Goal: Task Accomplishment & Management: Manage account settings

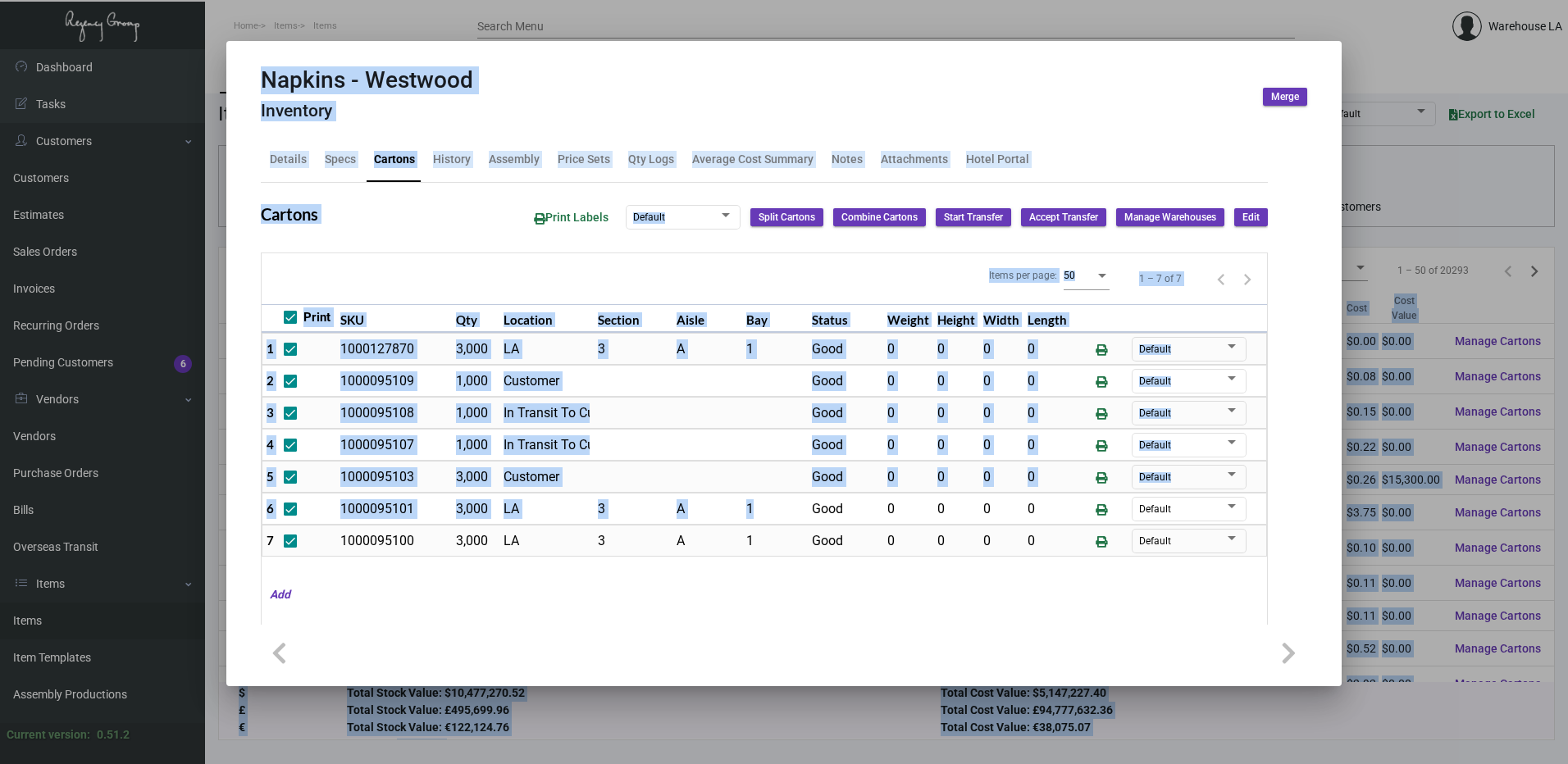
click at [657, 81] on div "Napkins - Westwood Inventory Merge" at bounding box center [784, 97] width 1046 height 61
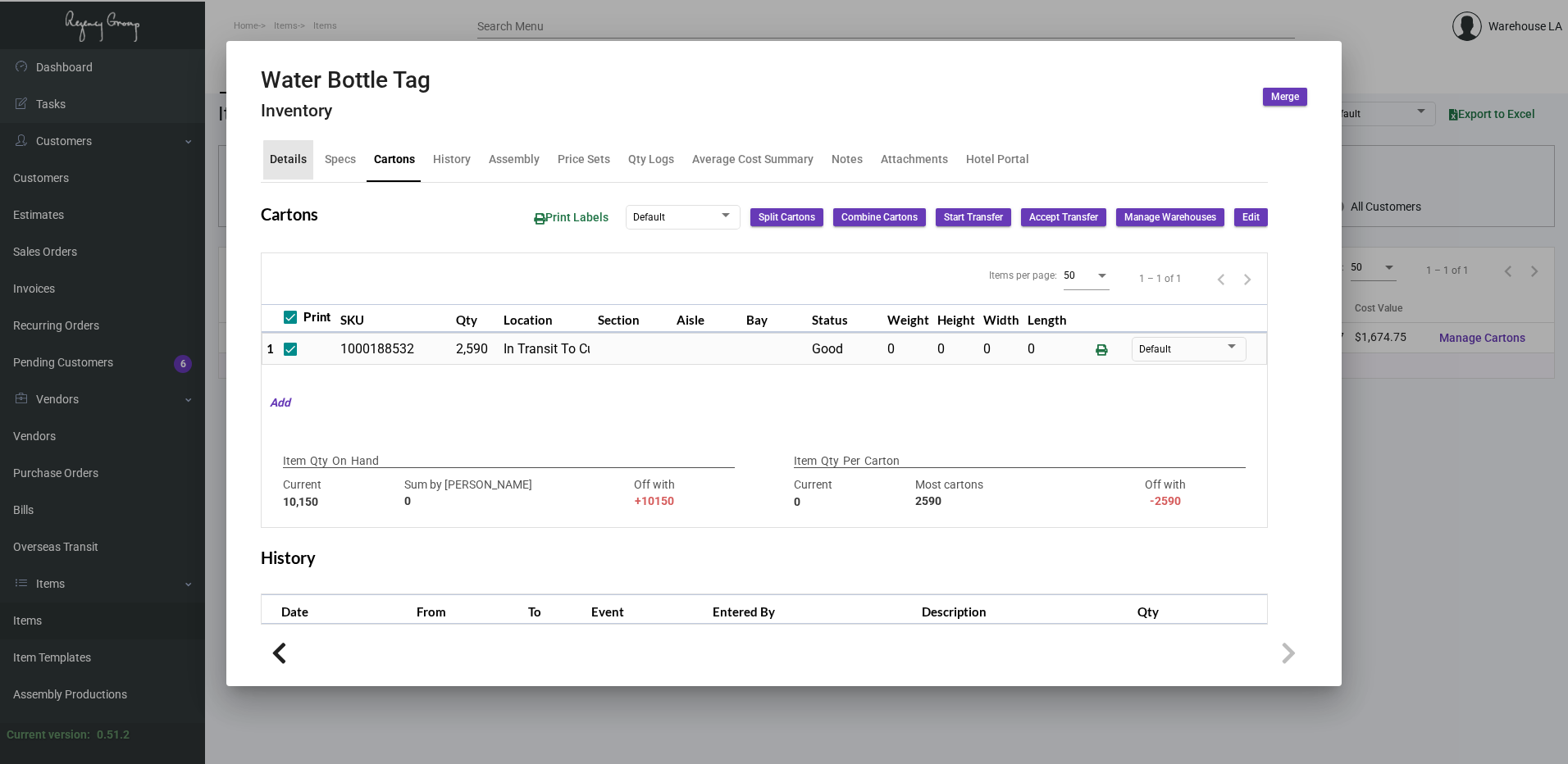
click at [301, 164] on div "Details" at bounding box center [288, 159] width 37 height 17
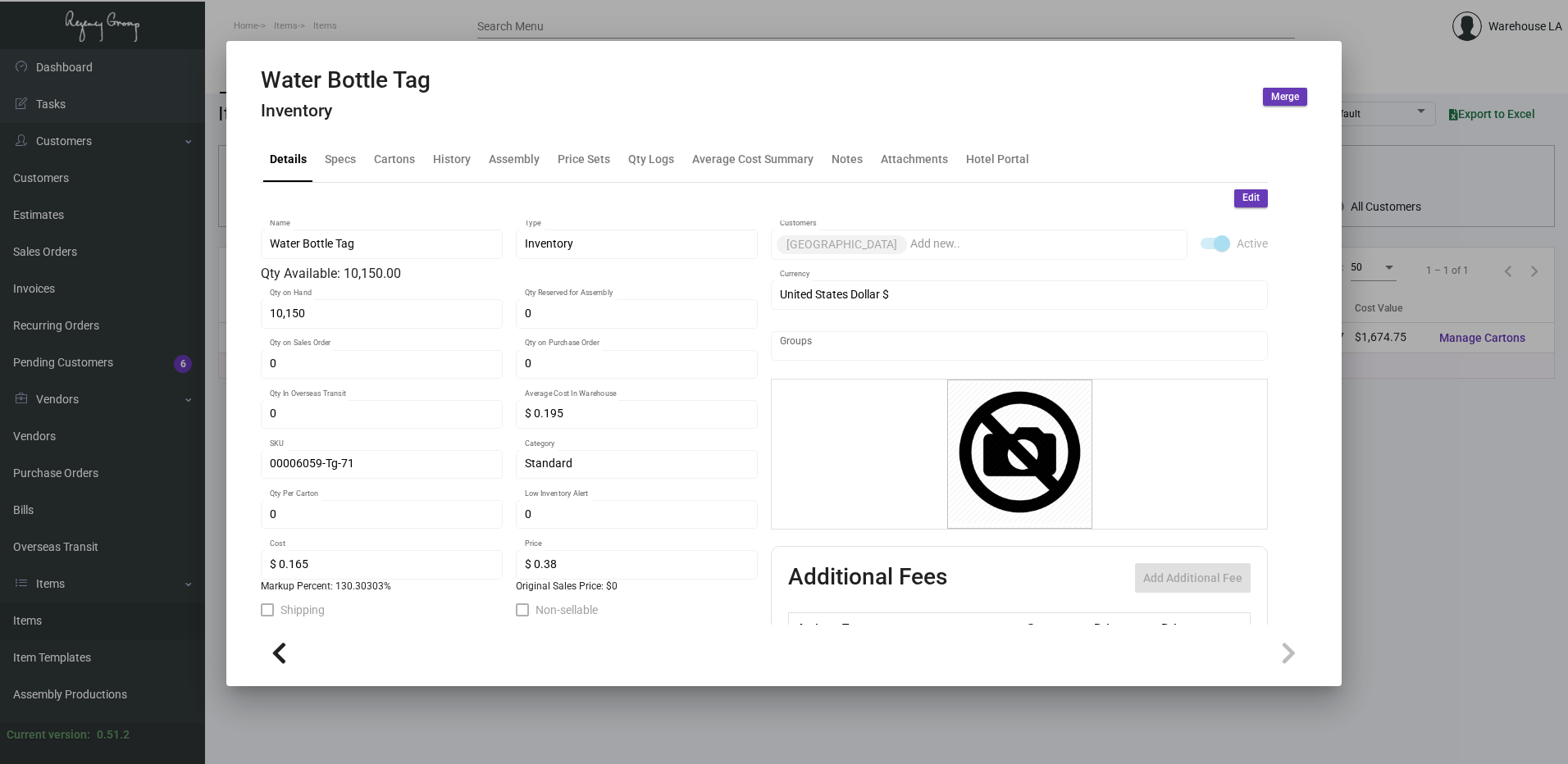
click at [567, 25] on div at bounding box center [784, 382] width 1568 height 764
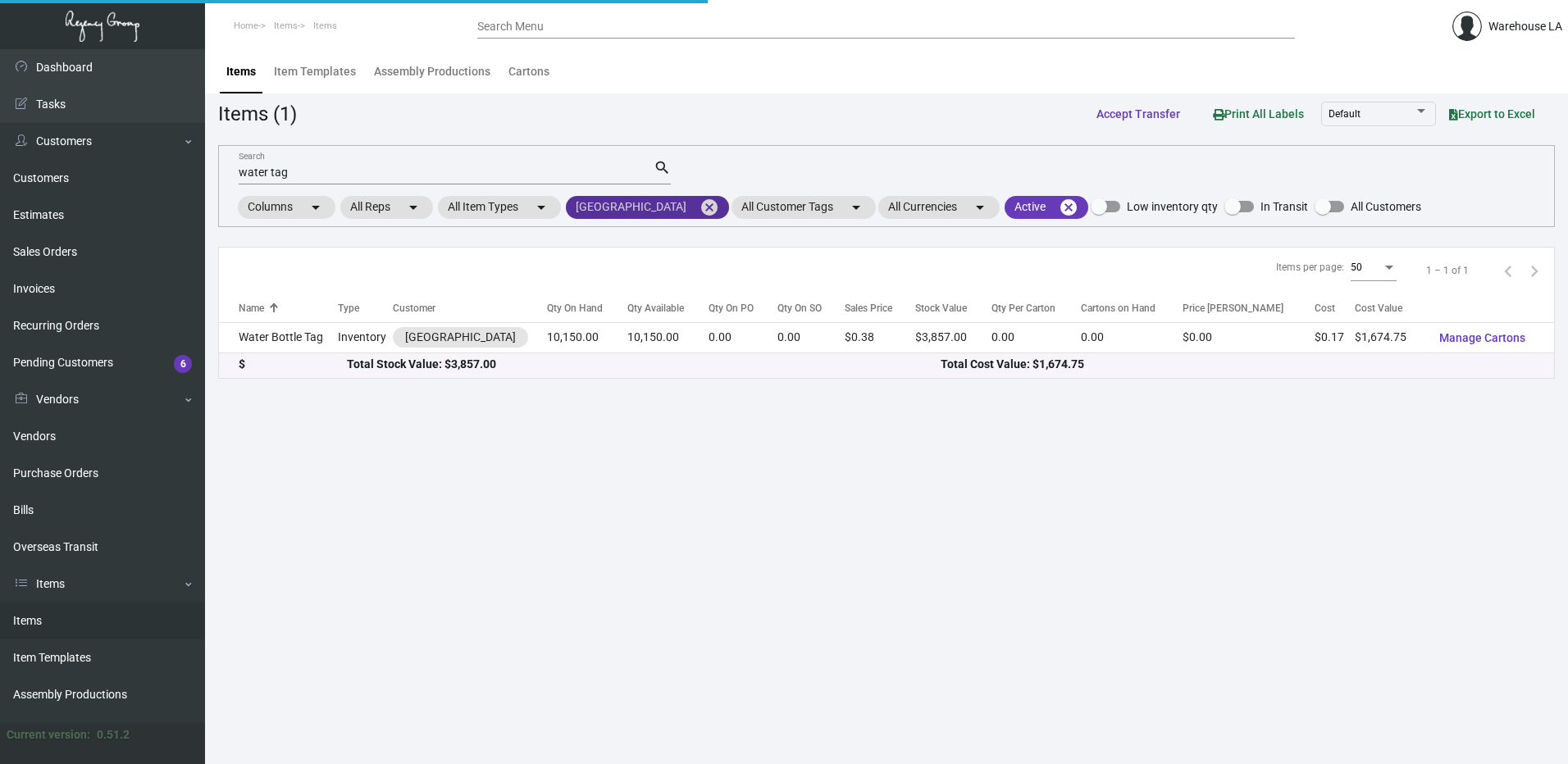
click at [700, 206] on mat-icon "cancel" at bounding box center [709, 207] width 20 height 20
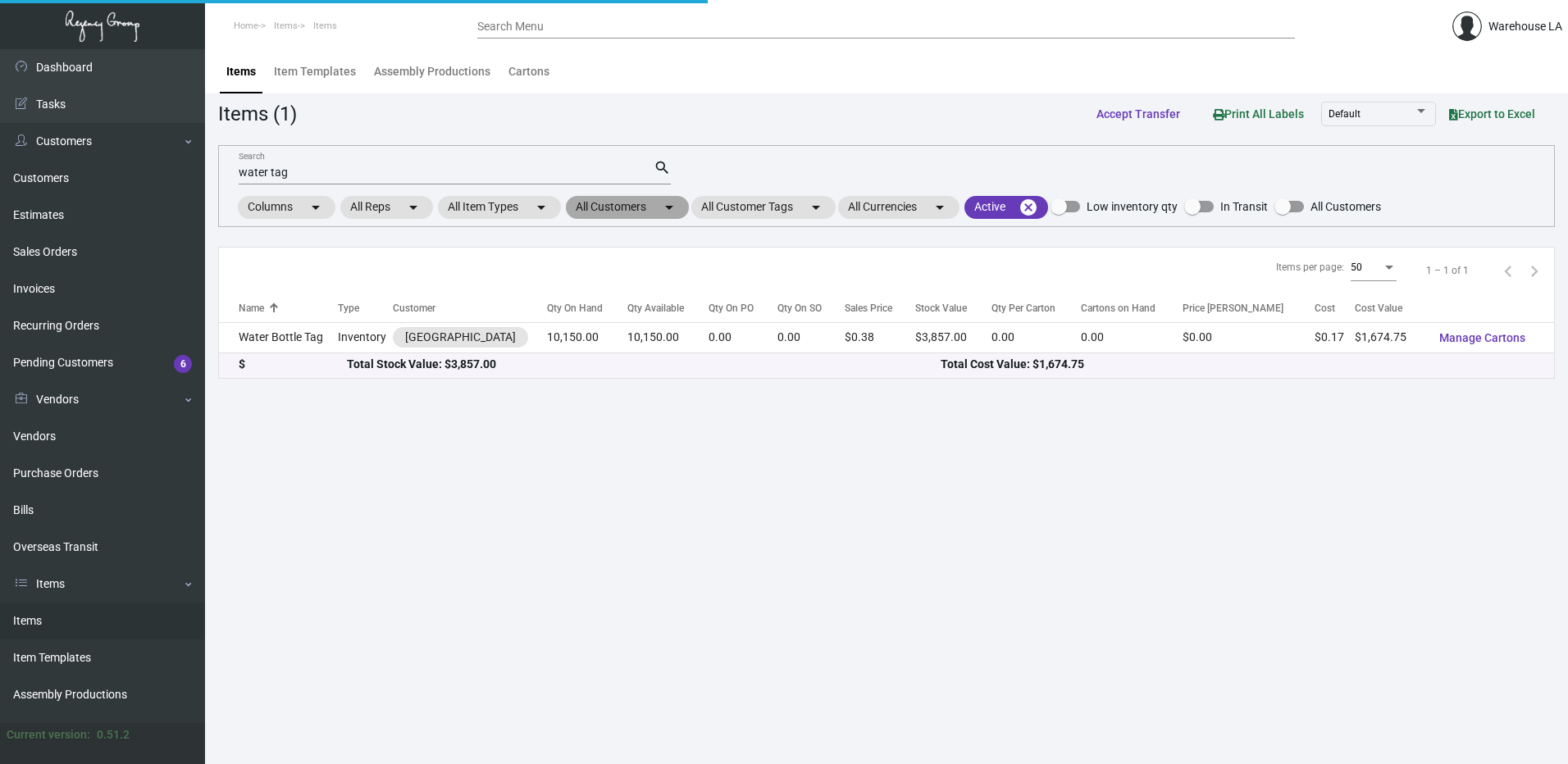
click at [641, 208] on mat-chip "All Customers arrow_drop_down" at bounding box center [627, 207] width 123 height 23
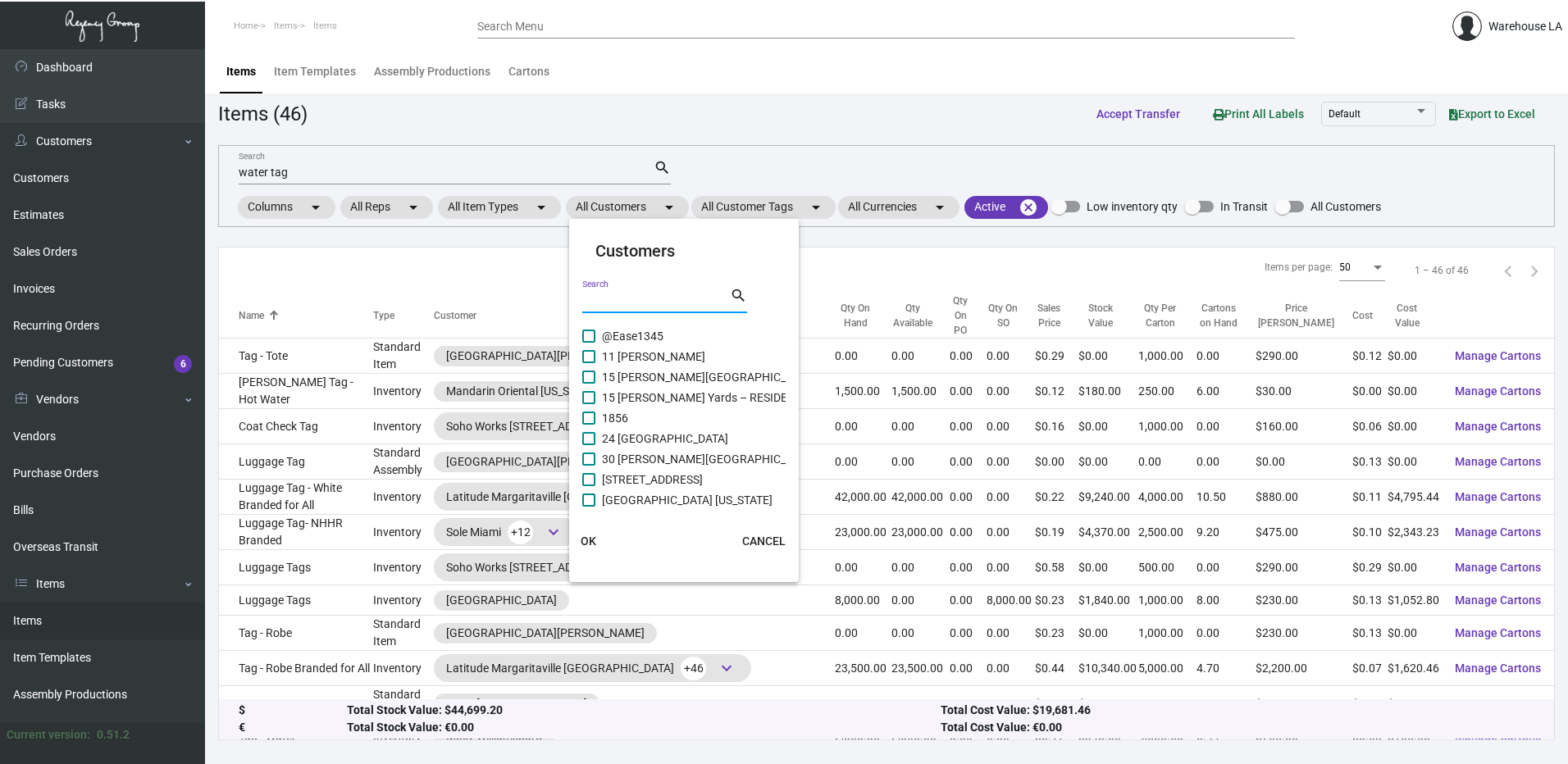
paste input "The Pierside"
type input "The Pierside"
click at [594, 545] on span "OK" at bounding box center [588, 541] width 16 height 13
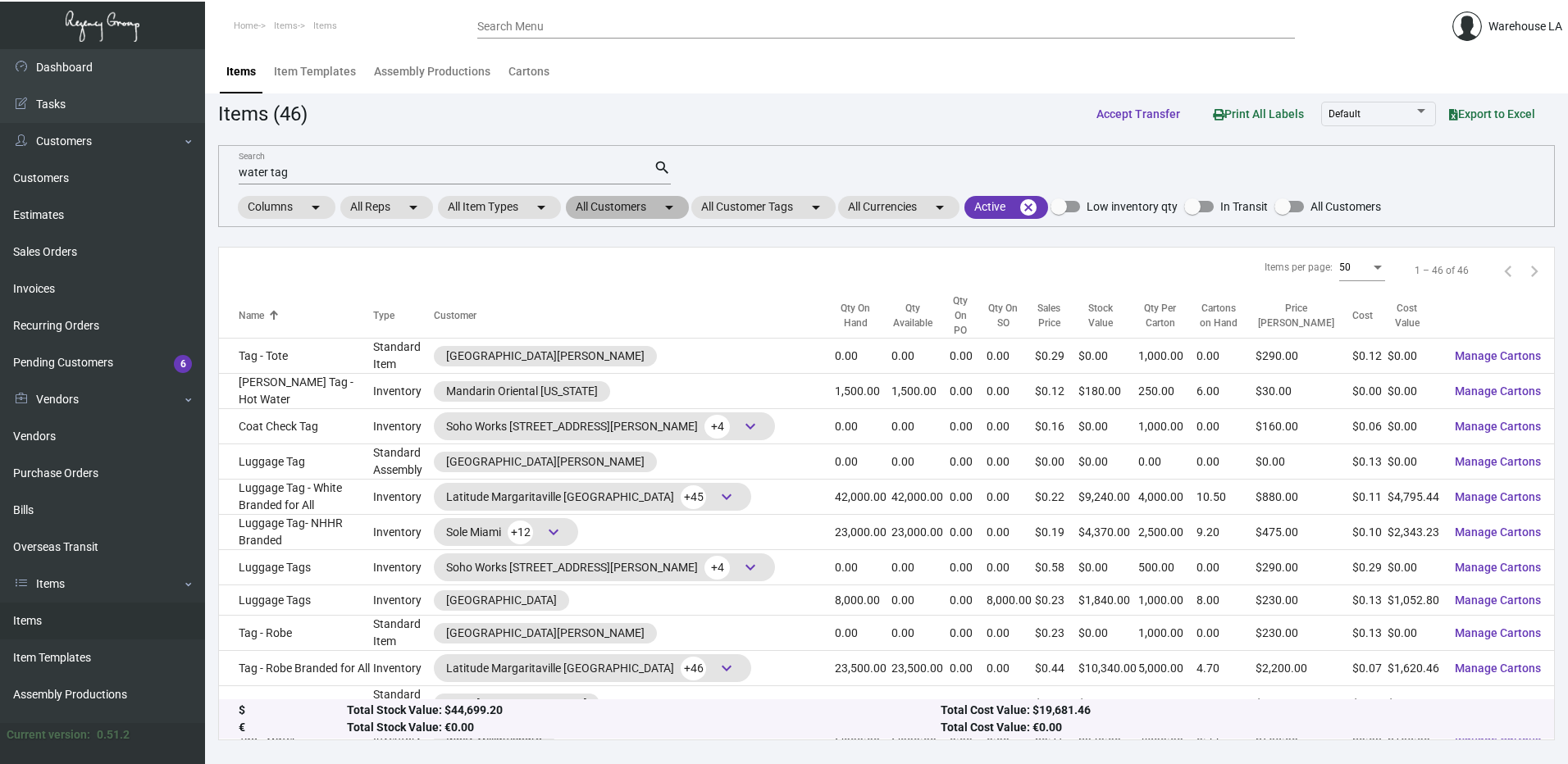
click at [641, 208] on mat-chip "All Customers arrow_drop_down" at bounding box center [627, 207] width 123 height 23
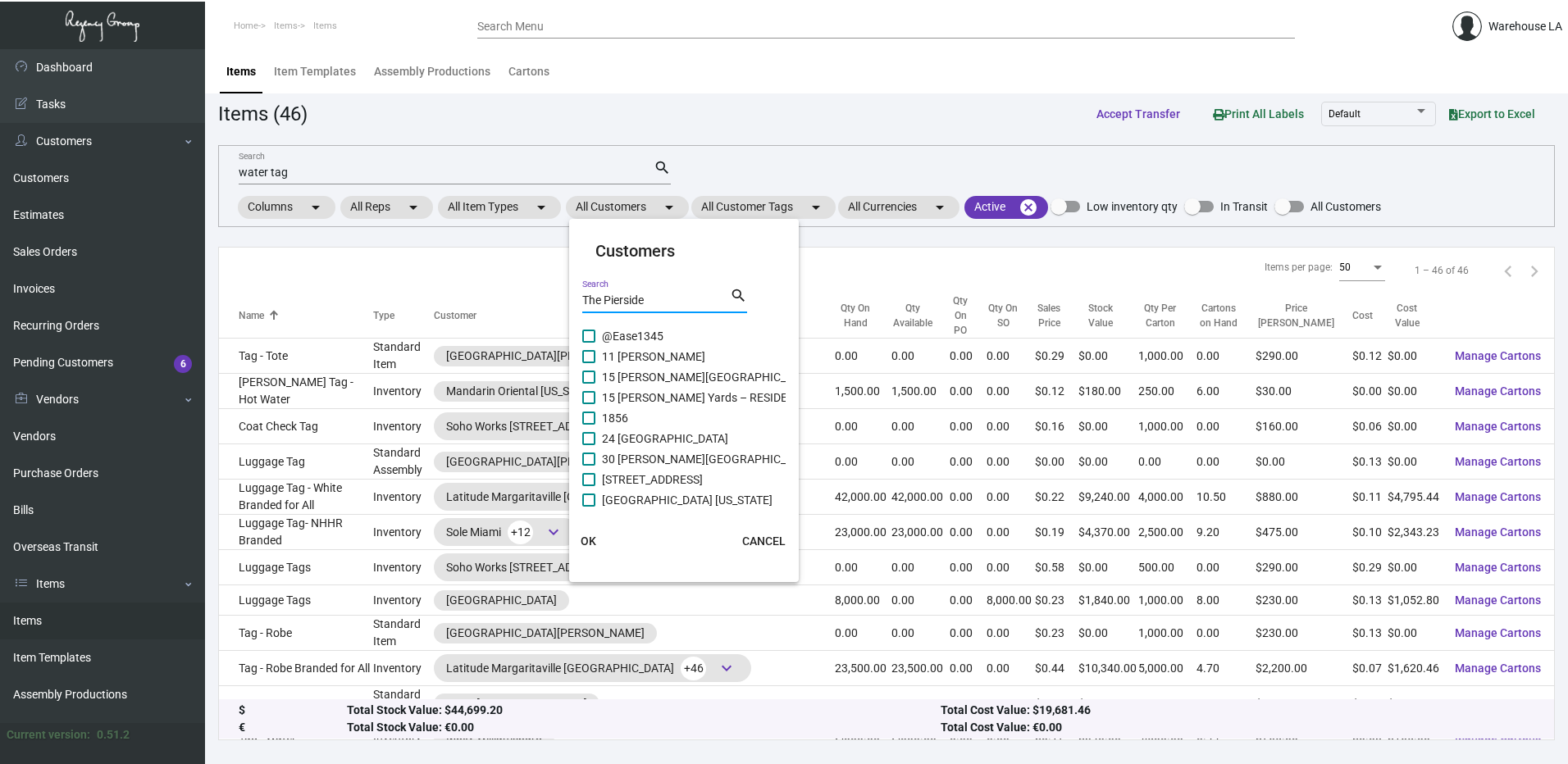
click at [668, 305] on input "The Pierside" at bounding box center [656, 301] width 148 height 13
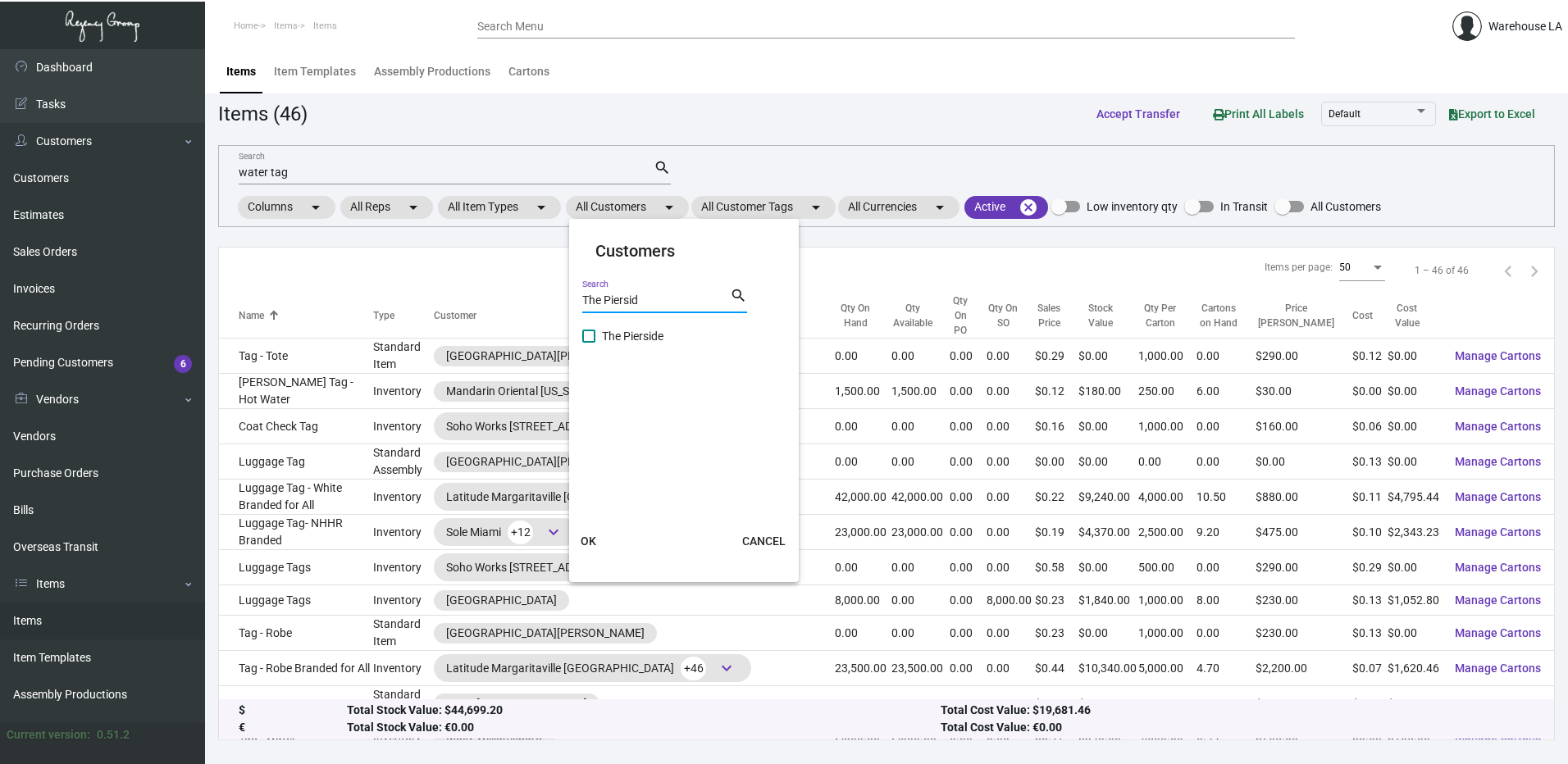
type input "The Piersid"
click at [591, 340] on span at bounding box center [589, 336] width 13 height 13
click at [589, 342] on input "The Pierside" at bounding box center [588, 342] width 1 height 1
checkbox input "true"
click at [595, 546] on span "OK" at bounding box center [588, 541] width 16 height 13
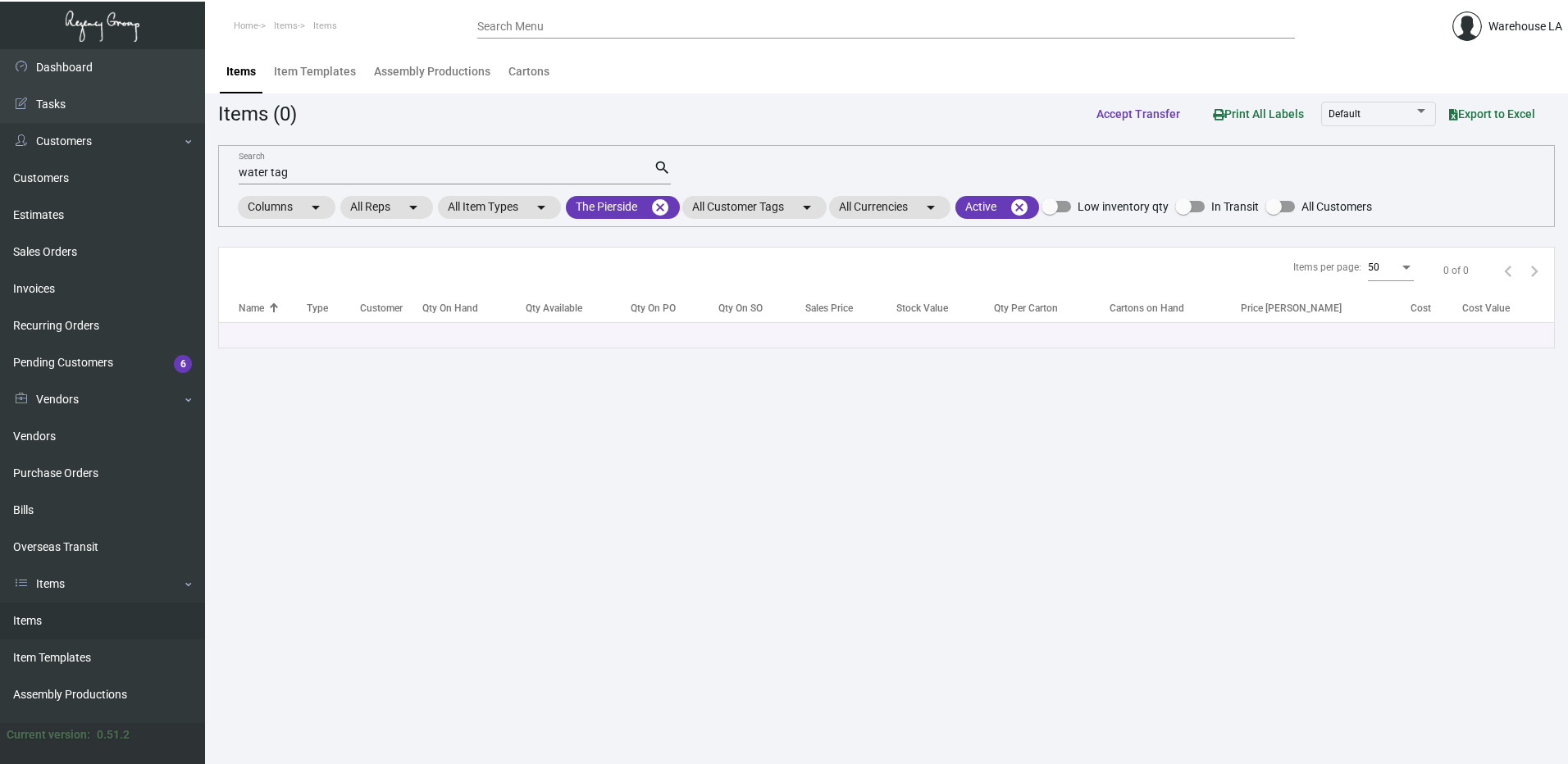
click at [288, 168] on input "water tag" at bounding box center [446, 173] width 415 height 13
type input "w"
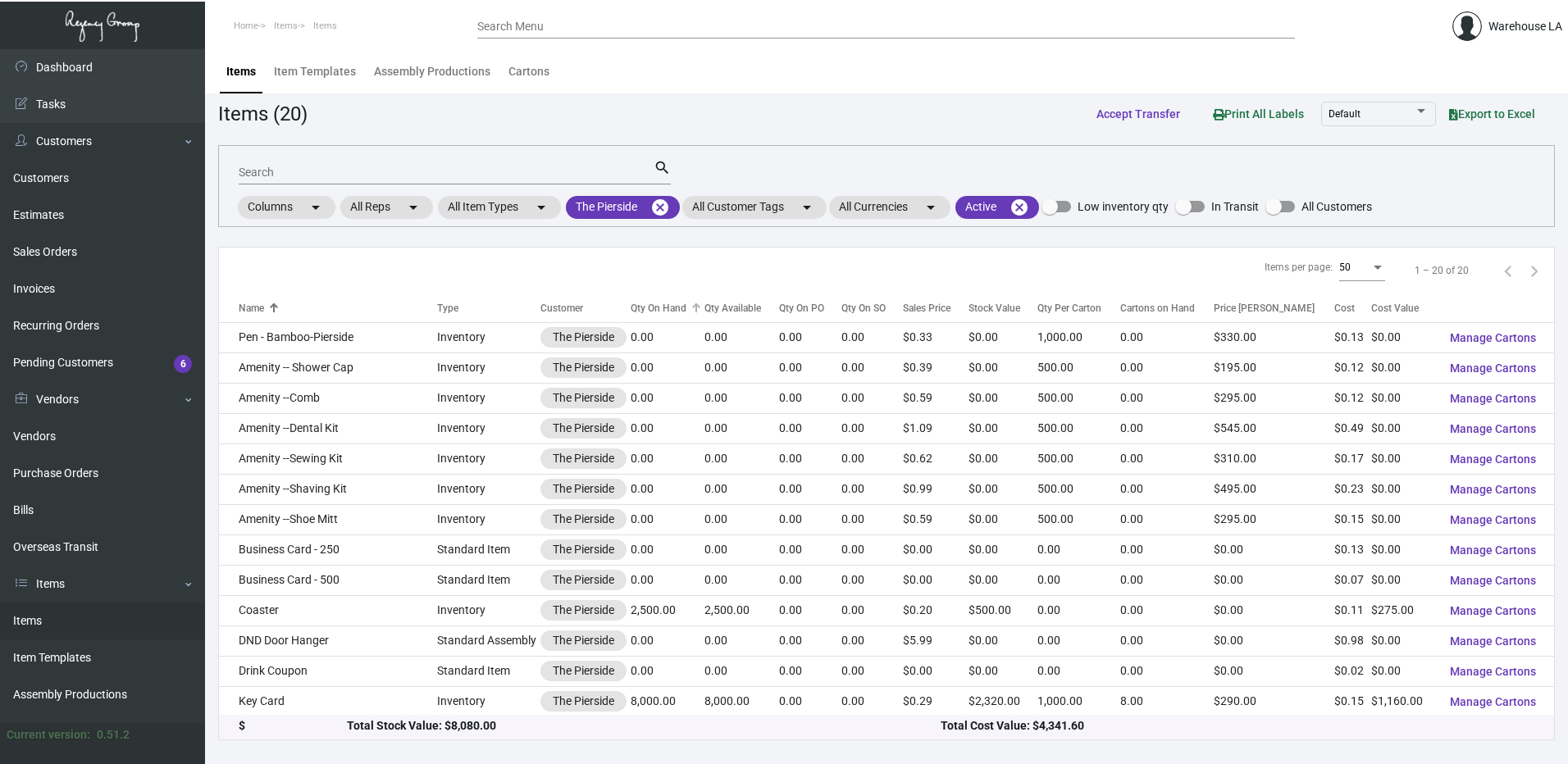
click at [649, 304] on div "Qty On Hand" at bounding box center [657, 309] width 55 height 15
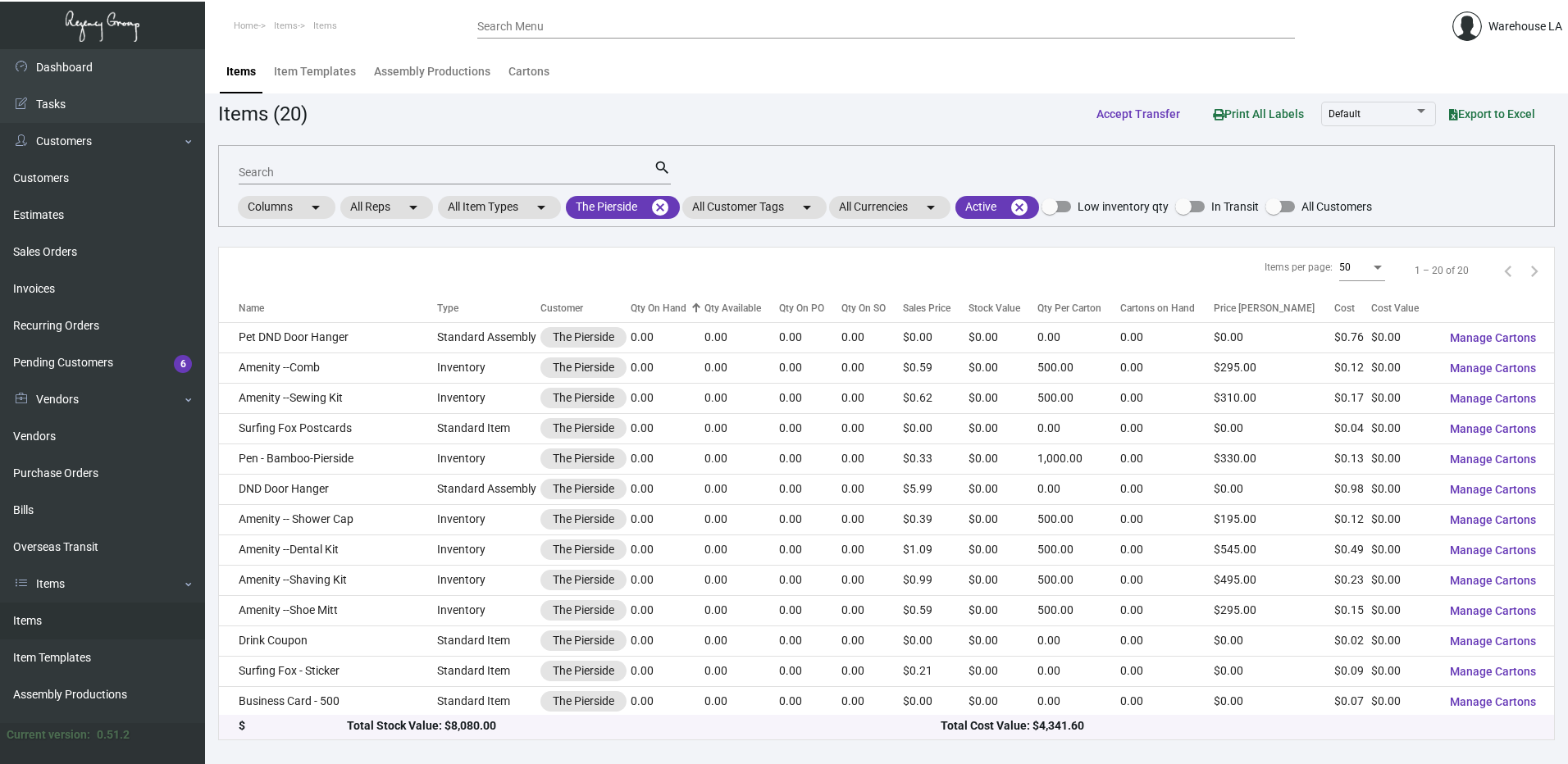
click at [649, 304] on div "Qty On Hand" at bounding box center [657, 309] width 55 height 15
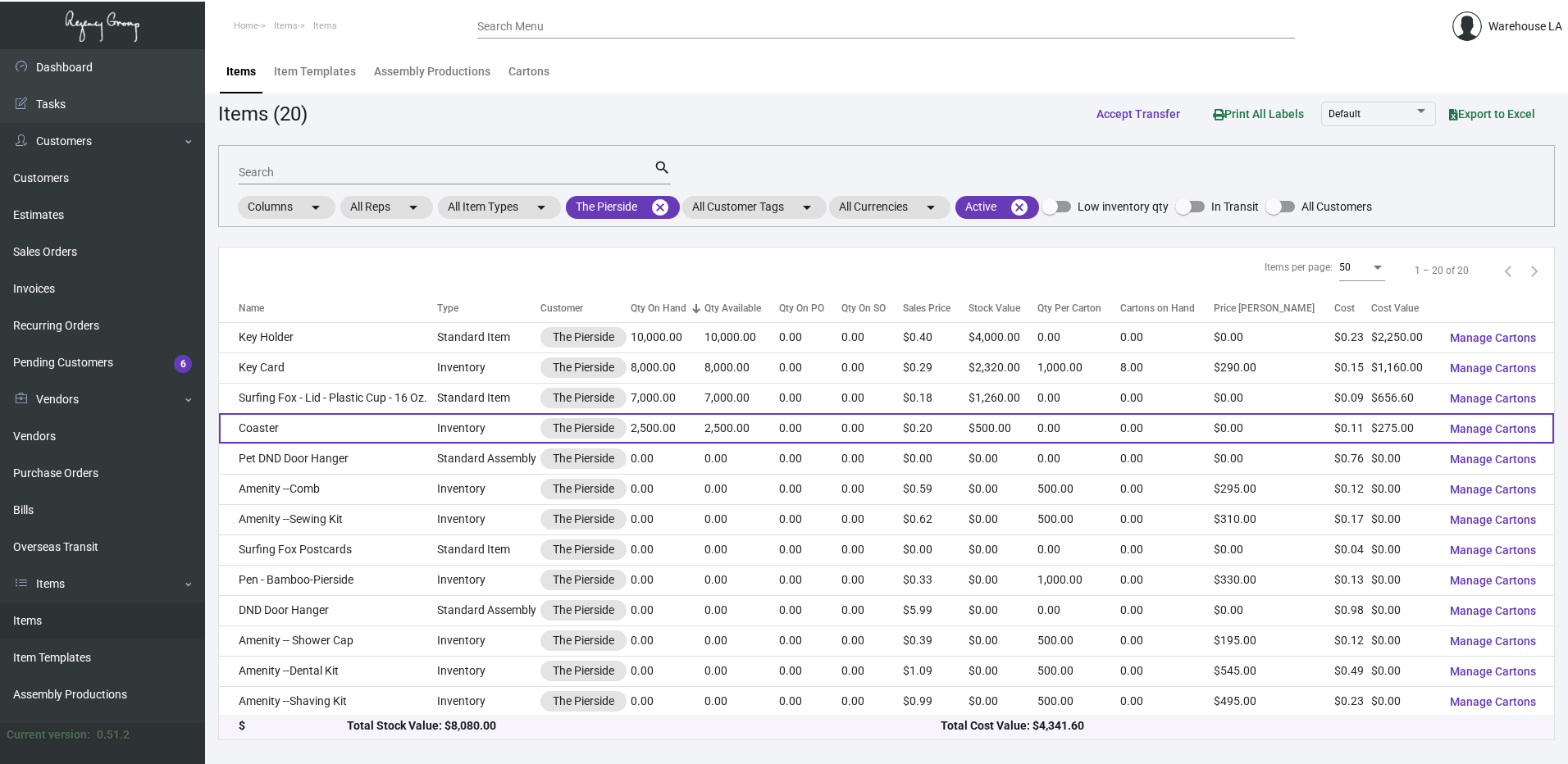
click at [290, 432] on td "Coaster" at bounding box center [328, 428] width 218 height 30
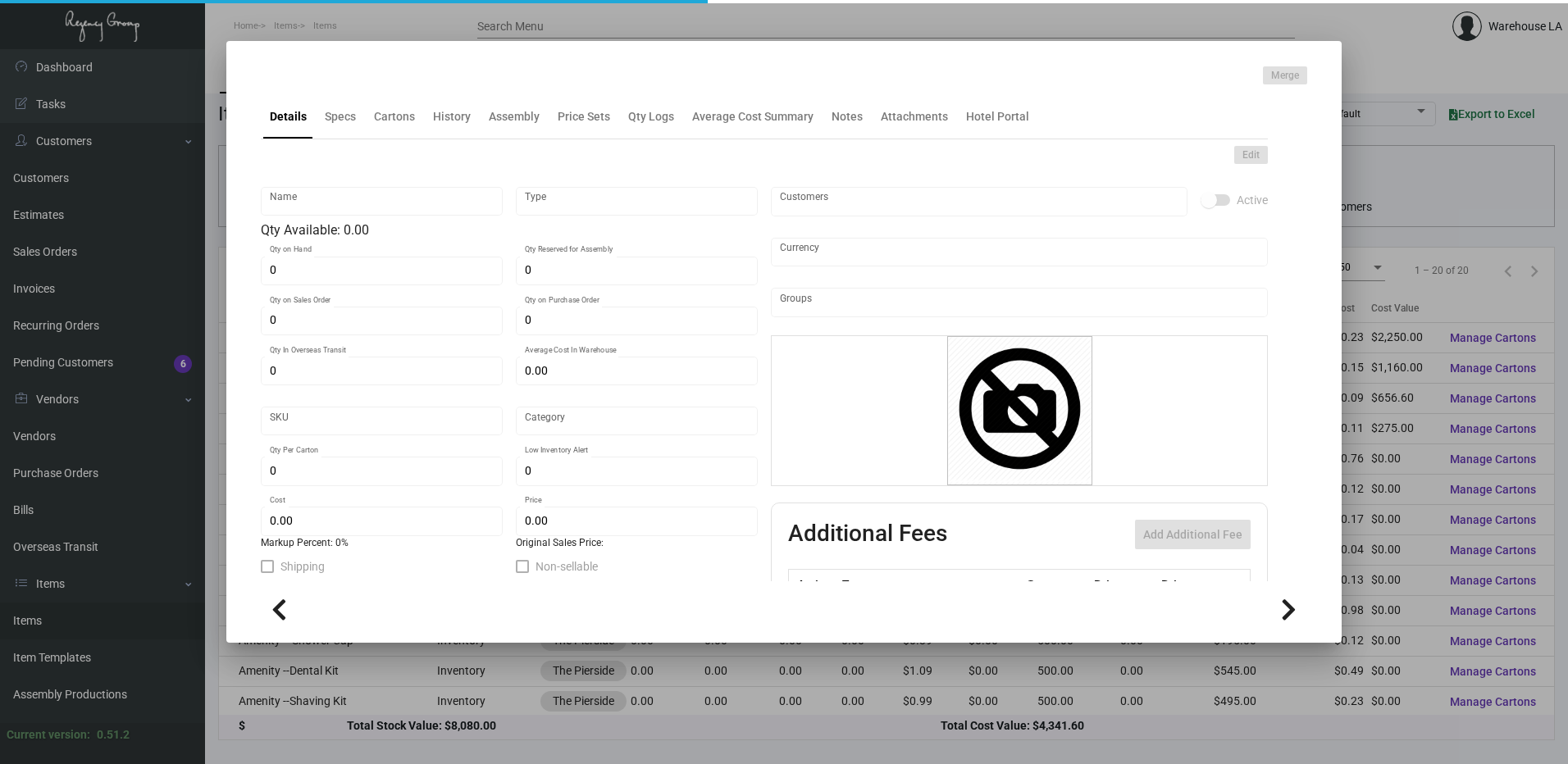
type input "Coaster"
type input "Inventory"
type input "2,500"
type input "$ 0.11"
type input "120PSE-Coaster-17"
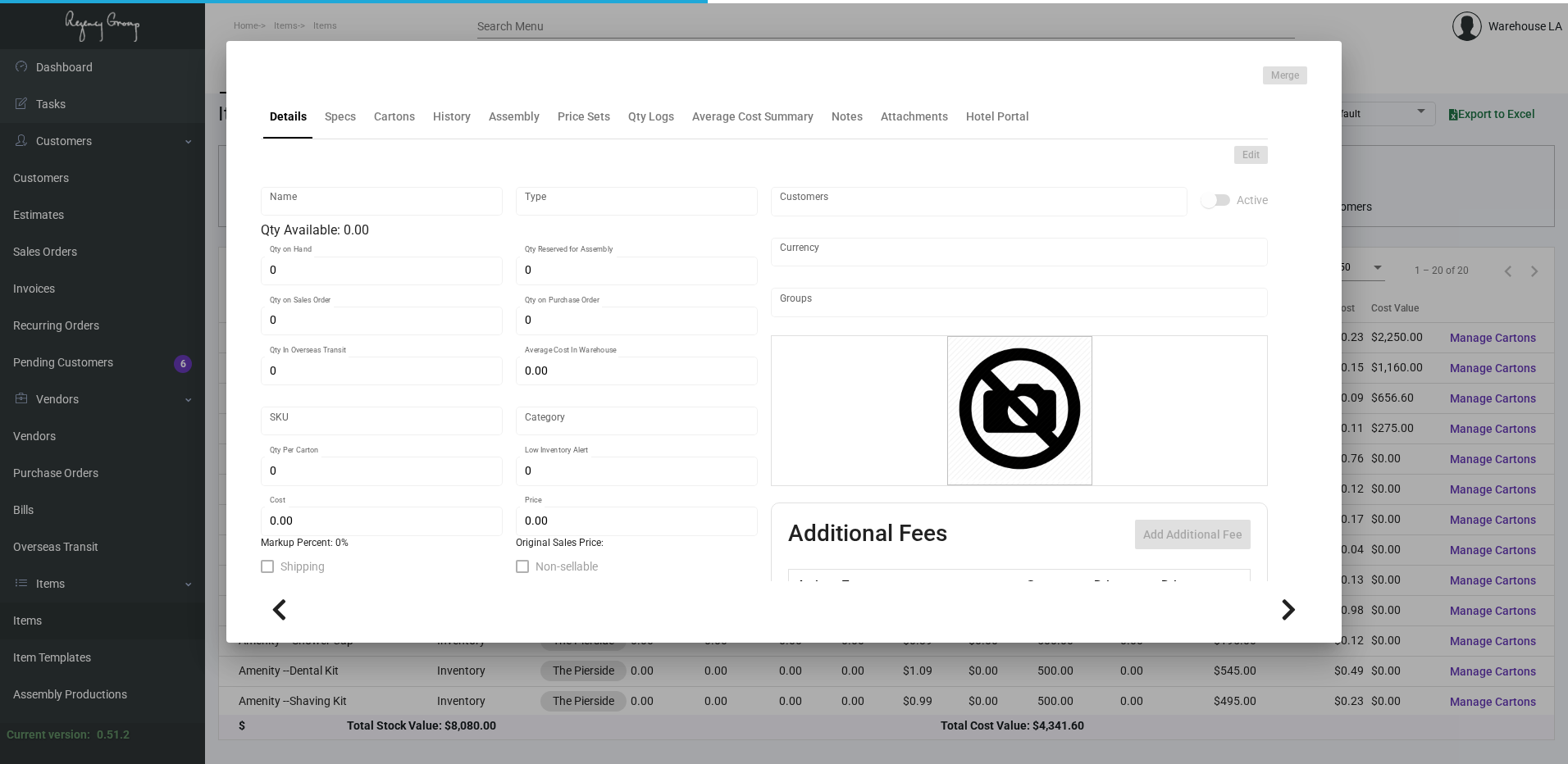
type input "Standard"
type input "$ 0.11"
type input "$ 0.20"
checkbox input "true"
type input "United States Dollar $"
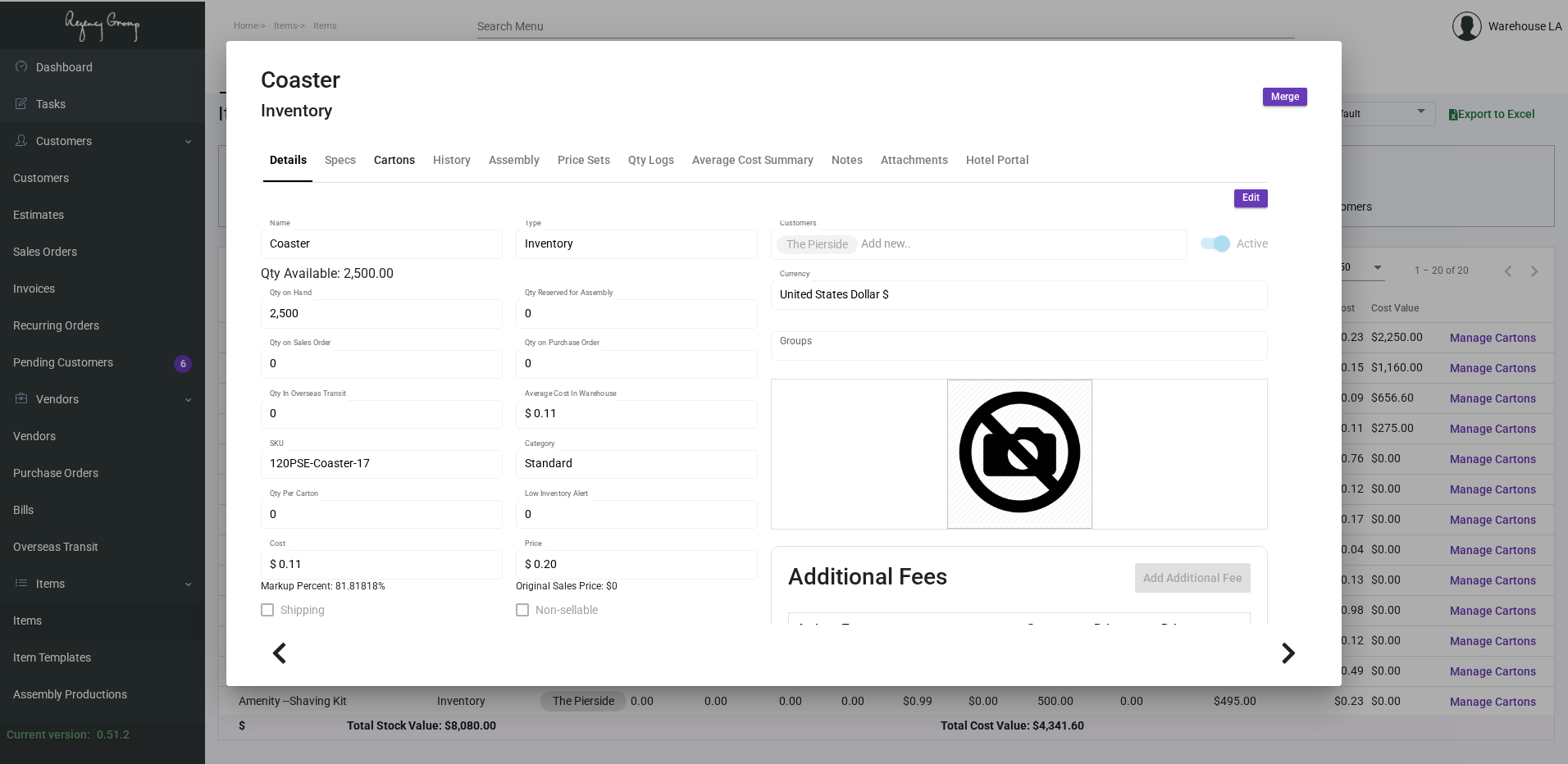
click at [400, 165] on div "Cartons" at bounding box center [395, 159] width 41 height 17
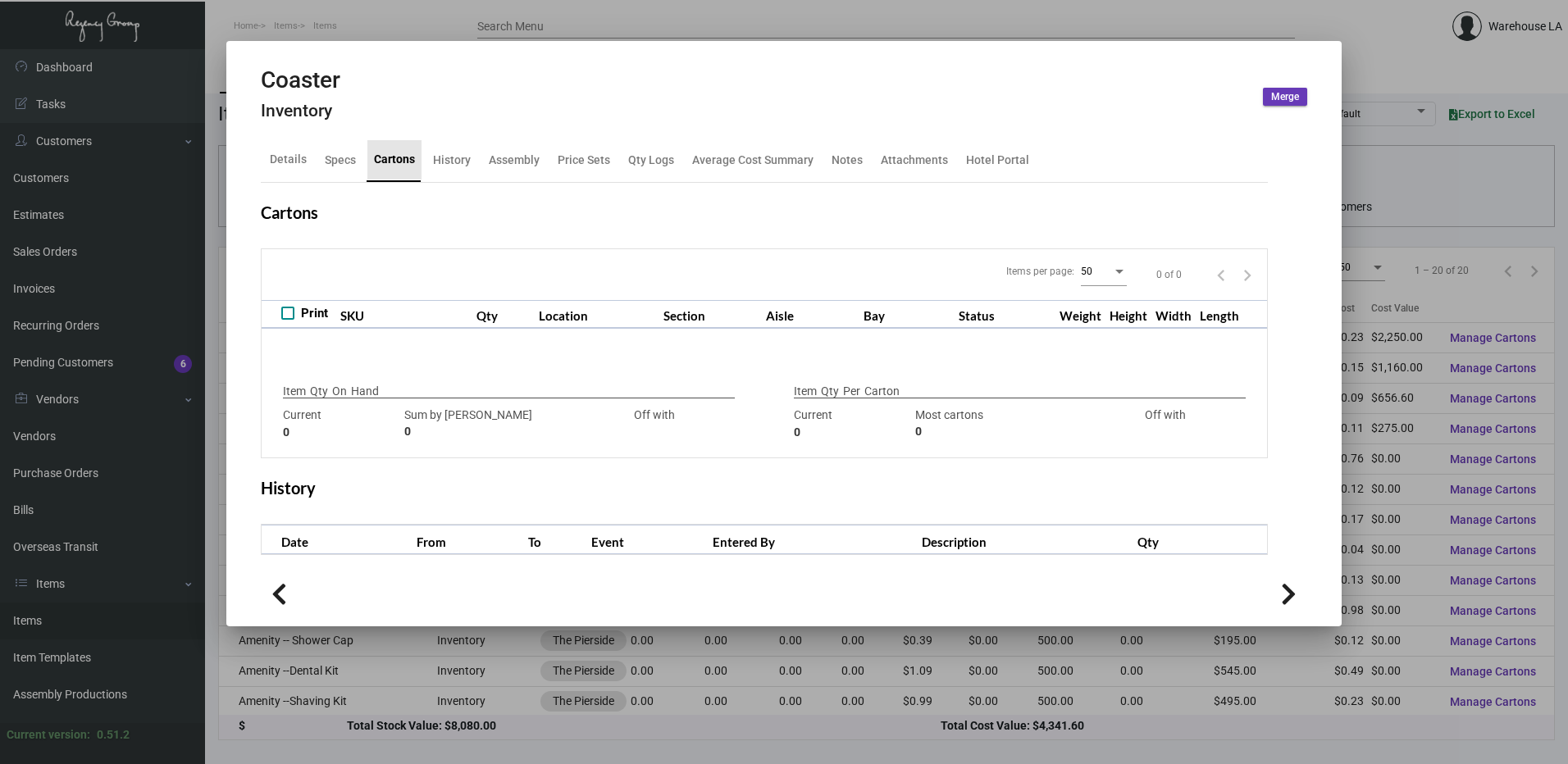
checkbox input "true"
type input "2,500"
type input "2500"
type input "0"
type input "2500"
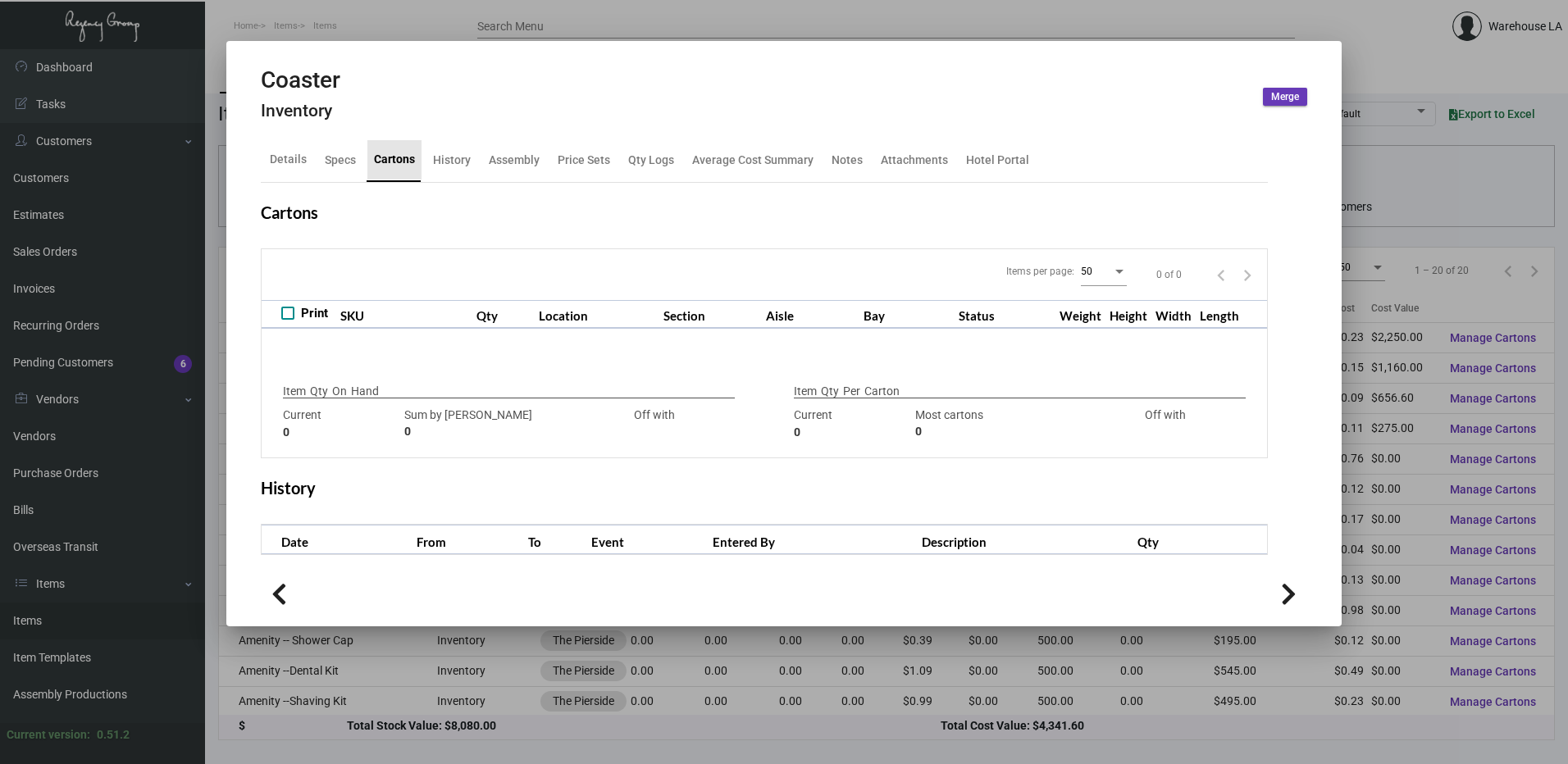
type input "-2500"
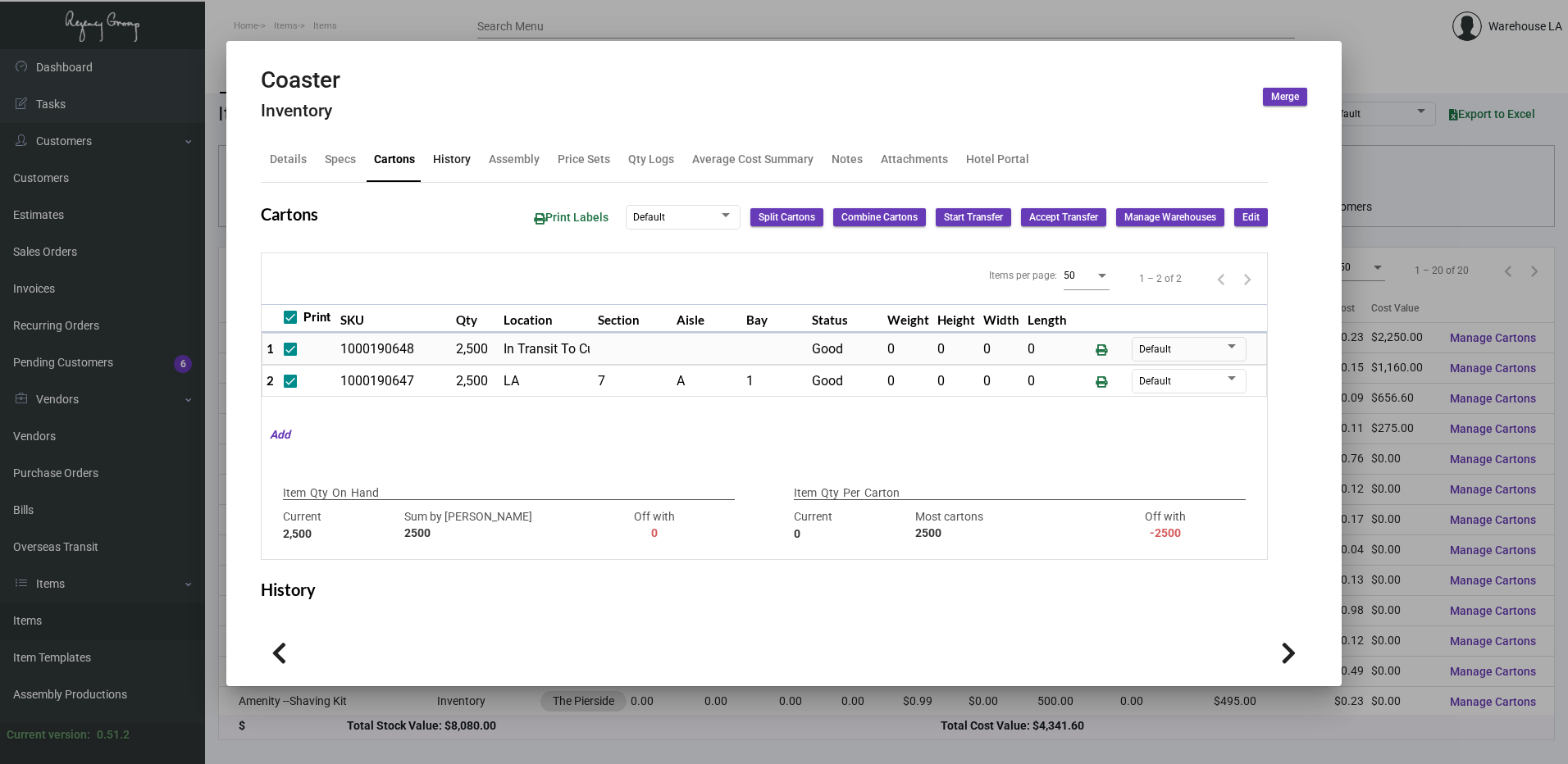
click at [461, 163] on div "History" at bounding box center [451, 159] width 38 height 17
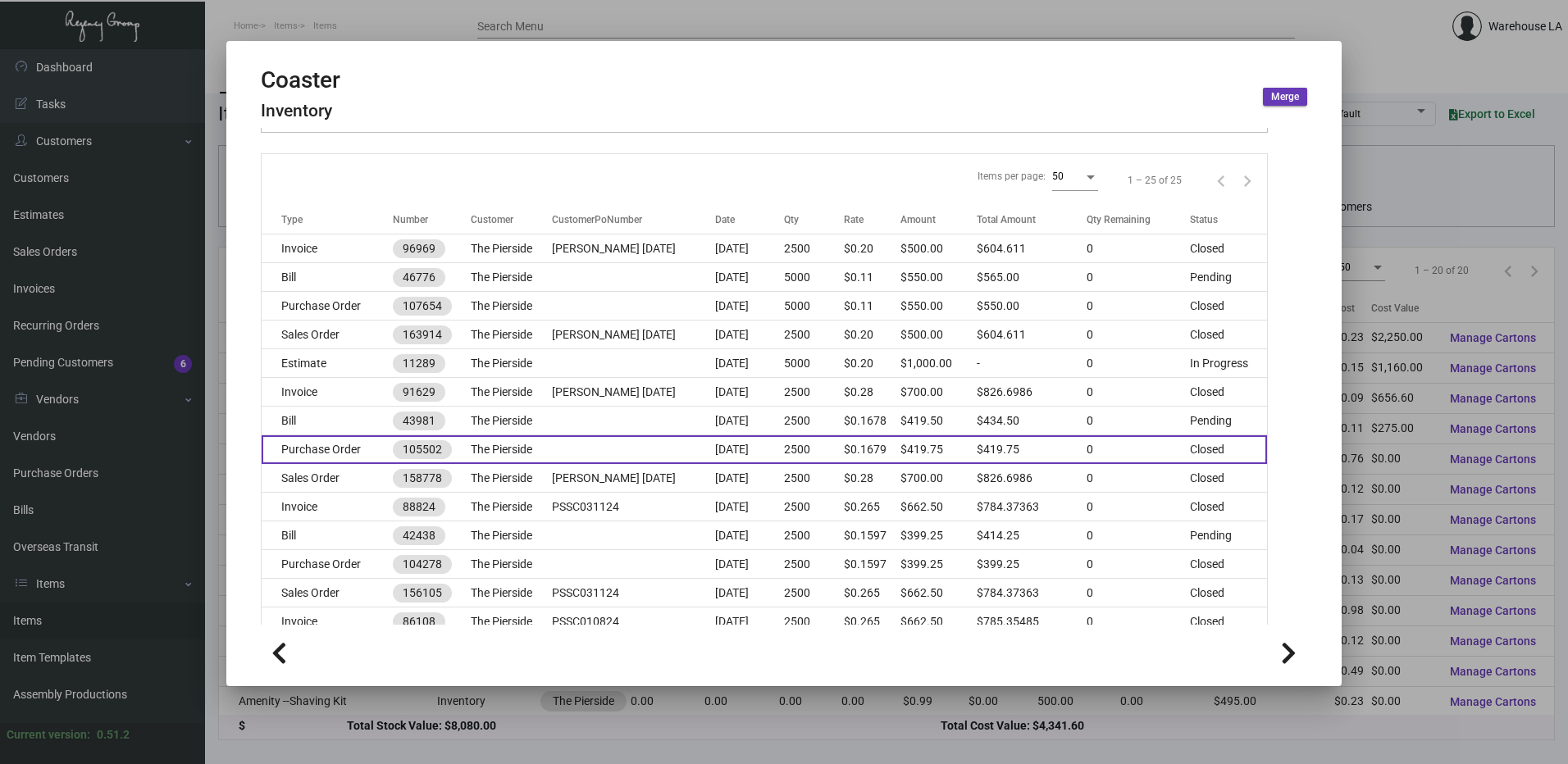
scroll to position [137, 0]
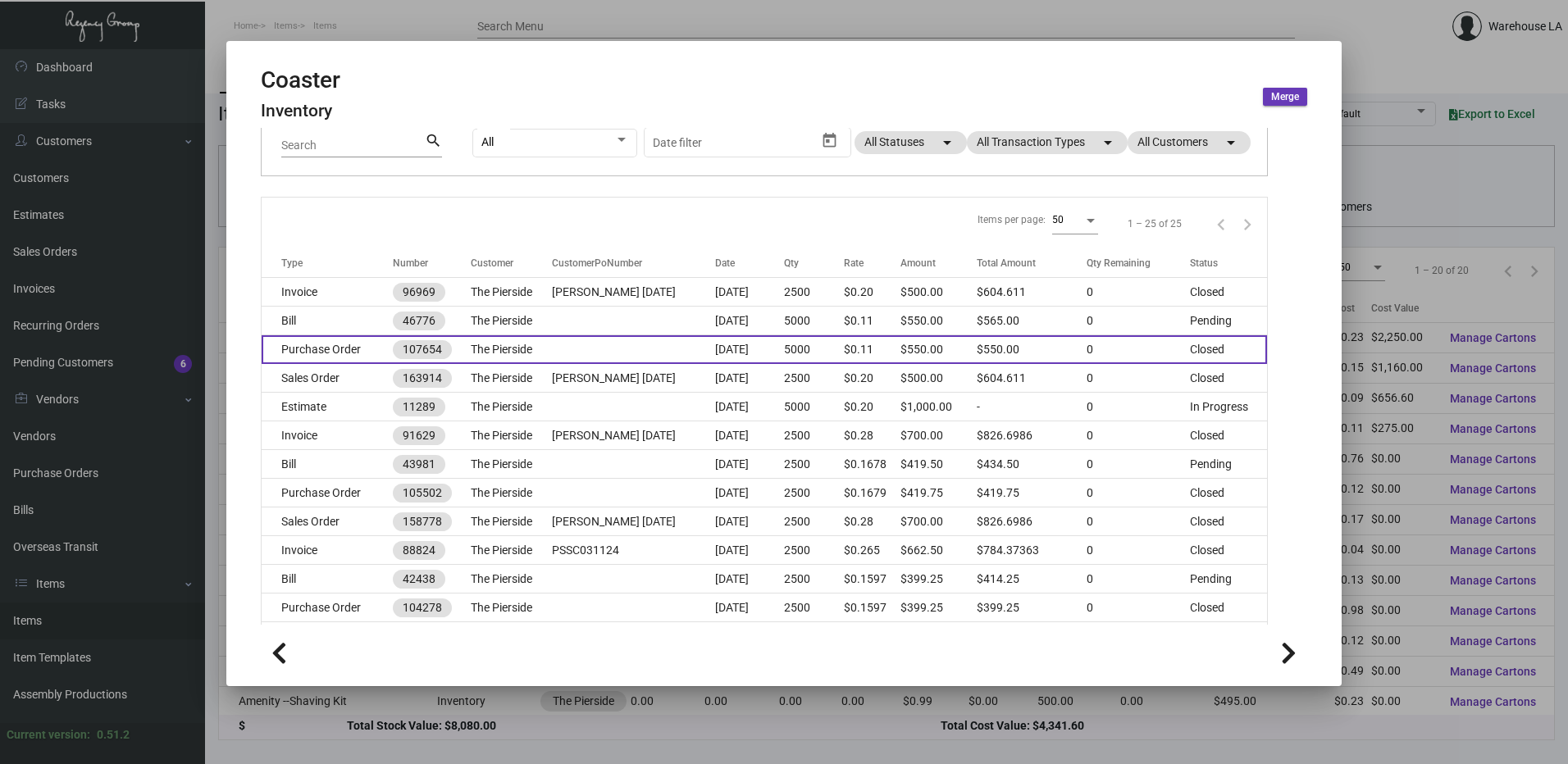
click at [808, 342] on td "5000" at bounding box center [814, 350] width 60 height 29
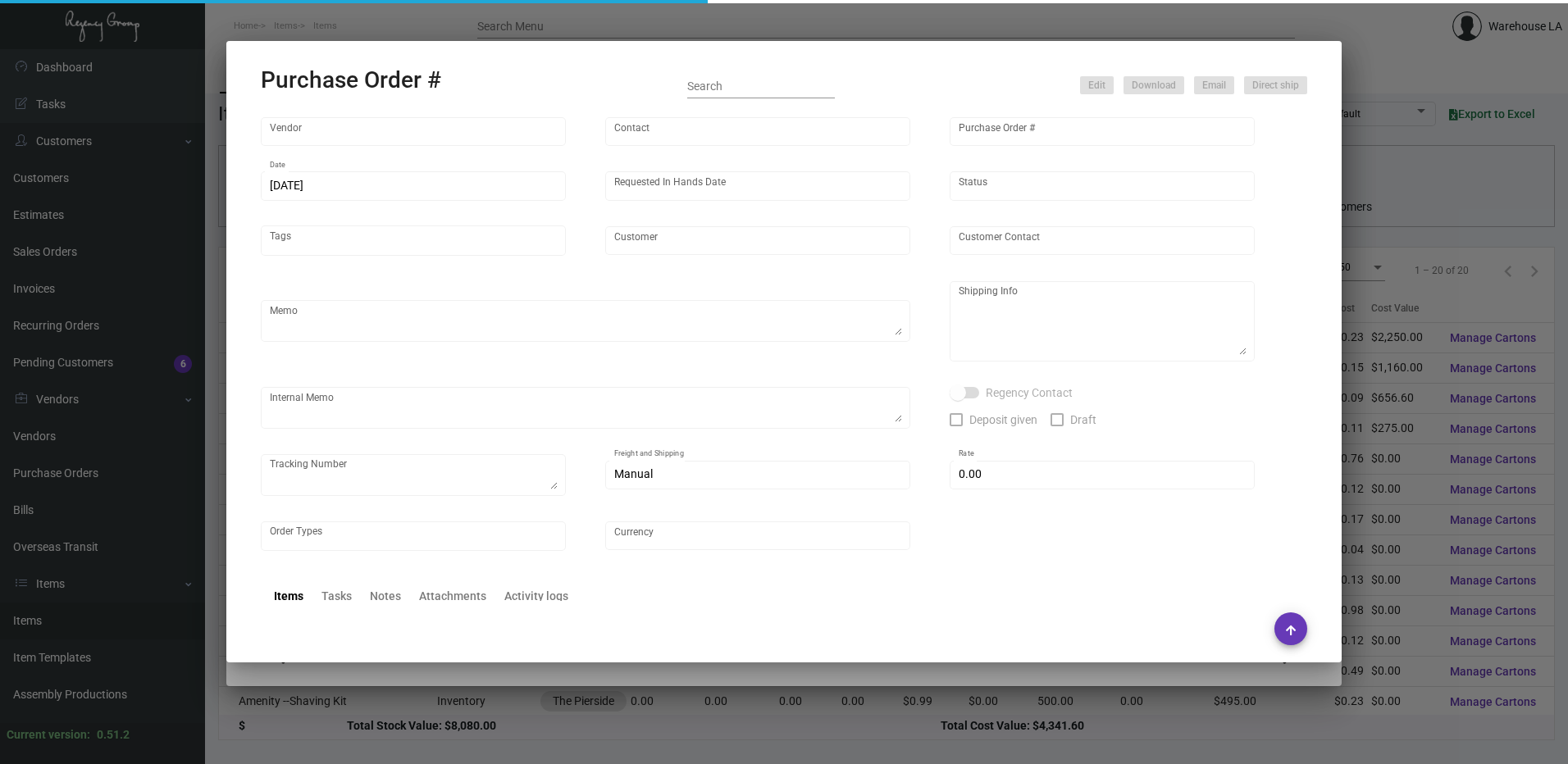
type input "Admatch Corporation"
type input "Order Entry"
type input "107654"
type input "[DATE]"
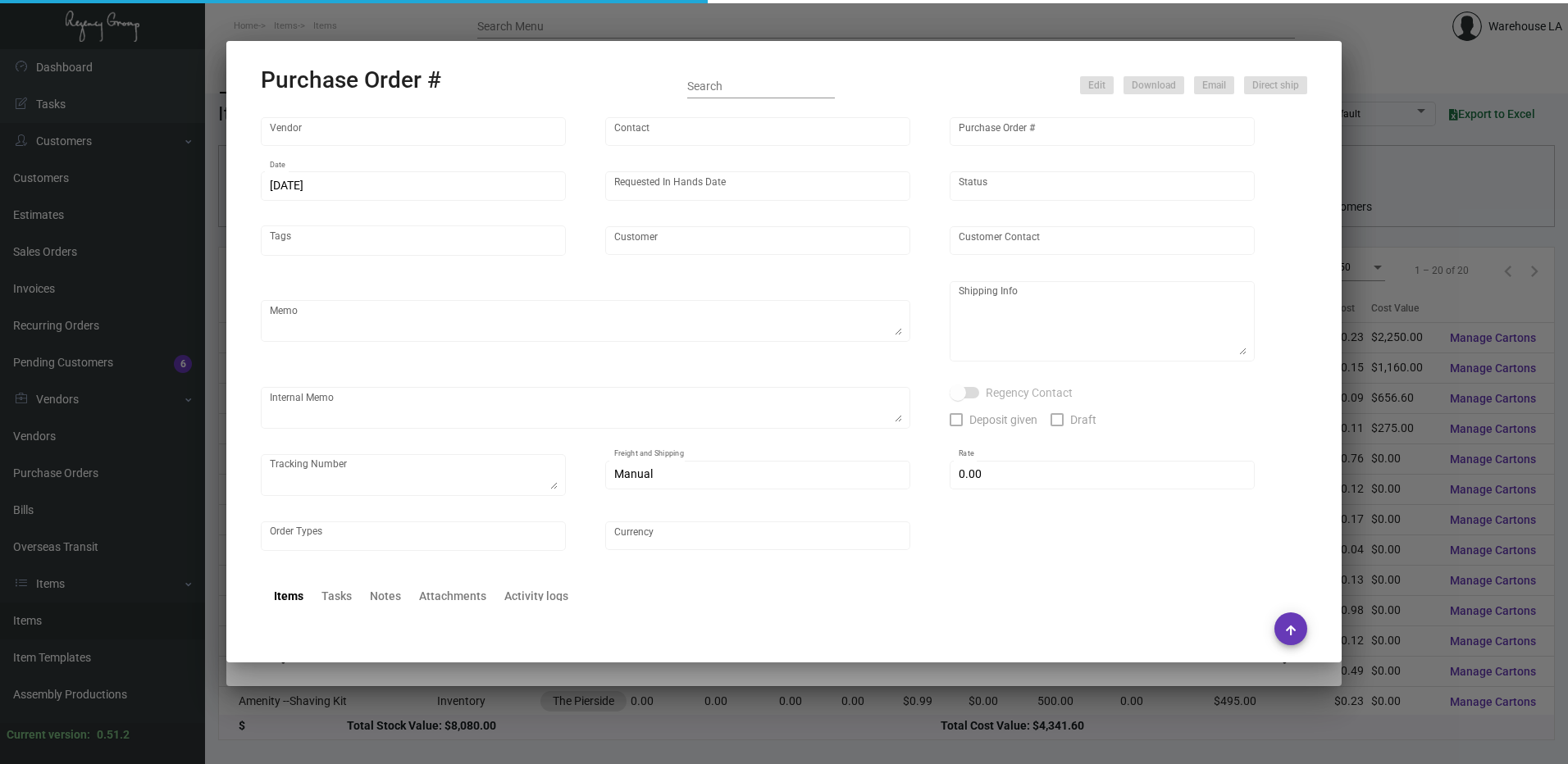
type input "The Pierside"
type textarea "Reorder - PO# 105502 / Please reach out to SH for UPS labels."
type textarea "Regency Group LA [STREET_ADDRESS]"
type textarea "Label provided to vendor to ship to LA Warehouse. UPS Ground Cost $135.58"
checkbox input "true"
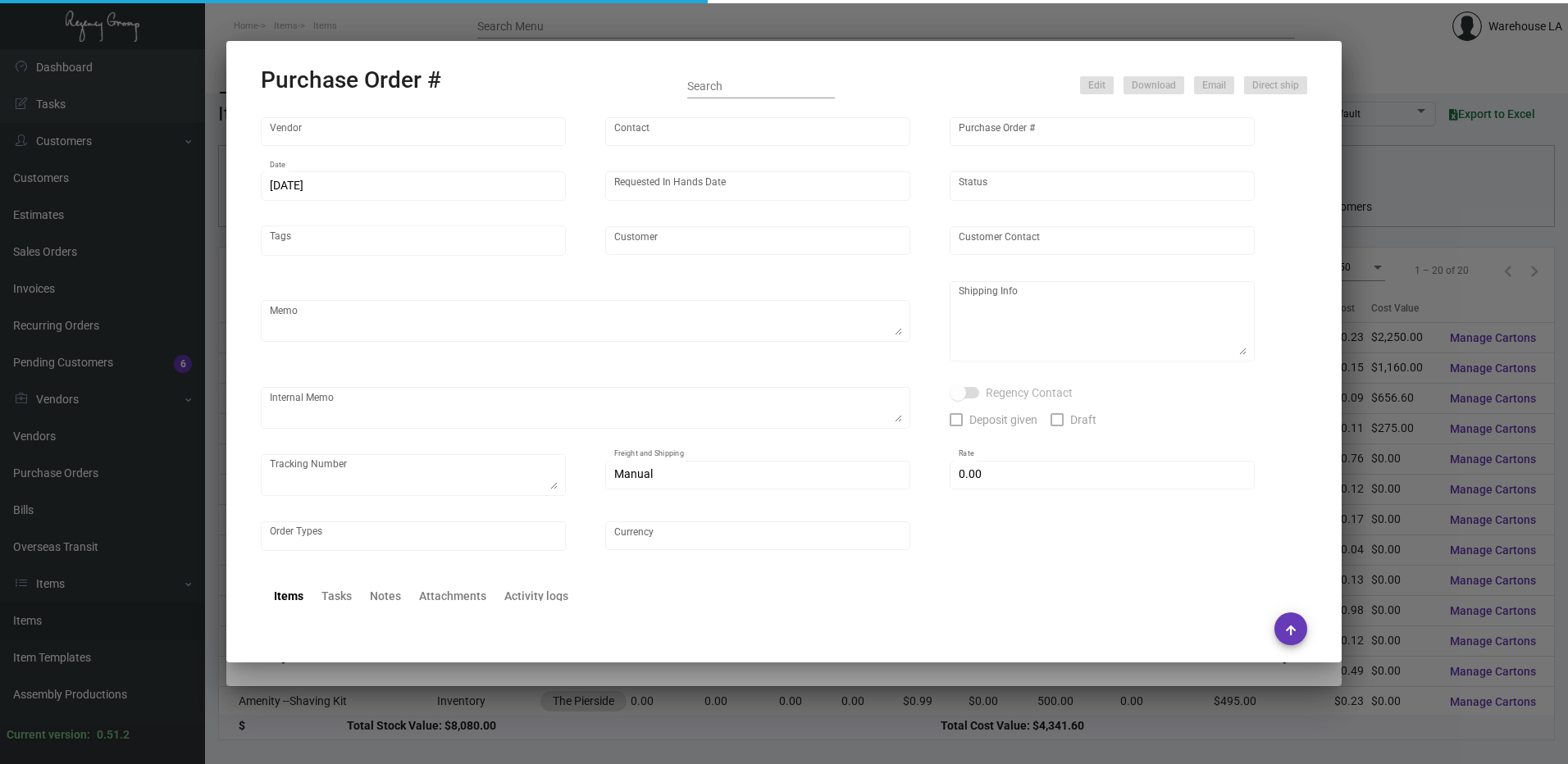
type textarea "1Z1AY2760394657493 1Z1AY2760390059100"
type input "$ 0.00"
type input "United States Dollar $"
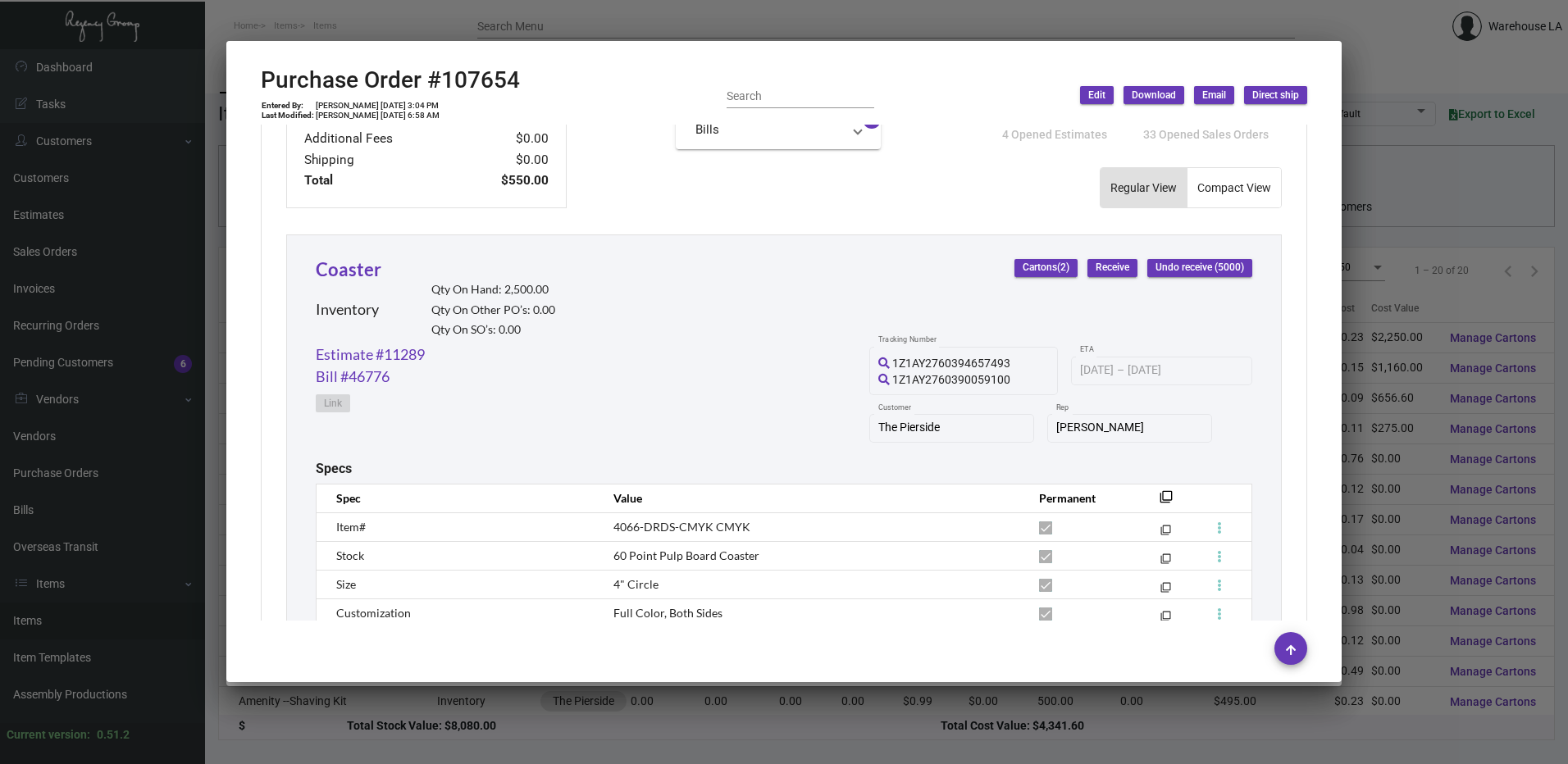
scroll to position [820, 0]
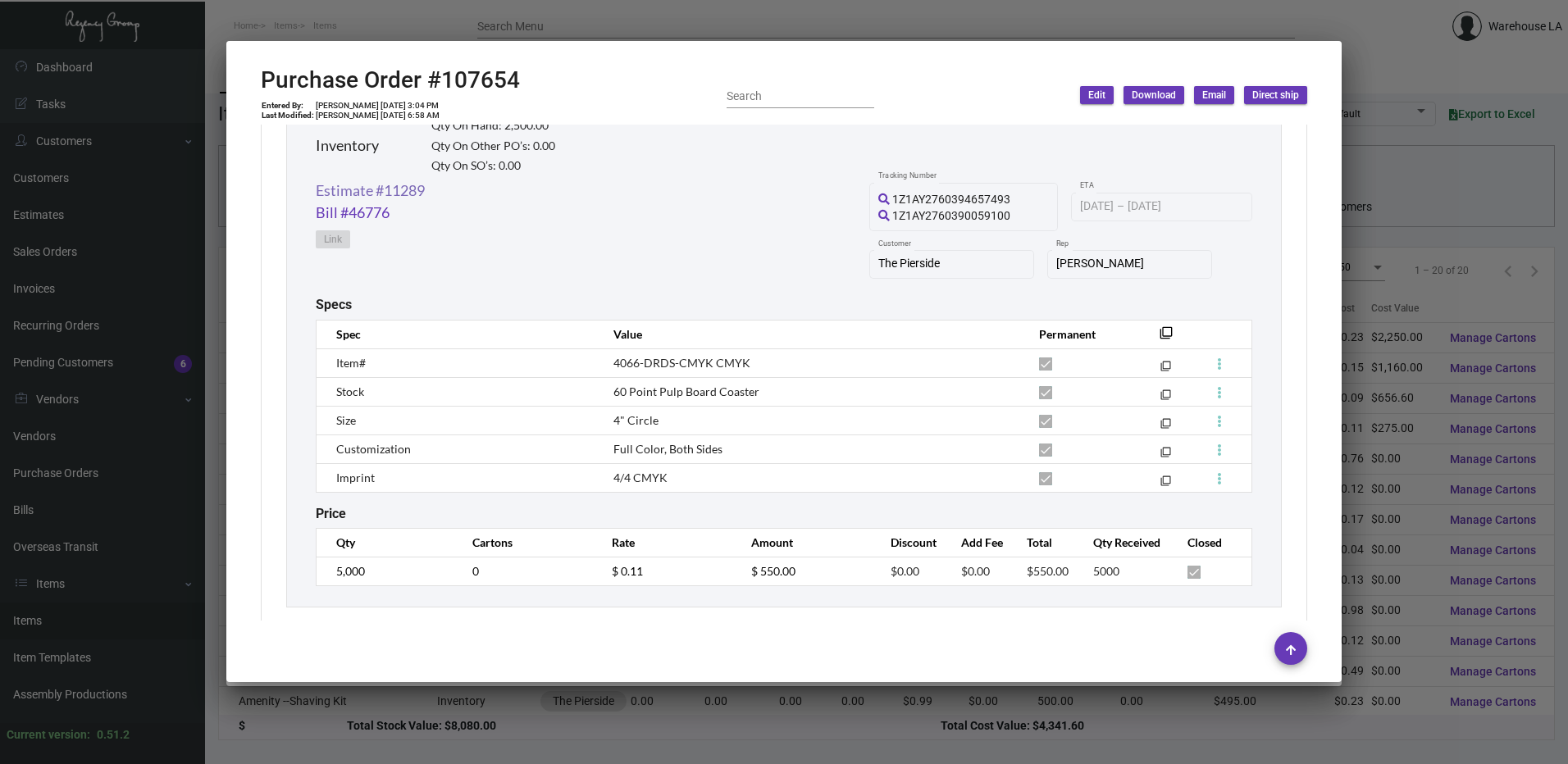
click at [423, 192] on link "Estimate #11289" at bounding box center [371, 191] width 109 height 23
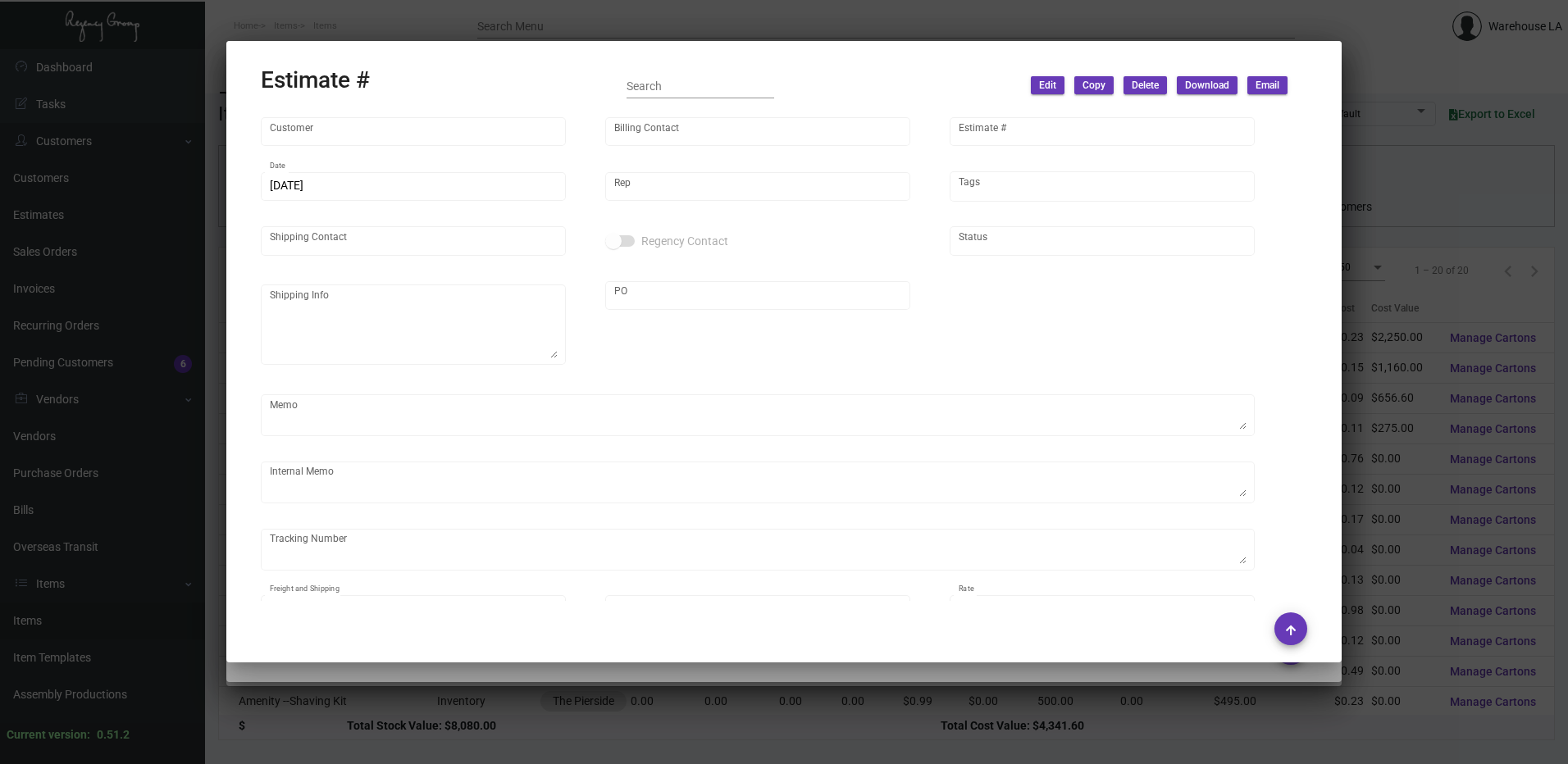
type input "The Pierside"
type input "[PERSON_NAME]"
type input "11289"
type input "[DATE]"
type input "[PERSON_NAME]"
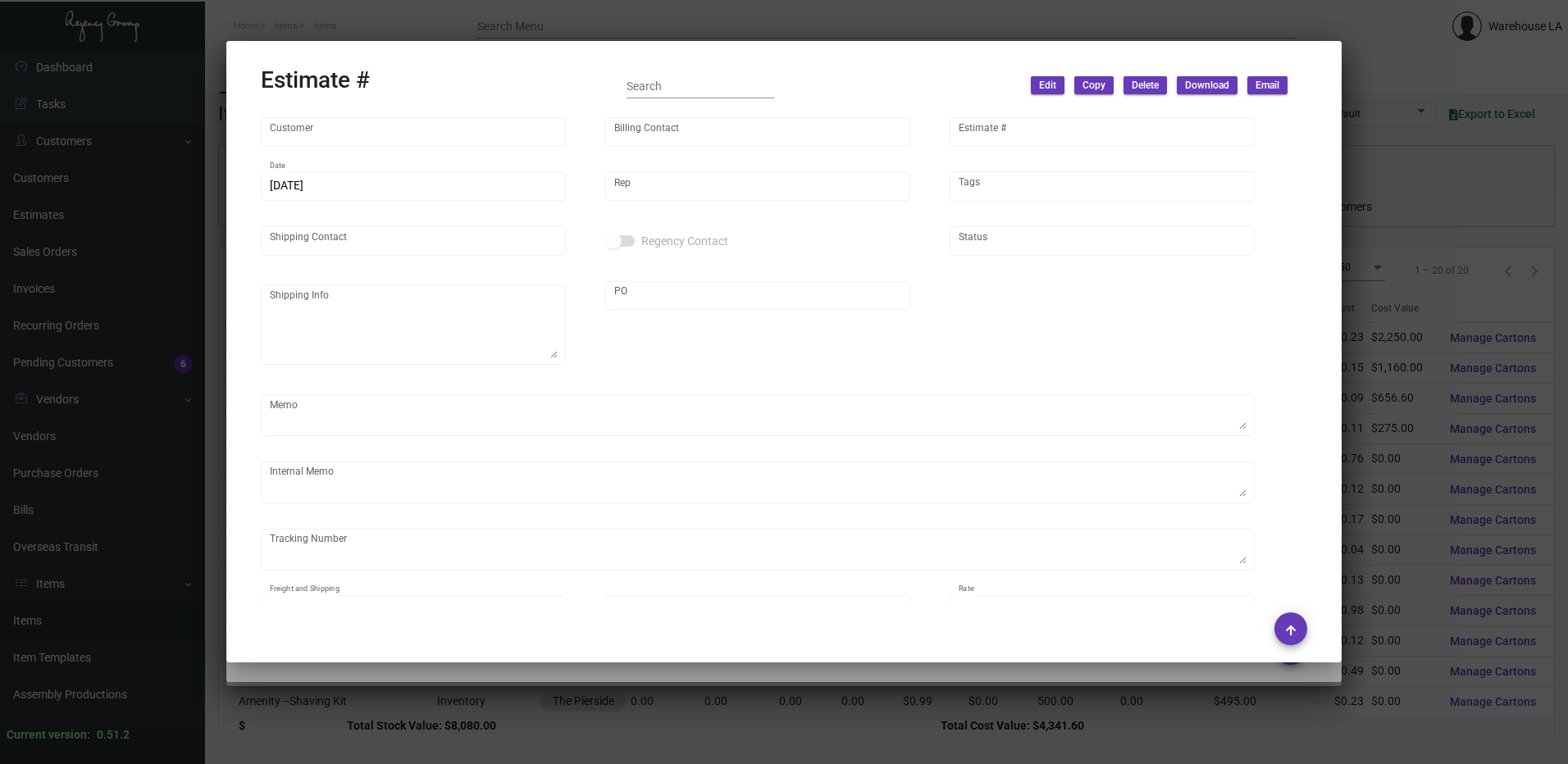
type input "[PERSON_NAME]"
type input "United States Dollar $"
type input "$ 0.00"
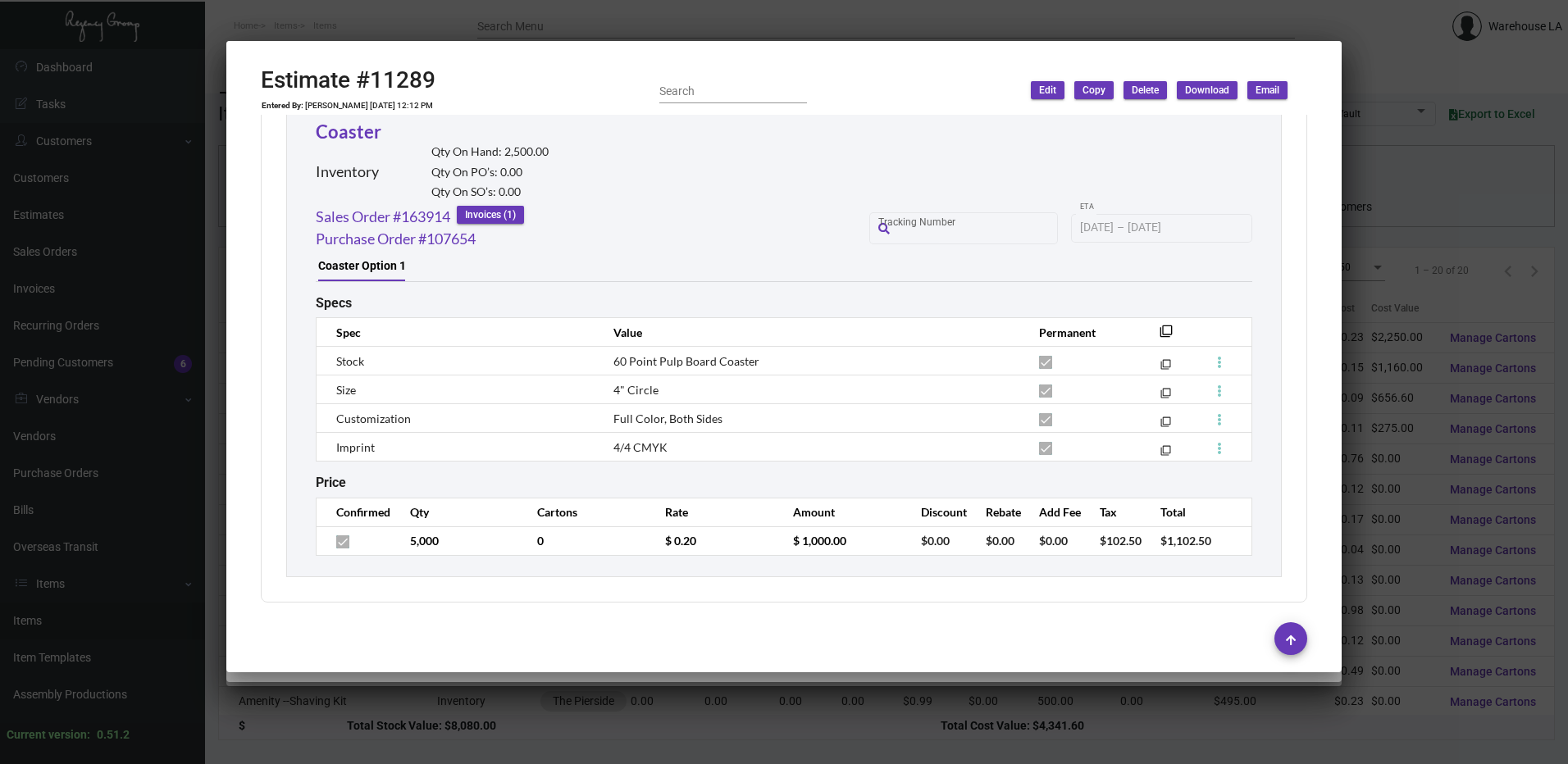
scroll to position [918, 0]
click at [569, 5] on div at bounding box center [784, 382] width 1568 height 764
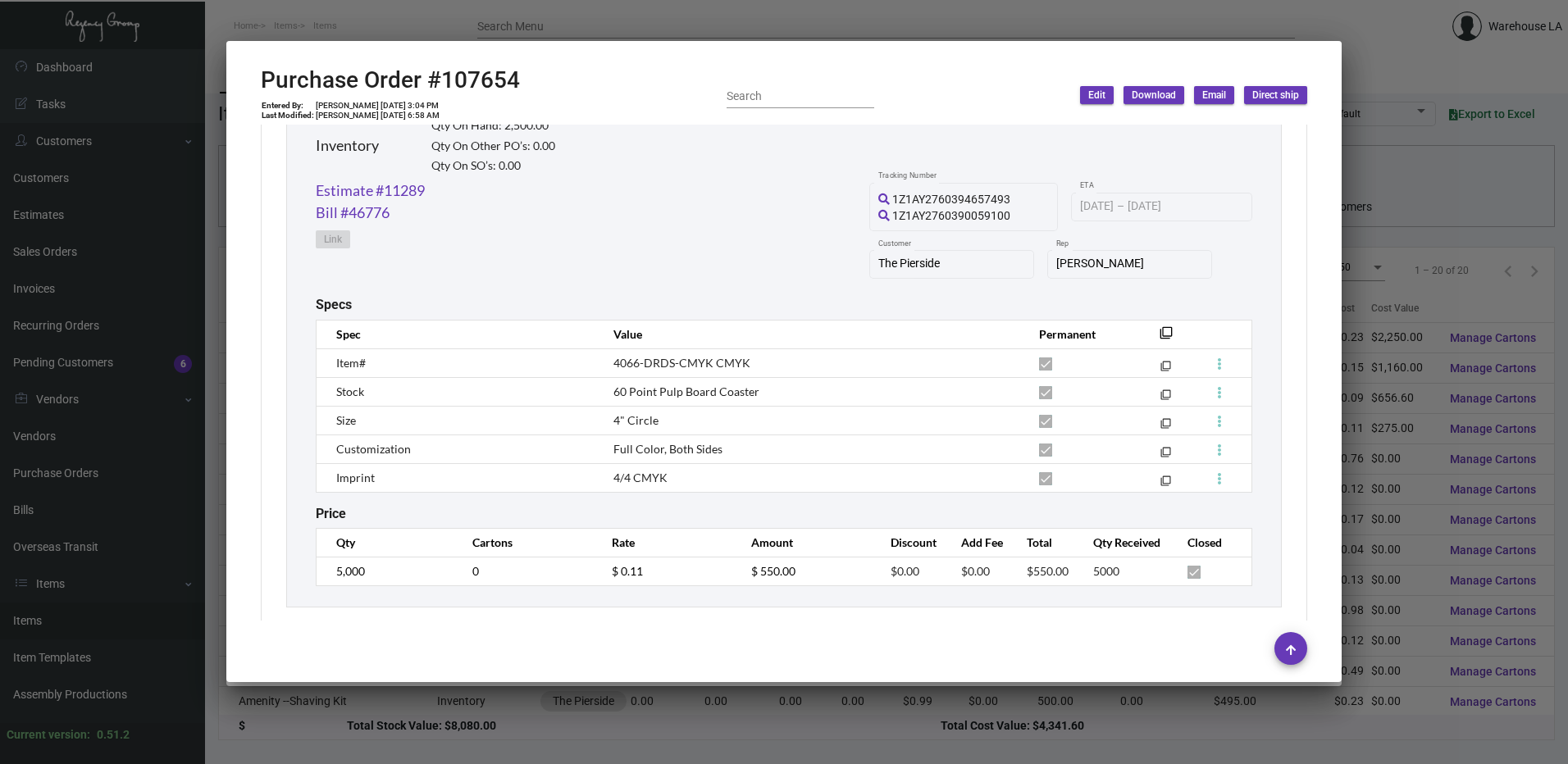
click at [569, 5] on div at bounding box center [784, 382] width 1568 height 764
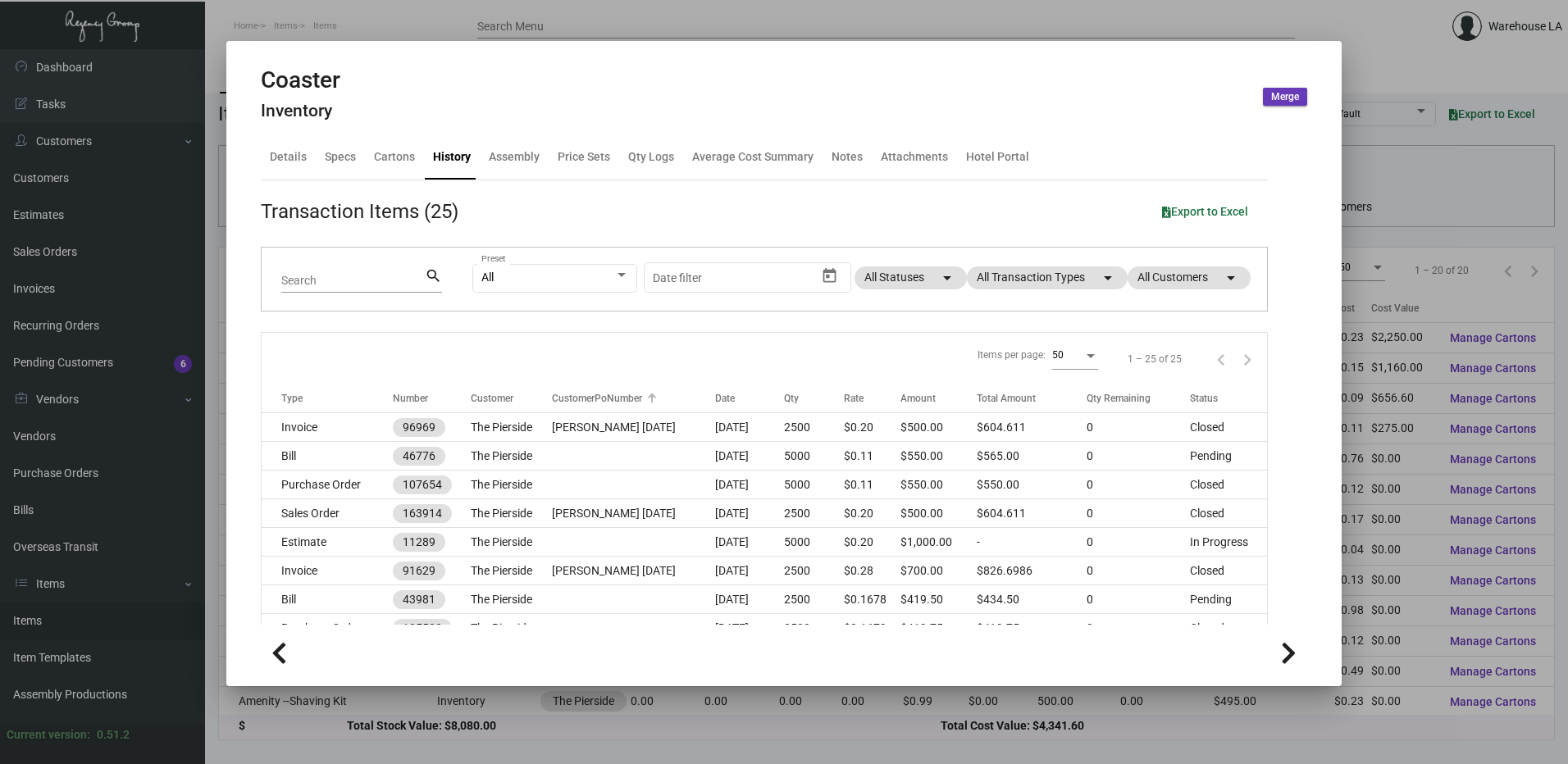
scroll to position [0, 0]
click at [632, 165] on div "Qty Logs" at bounding box center [651, 159] width 46 height 17
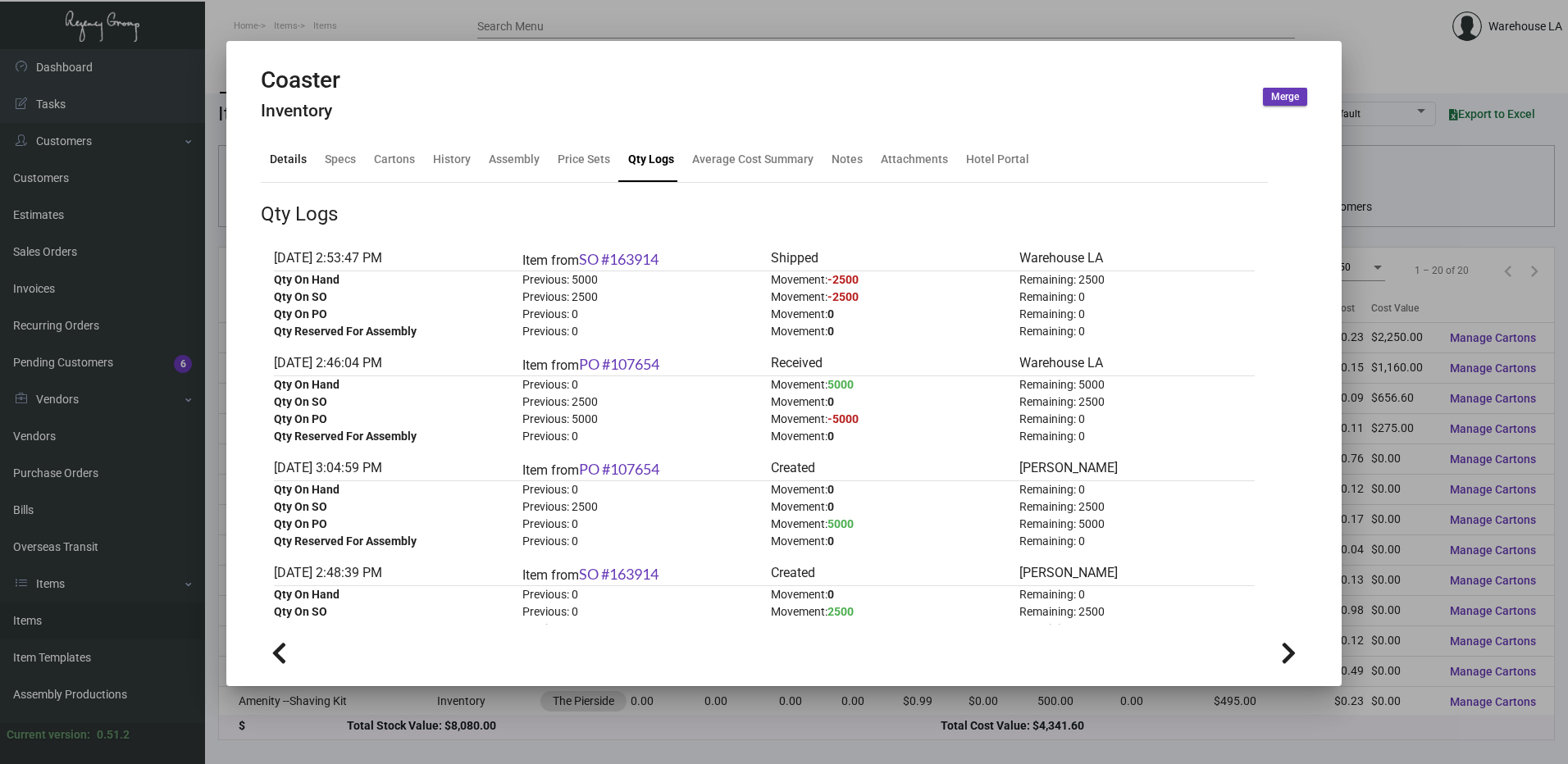
drag, startPoint x: 276, startPoint y: 163, endPoint x: 291, endPoint y: 167, distance: 15.5
click at [276, 163] on div "Details" at bounding box center [288, 159] width 37 height 17
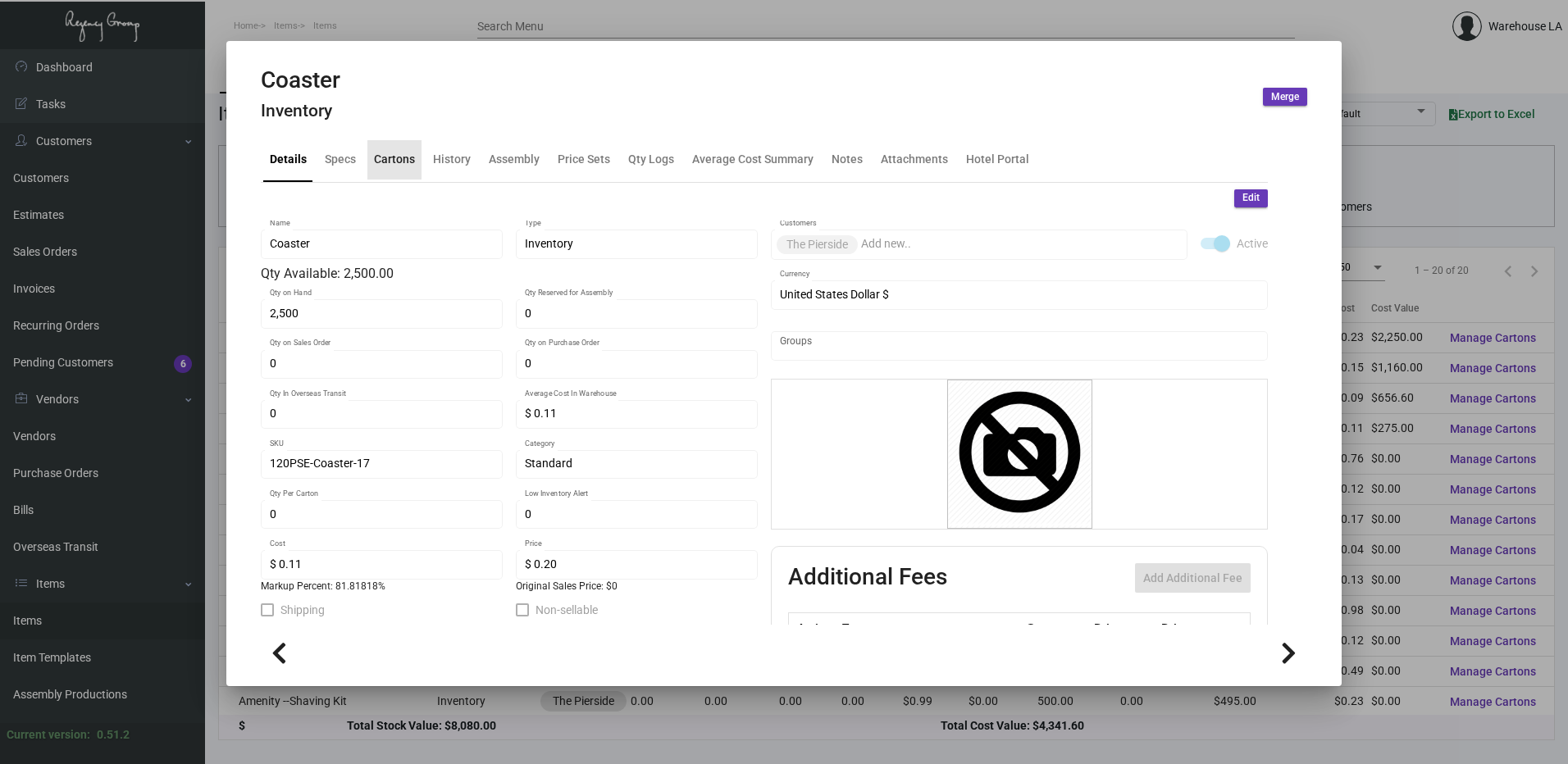
click at [406, 164] on div "Cartons" at bounding box center [395, 159] width 41 height 17
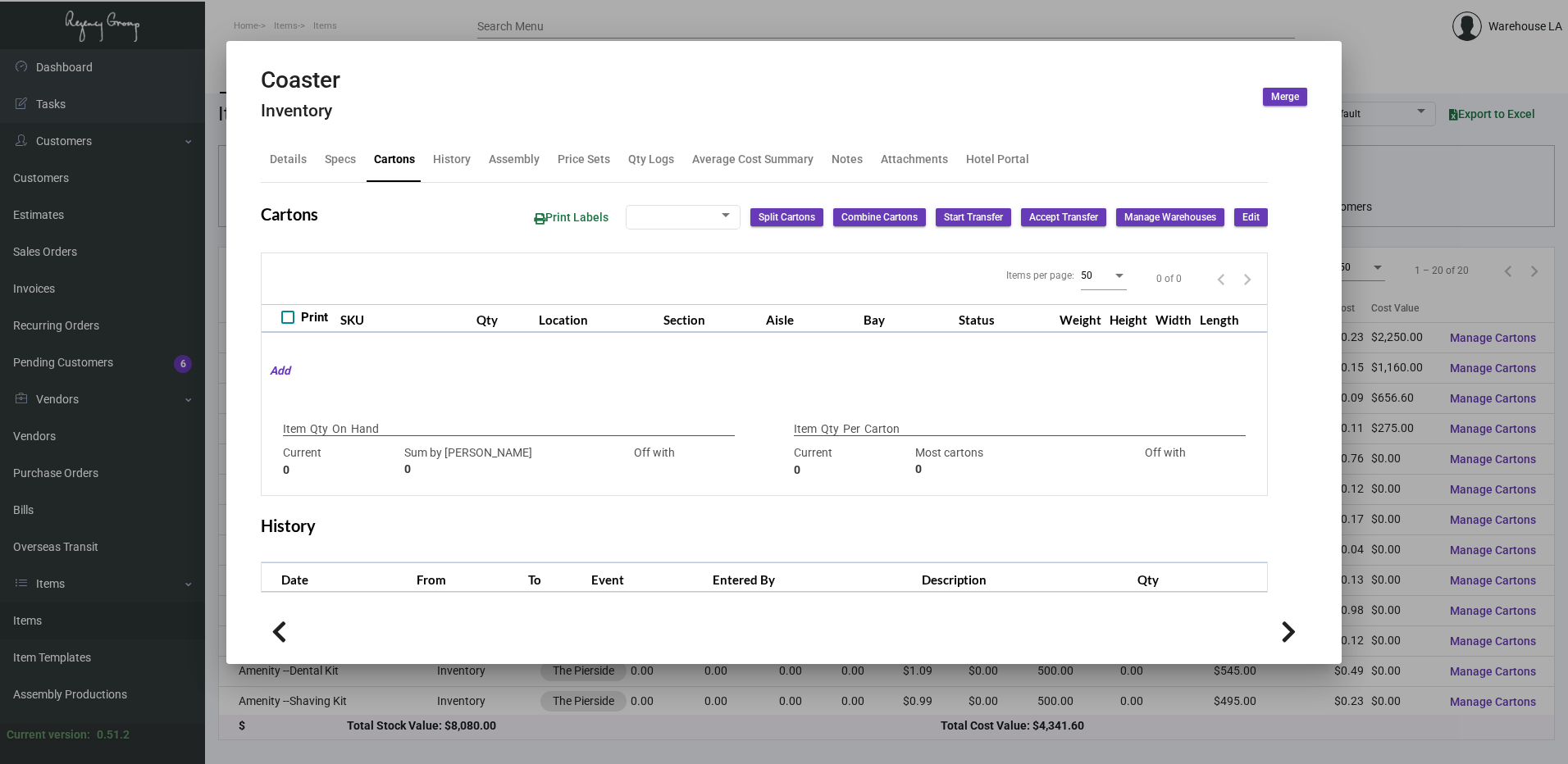
checkbox input "true"
type input "2,500"
type input "2500"
type input "0"
type input "2500"
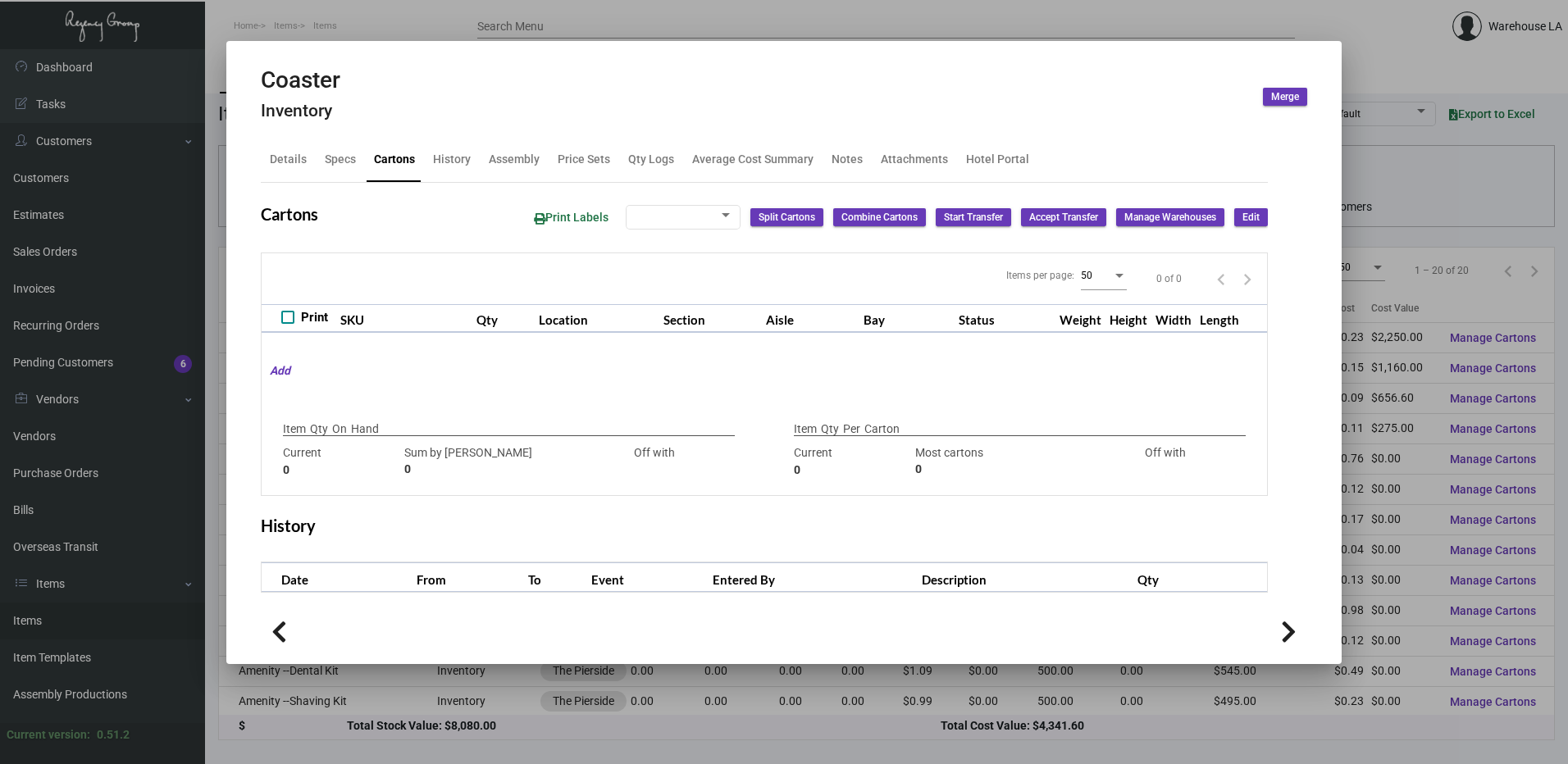
type input "-2500"
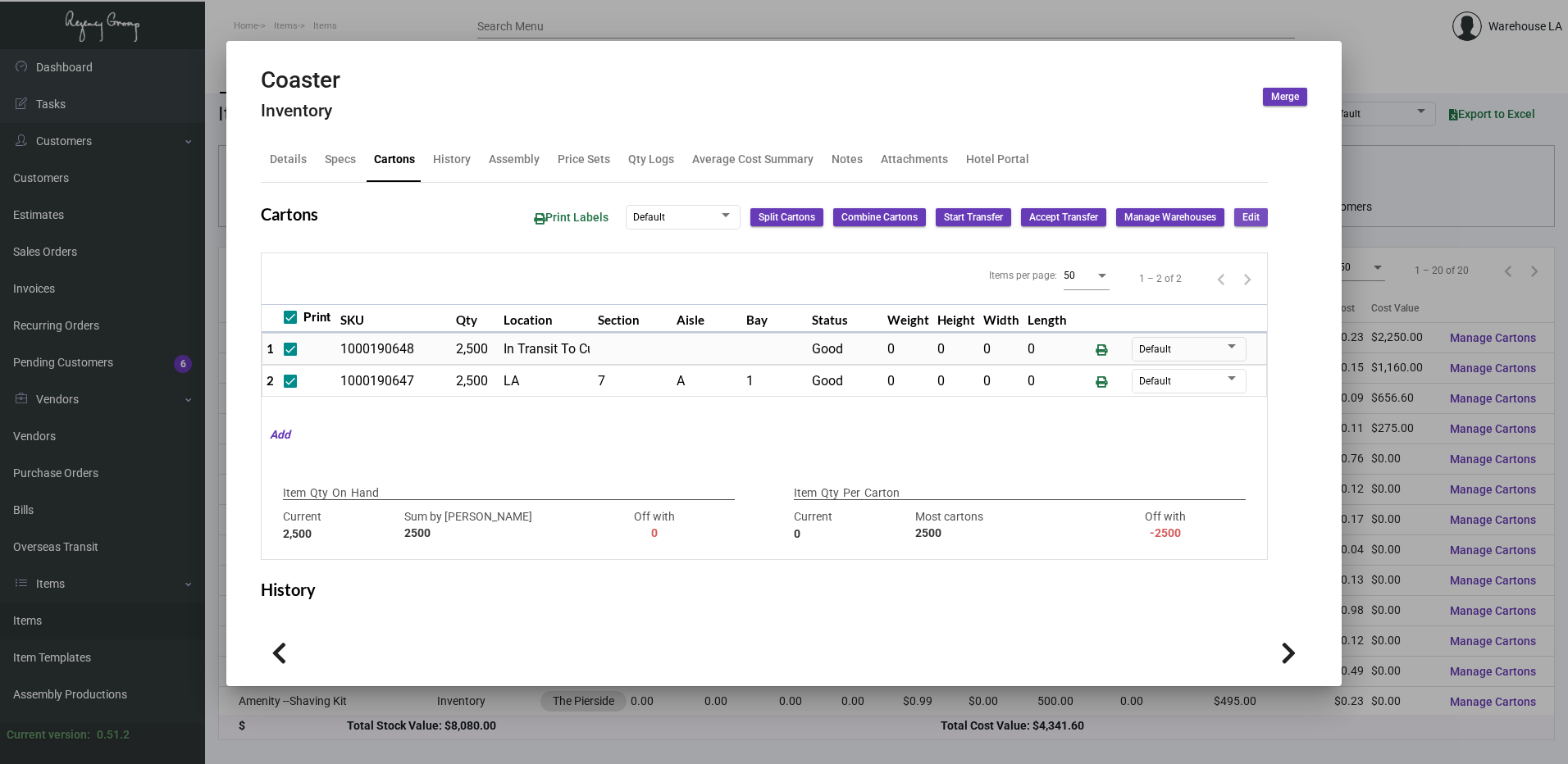
click at [1248, 219] on button "Edit" at bounding box center [1251, 216] width 34 height 18
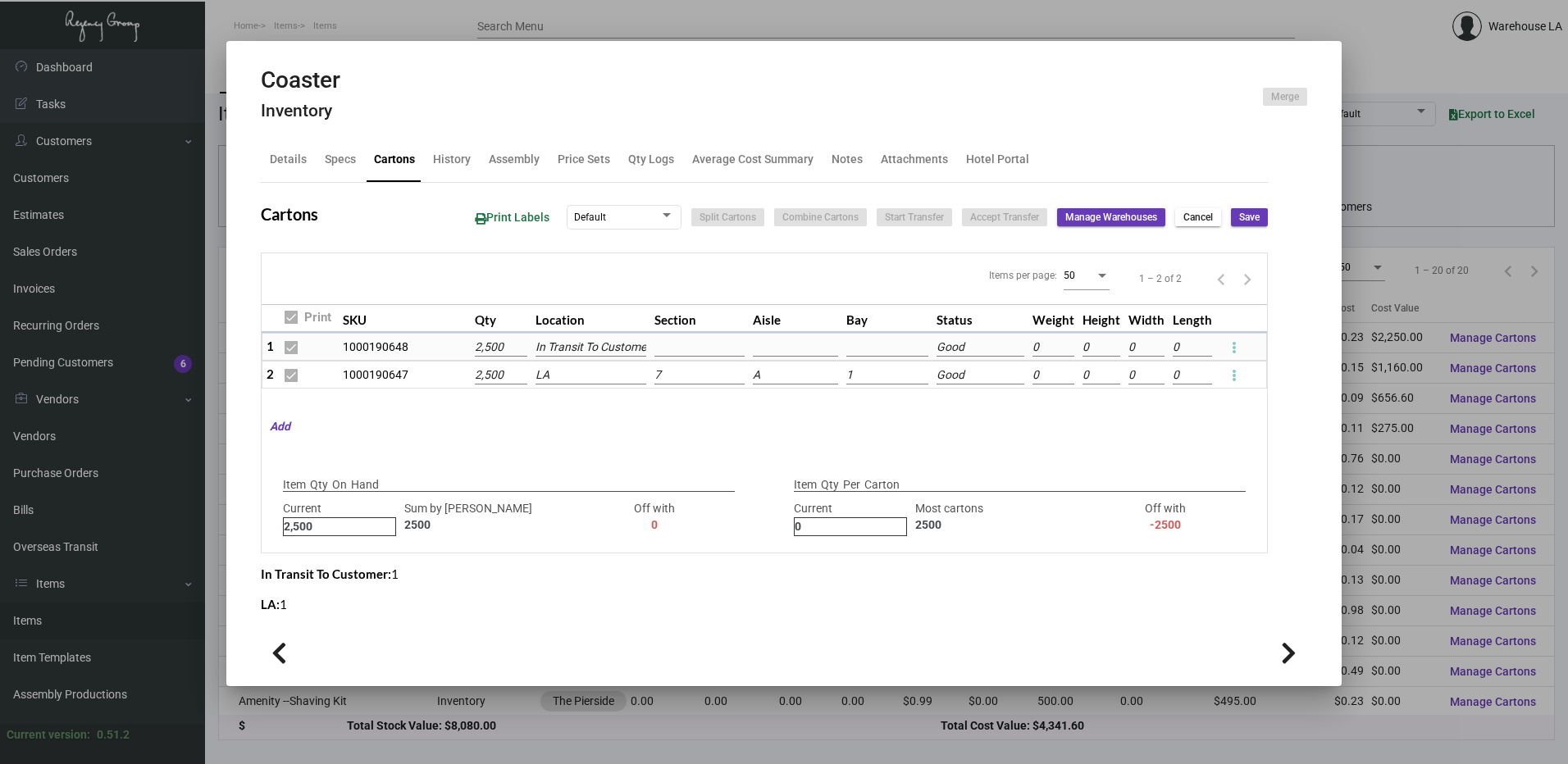
click at [572, 378] on input "LA" at bounding box center [591, 375] width 112 height 18
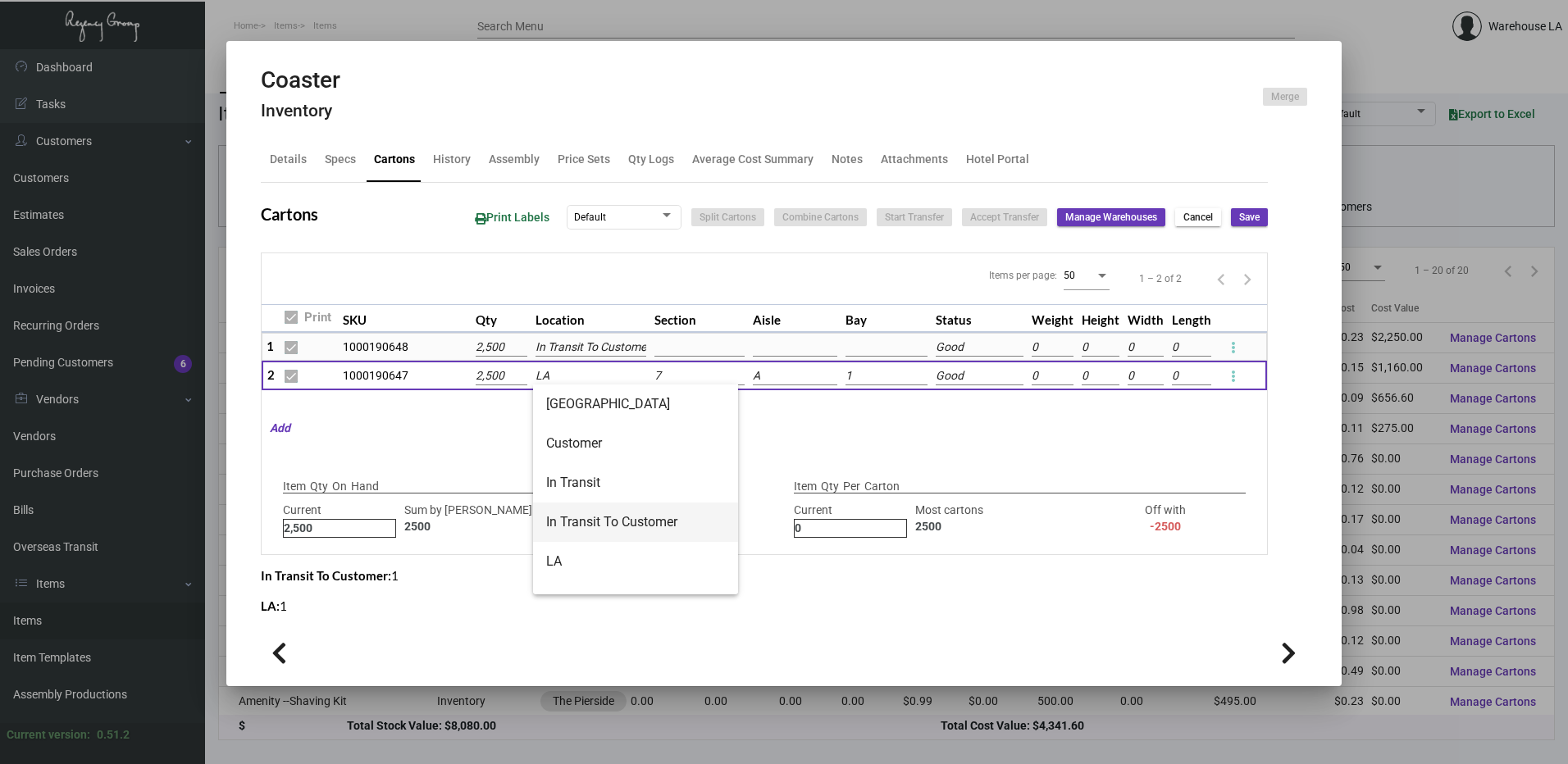
click at [589, 521] on span "In Transit To Customer" at bounding box center [636, 522] width 179 height 40
type input "In Transit To Customer"
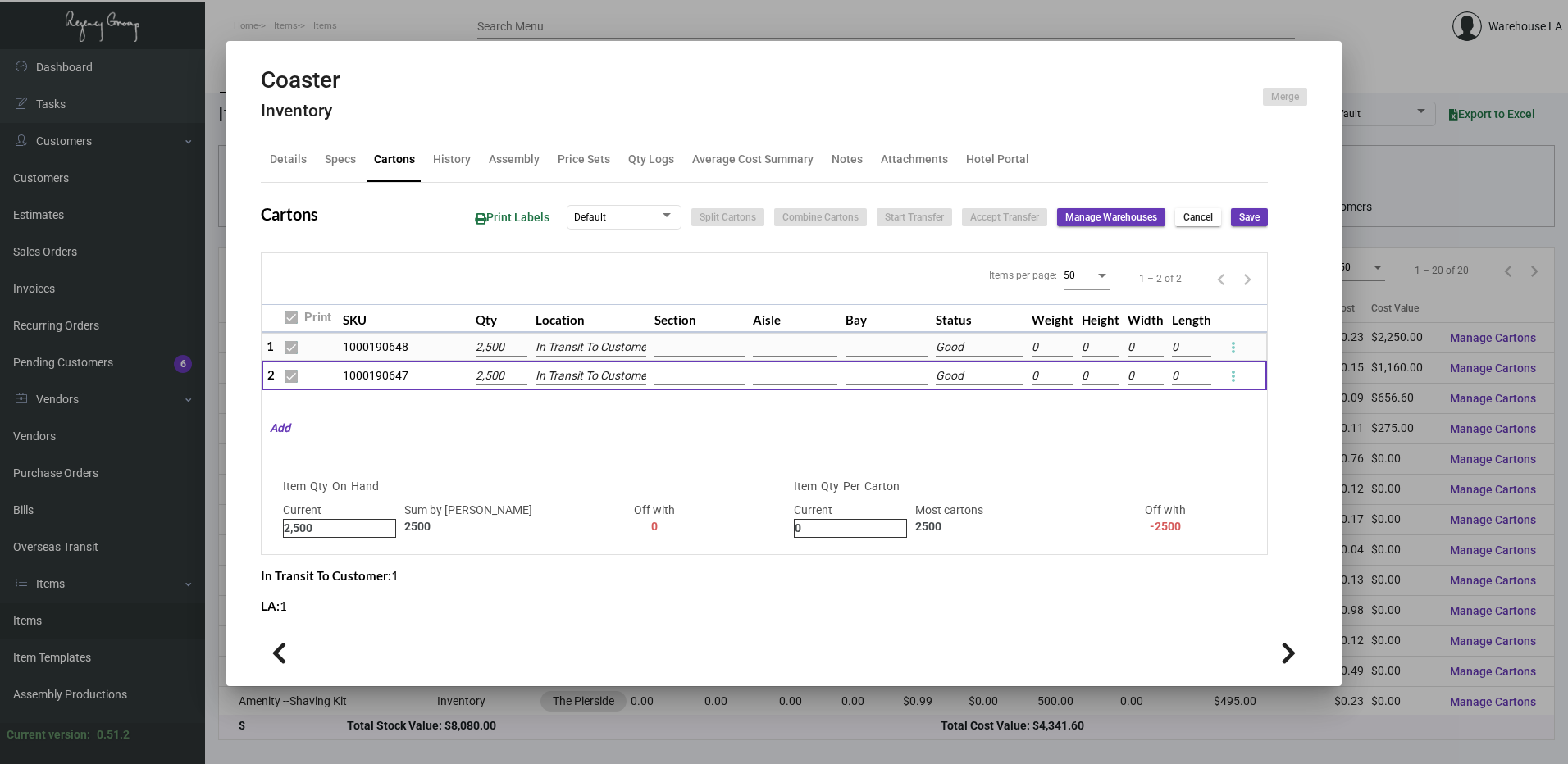
scroll to position [0, 6]
click at [1239, 223] on span "Save" at bounding box center [1249, 217] width 21 height 14
checkbox input "false"
type input "0"
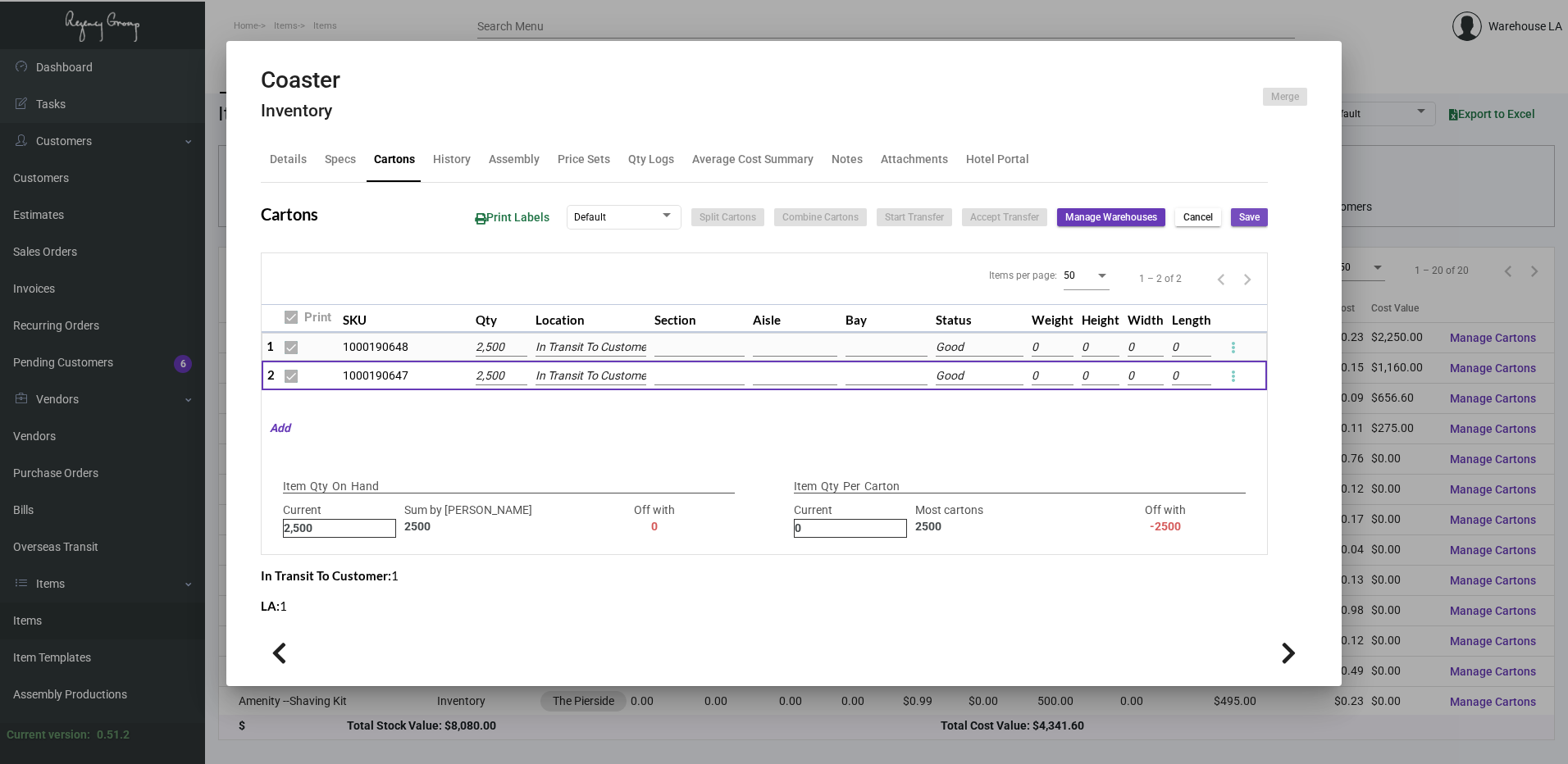
checkbox input "false"
type input "0"
type input "+2500"
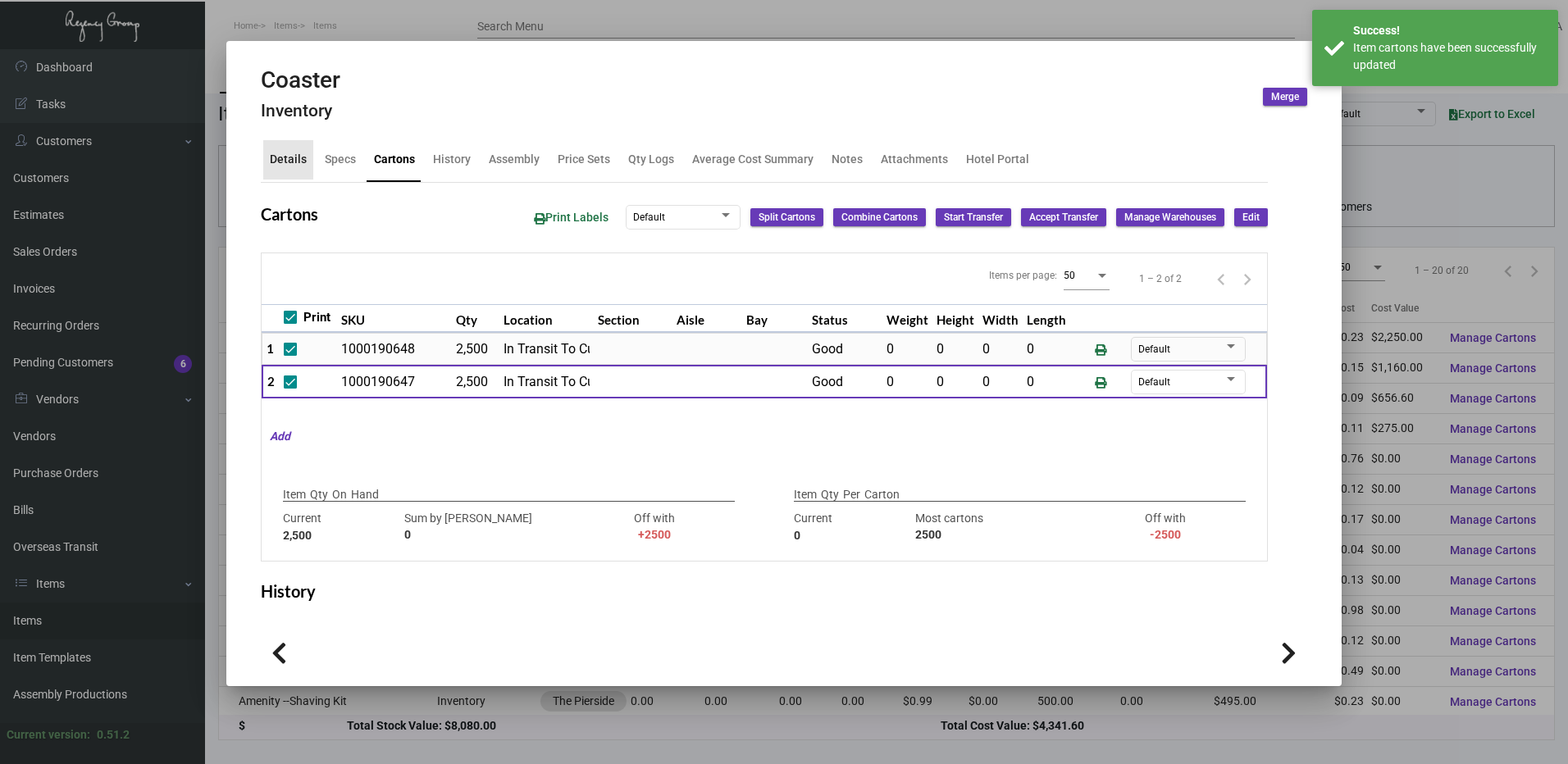
click at [297, 154] on div "Details" at bounding box center [288, 159] width 37 height 17
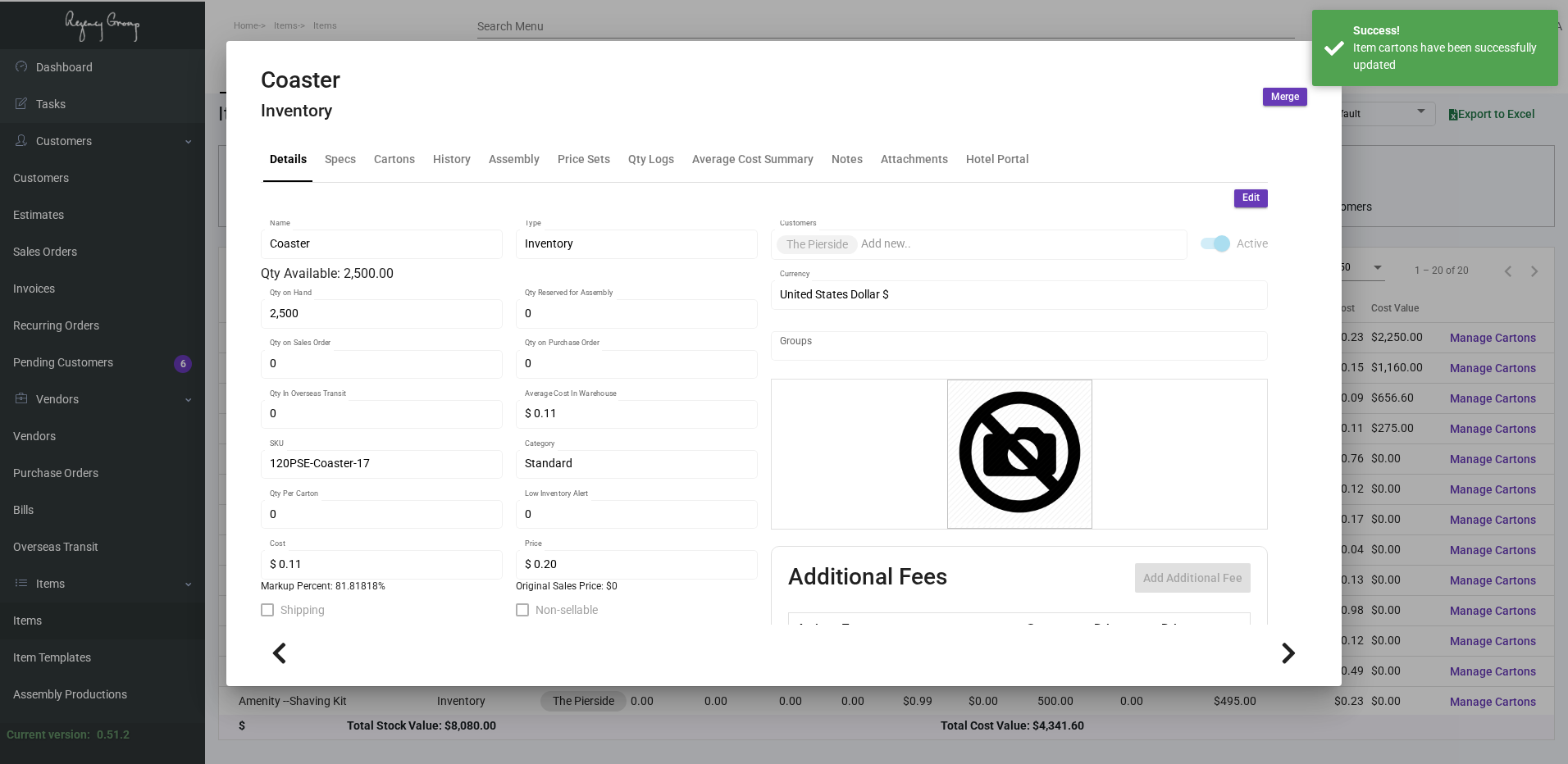
click at [1247, 202] on button "Edit" at bounding box center [1251, 198] width 34 height 18
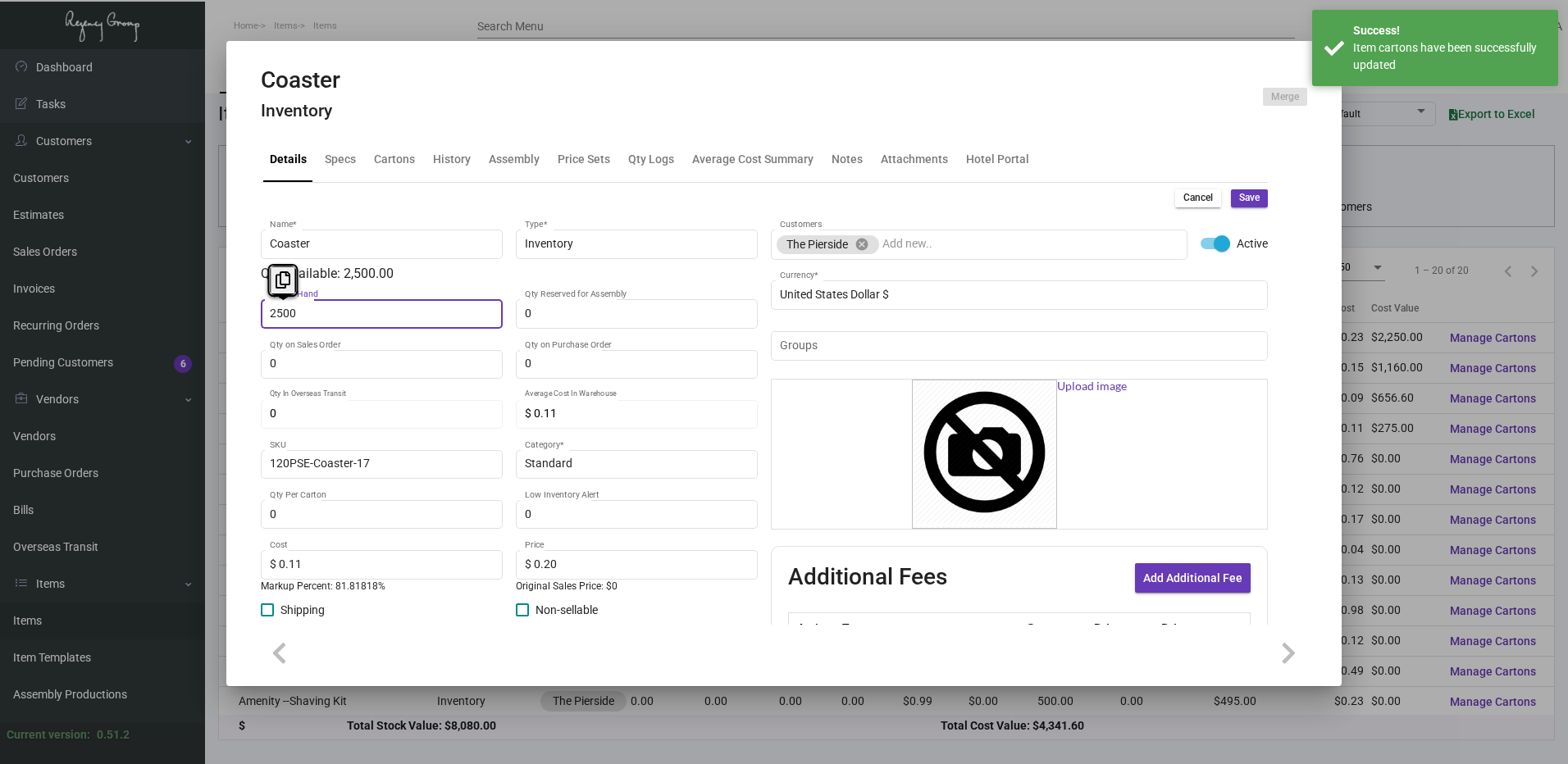
click at [368, 320] on input "2500" at bounding box center [382, 314] width 225 height 13
type input "0"
click at [1234, 189] on button "Save" at bounding box center [1249, 198] width 37 height 18
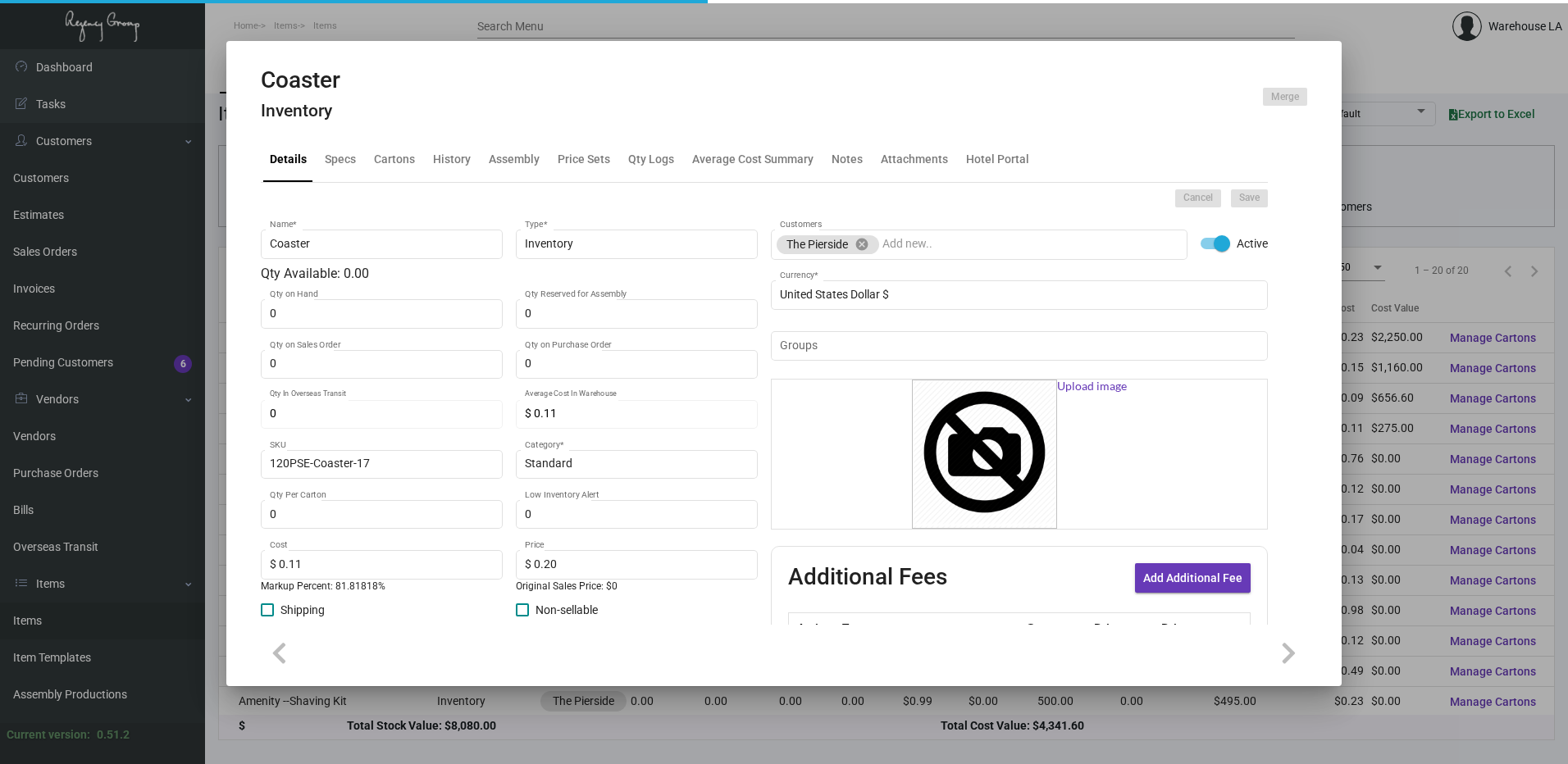
type input "$ 0.00"
checkbox input "false"
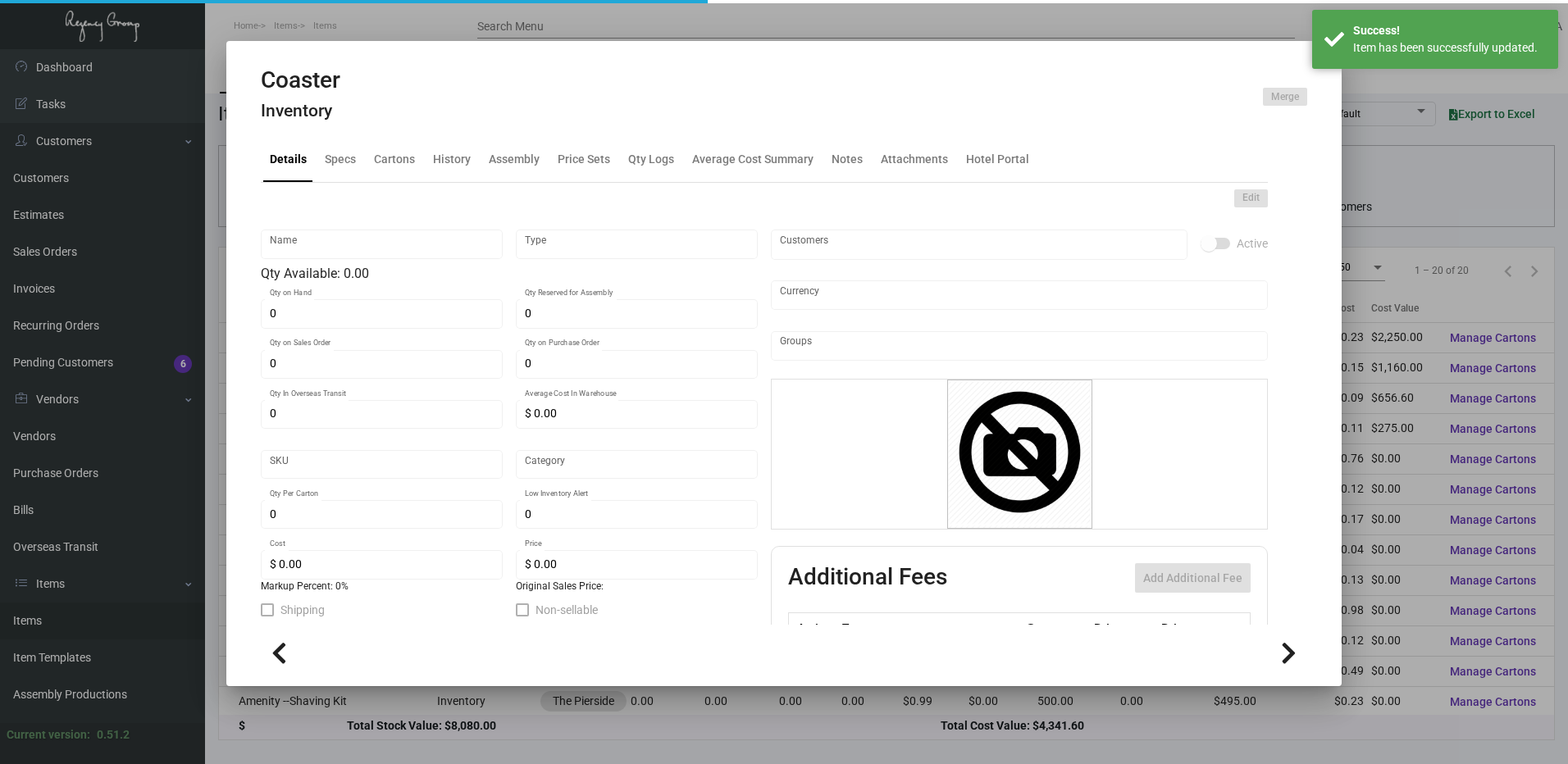
type input "Coaster"
type input "Inventory"
type input "$ 0.11"
type input "120PSE-Coaster-17"
type input "Standard"
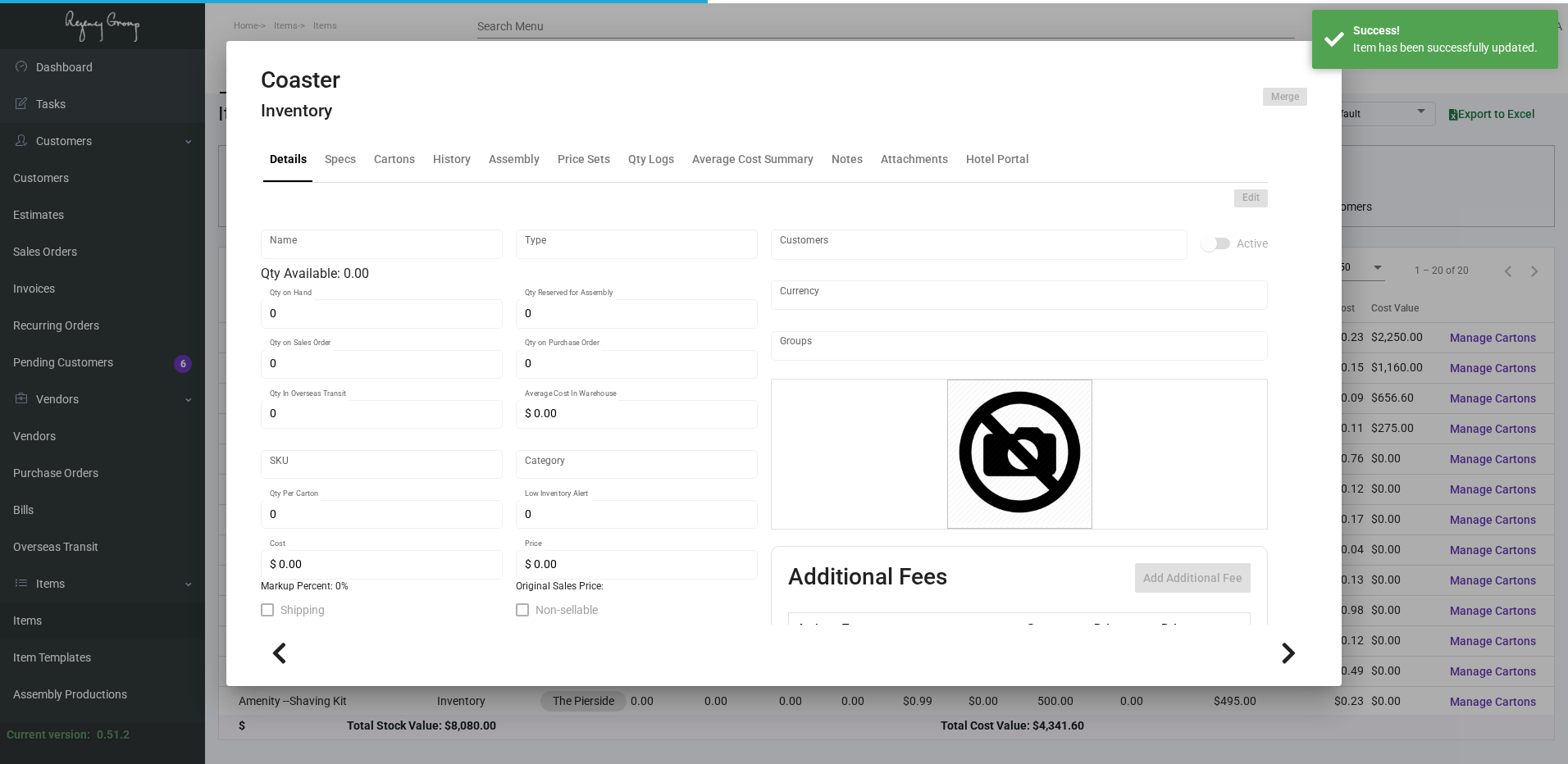
type input "$ 0.11"
type input "$ 0.20"
checkbox input "true"
type input "United States Dollar $"
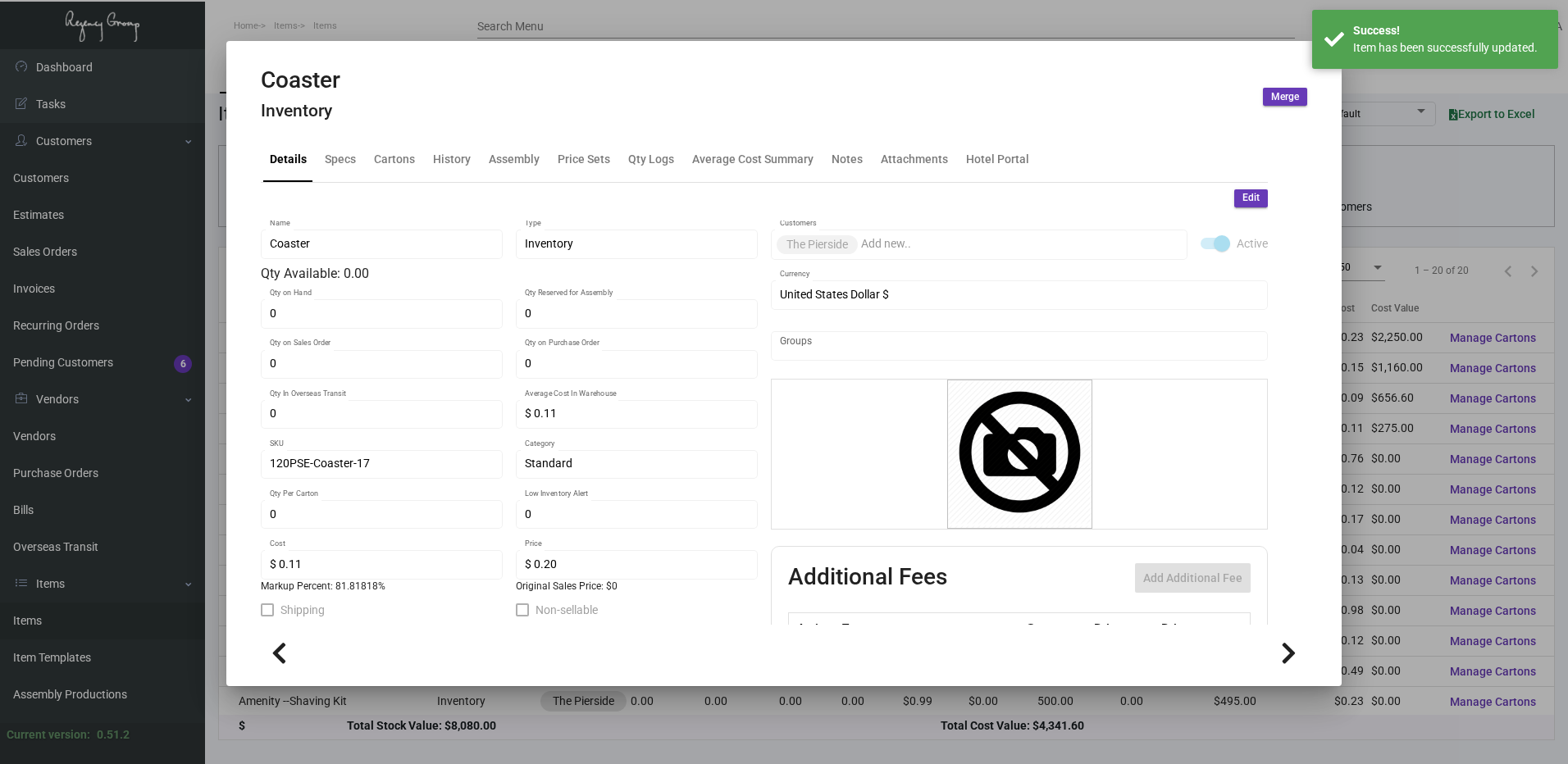
click at [627, 22] on div at bounding box center [784, 382] width 1568 height 764
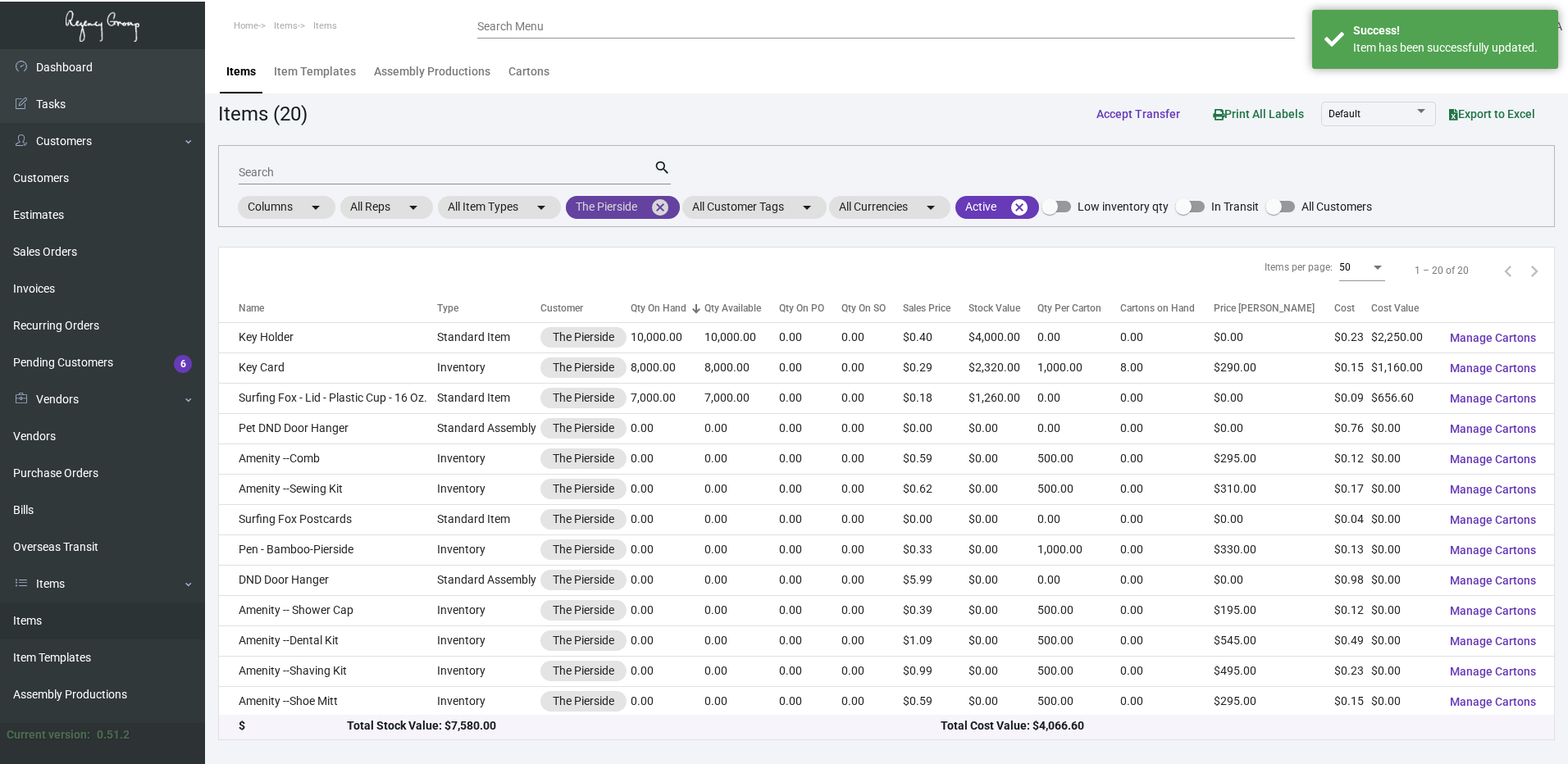
click at [657, 206] on mat-icon "cancel" at bounding box center [659, 207] width 20 height 20
click at [0, 0] on mat-chip at bounding box center [0, 0] width 0 height 0
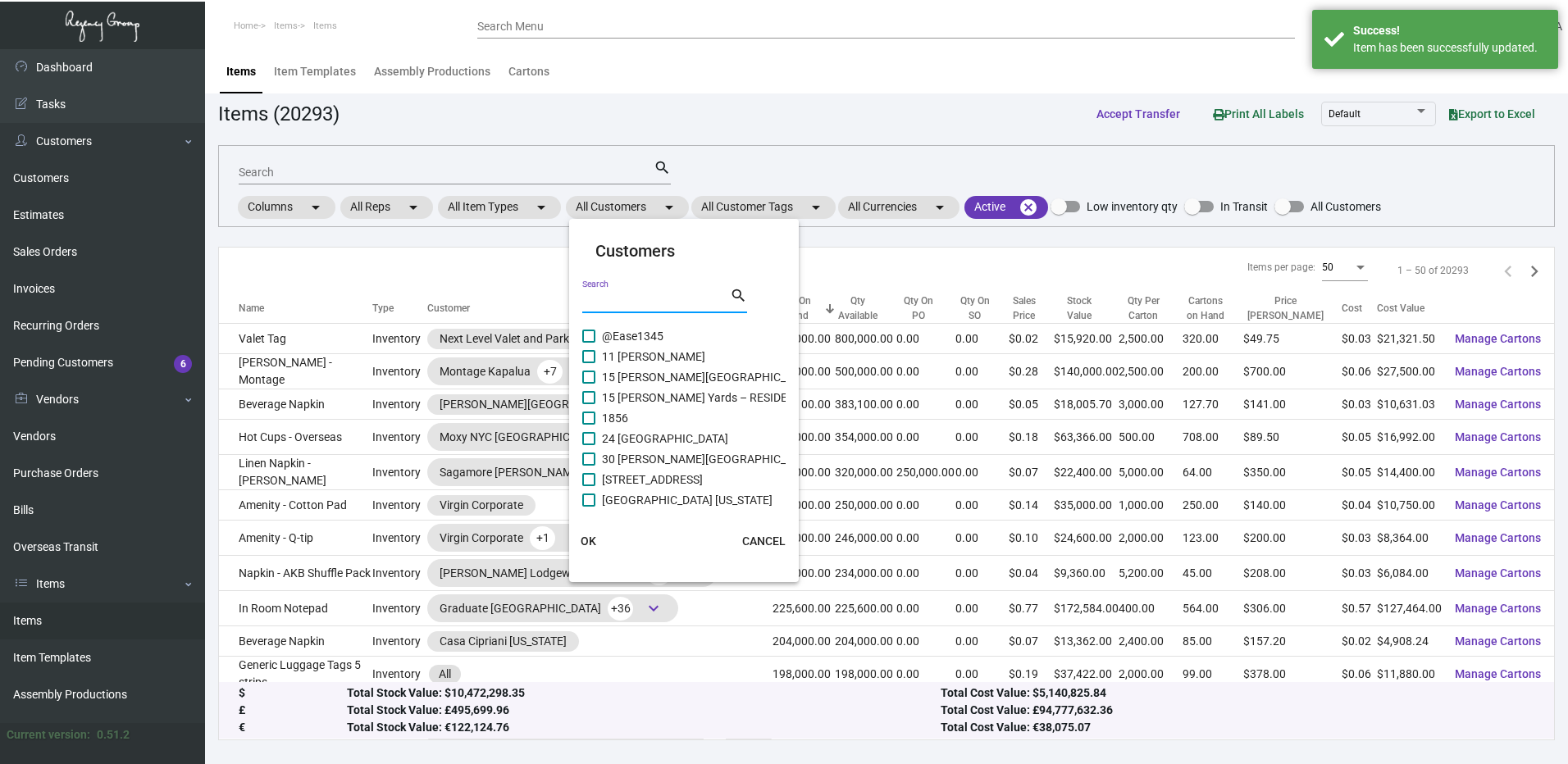
paste input "Two Bunch Palms"
click at [737, 296] on mat-icon "search" at bounding box center [738, 295] width 17 height 20
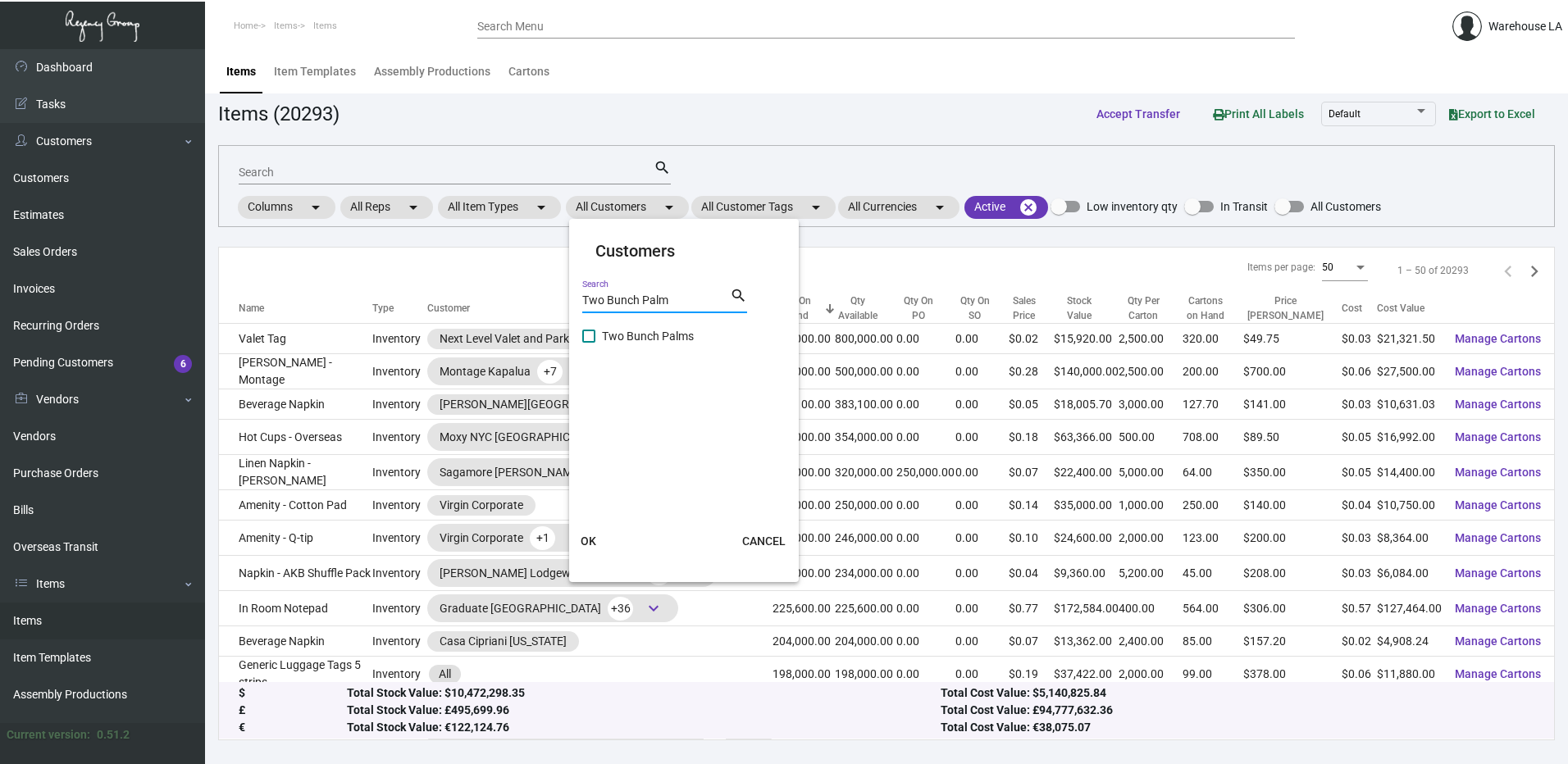
type input "Two Bunch Palm"
click at [592, 329] on label "Two Bunch Palms" at bounding box center [638, 336] width 112 height 20
click at [589, 342] on input "Two Bunch Palms" at bounding box center [588, 342] width 1 height 1
checkbox input "true"
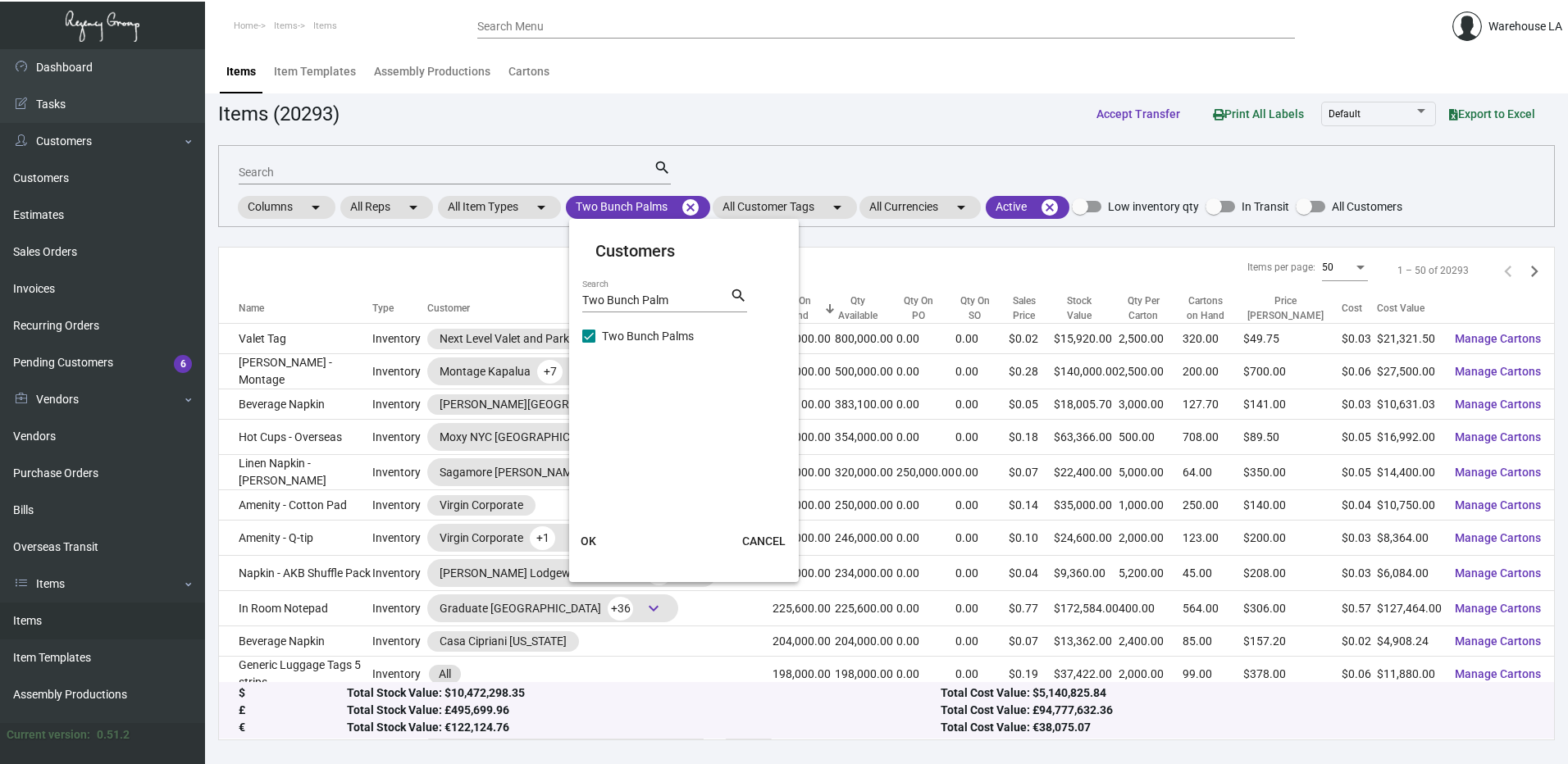
click at [584, 548] on span "OK" at bounding box center [588, 541] width 16 height 13
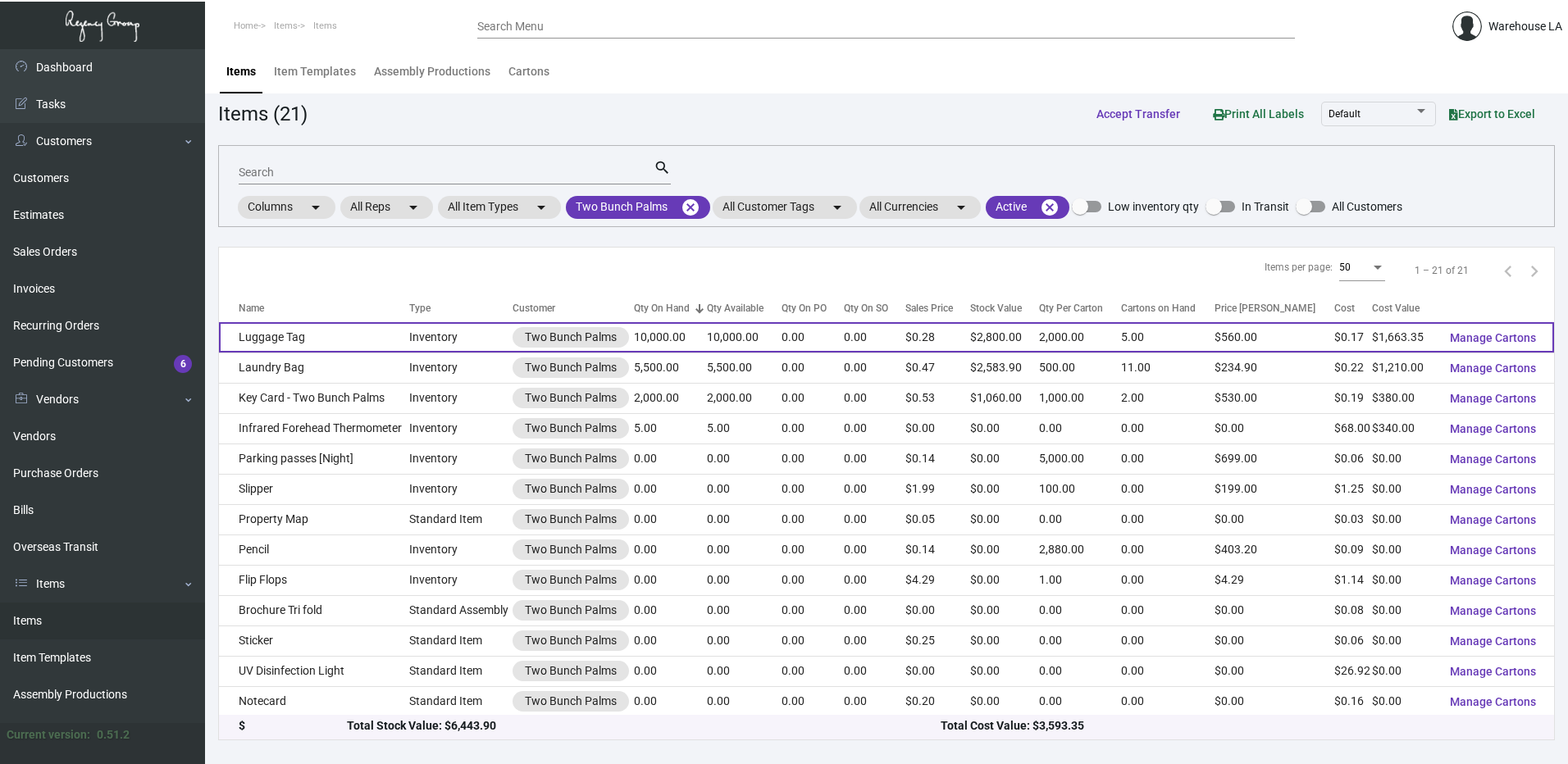
click at [360, 338] on td "Luggage Tag" at bounding box center [314, 338] width 190 height 30
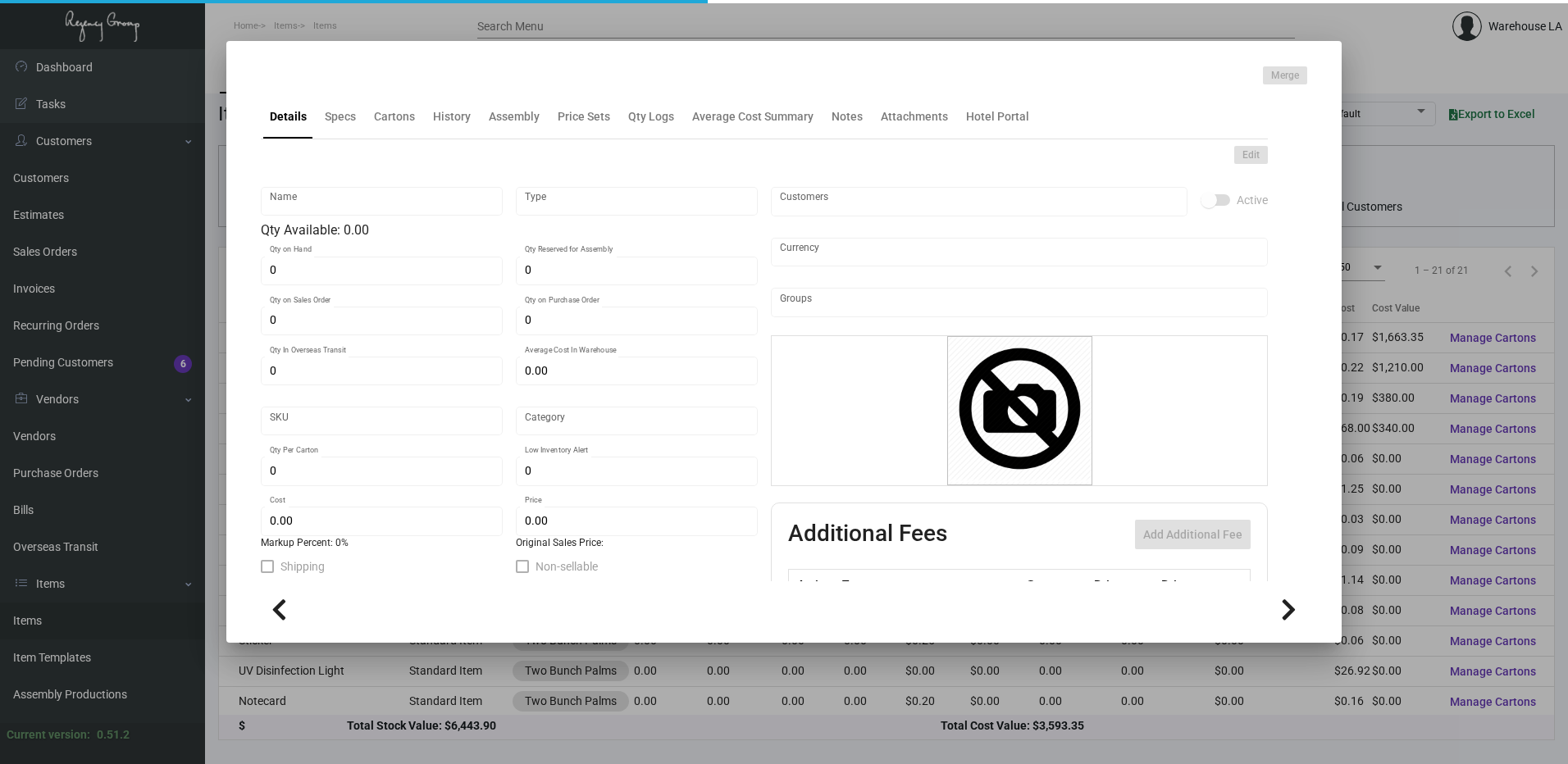
type input "Luggage Tag"
type input "Inventory"
type input "10,000"
type input "$ 0.16634"
type input "3264"
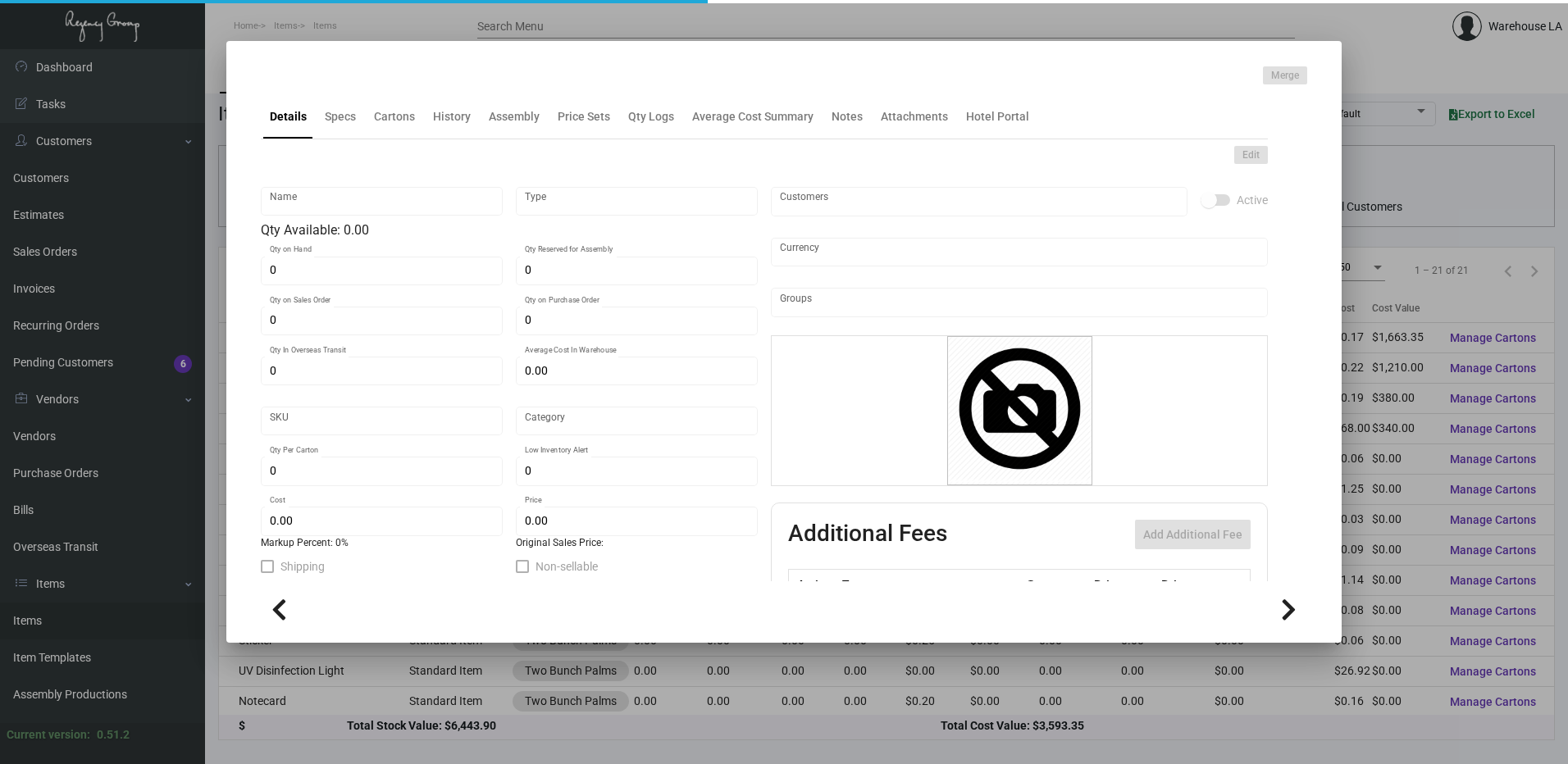
type input "Standard"
type input "2,000"
type input "$ 0.16634"
type input "$ 0.28"
type textarea "Luggage Tag - 5 Strip: 2.5x5.75 13pt Printing 1 color PMS 282C 12 position numb…"
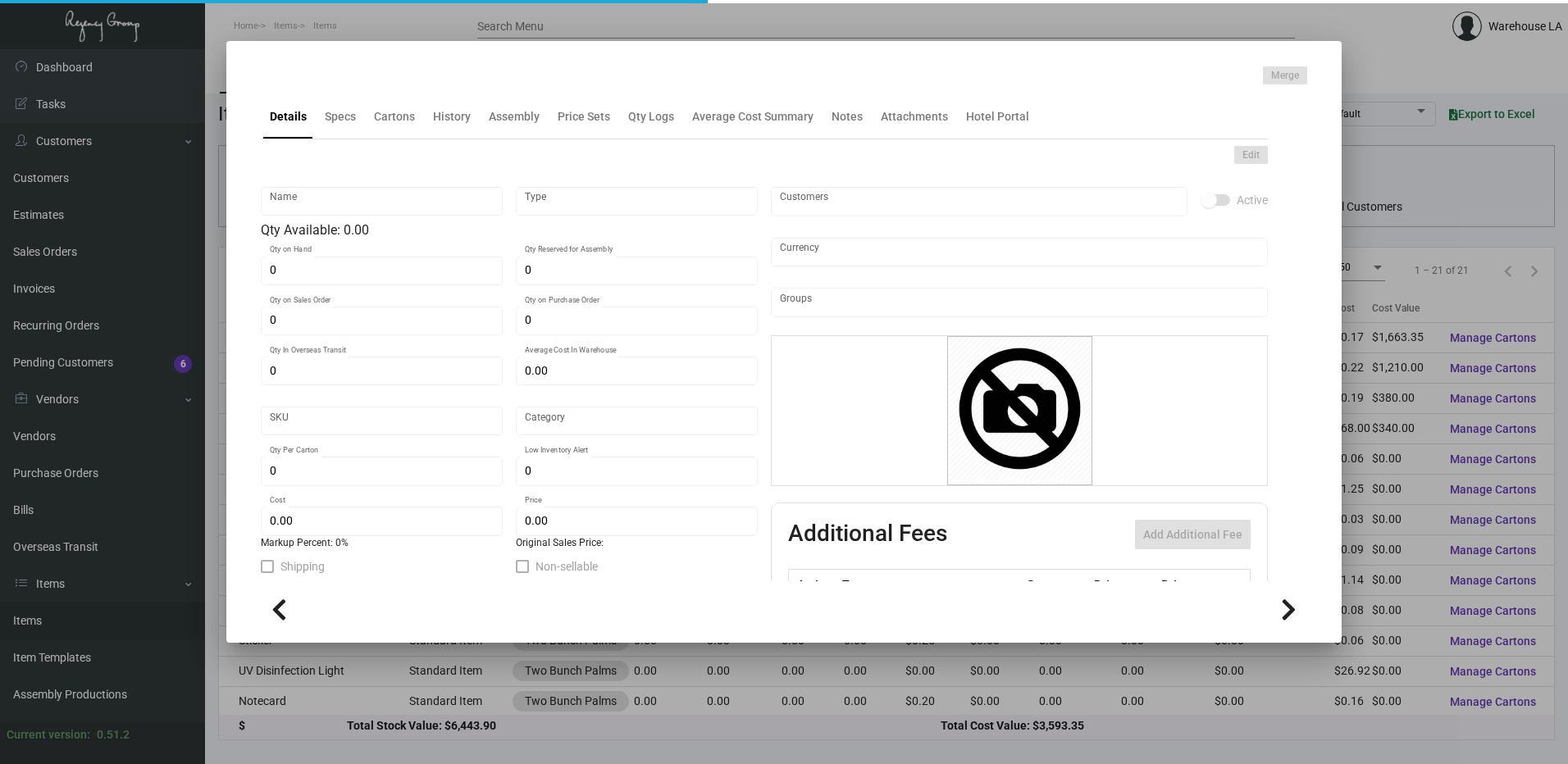
type textarea "Luggage Tag - 5 Strip: 2.5x5.75 13pt Printing 1 color PMS 282C 12 position numb…"
checkbox input "true"
type input "United States Dollar $"
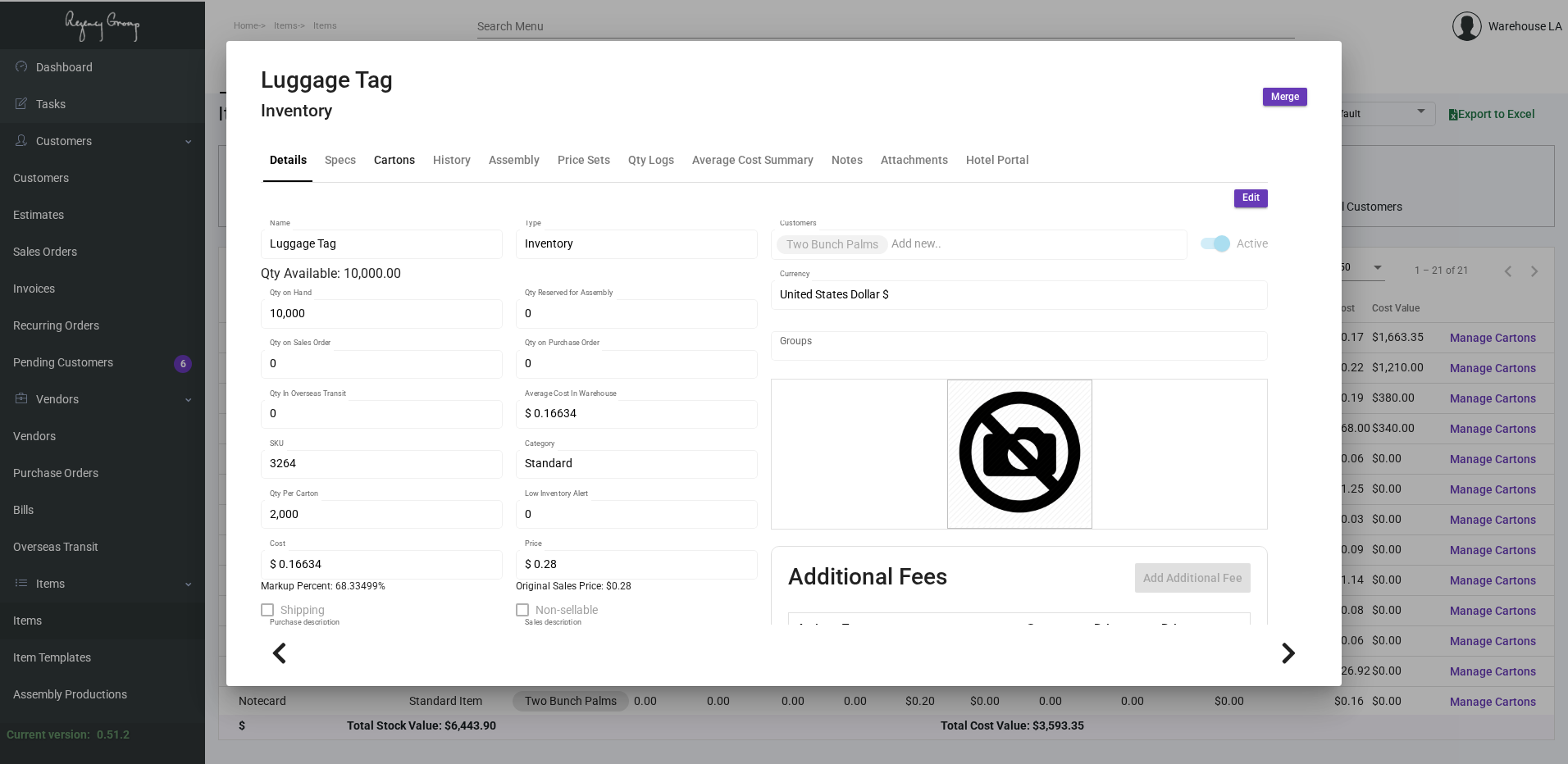
click at [391, 167] on div "Cartons" at bounding box center [395, 159] width 41 height 17
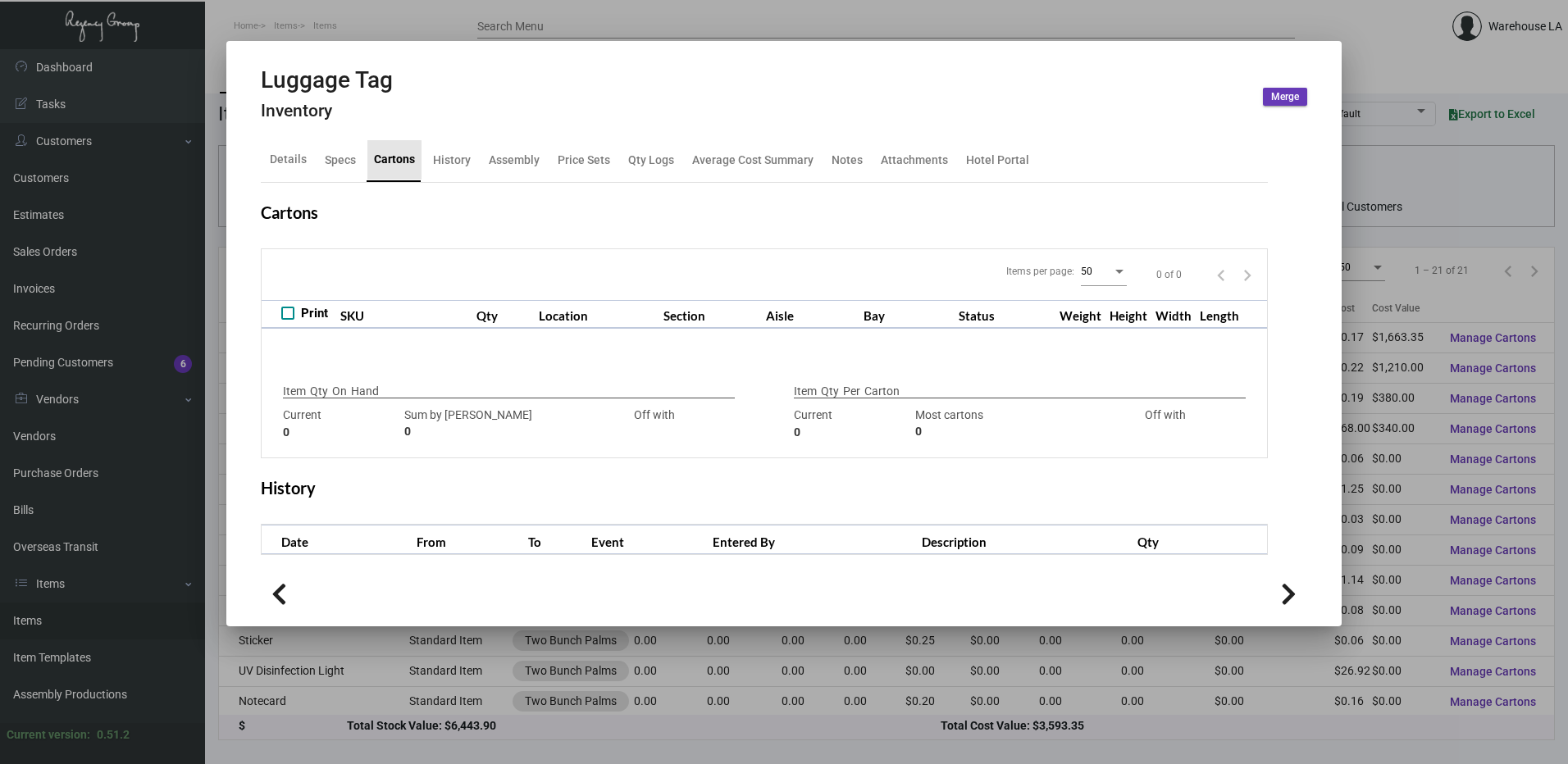
checkbox input "true"
type input "10,000"
type input "10000"
type input "0"
type input "2,000"
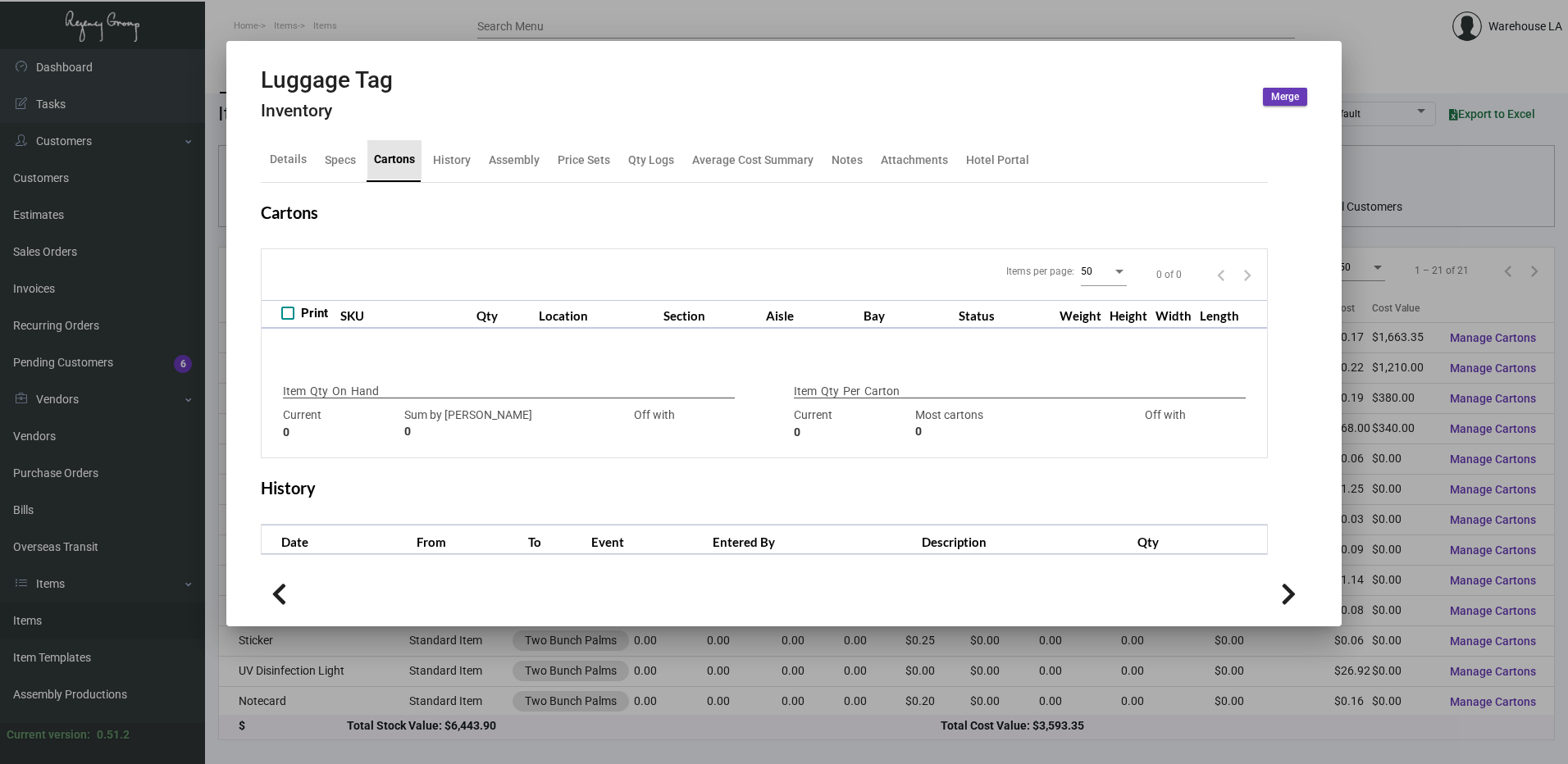
type input "4000"
type input "-2000"
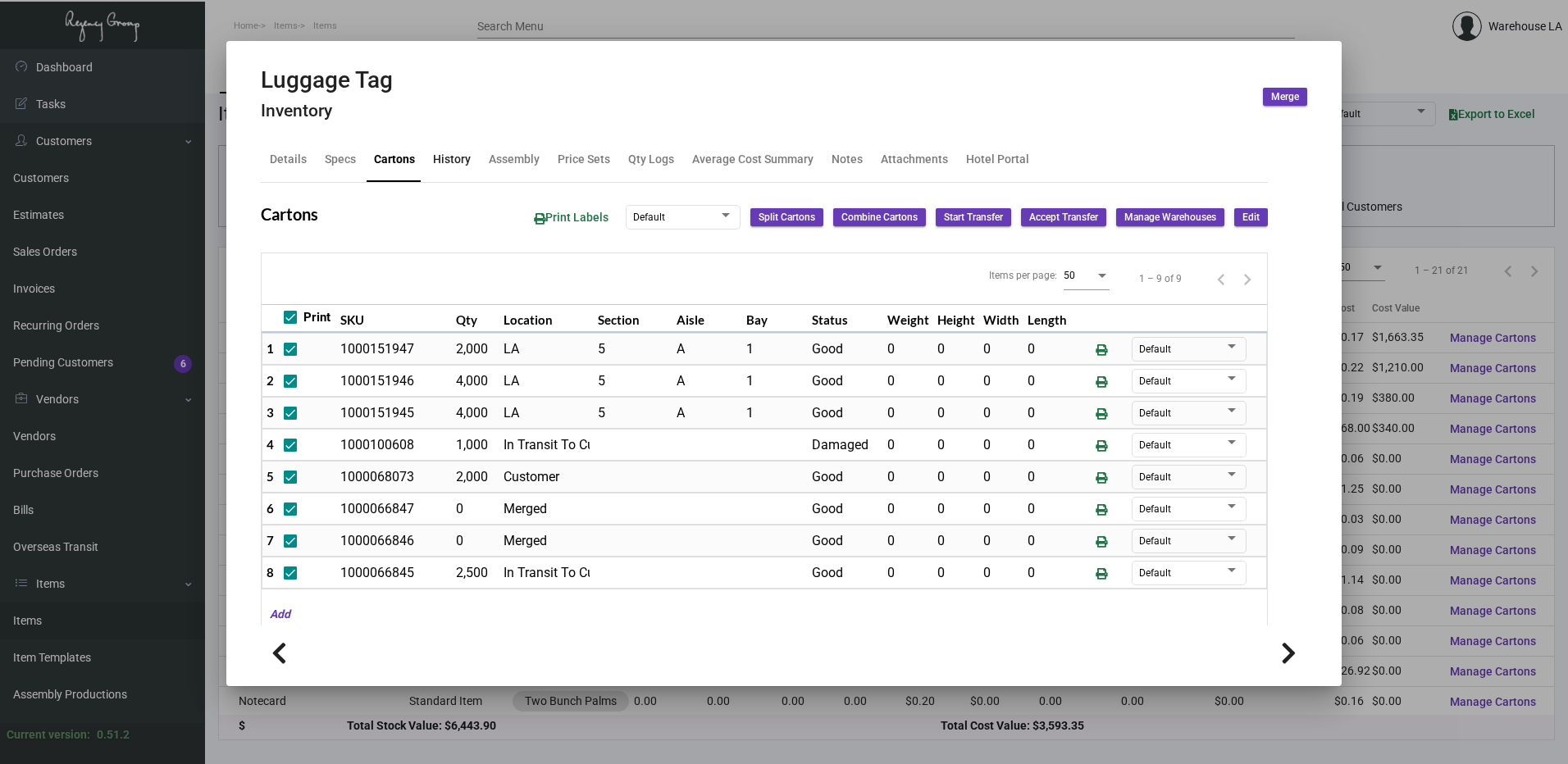
click at [465, 173] on div "History" at bounding box center [451, 160] width 51 height 40
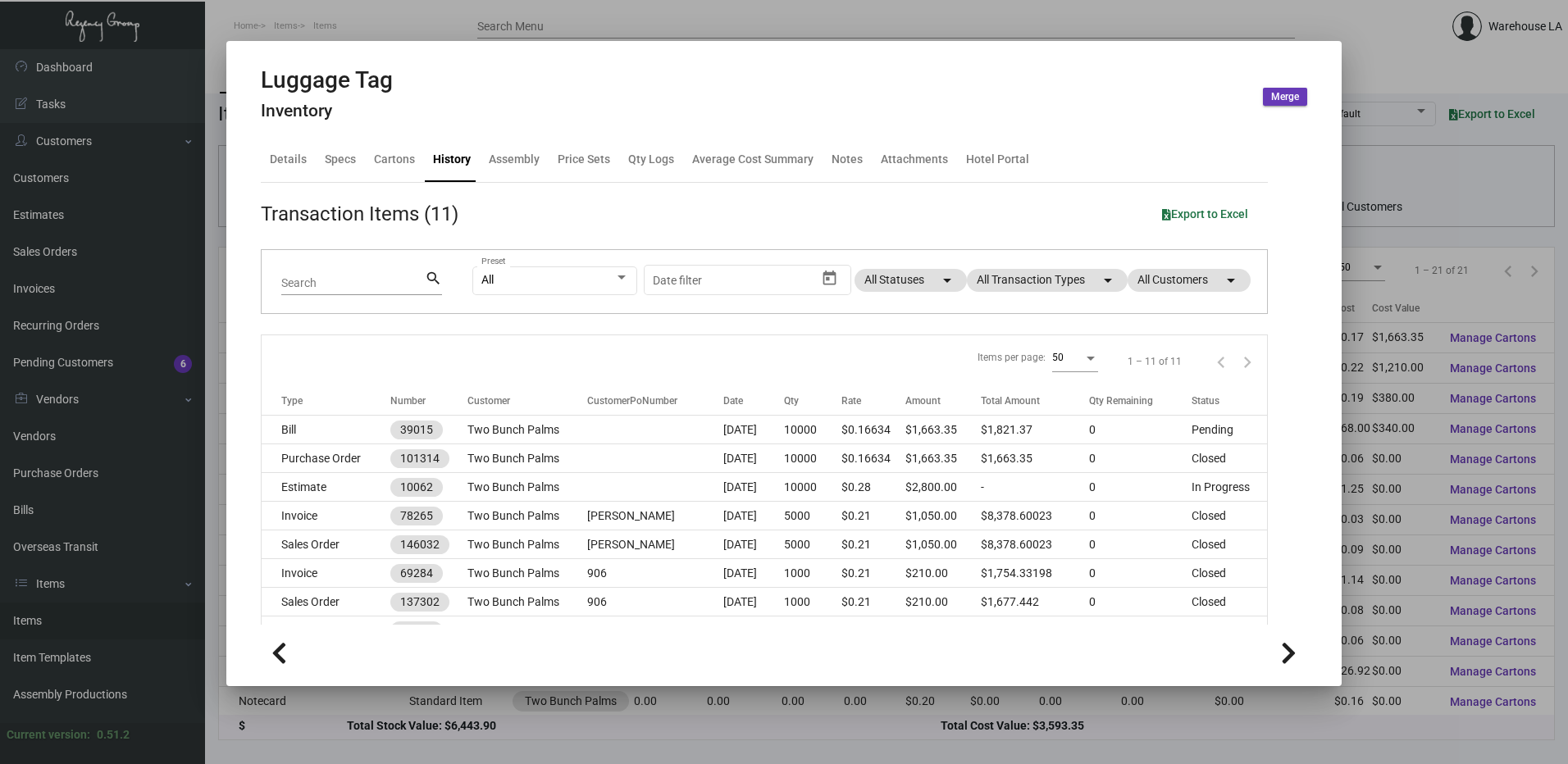
click at [432, 24] on div at bounding box center [784, 382] width 1568 height 764
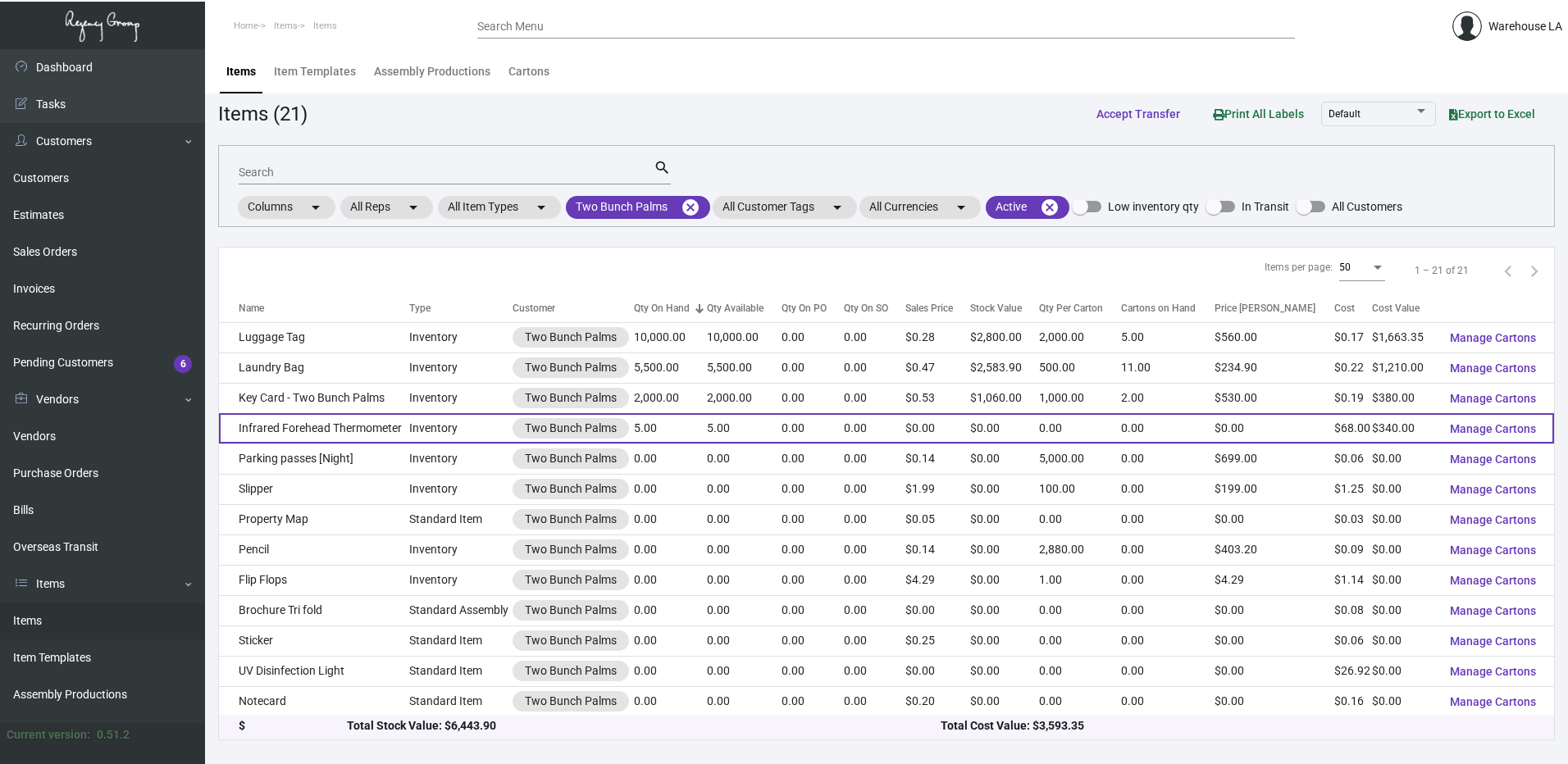
click at [425, 433] on td "Inventory" at bounding box center [461, 428] width 103 height 30
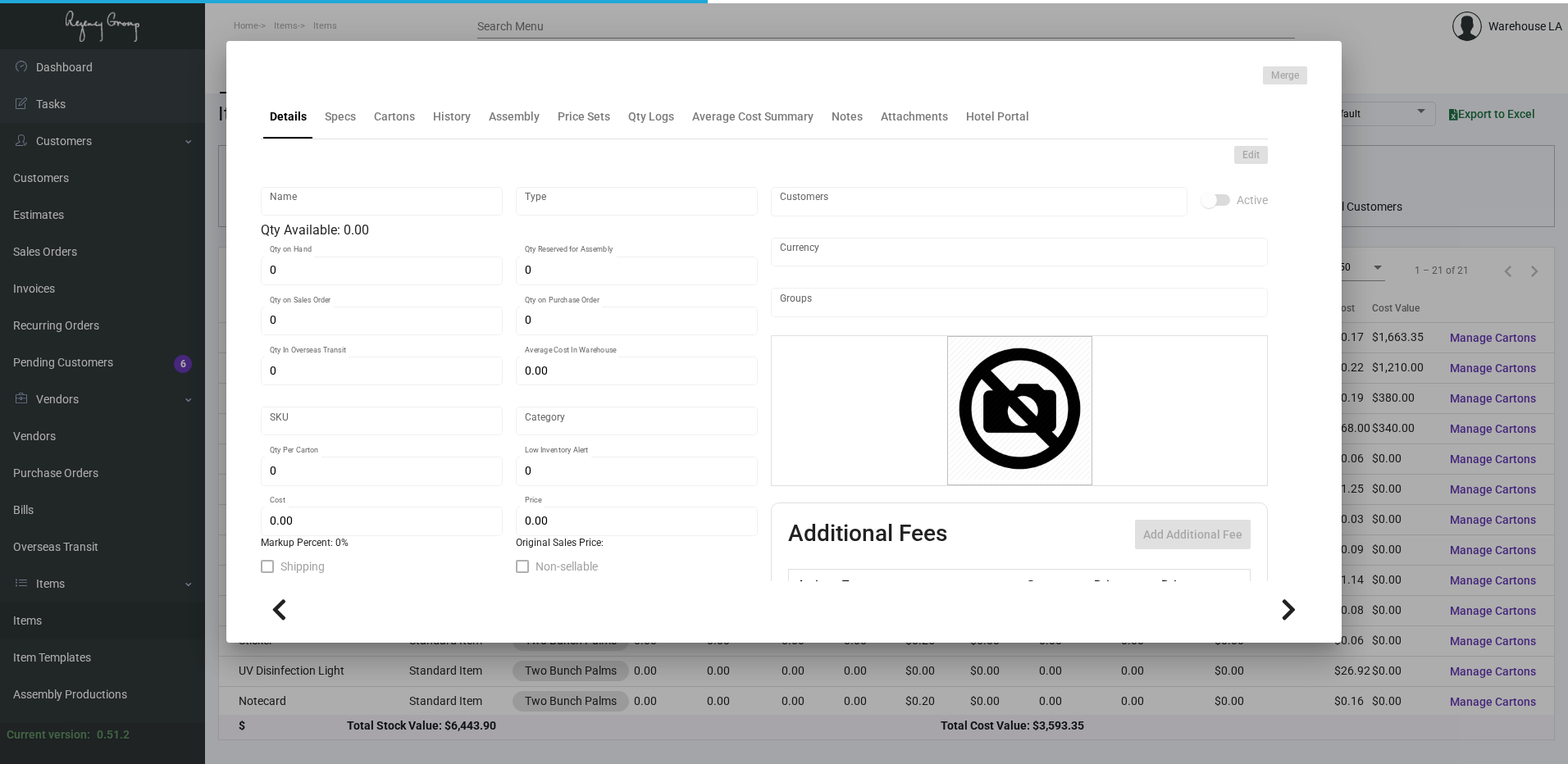
type input "Infrared Forehead Thermometer"
type input "Inventory"
type input "5"
type input "$ 0.00"
type input "Standard"
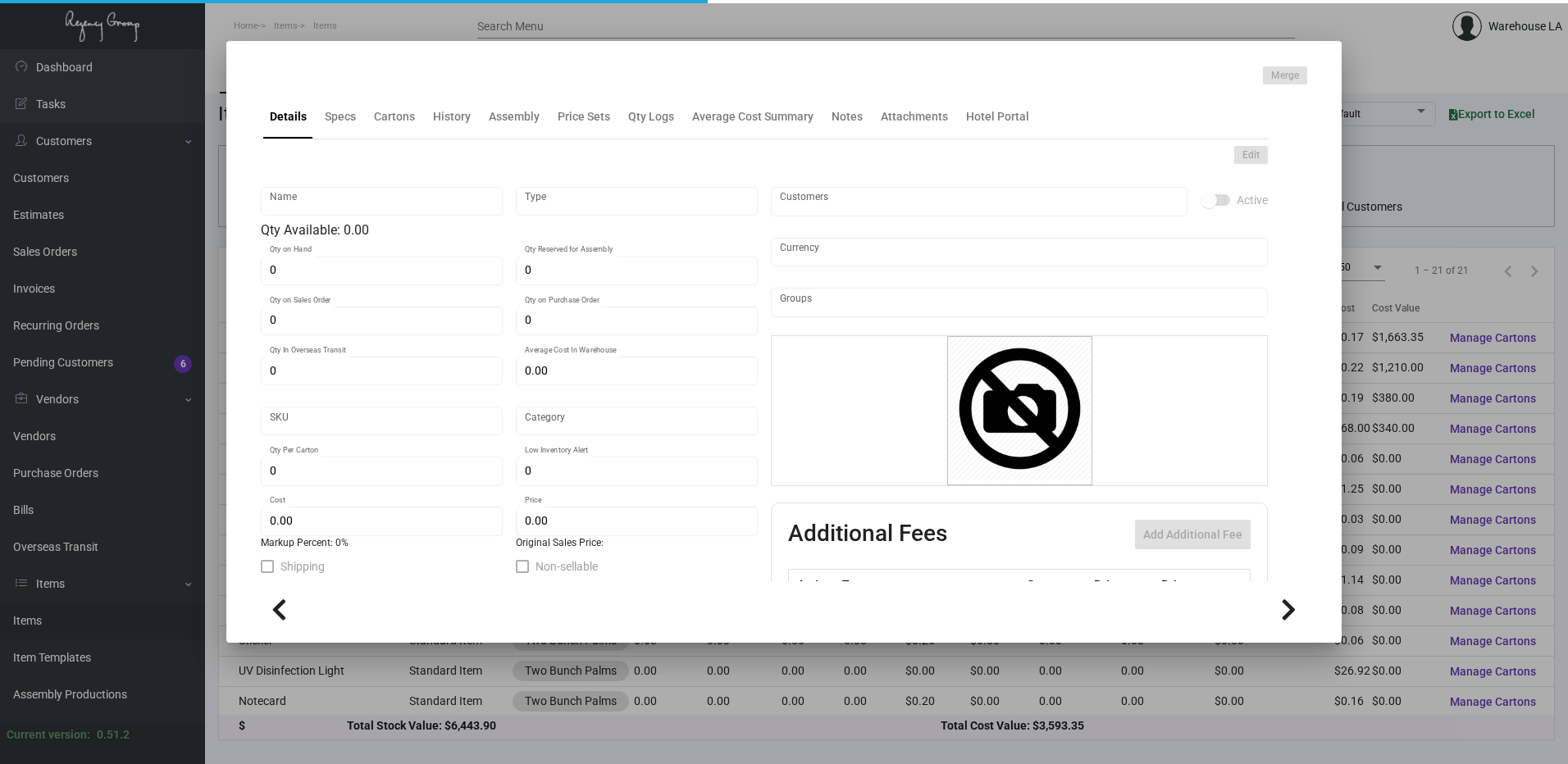
type input "$ 68.00"
type input "$ 0.00"
type textarea "Infrared Forehead Thermometer (FDA Certification)"
checkbox input "true"
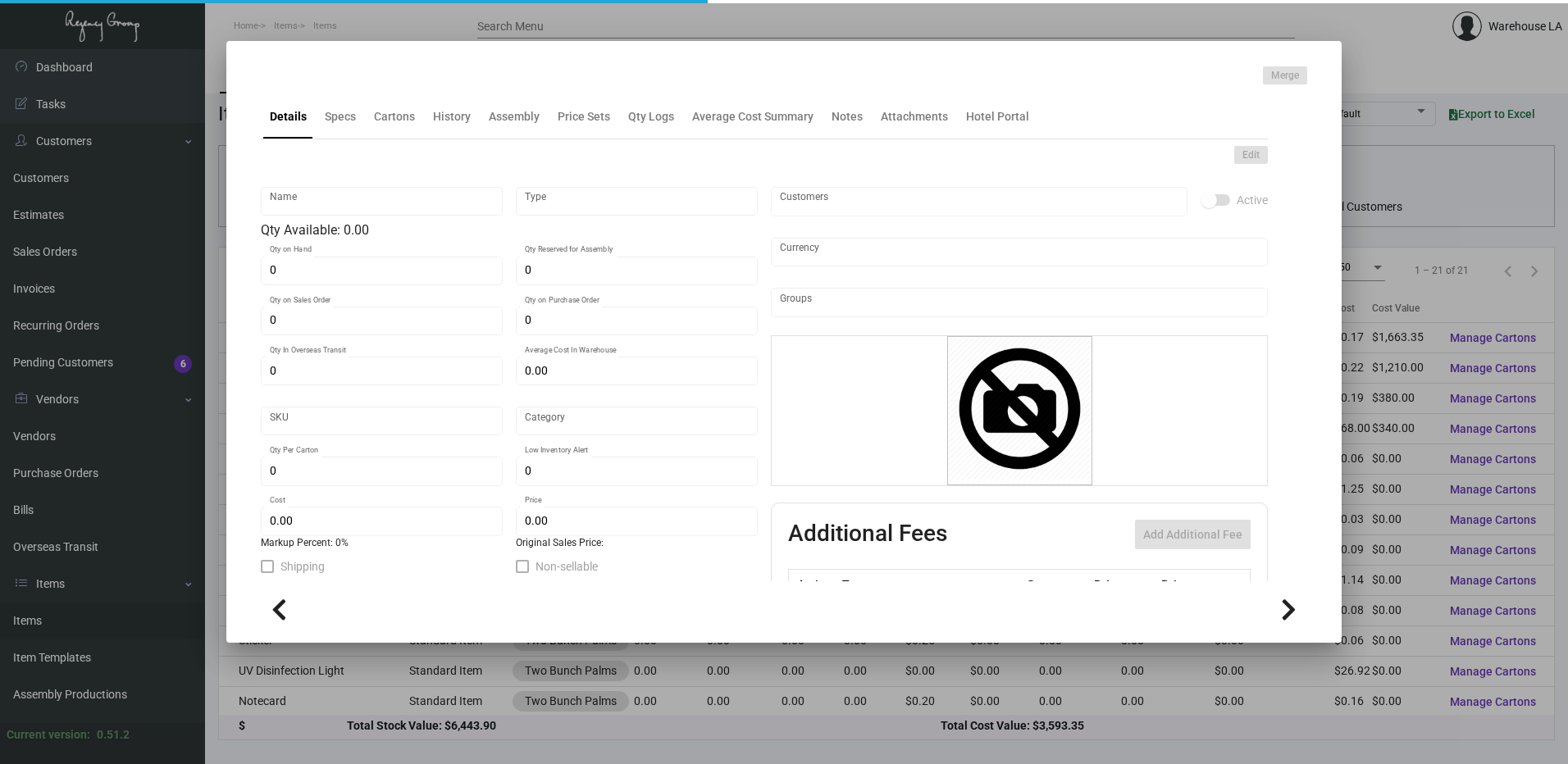
checkbox input "true"
type input "United States Dollar $"
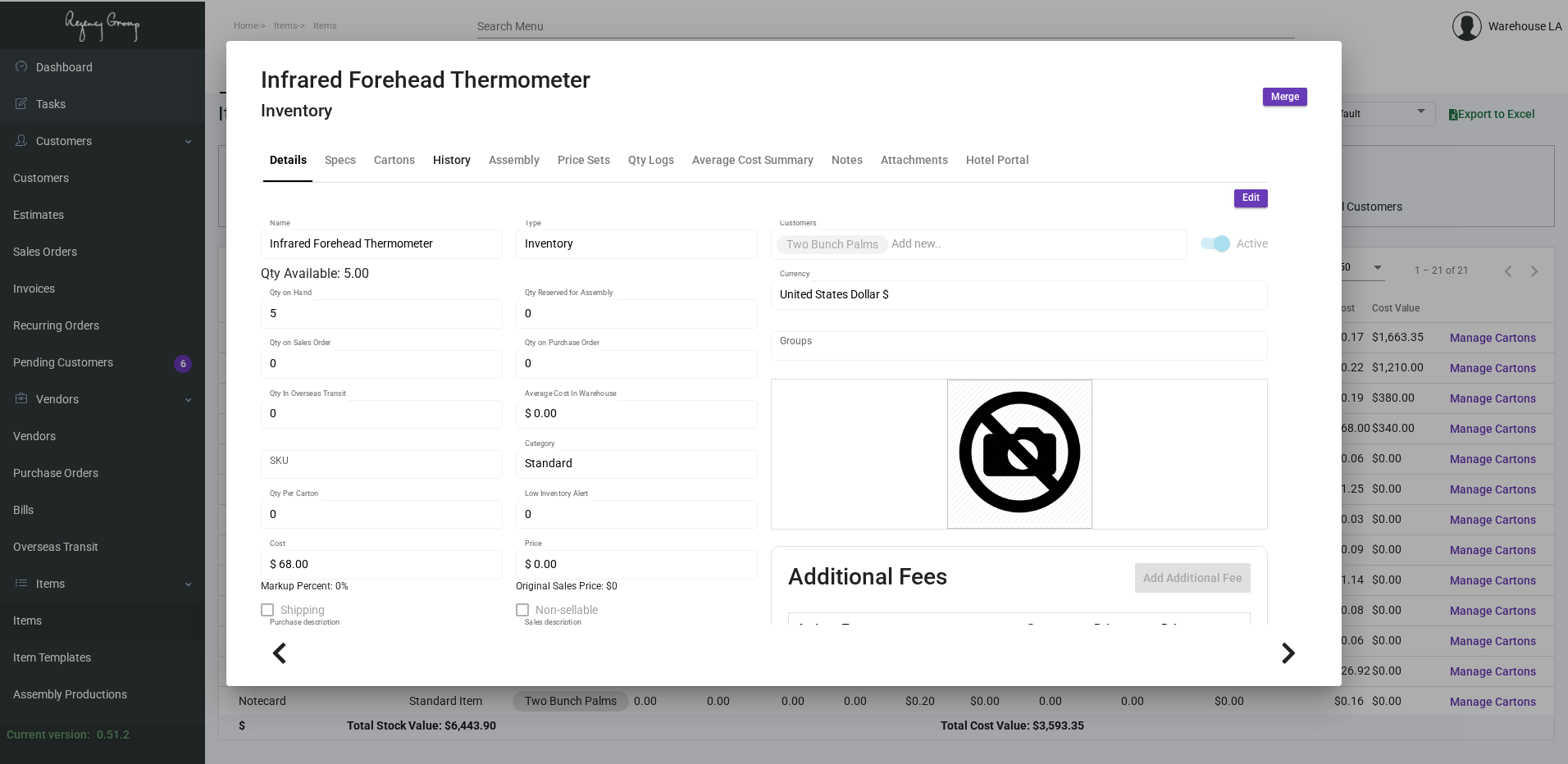
click at [449, 159] on div "History" at bounding box center [451, 159] width 38 height 17
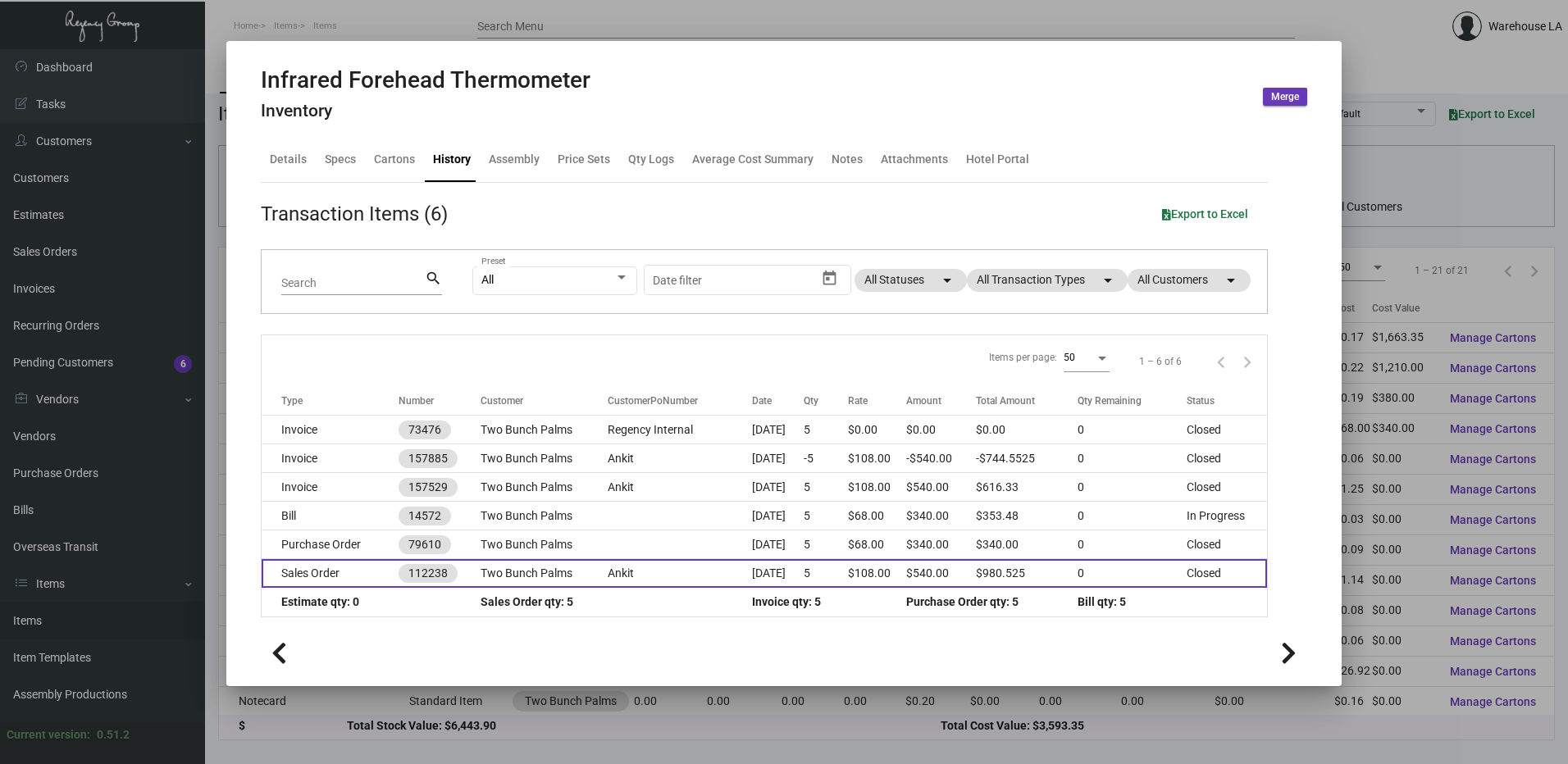
scroll to position [3, 0]
click at [802, 568] on td "[DATE]" at bounding box center [777, 571] width 52 height 29
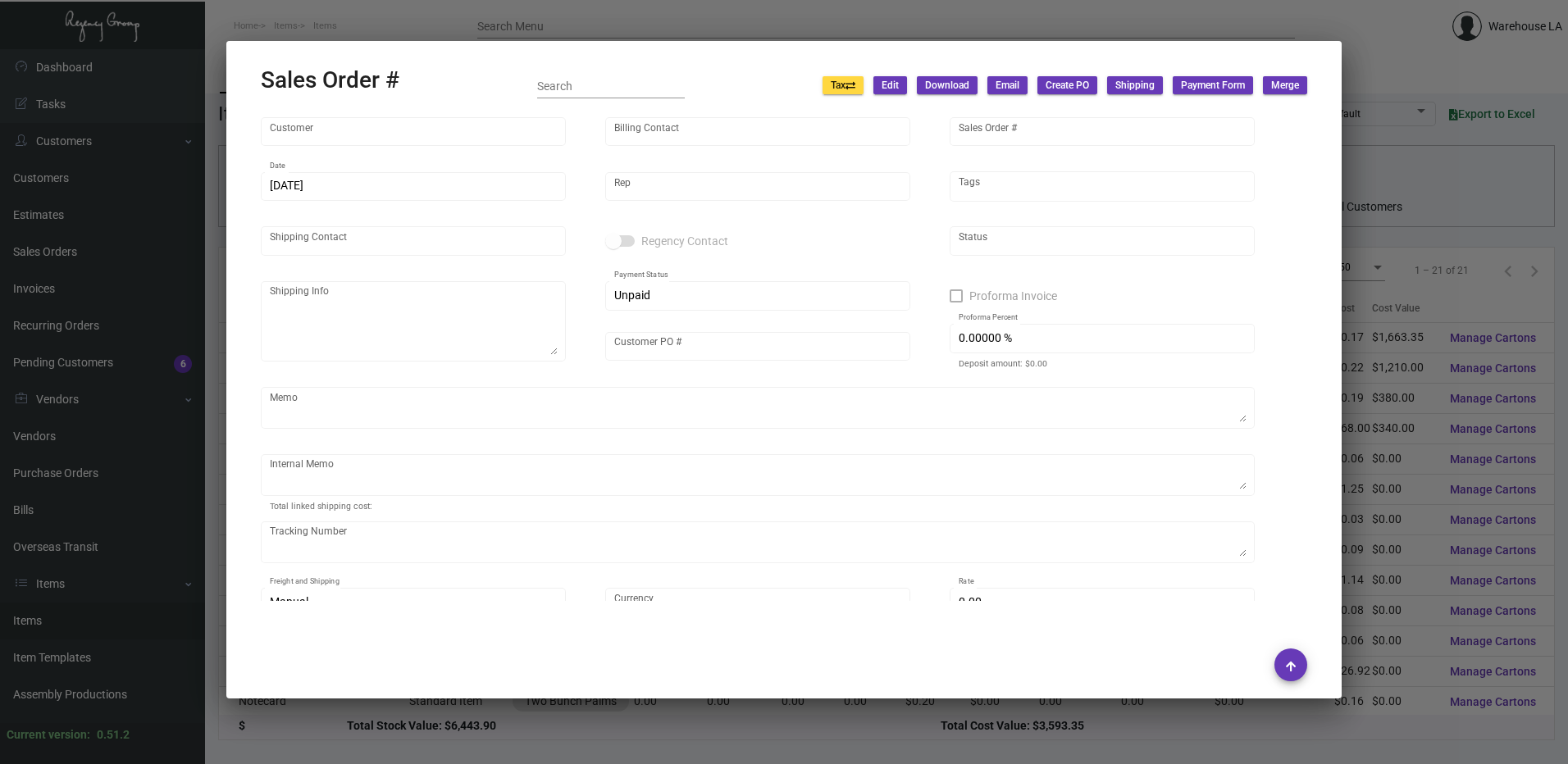
type input "Two Bunch Palms"
type input "[PERSON_NAME]"
type input "112238"
type input "[DATE]"
type input "[PERSON_NAME]"
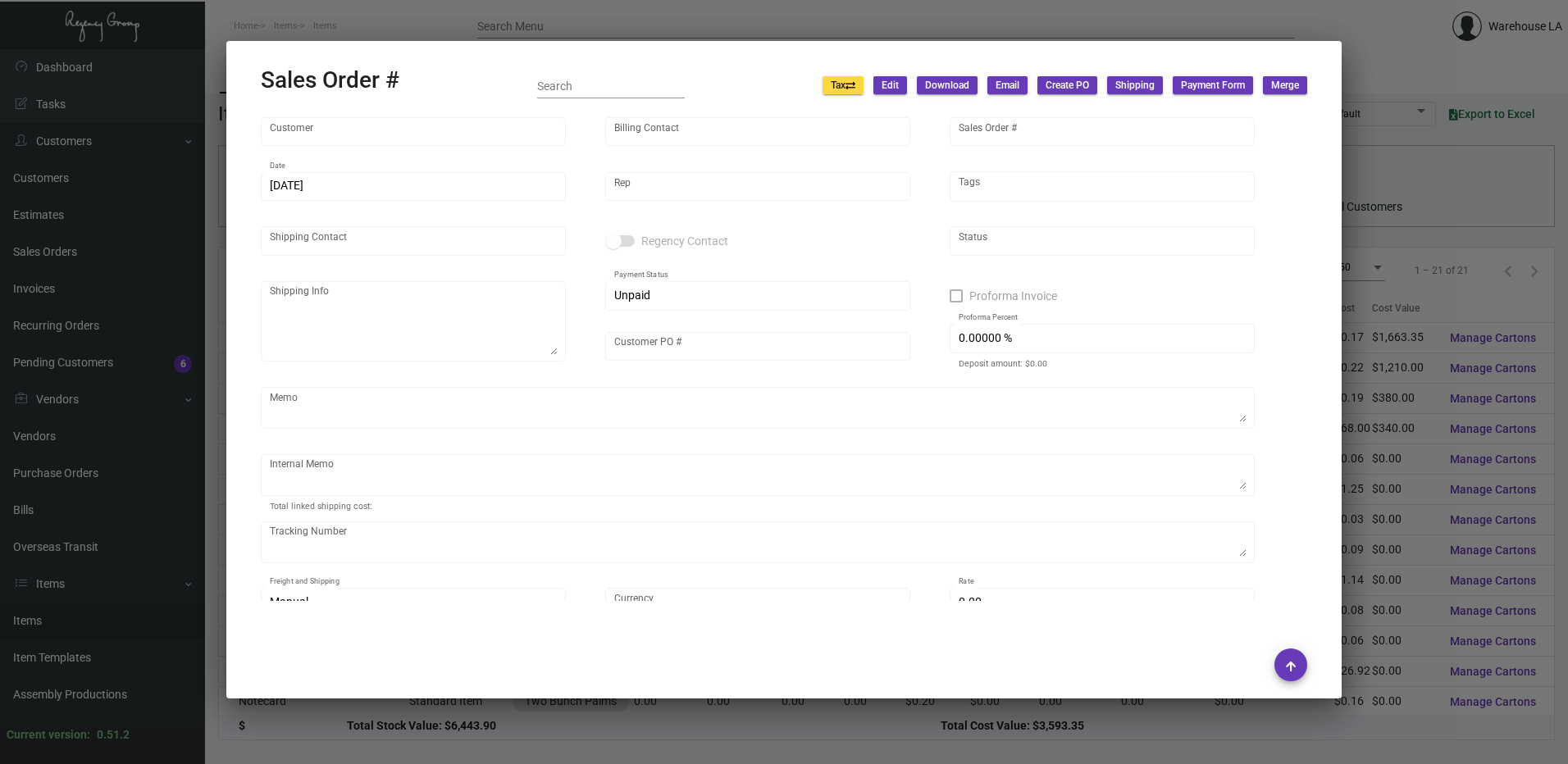
type input "[PERSON_NAME]"
type textarea "Two Bunch Palms [PERSON_NAME] 67425 Two Bunch [GEOGRAPHIC_DATA]"
type input "Ankit"
checkbox input "true"
type textarea "paid by cc $13.98- for face shield only"
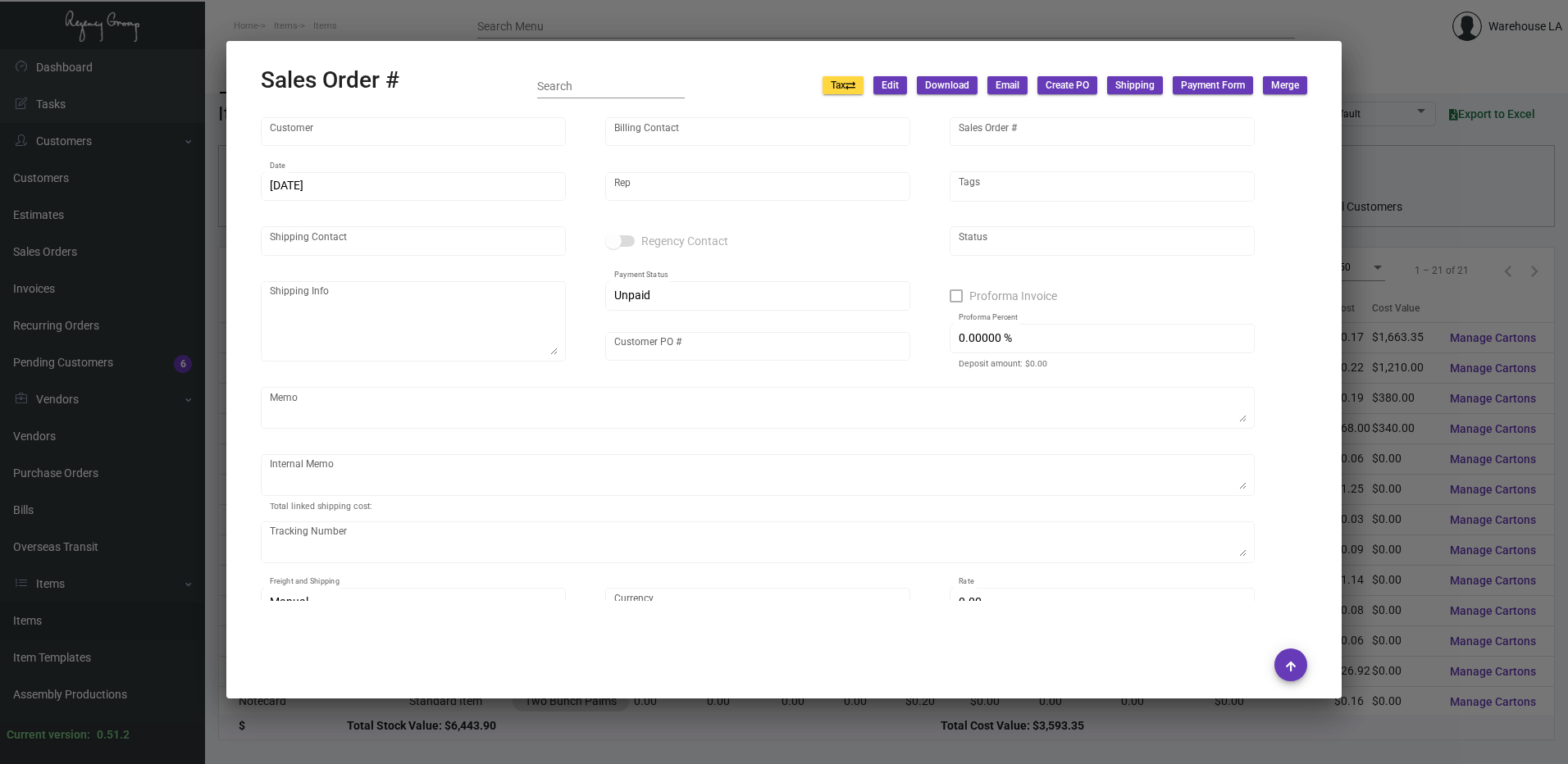
type input "United States Dollar $"
type input "$ 0.00"
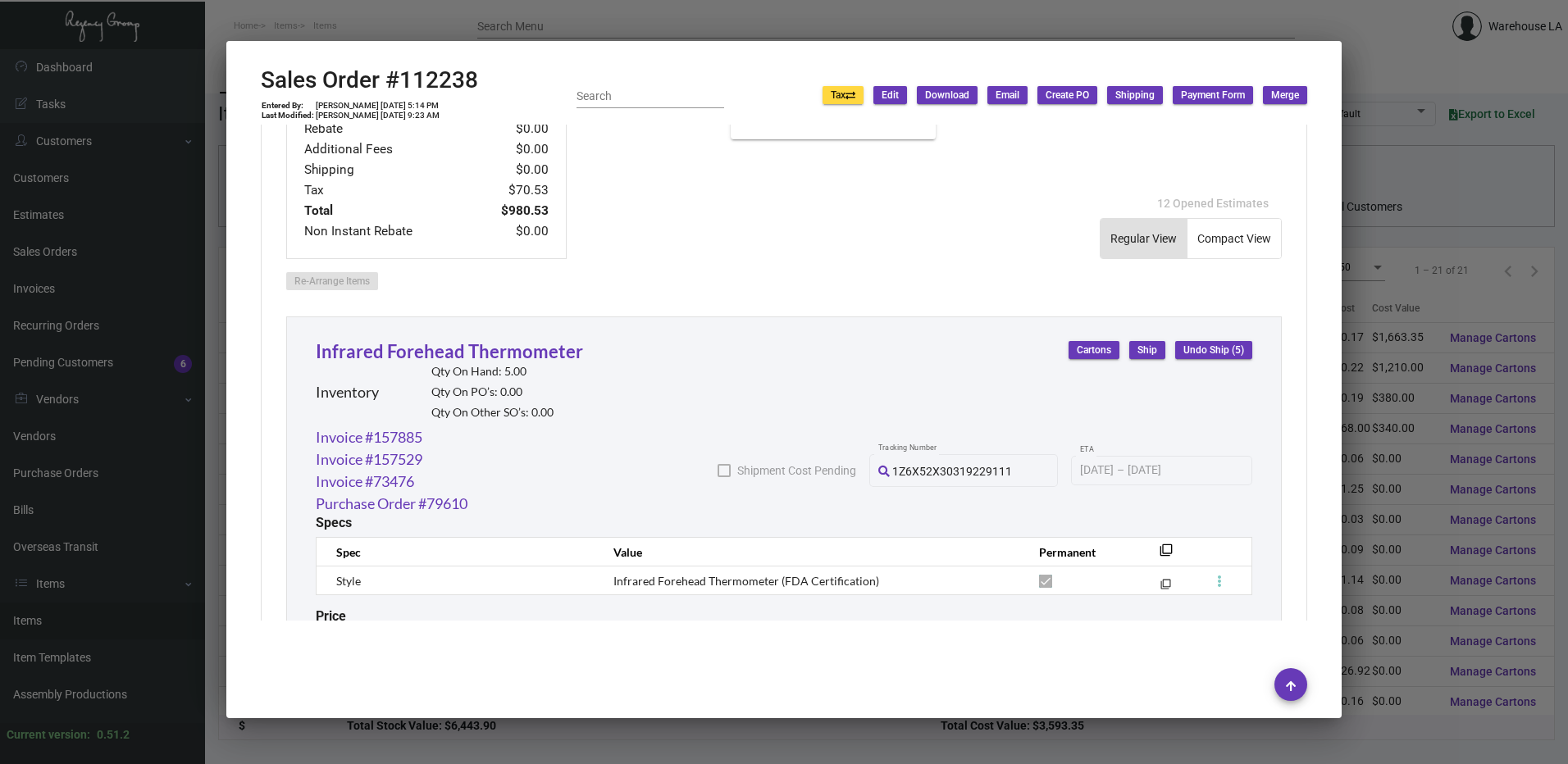
scroll to position [945, 0]
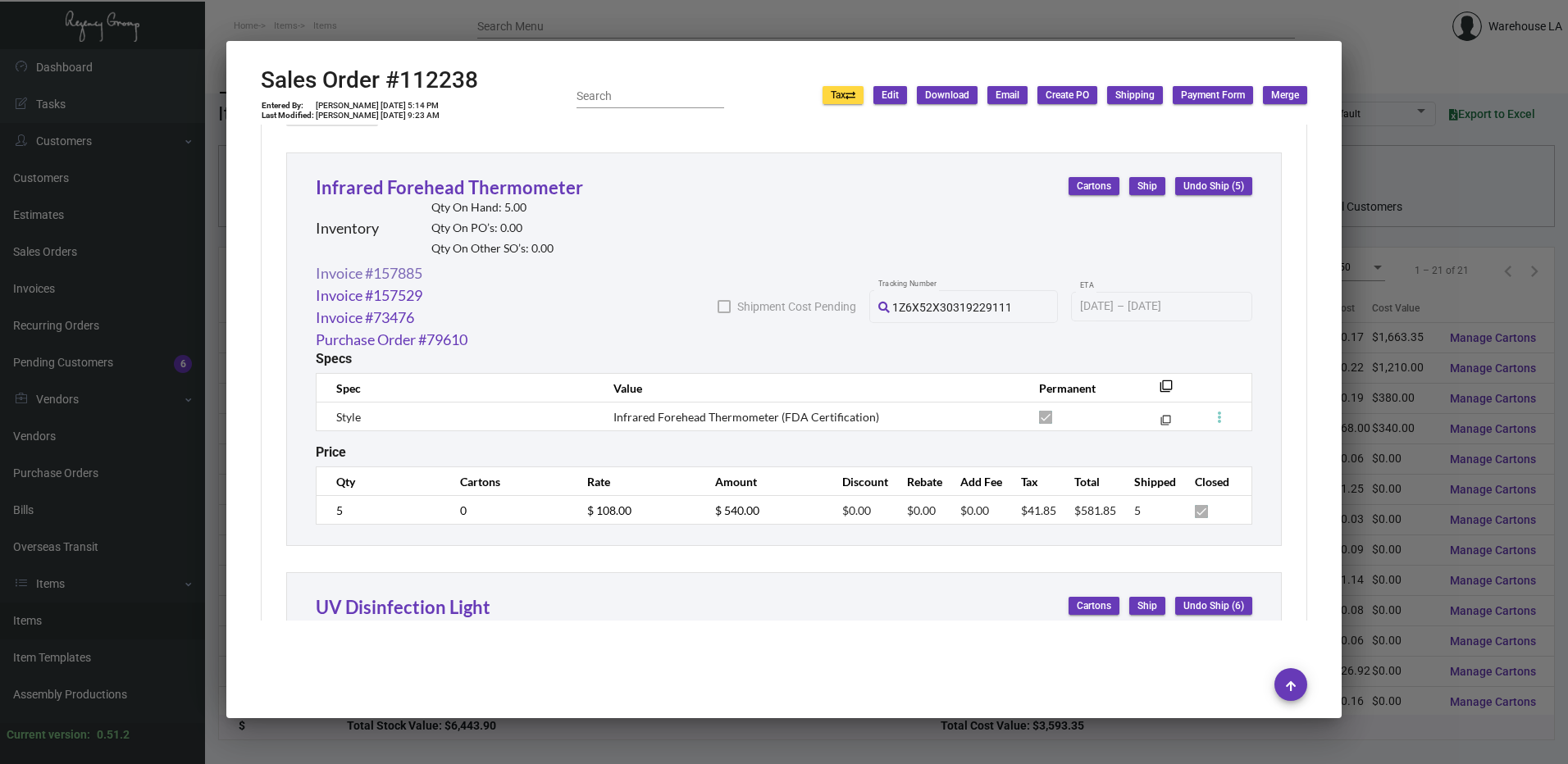
click at [416, 271] on link "Invoice #157885" at bounding box center [369, 274] width 106 height 23
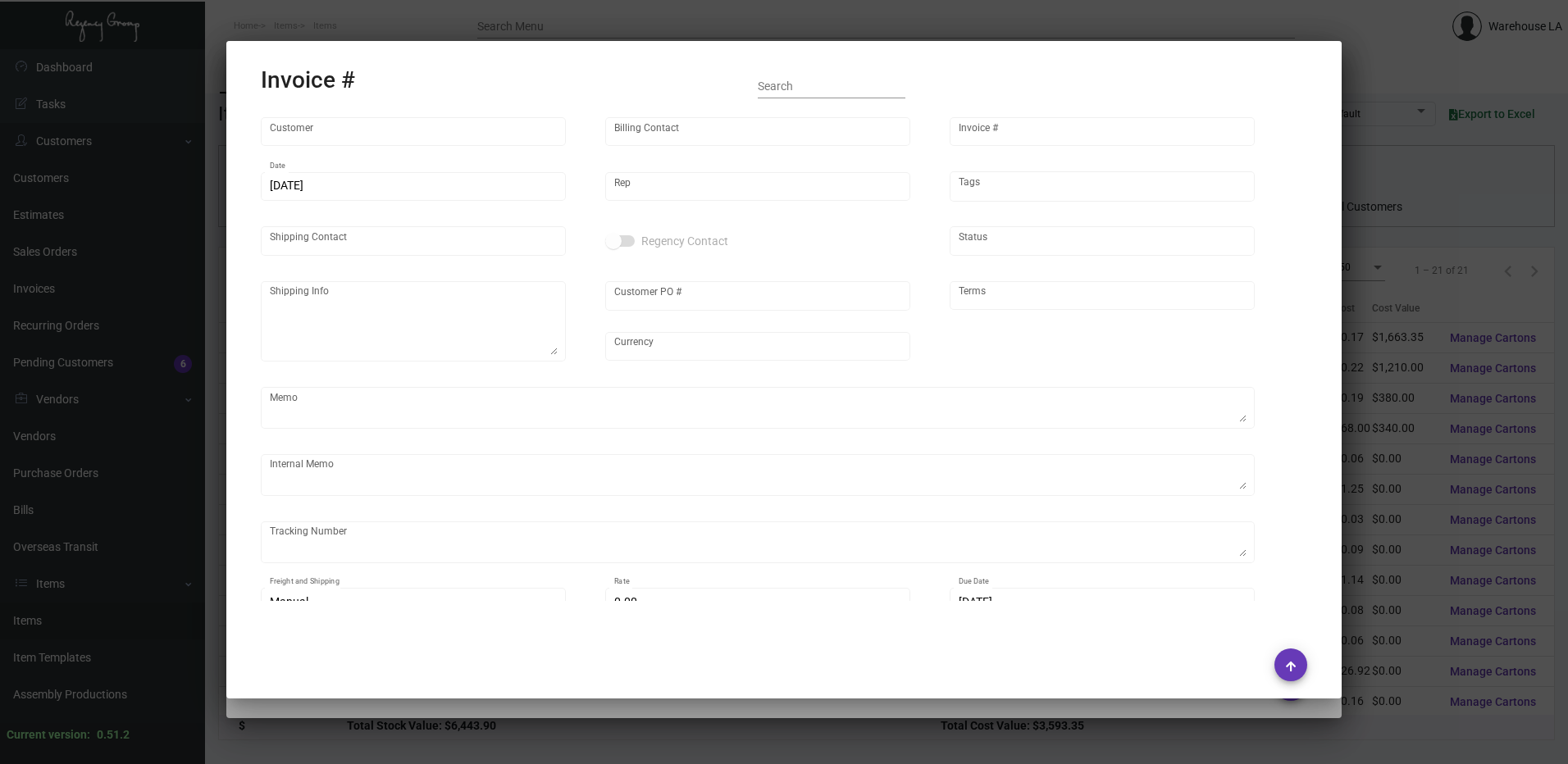
type input "Two Bunch Palms"
type input "[PERSON_NAME]"
type input "157885"
type input "[DATE]"
type input "[PERSON_NAME]"
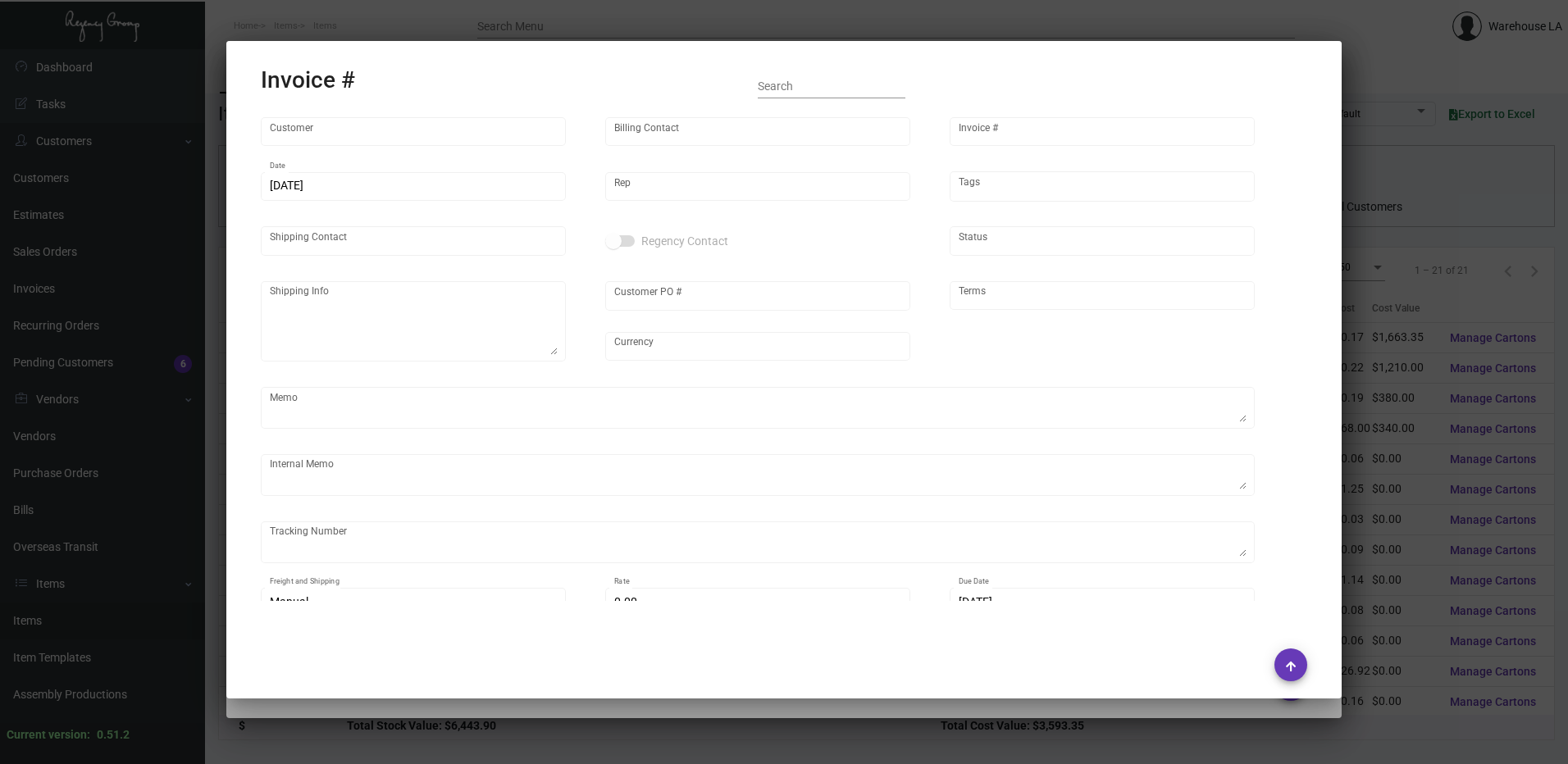
type input "[PERSON_NAME]"
type textarea "Two Bunch Palms [PERSON_NAME] 67425 Two Bunch [GEOGRAPHIC_DATA]"
type input "Ankit"
type input "United States Dollar $"
type input "Net 30"
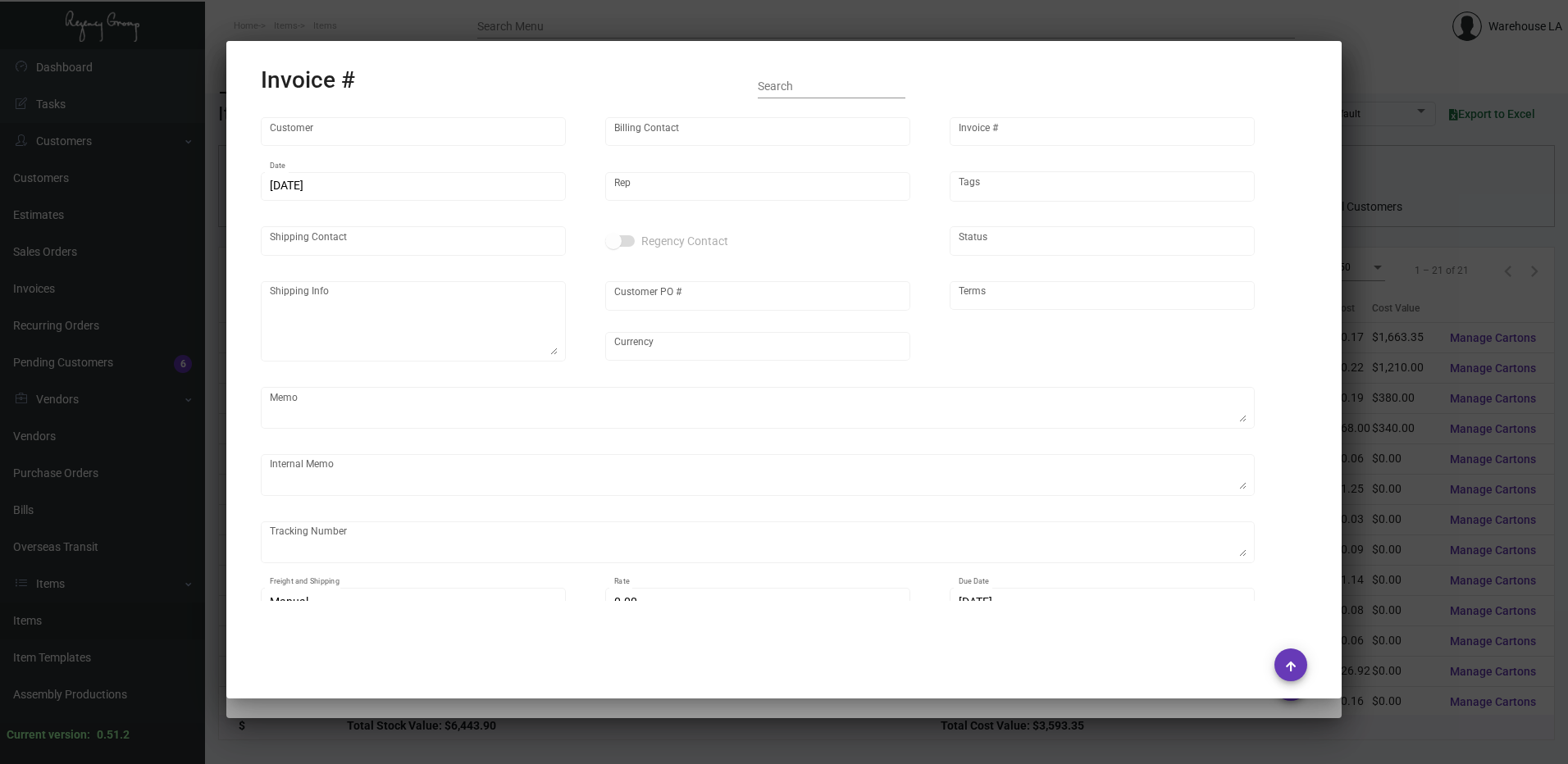
type textarea "customer sending items back as per [PERSON_NAME]. credit for invoices 157529 an…"
type input "$ 0.00"
type input "[DATE]"
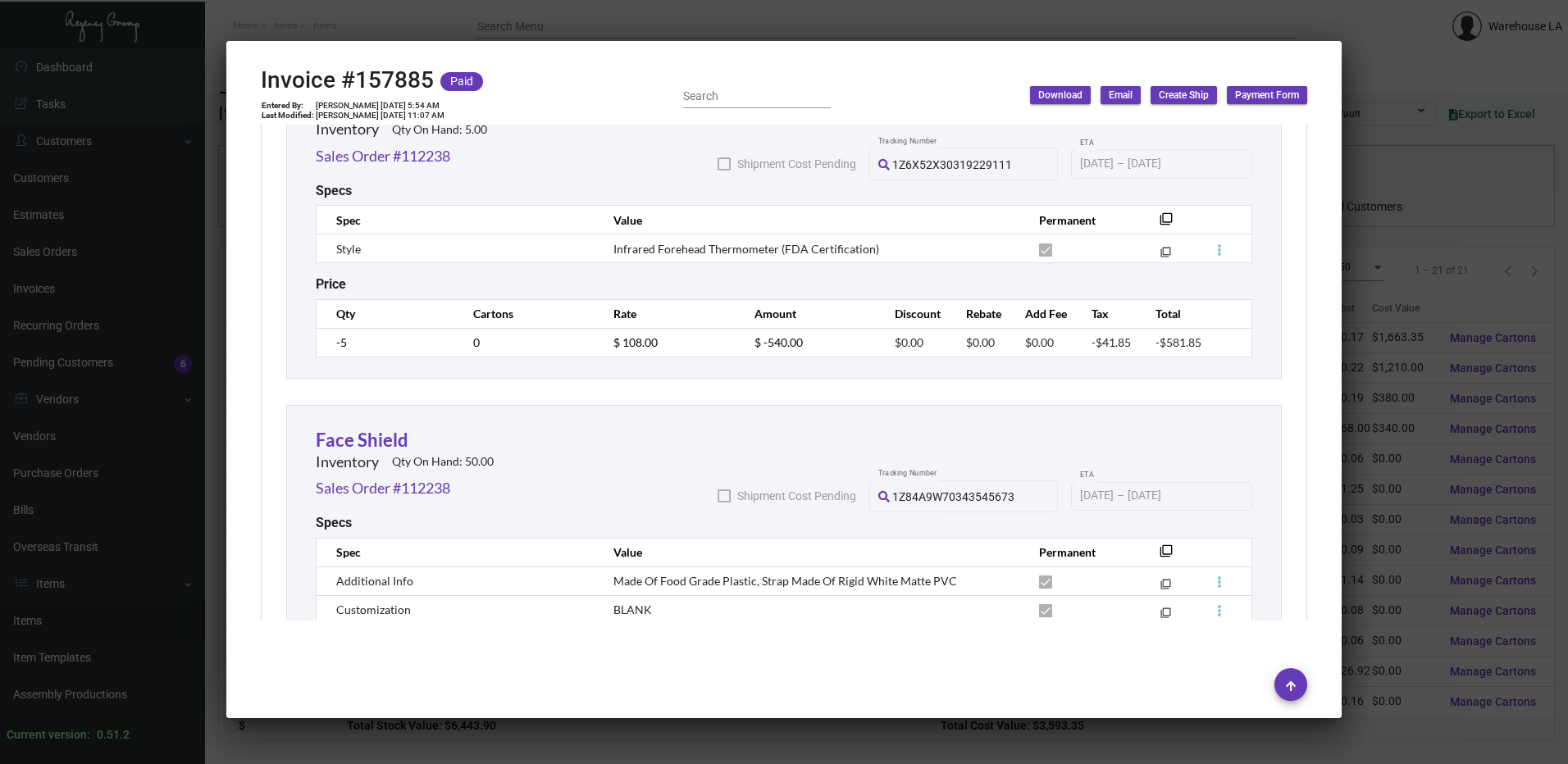
scroll to position [1313, 0]
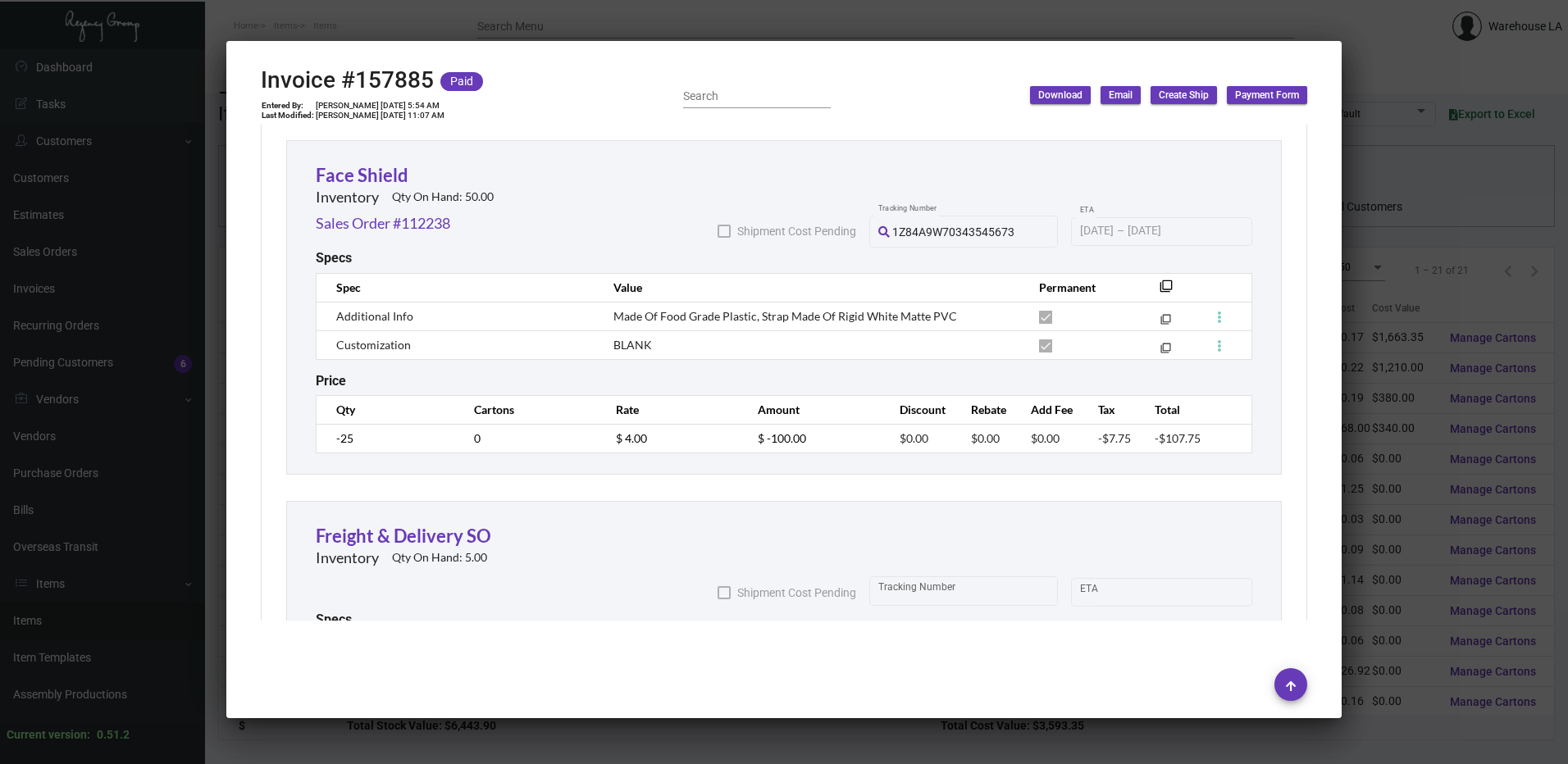
click at [721, 10] on div at bounding box center [784, 382] width 1568 height 764
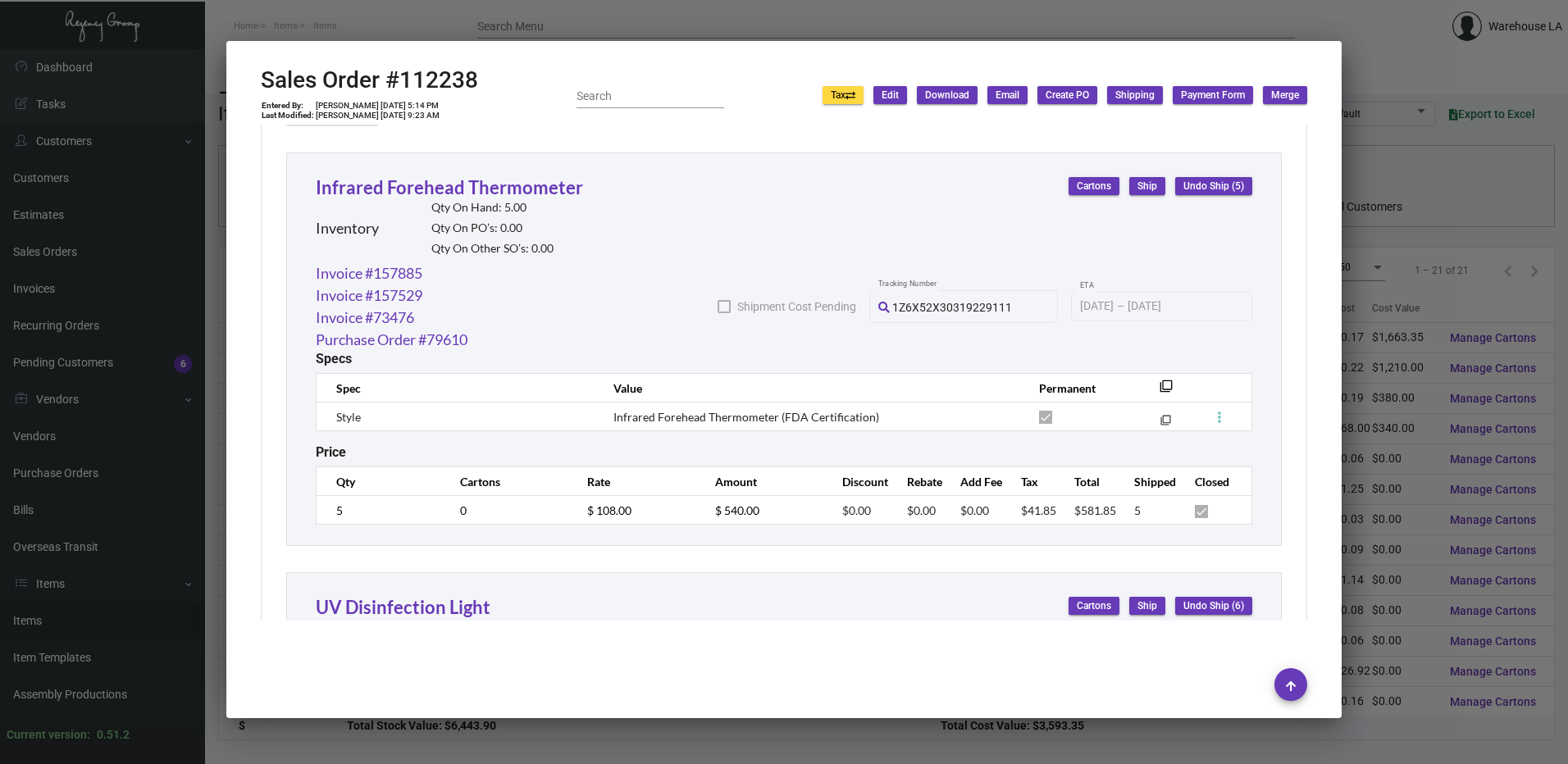
click at [721, 10] on div at bounding box center [784, 382] width 1568 height 764
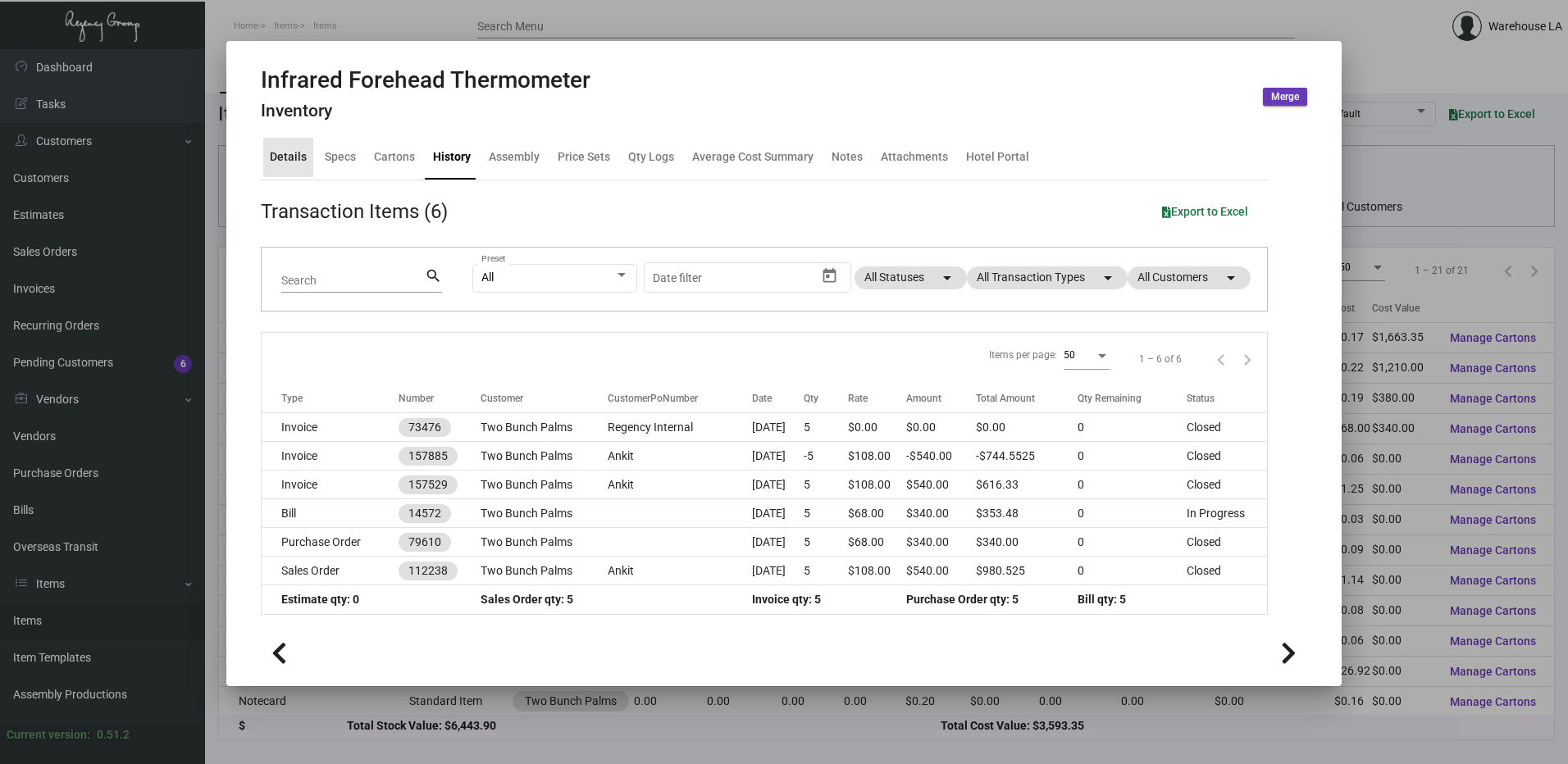
click at [289, 164] on div "Details" at bounding box center [288, 157] width 37 height 17
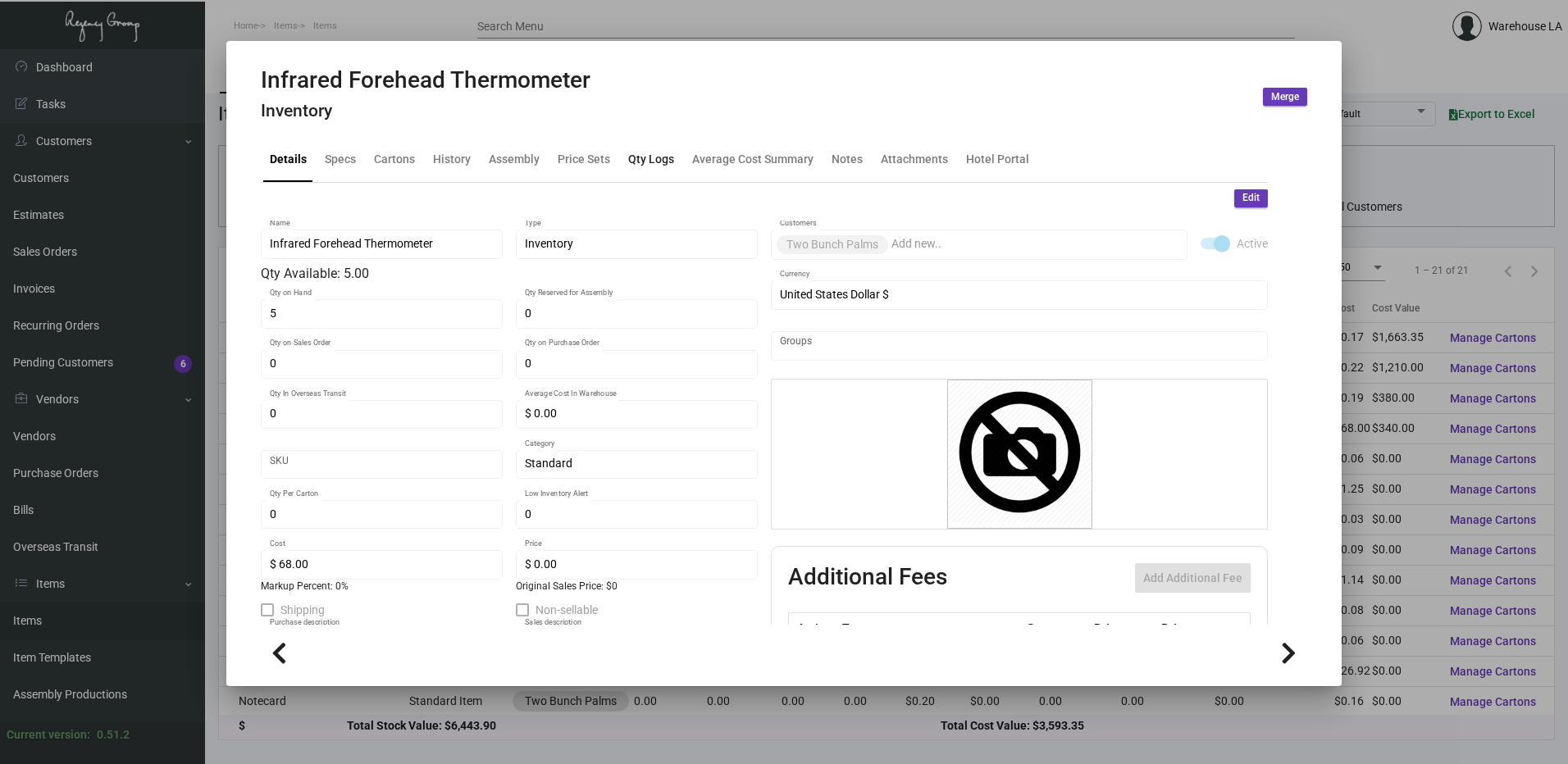
click at [659, 153] on div "Qty Logs" at bounding box center [651, 159] width 46 height 17
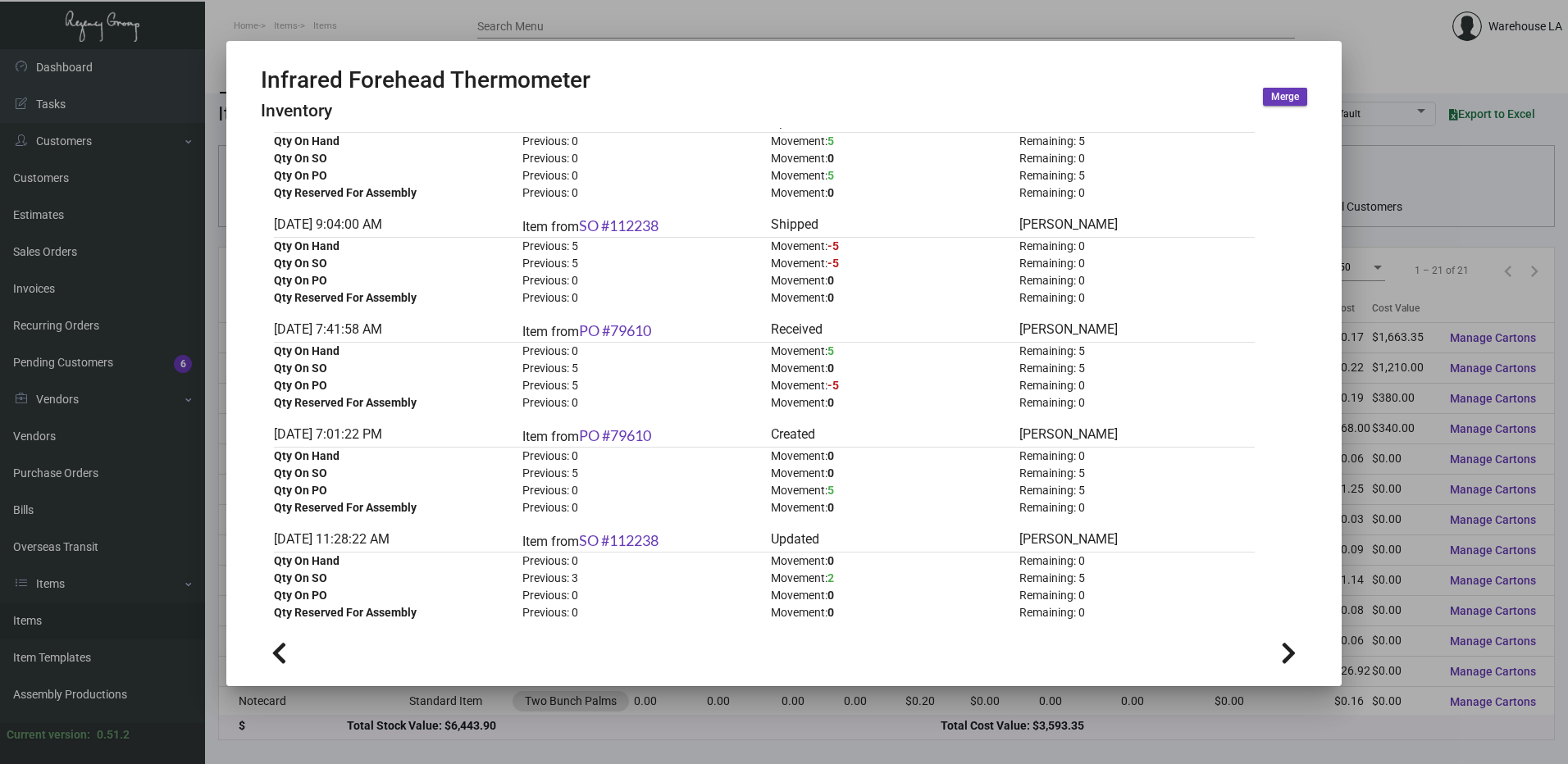
scroll to position [97, 0]
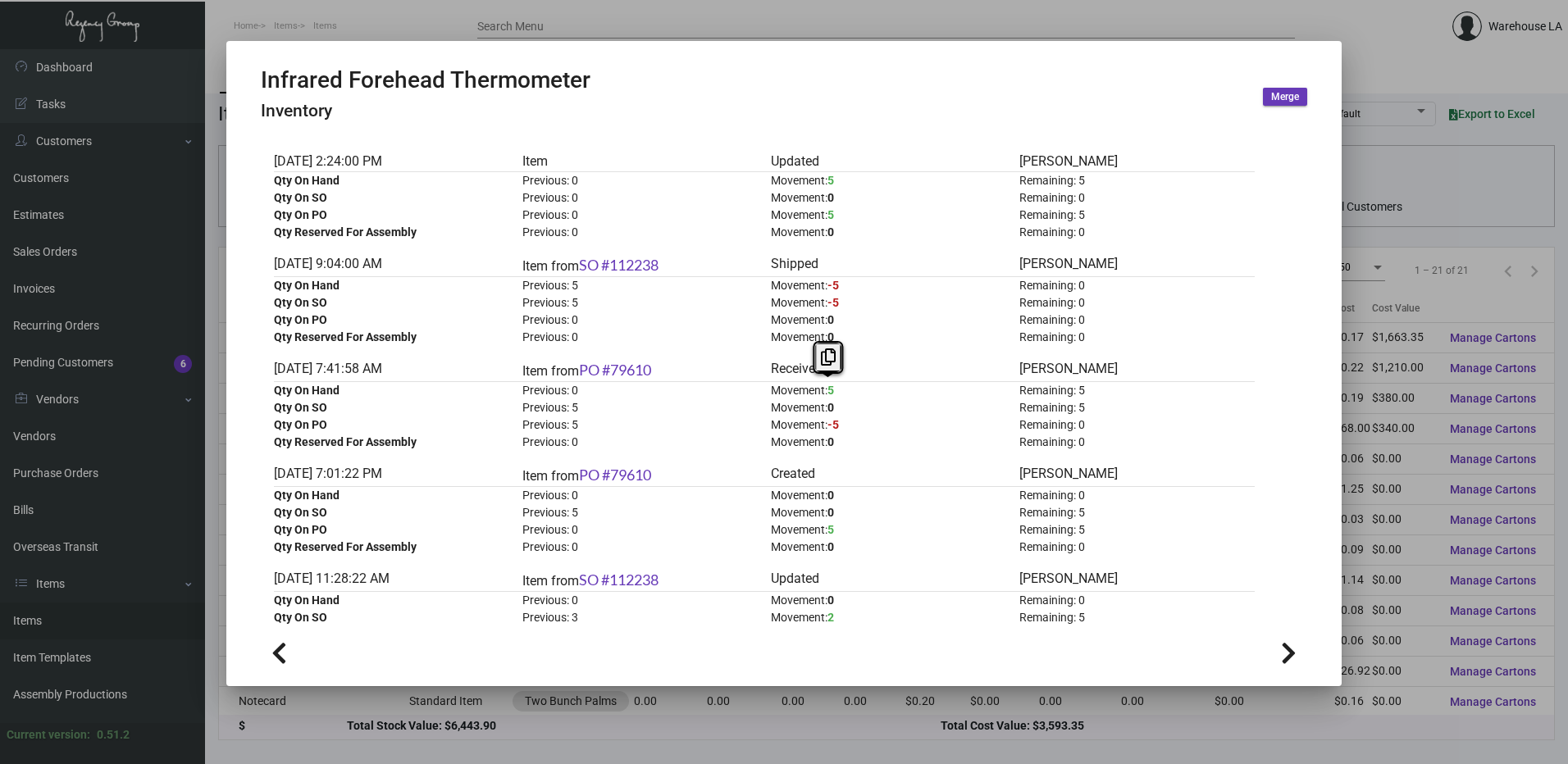
drag, startPoint x: 845, startPoint y: 389, endPoint x: 824, endPoint y: 384, distance: 21.6
click at [824, 384] on div "Movement: 5" at bounding box center [888, 390] width 235 height 17
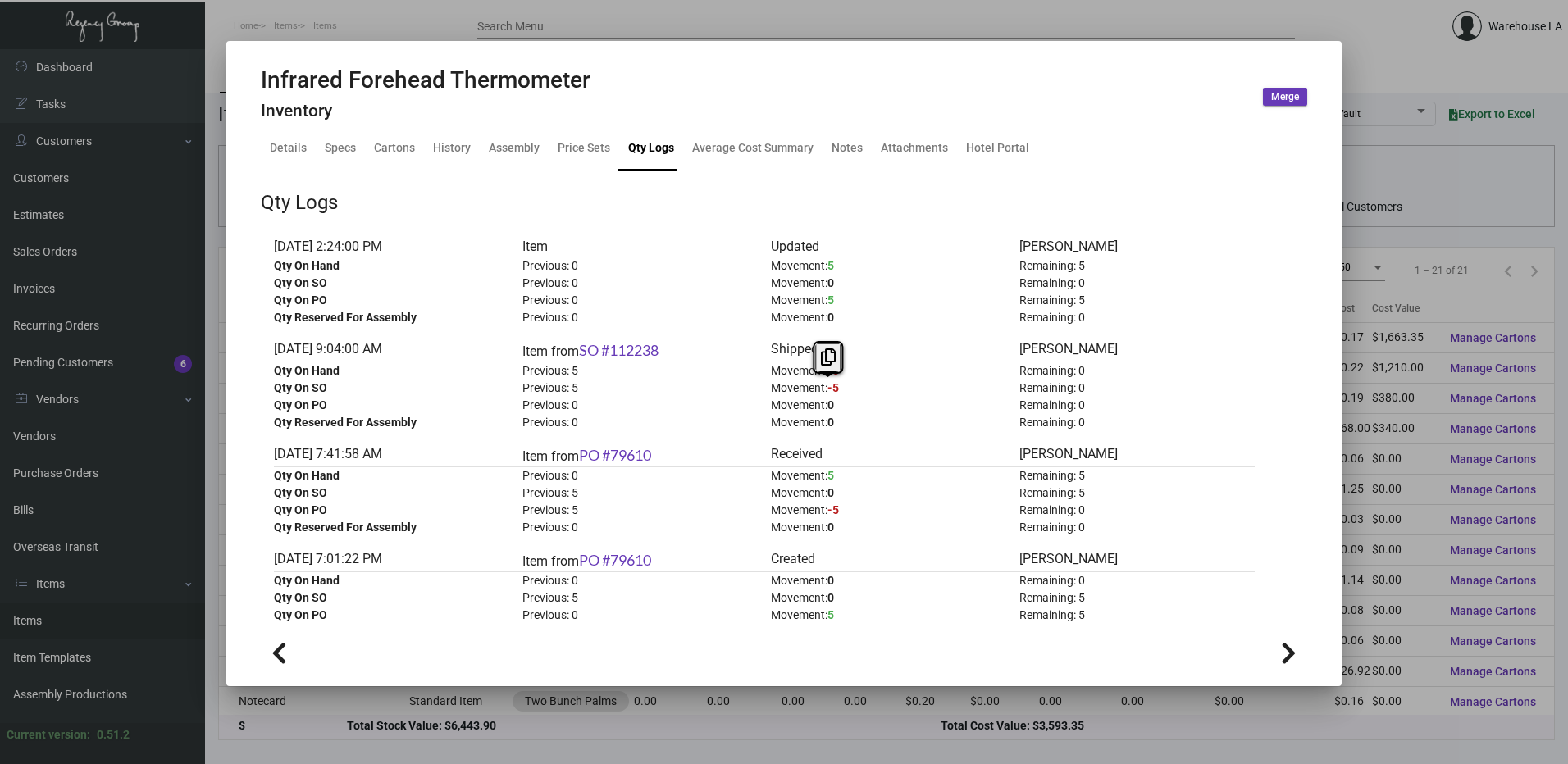
scroll to position [0, 0]
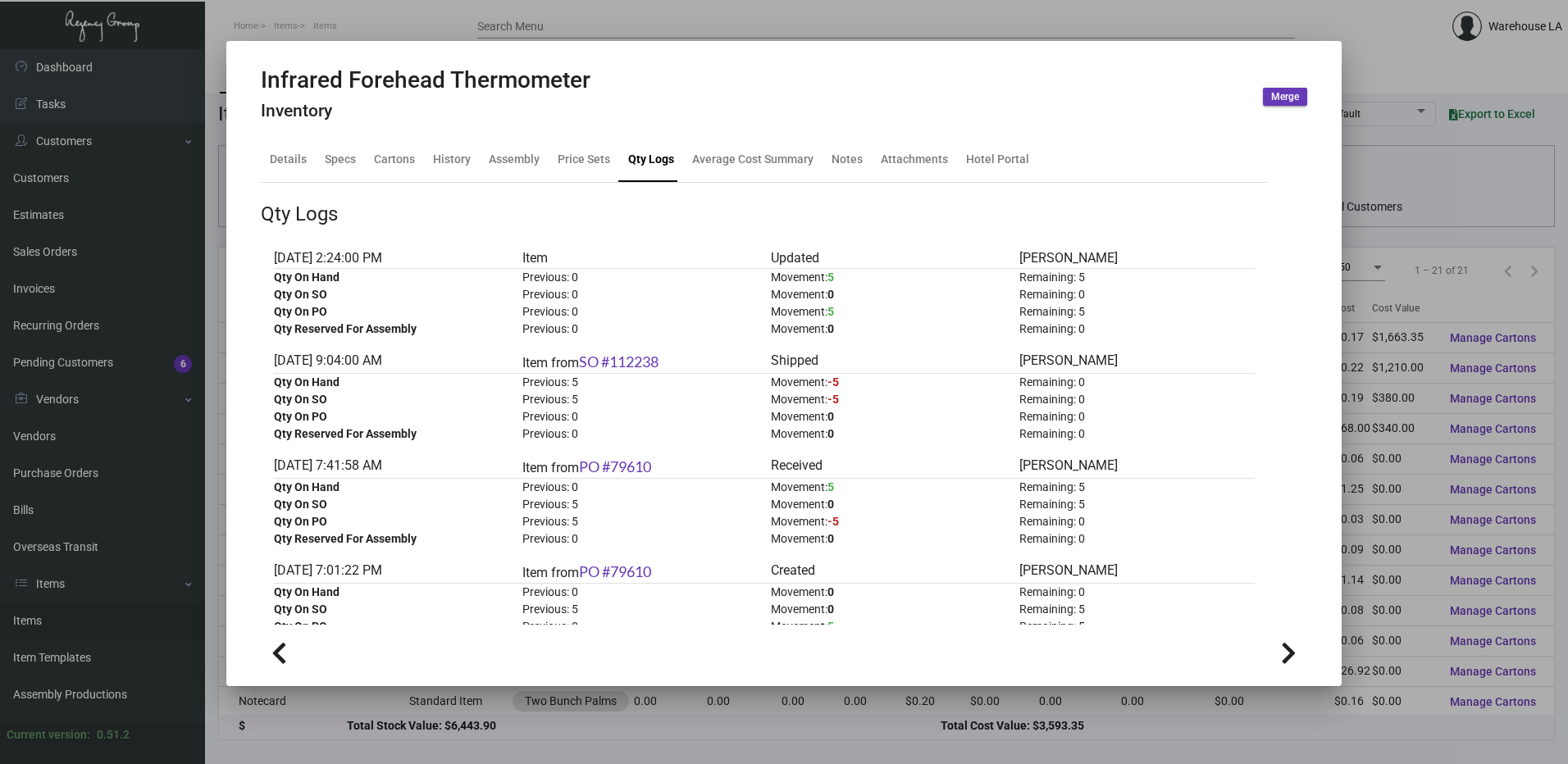
click at [1080, 382] on div "Remaining: 0" at bounding box center [1137, 383] width 235 height 17
drag, startPoint x: 1088, startPoint y: 277, endPoint x: 1069, endPoint y: 273, distance: 19.4
click at [1069, 273] on div "Remaining: 5" at bounding box center [1137, 278] width 235 height 17
click at [401, 158] on div "Cartons" at bounding box center [395, 159] width 41 height 17
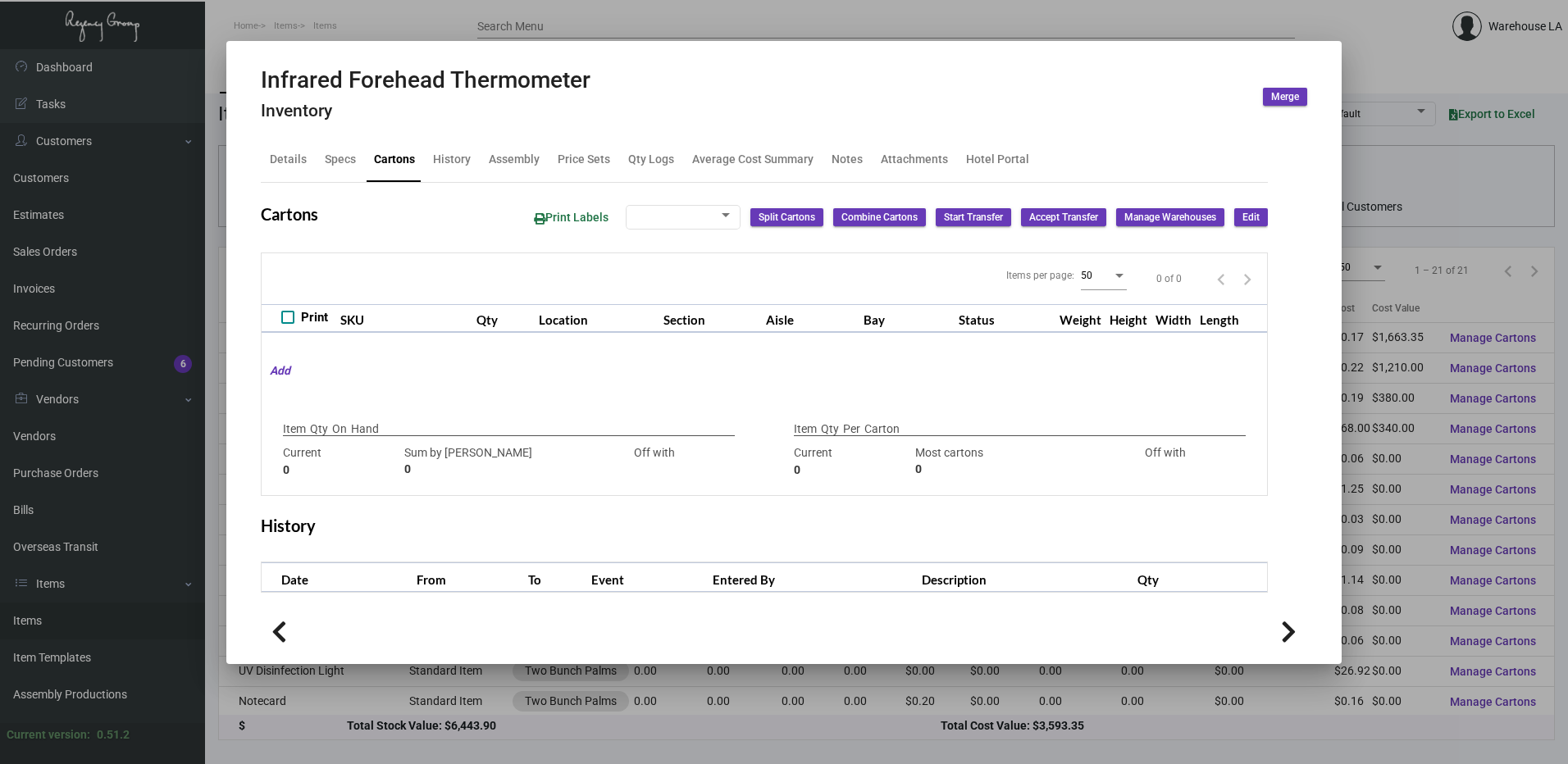
checkbox input "true"
type input "5"
type input "0"
type input "5"
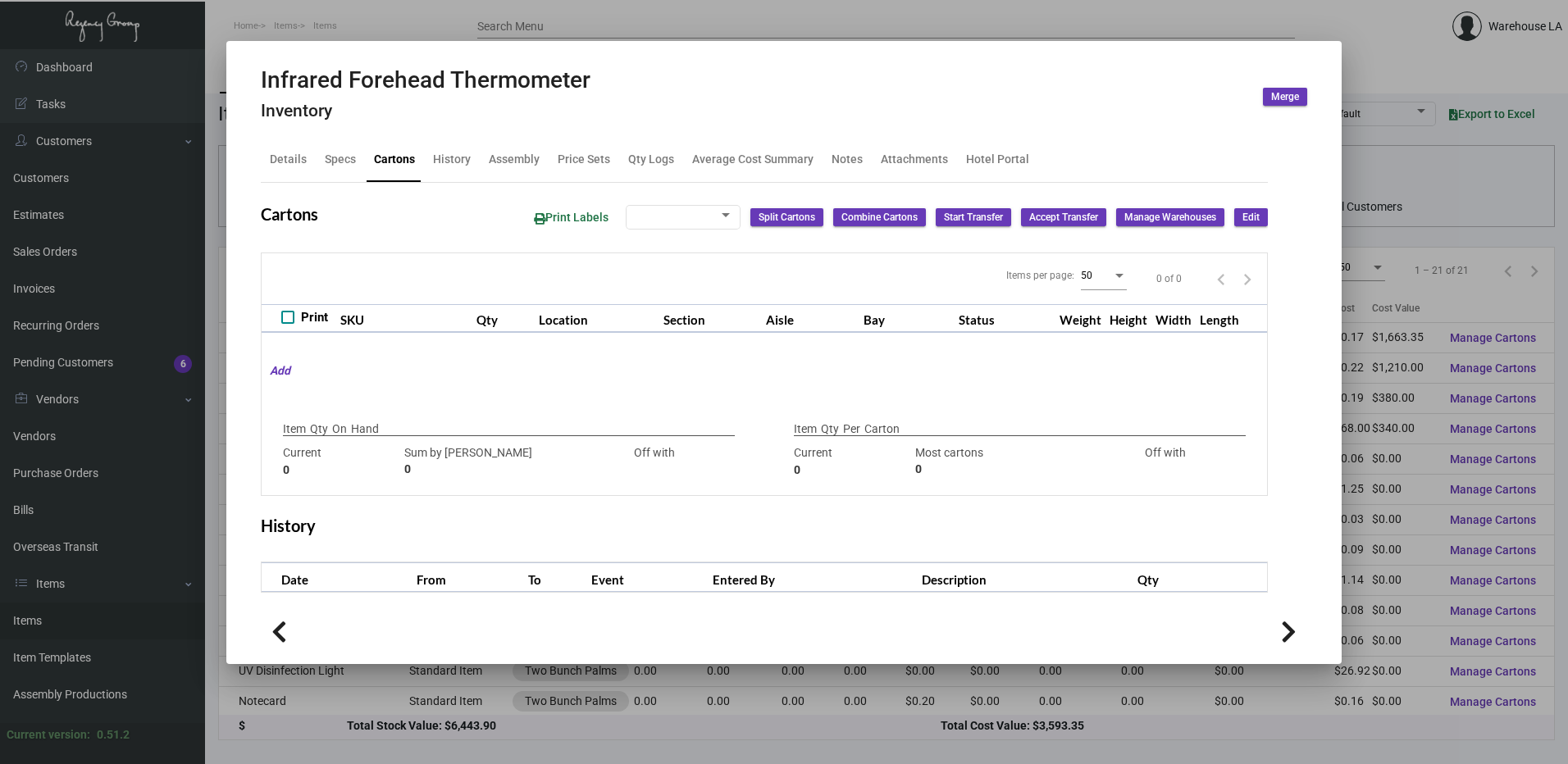
type input "-5"
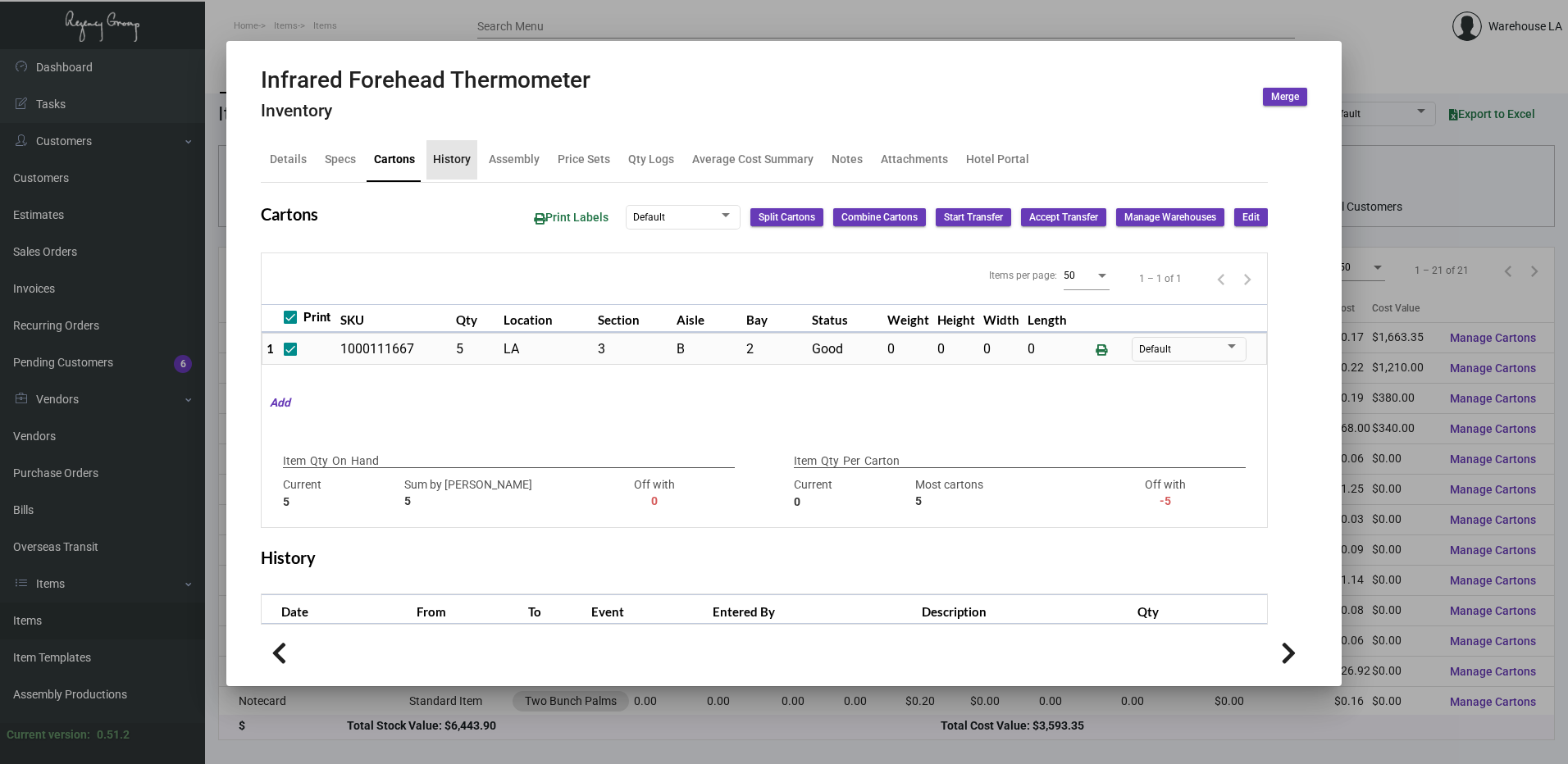
click at [460, 162] on div "History" at bounding box center [451, 159] width 38 height 17
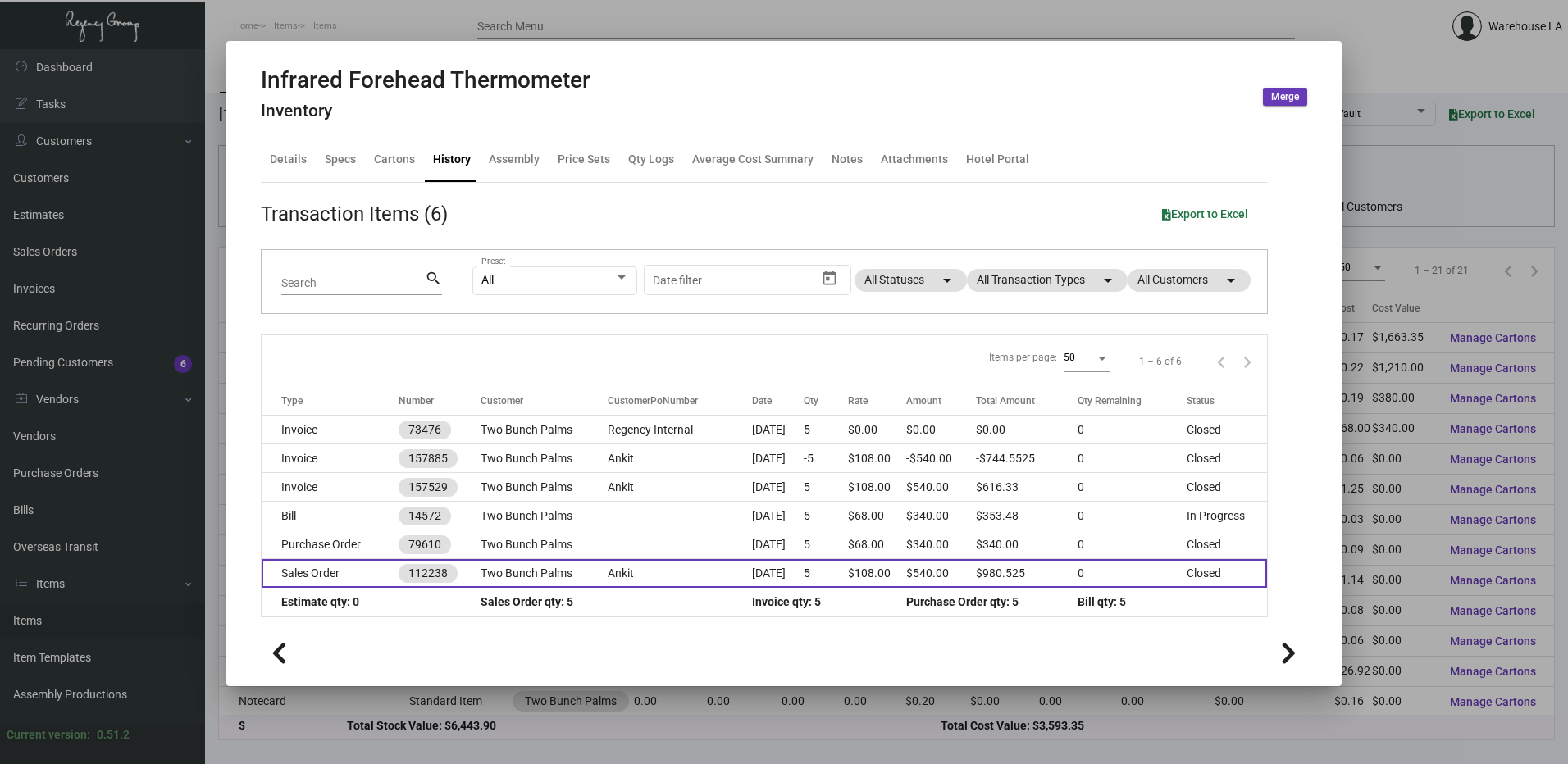
click at [320, 569] on td "Sales Order" at bounding box center [330, 574] width 137 height 29
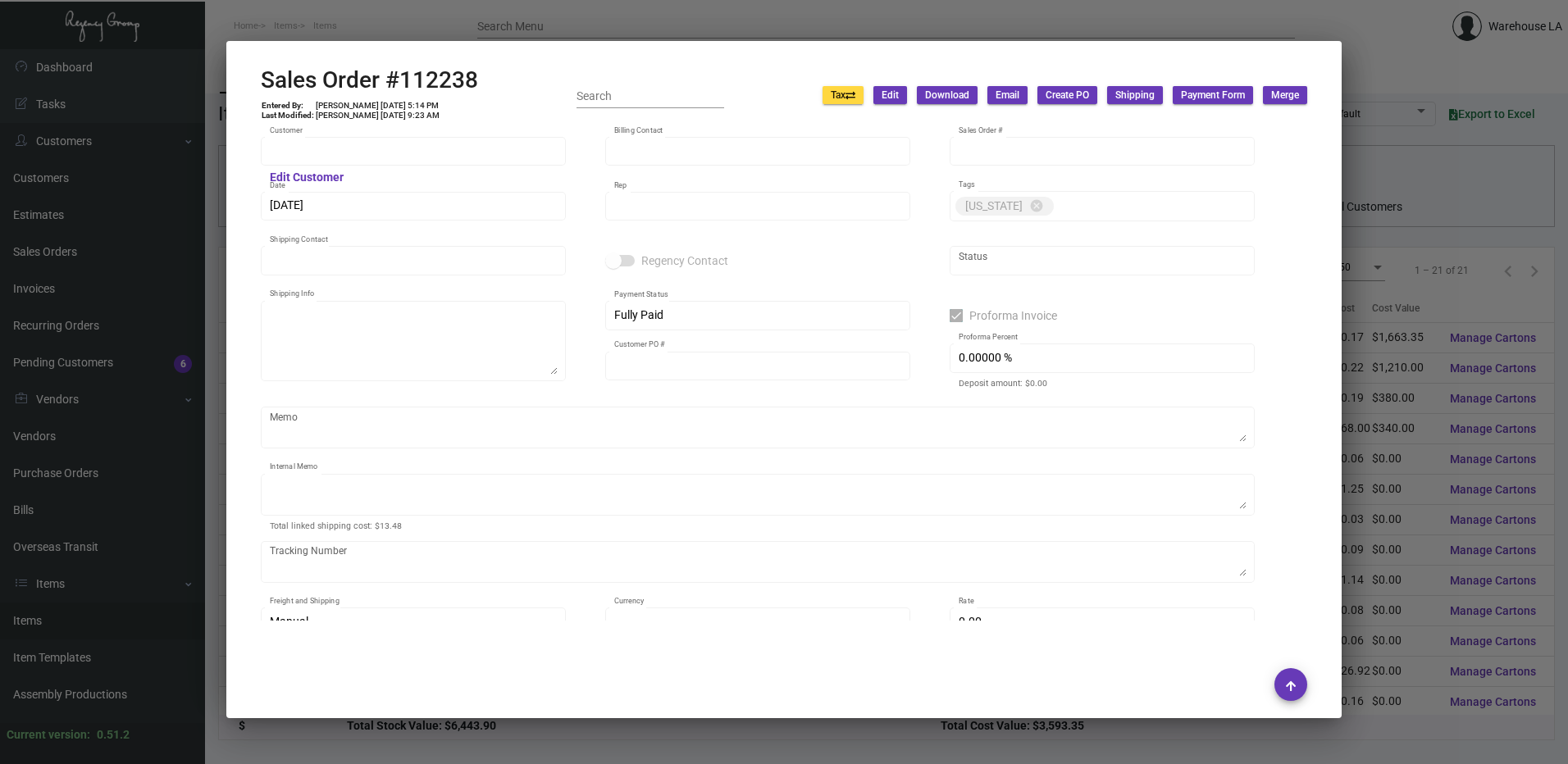
type input "Two Bunch Palms"
type input "[PERSON_NAME]"
type input "112238"
type input "[DATE]"
type input "[PERSON_NAME]"
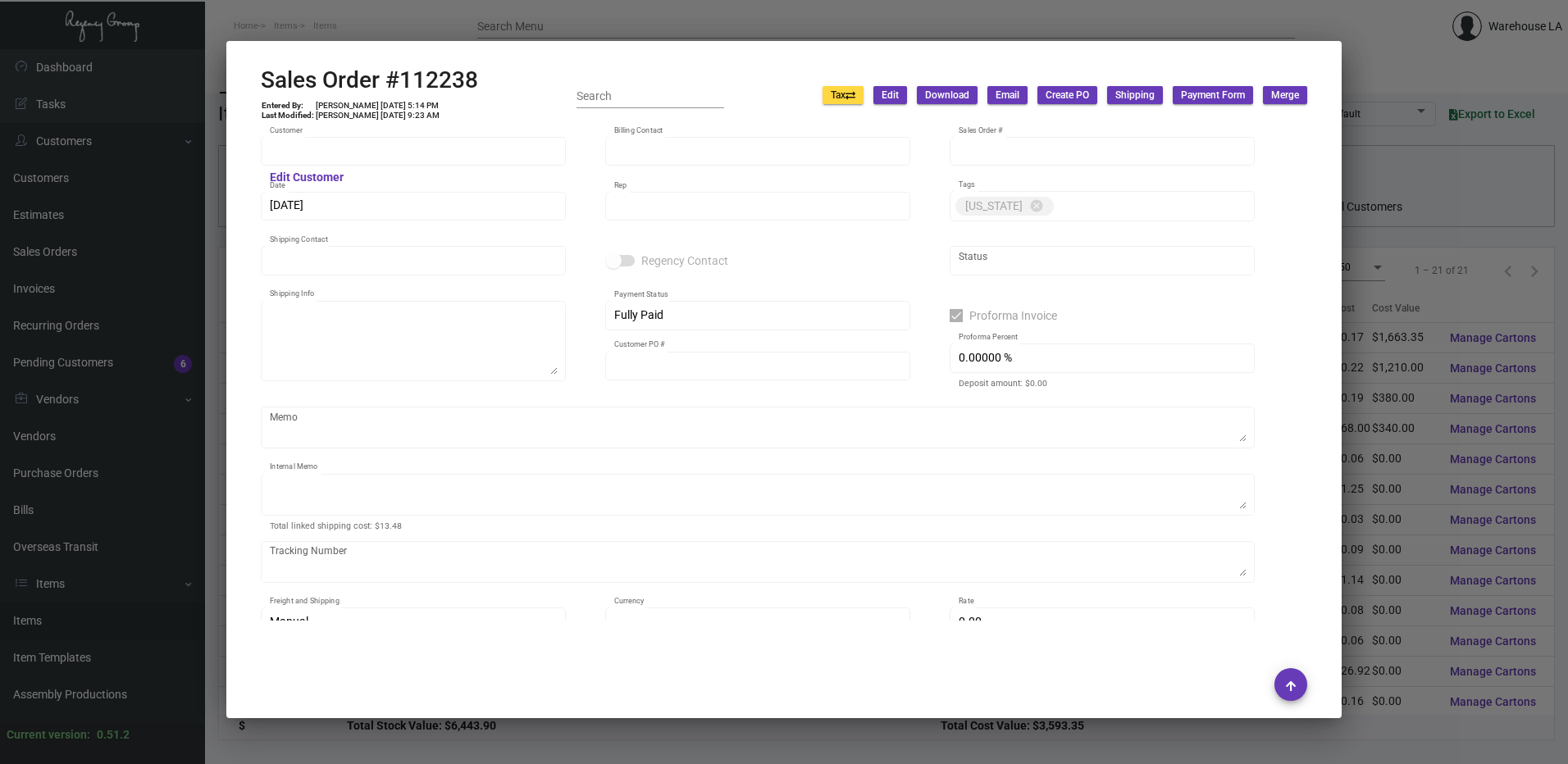
type input "[PERSON_NAME]"
type textarea "Two Bunch Palms [PERSON_NAME] 67425 Two Bunch [GEOGRAPHIC_DATA]"
type input "Ankit"
checkbox input "true"
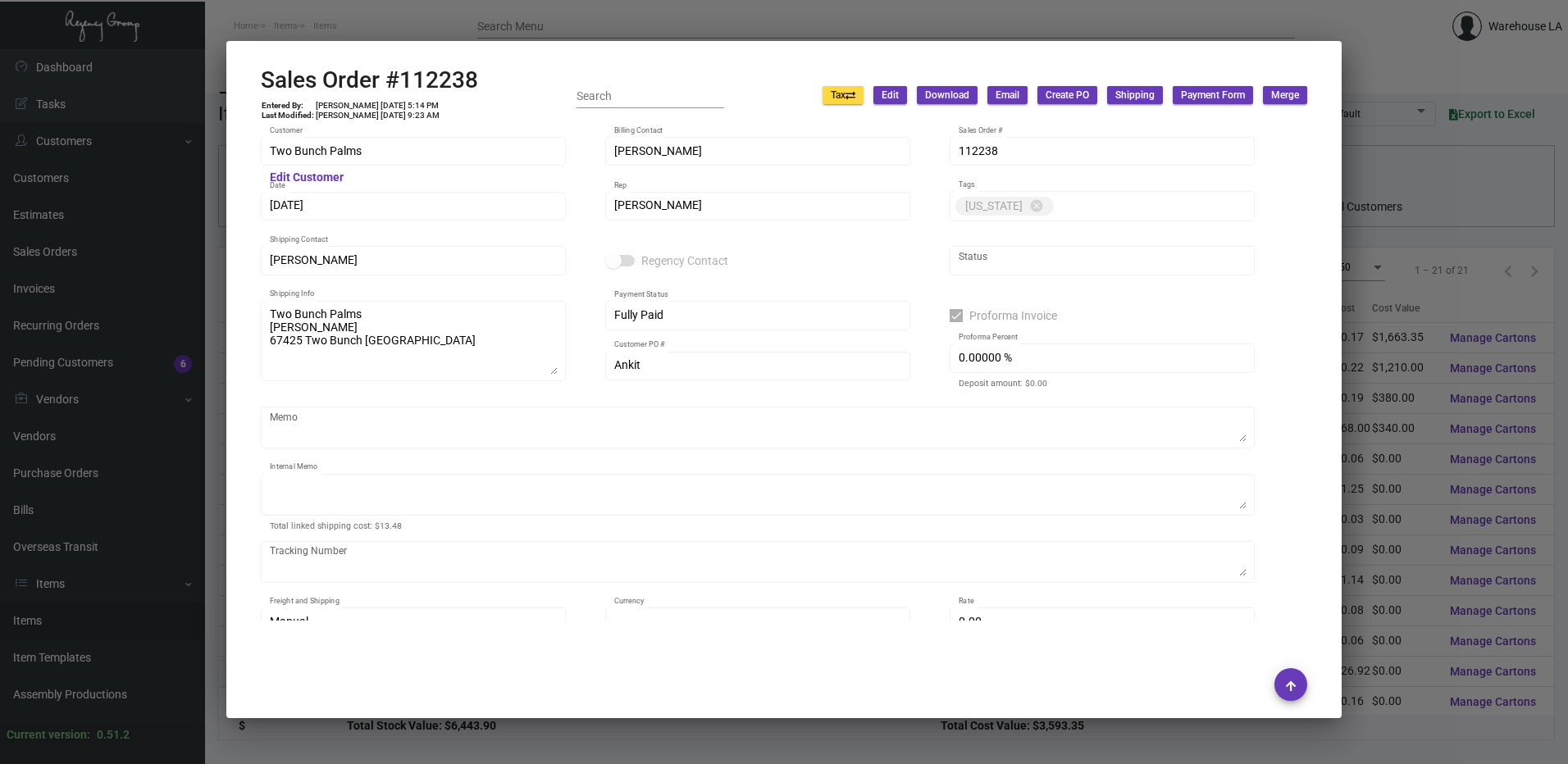
type textarea "paid by cc $13.98- for face shield only"
type input "United States Dollar $"
type input "$ 0.00"
click at [647, 7] on div at bounding box center [784, 382] width 1568 height 764
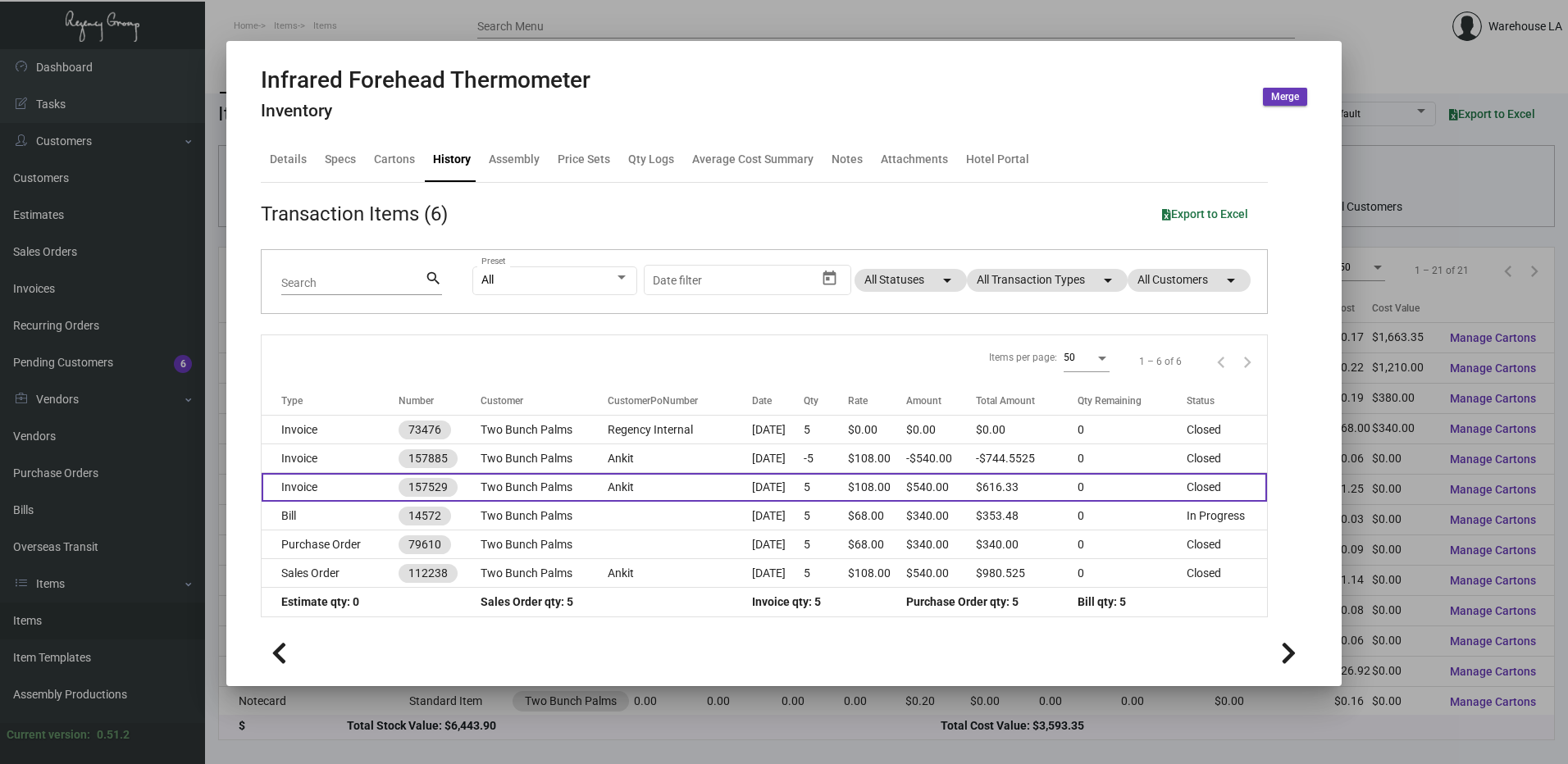
click at [354, 488] on td "Invoice" at bounding box center [330, 487] width 137 height 29
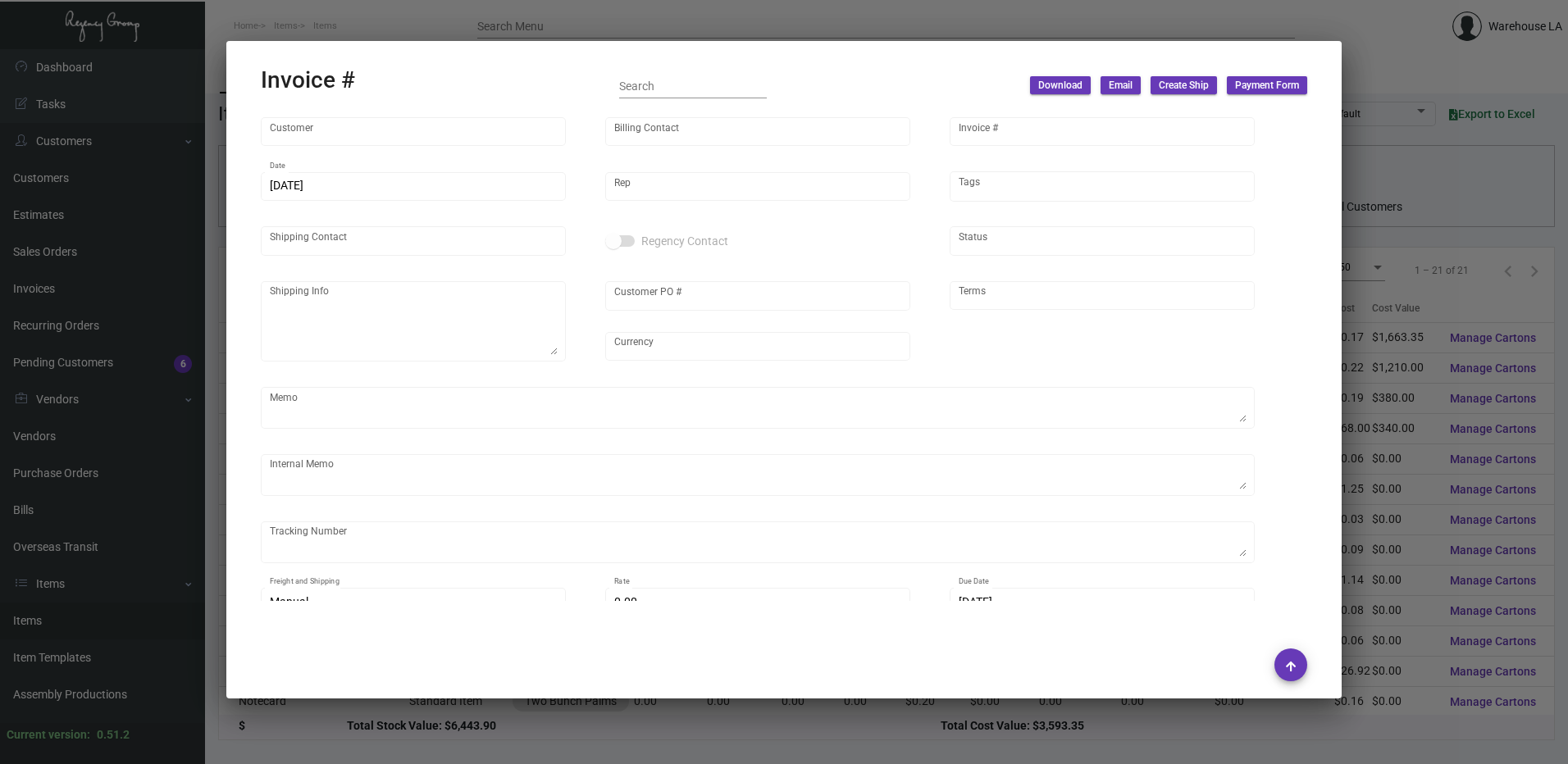
type input "Two Bunch Palms"
type input "[PERSON_NAME]"
type input "157529"
type input "[DATE]"
type input "[PERSON_NAME]"
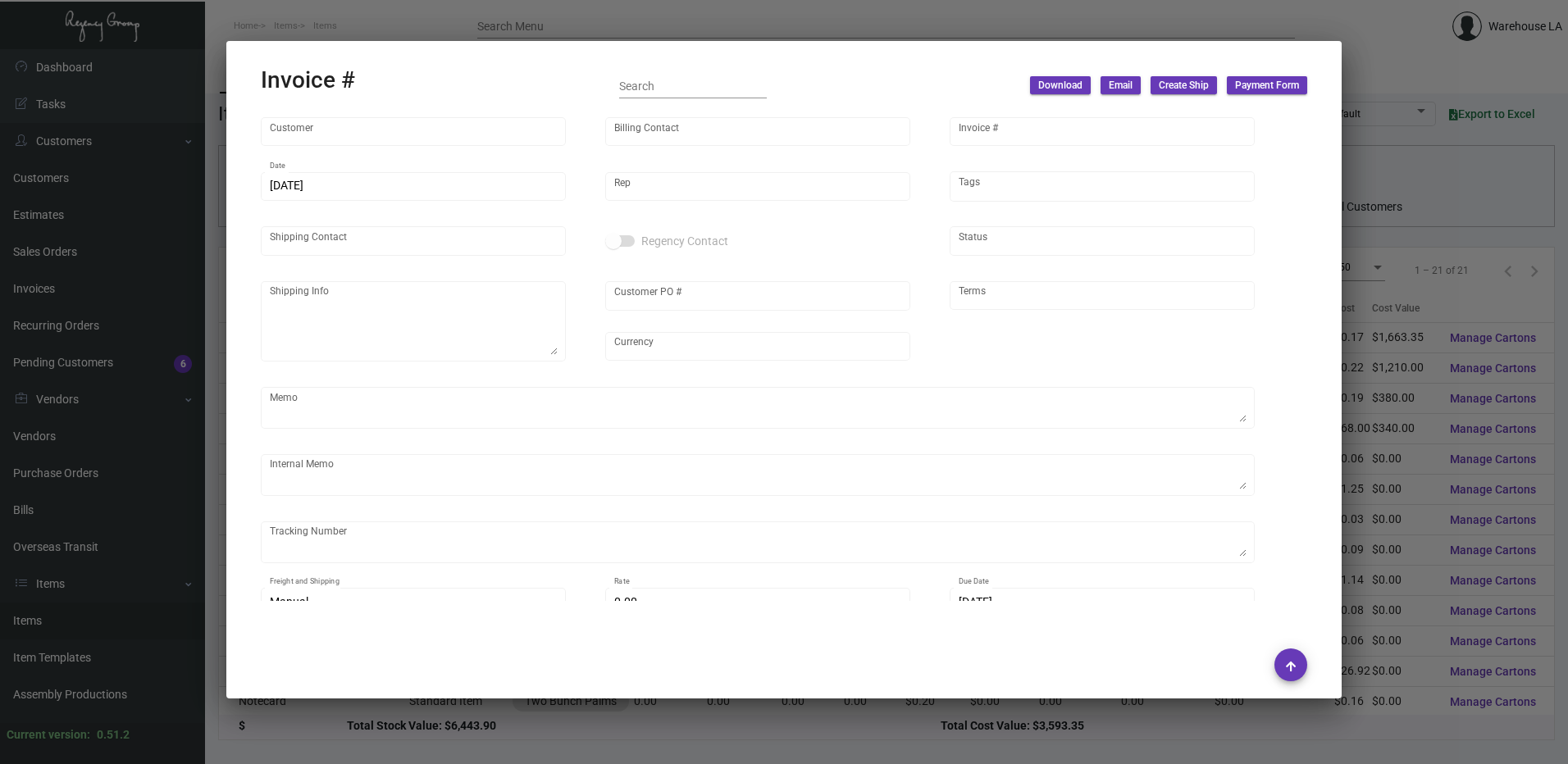
type input "[PERSON_NAME]"
type textarea "Two Bunch Palms [PERSON_NAME] 67425 Two Bunch [GEOGRAPHIC_DATA]"
type input "Ankit"
type input "United States Dollar $"
type input "Net 30"
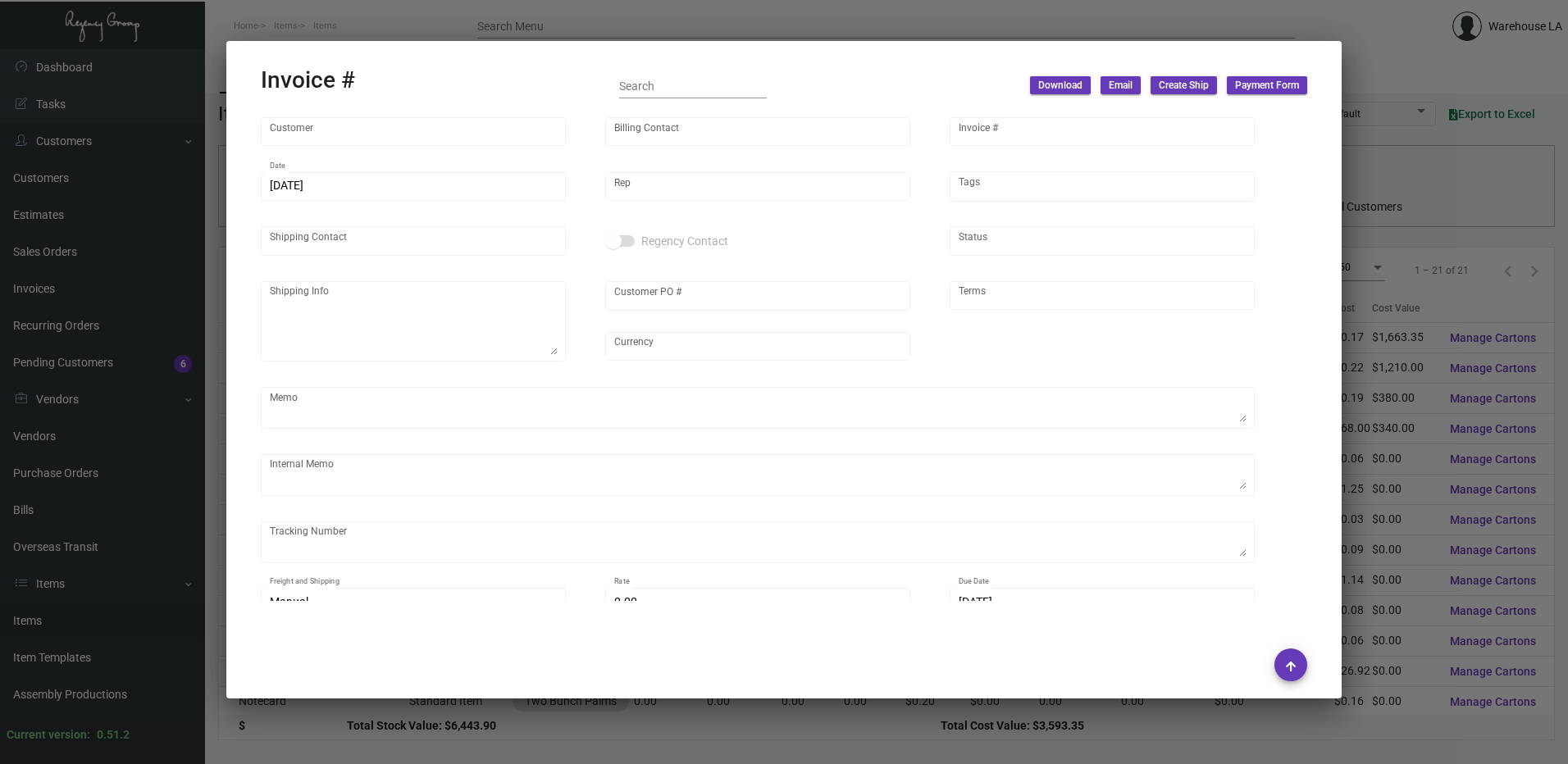
type textarea "paid by cc $13.98- for face shield only"
type input "$ 32.00"
type input "[DATE]"
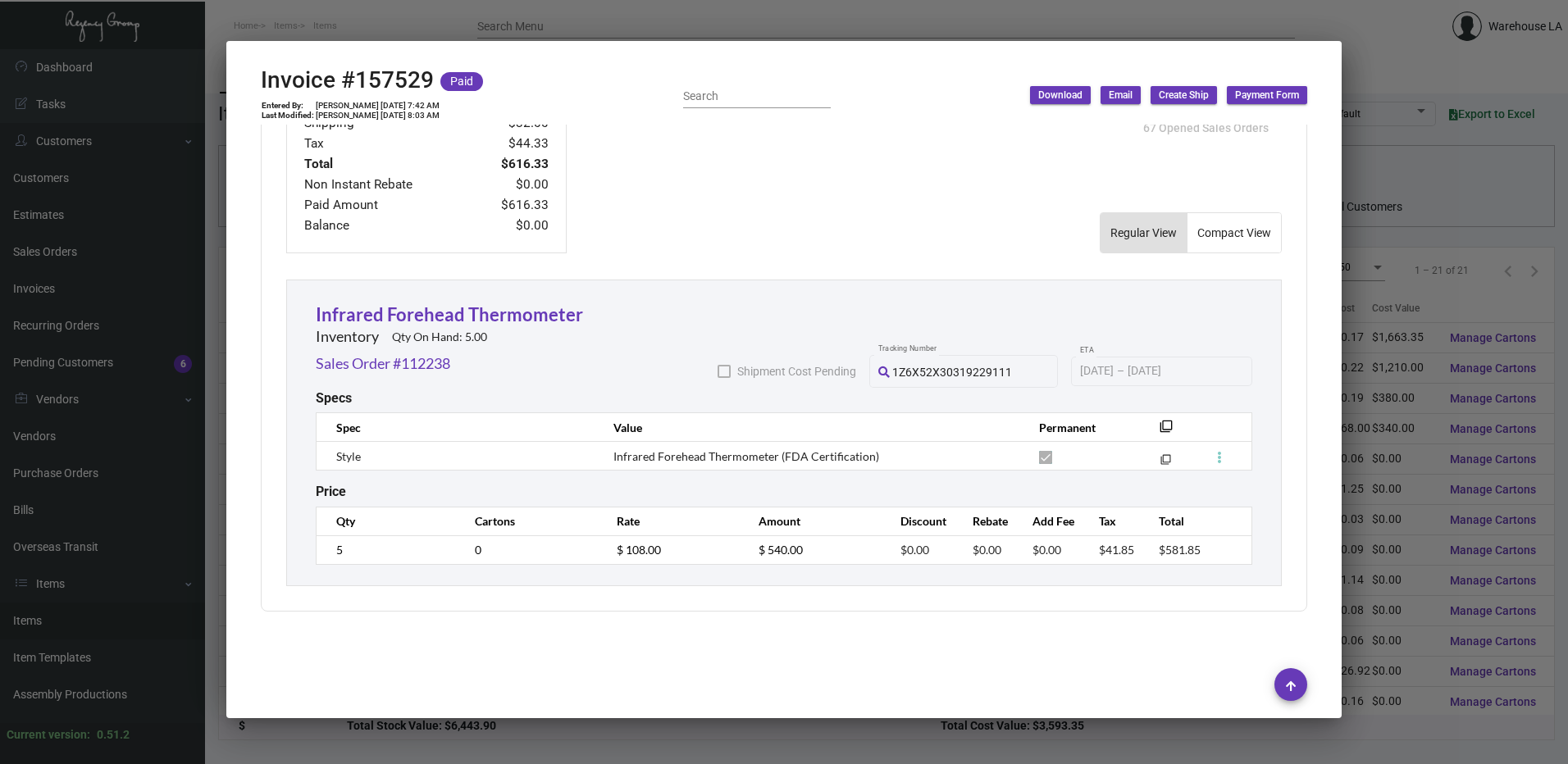
scroll to position [809, 0]
drag, startPoint x: 673, startPoint y: 10, endPoint x: 660, endPoint y: 60, distance: 51.7
click at [673, 10] on div at bounding box center [784, 382] width 1568 height 764
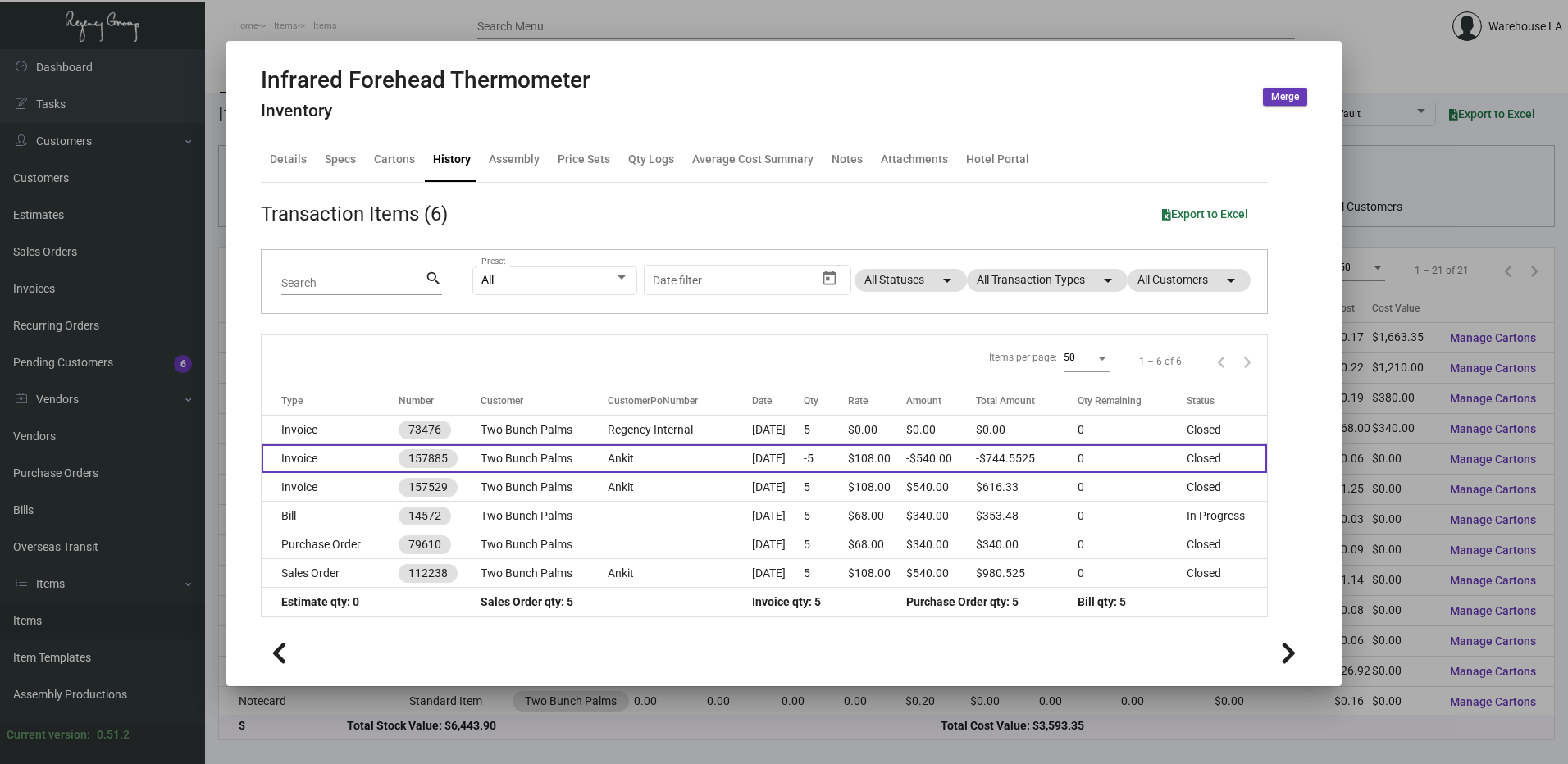
click at [342, 467] on td "Invoice" at bounding box center [330, 458] width 137 height 29
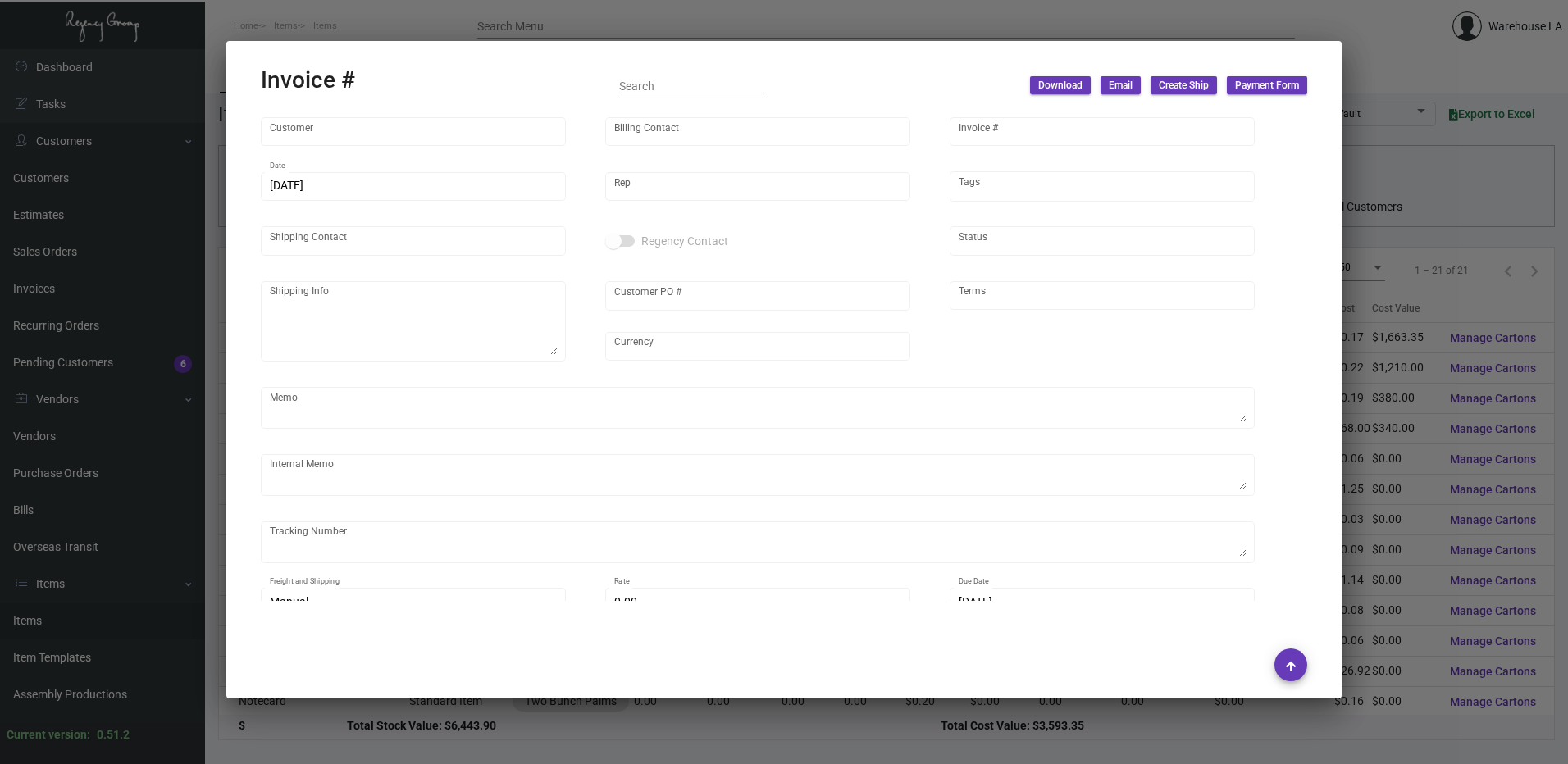
type input "Two Bunch Palms"
type input "[PERSON_NAME]"
type input "157885"
type input "[DATE]"
type input "[PERSON_NAME]"
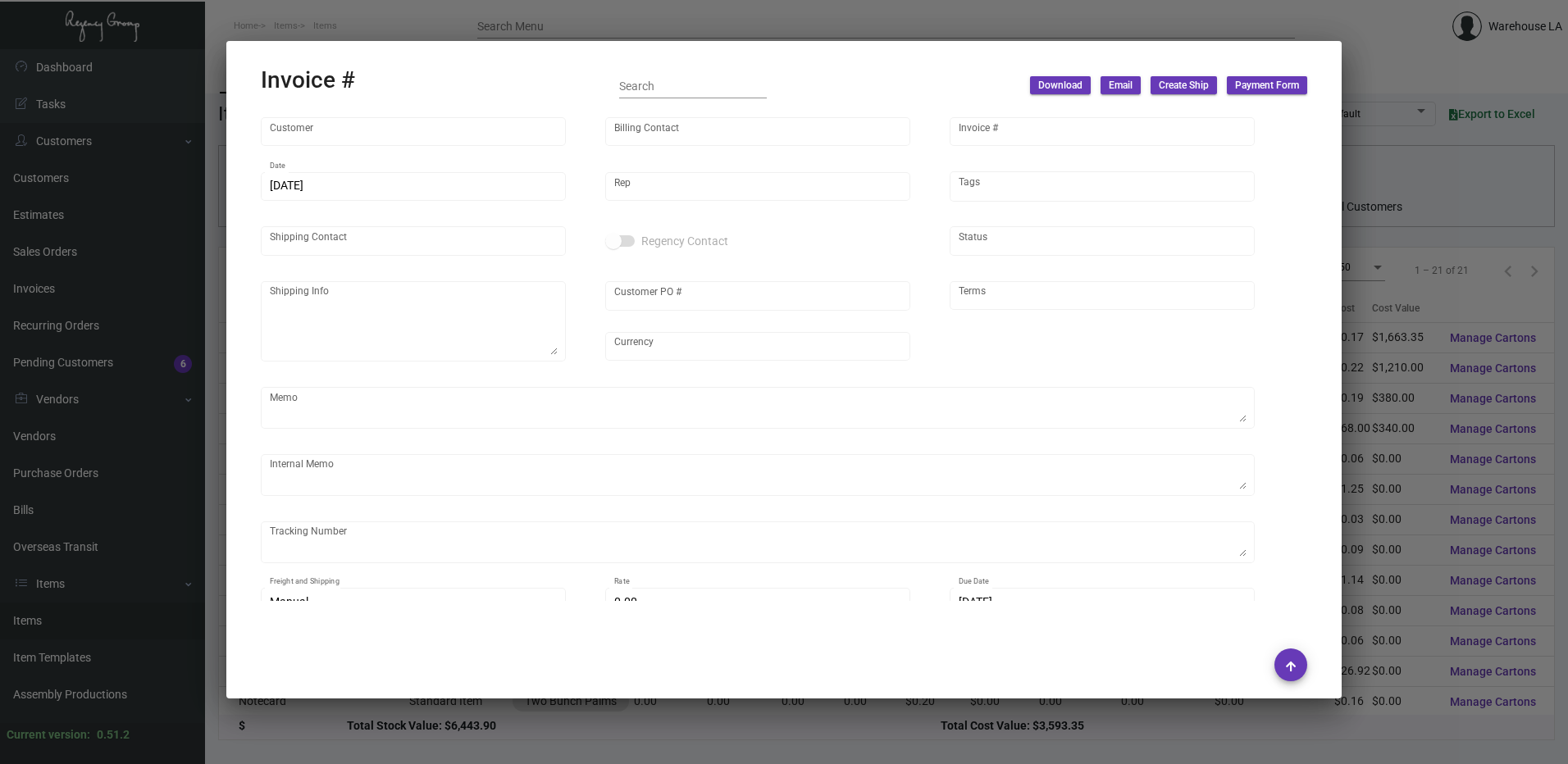
type input "[PERSON_NAME]"
type textarea "Two Bunch Palms [PERSON_NAME] 67425 Two Bunch [GEOGRAPHIC_DATA]"
type input "Ankit"
type input "United States Dollar $"
type input "Net 30"
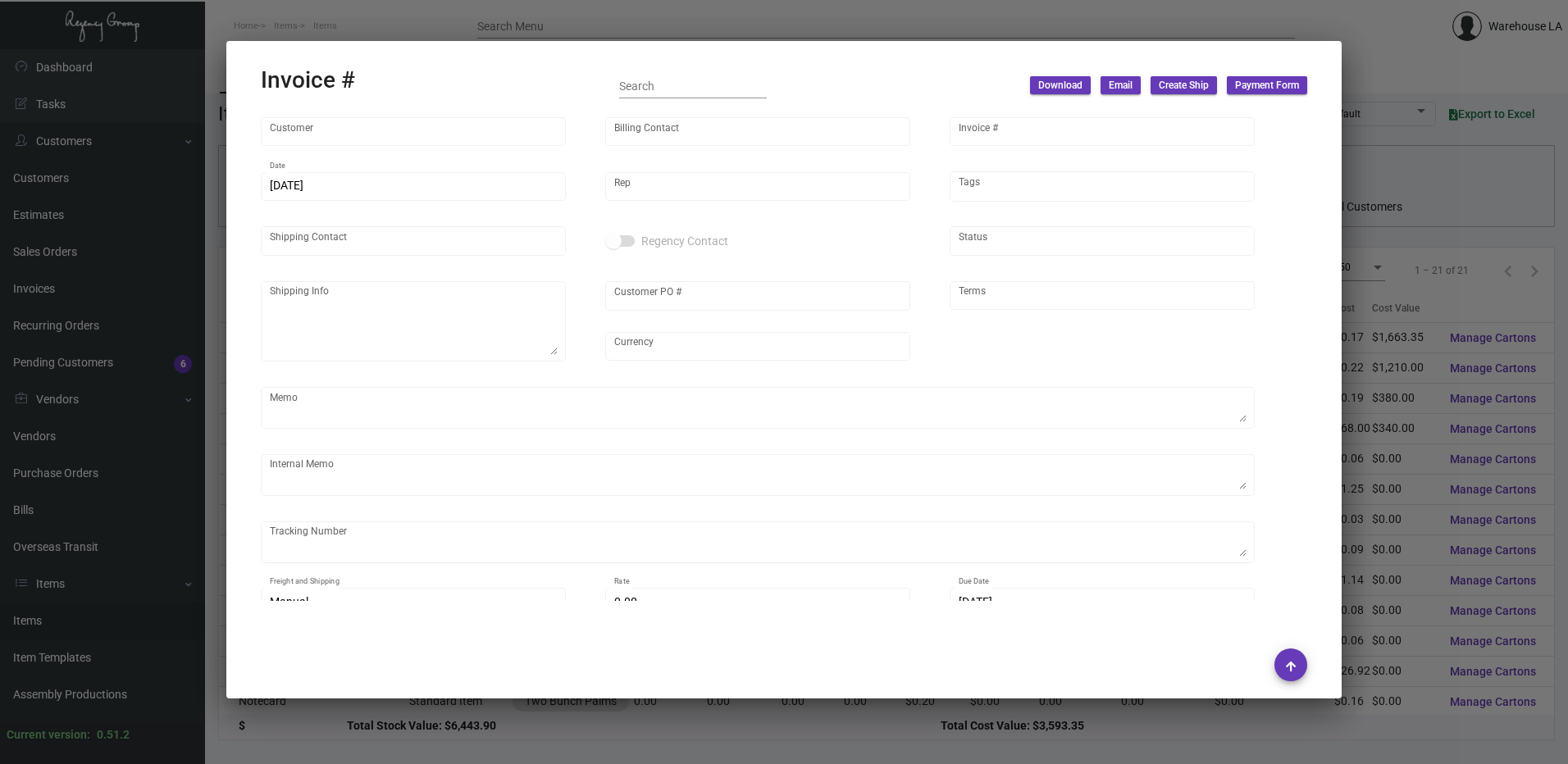
type textarea "customer sending items back as per [PERSON_NAME]. credit for invoices 157529 an…"
type input "$ 0.00"
type input "[DATE]"
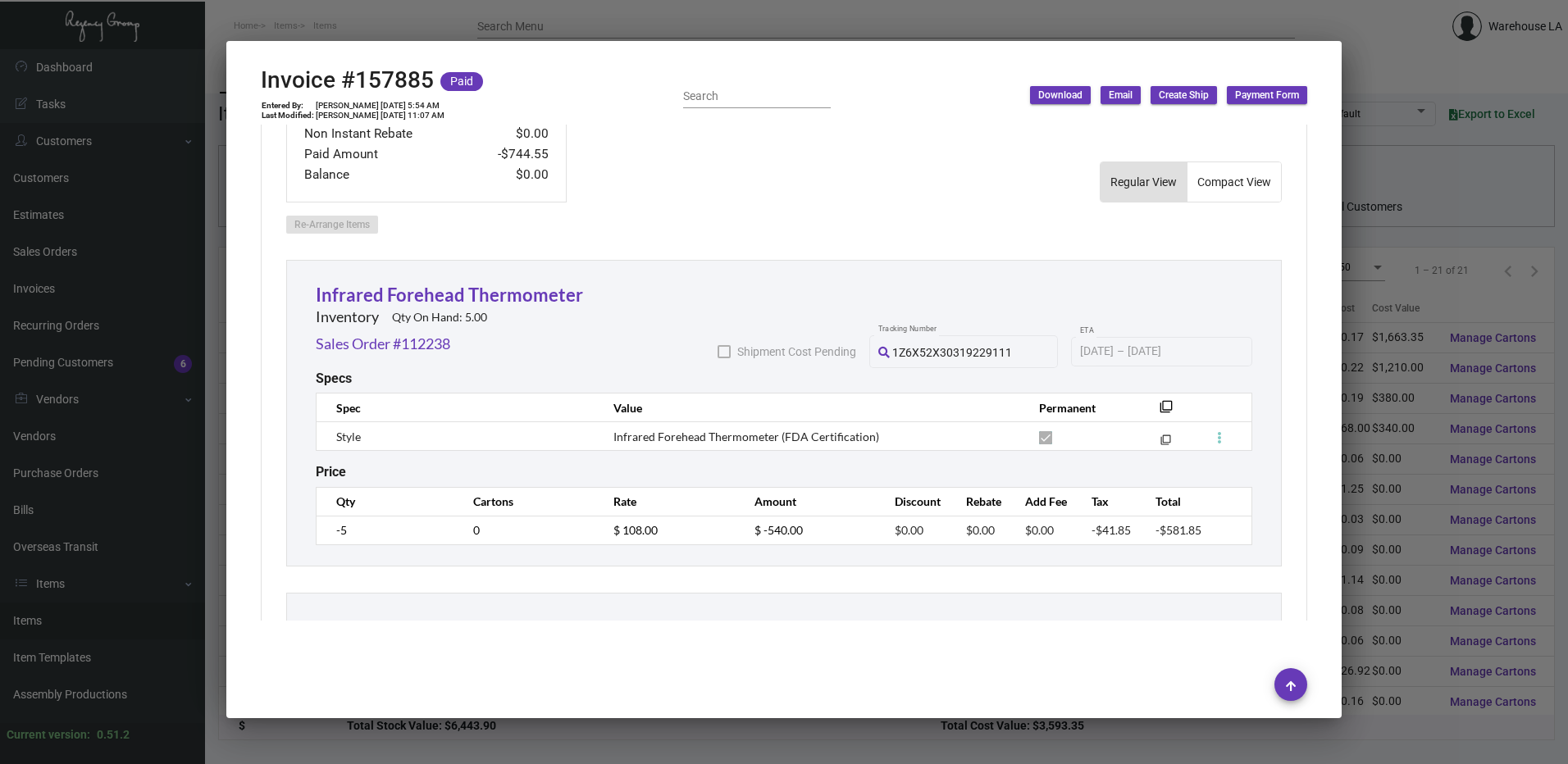
scroll to position [410, 0]
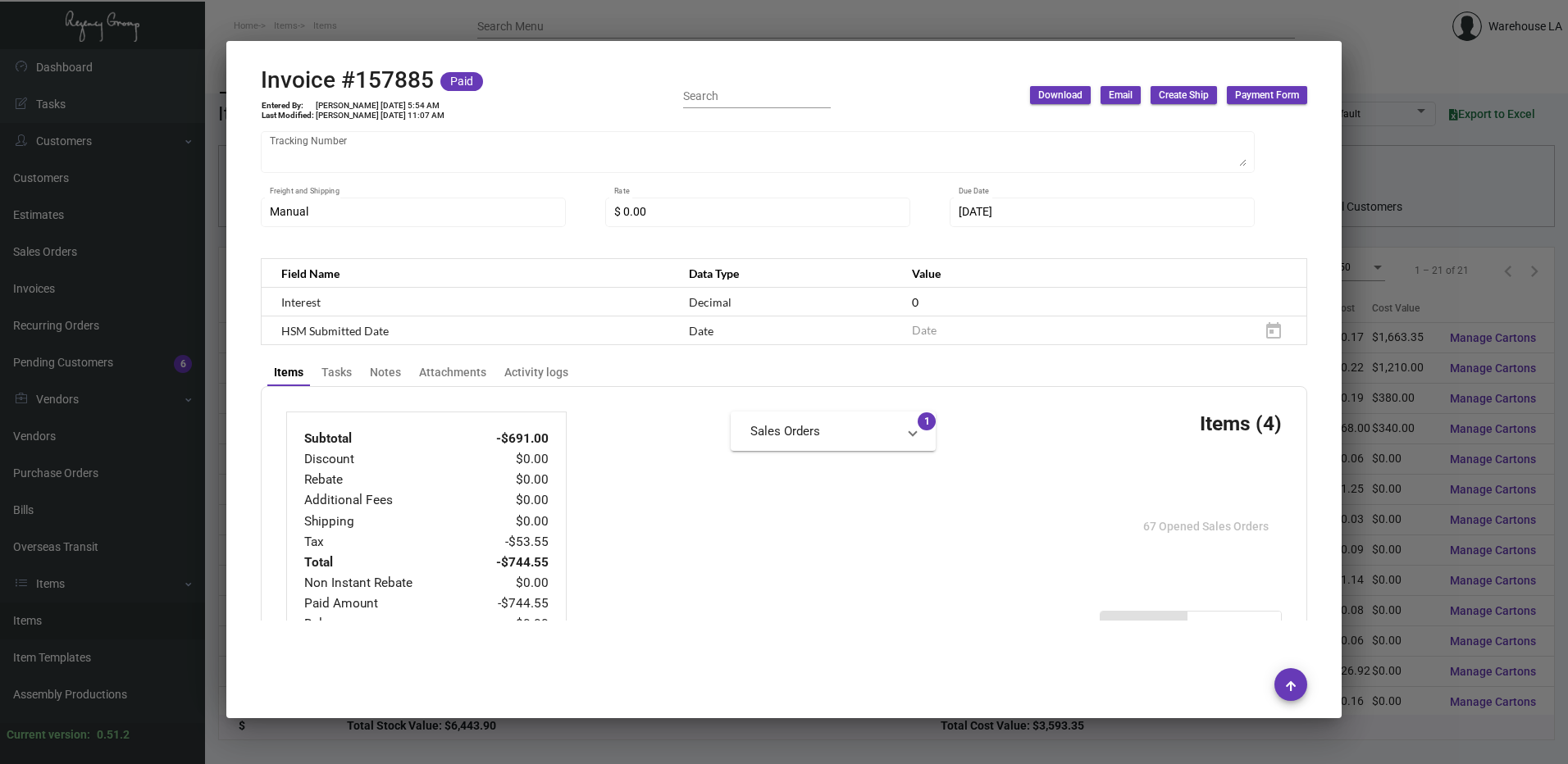
click at [703, 17] on div at bounding box center [784, 382] width 1568 height 764
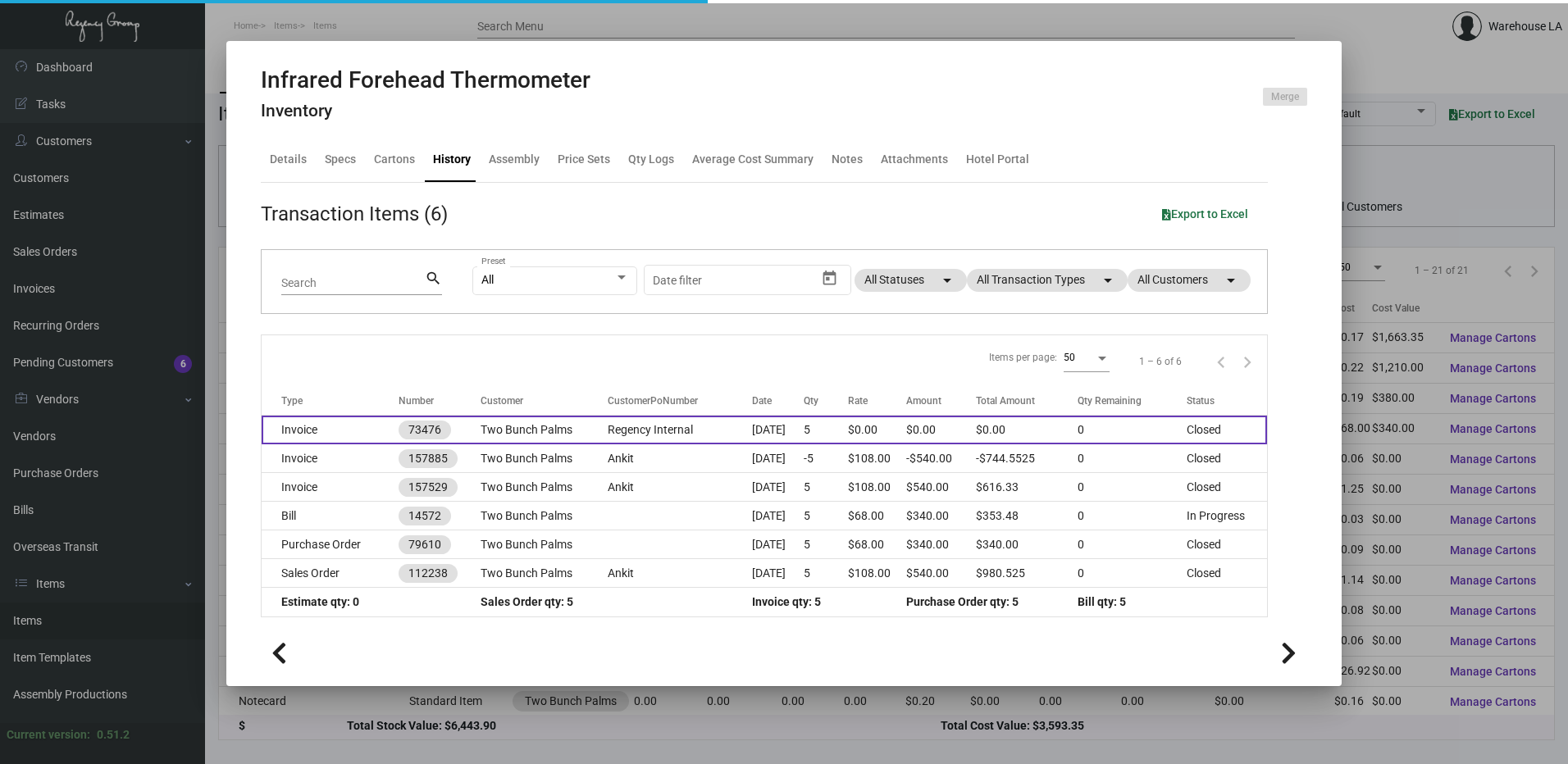
click at [337, 429] on td "Invoice" at bounding box center [330, 430] width 137 height 29
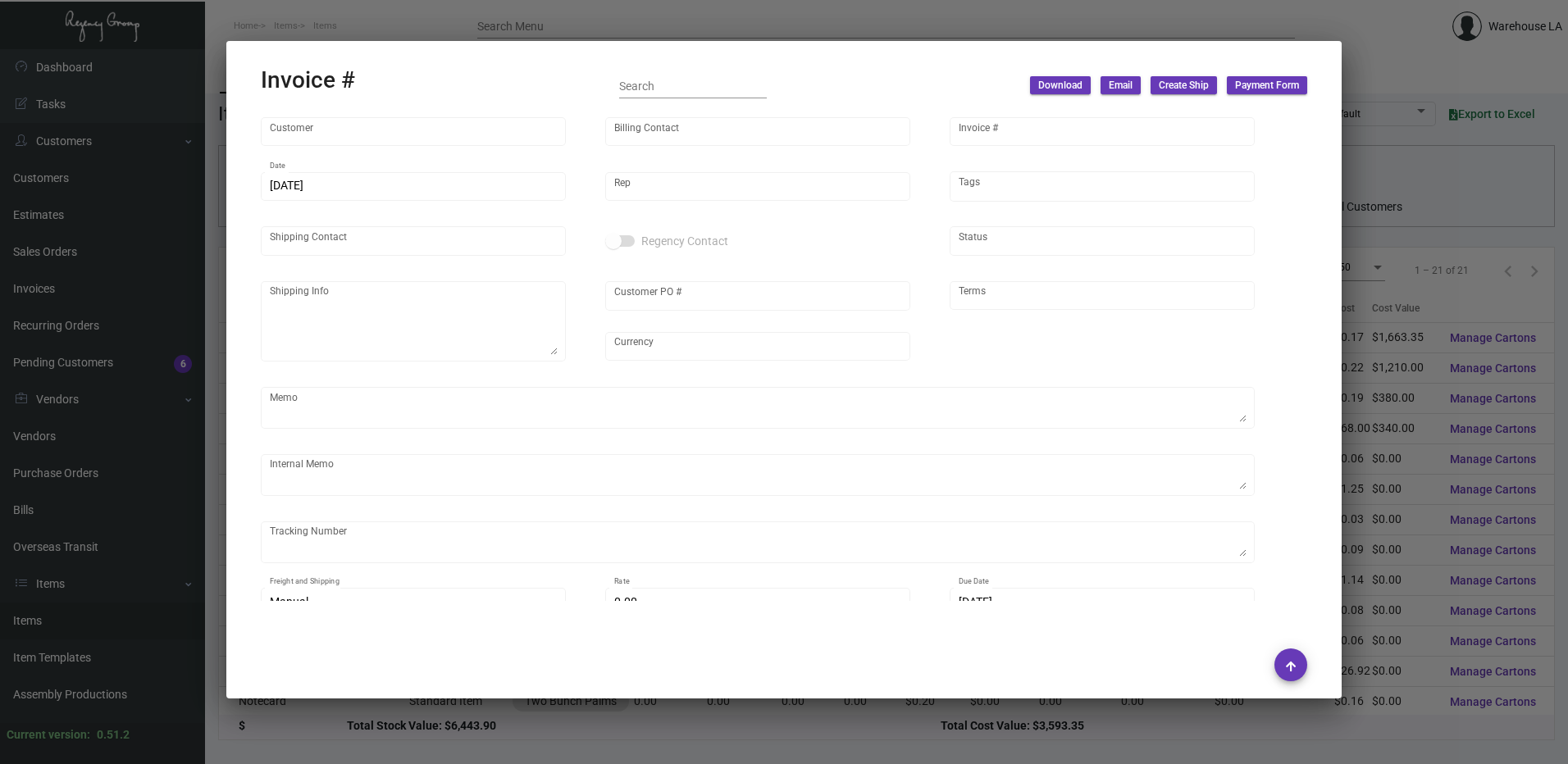
type input "Two Bunch Palms"
type input "[PERSON_NAME]"
type input "73476"
type input "[DATE]"
type input "[PERSON_NAME]"
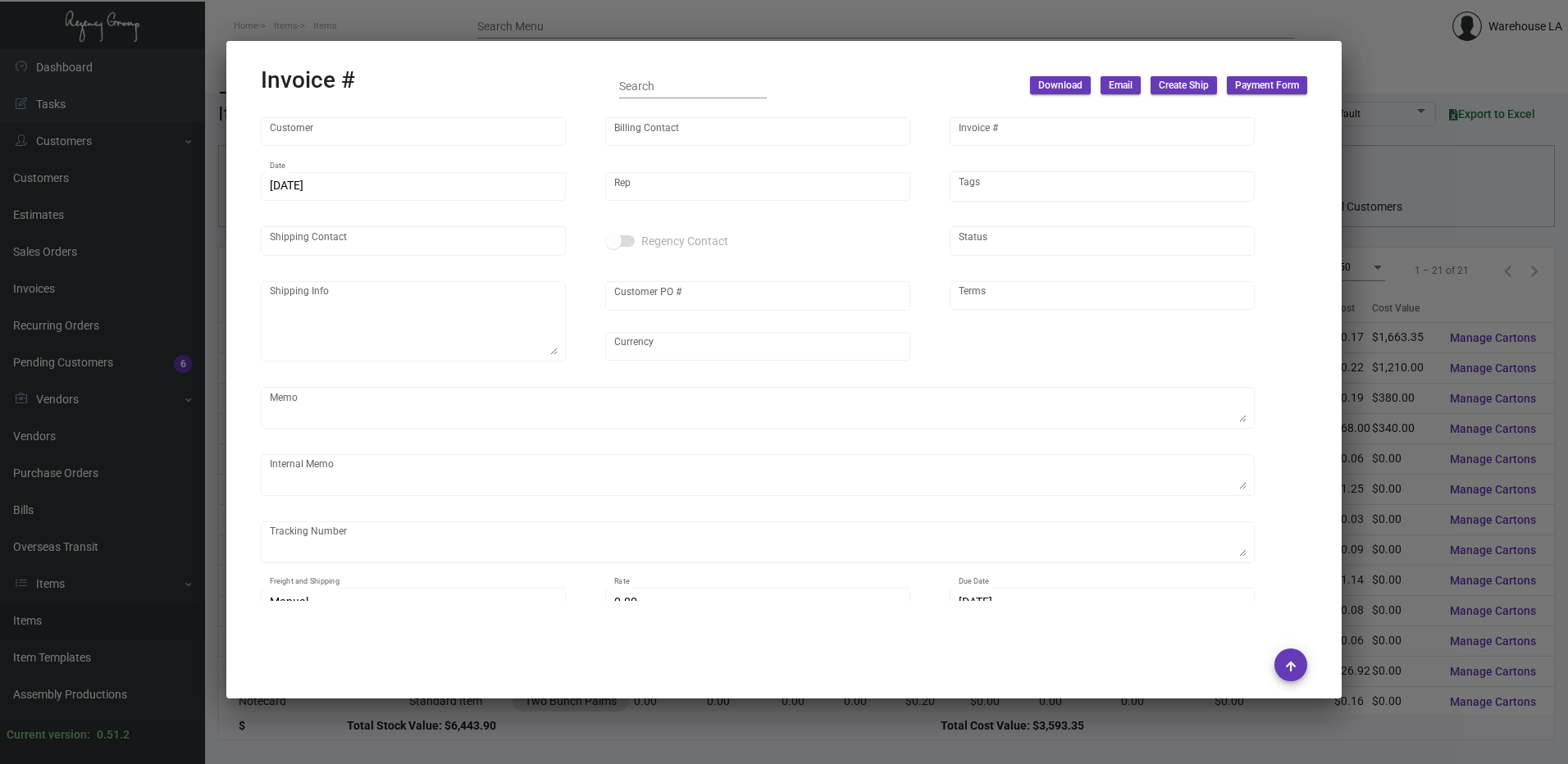
type input "[PERSON_NAME]"
type textarea "Two Bunch Palms [PERSON_NAME] 67425 Two Bunch [GEOGRAPHIC_DATA]"
type input "Regency Internal"
type input "United States Dollar $"
type input "Net 30"
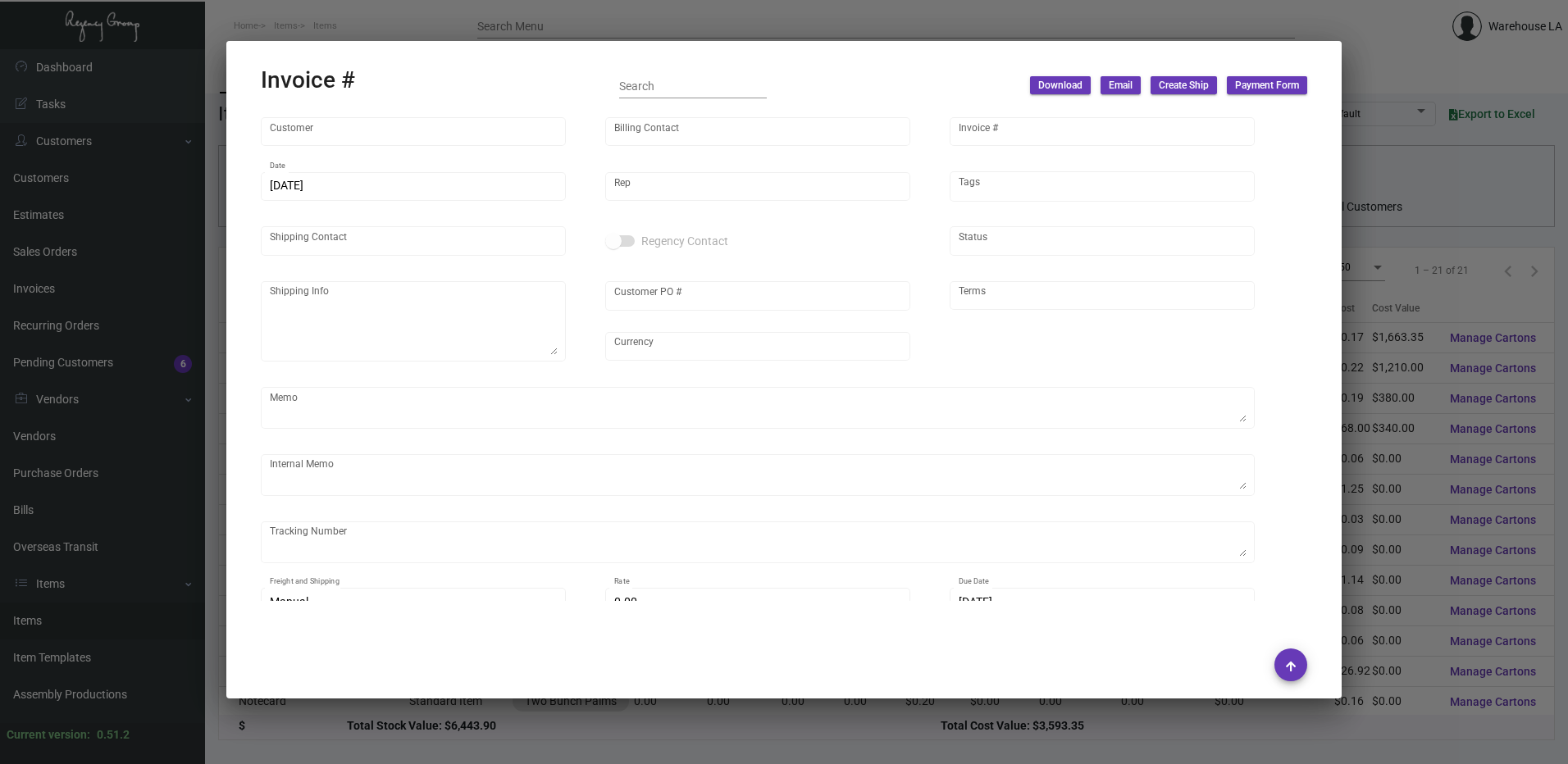
type textarea "paid by cc $13.98- for face shield only"
type input "$ 0.00"
type input "[DATE]"
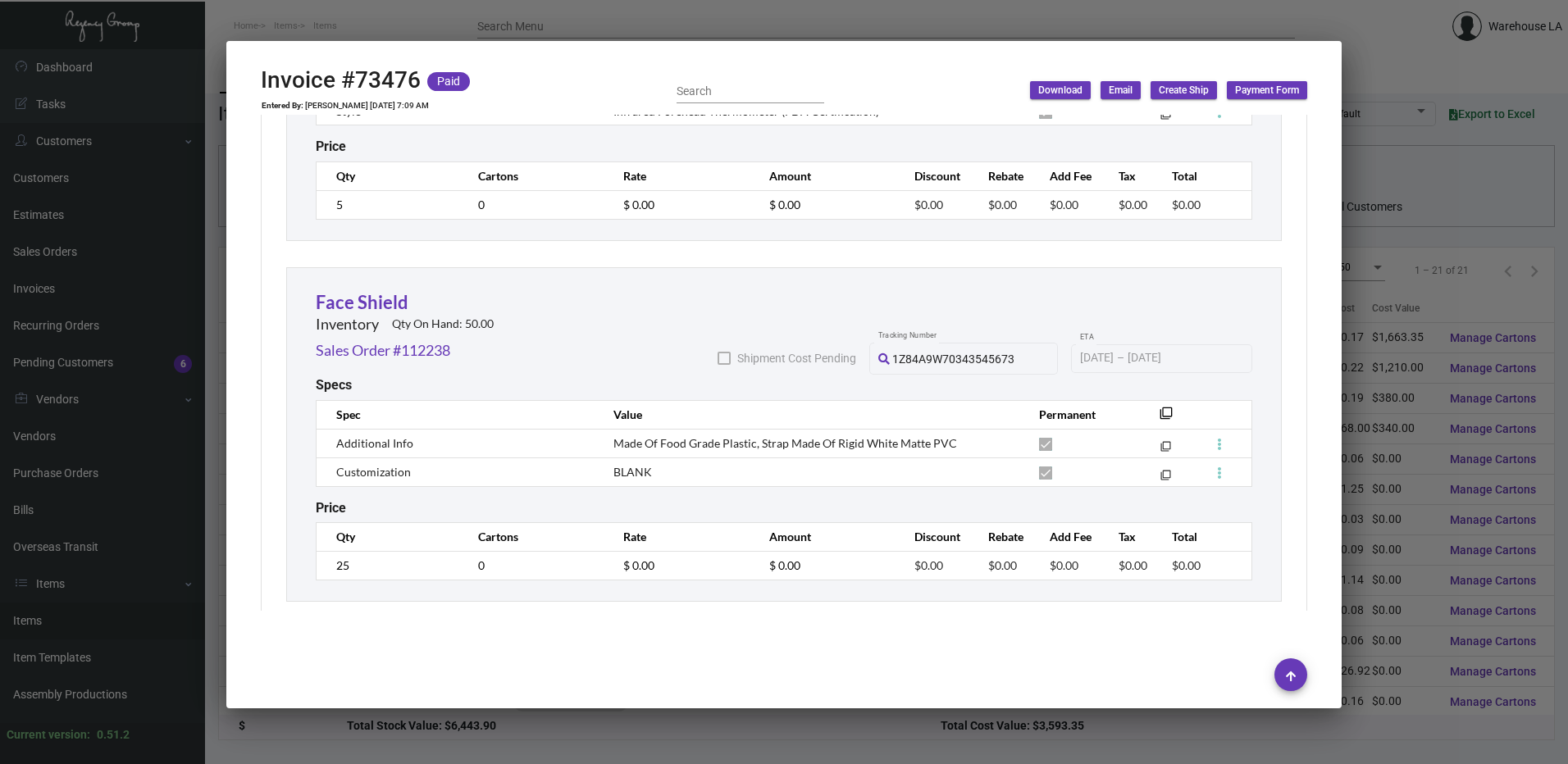
scroll to position [1201, 0]
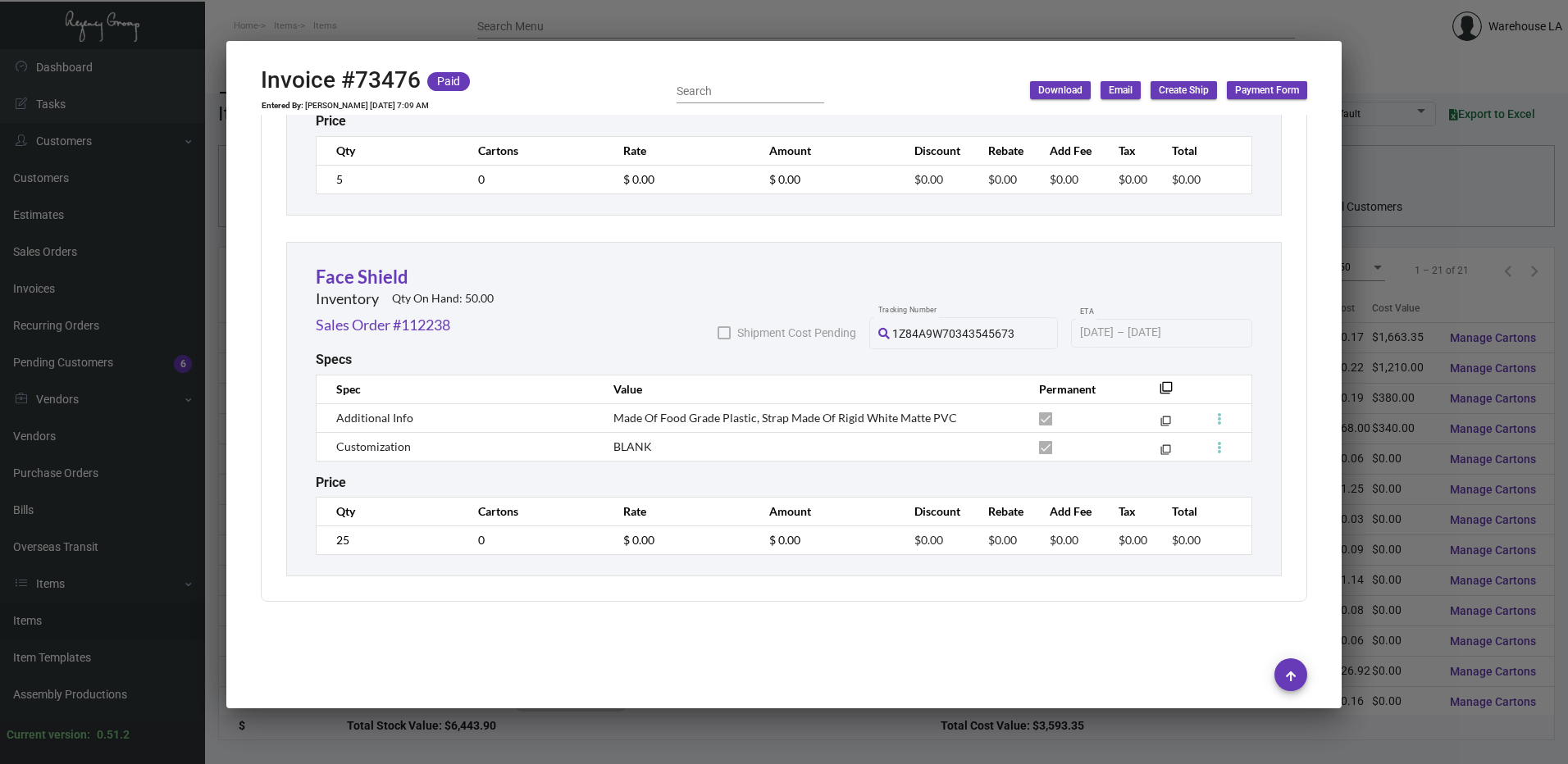
click at [679, 33] on div at bounding box center [784, 382] width 1568 height 764
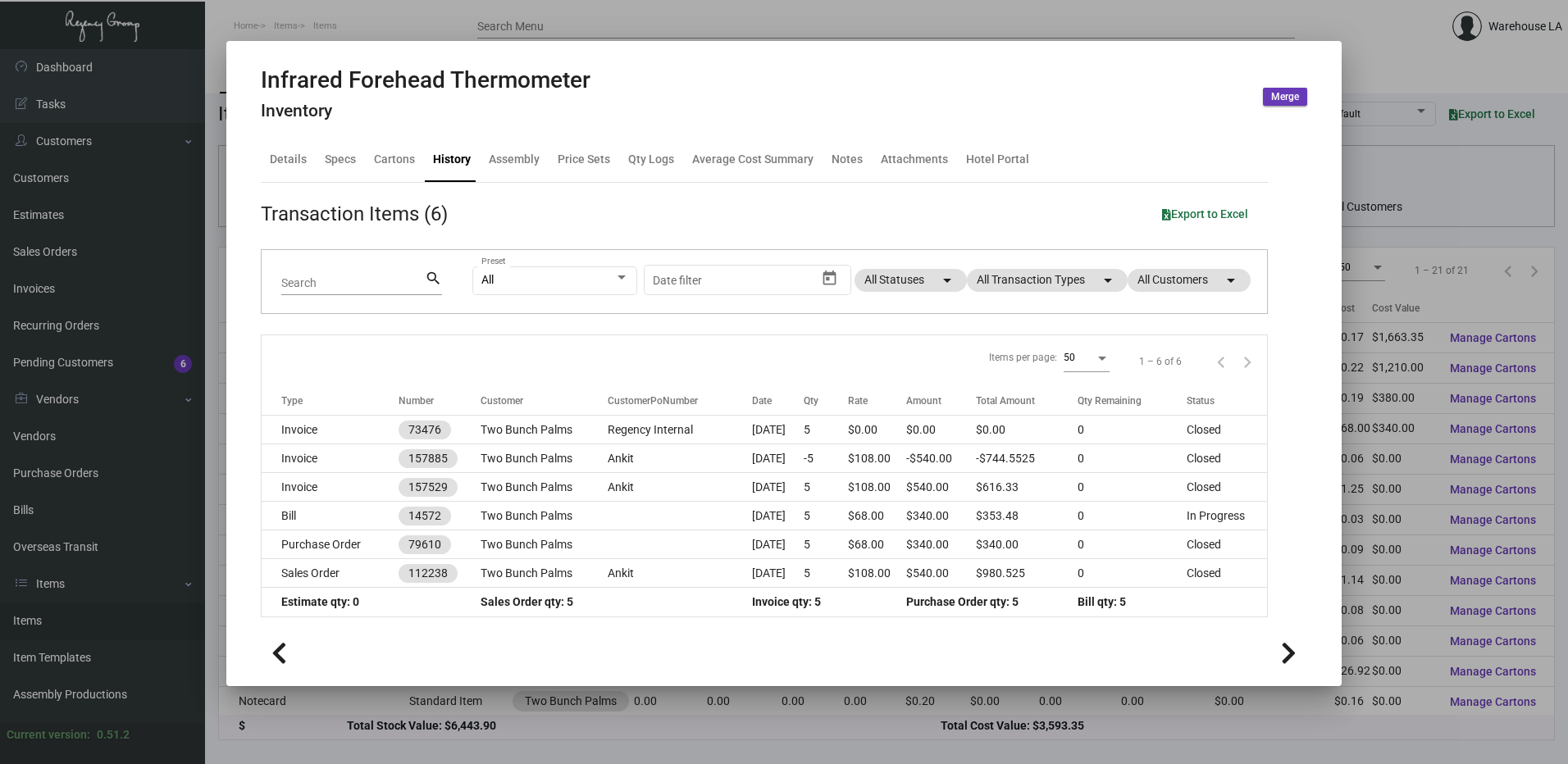
click at [569, 30] on div at bounding box center [784, 382] width 1568 height 764
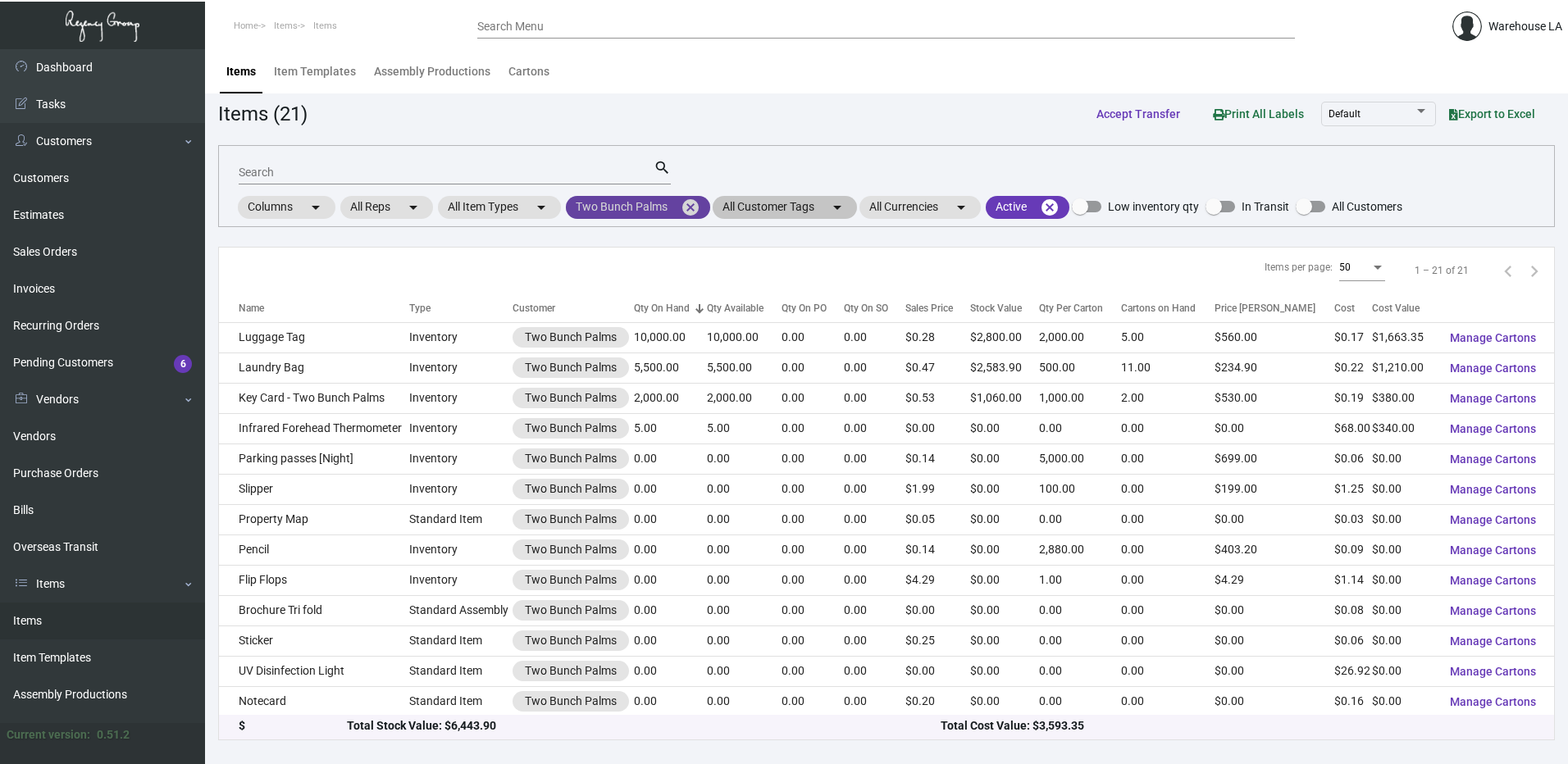
click at [700, 203] on mat-icon "cancel" at bounding box center [690, 207] width 20 height 20
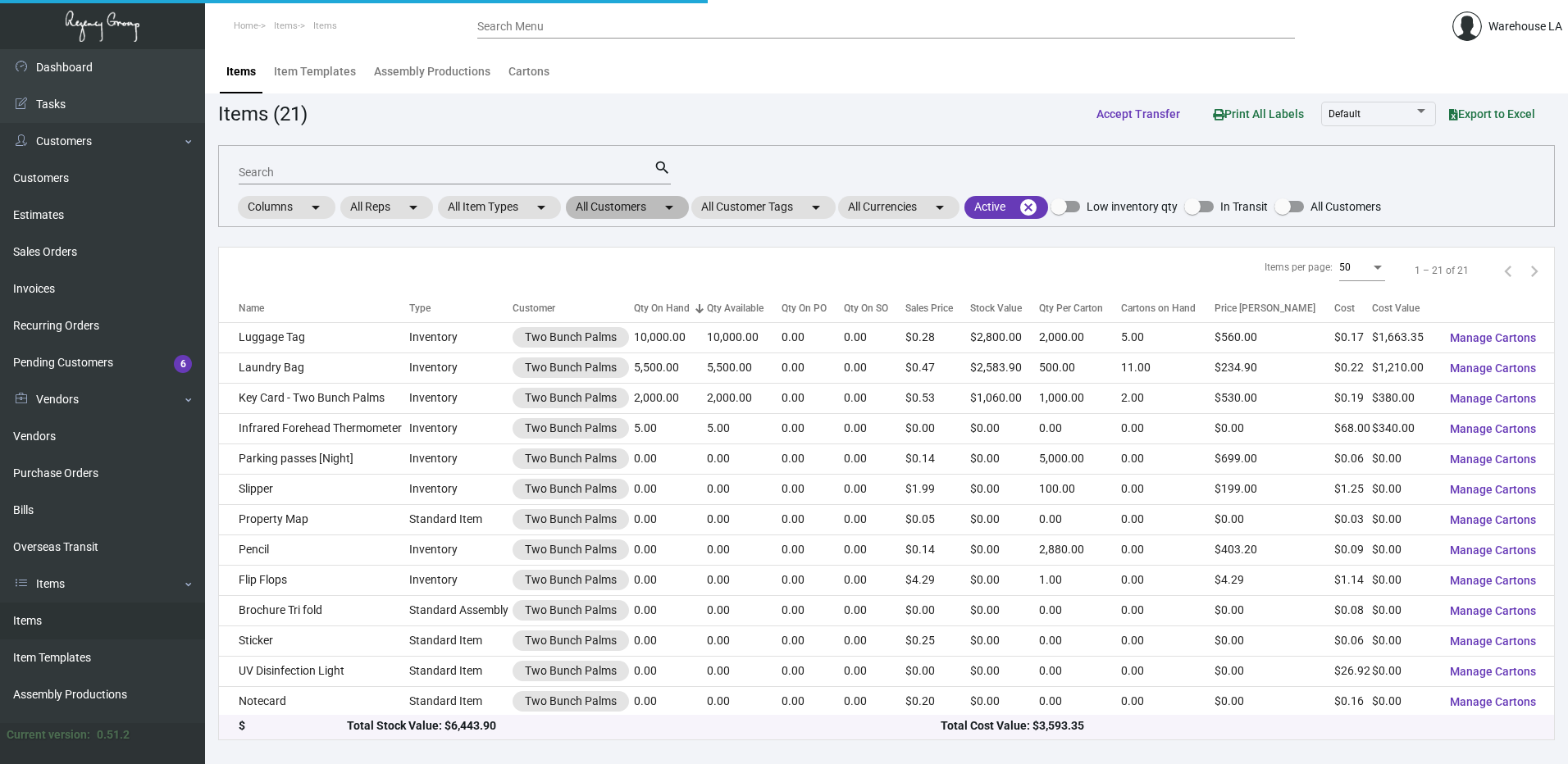
click at [673, 214] on mat-icon "arrow_drop_down" at bounding box center [669, 207] width 20 height 20
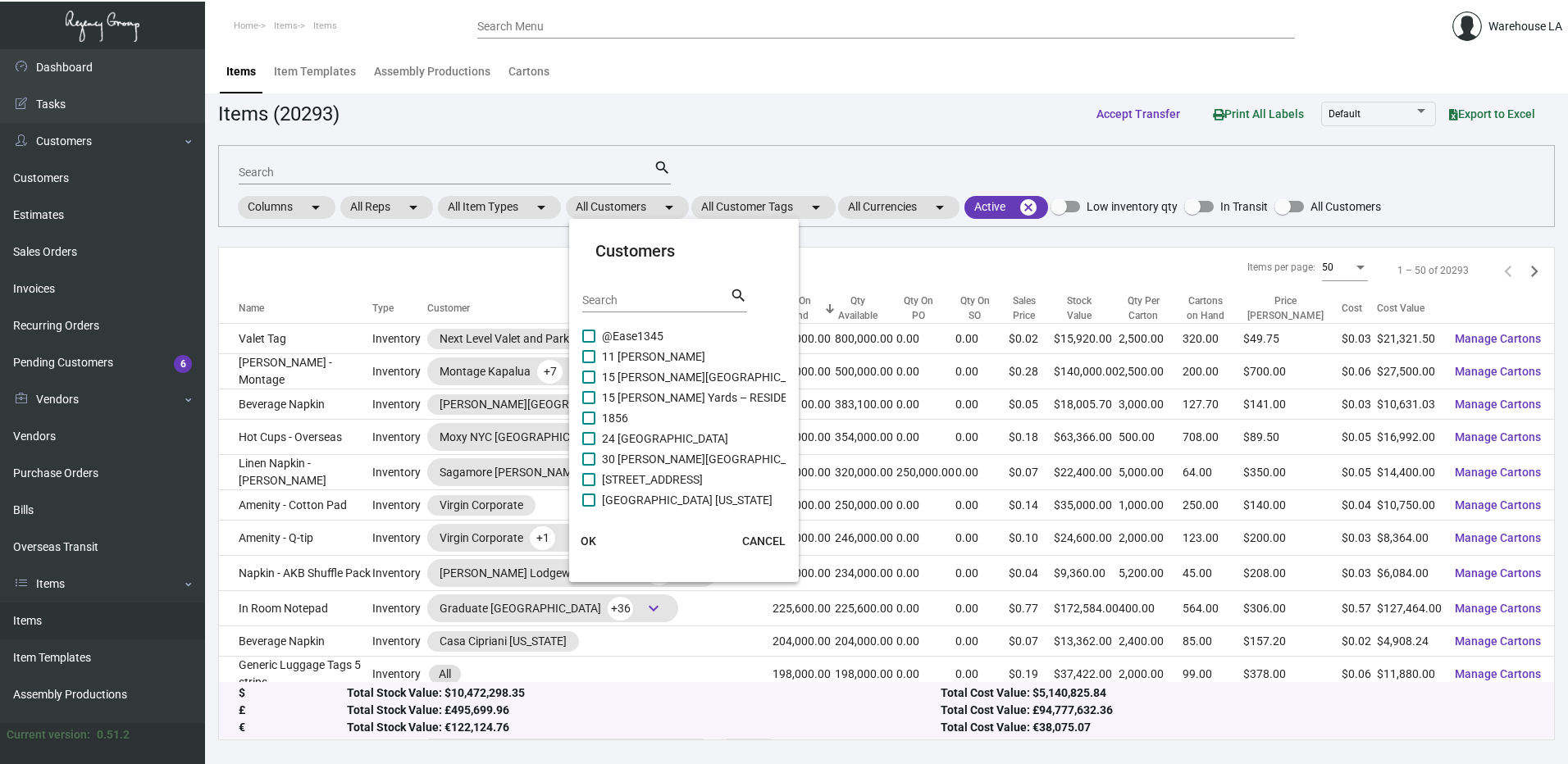
click at [613, 297] on input "Search" at bounding box center [656, 301] width 148 height 13
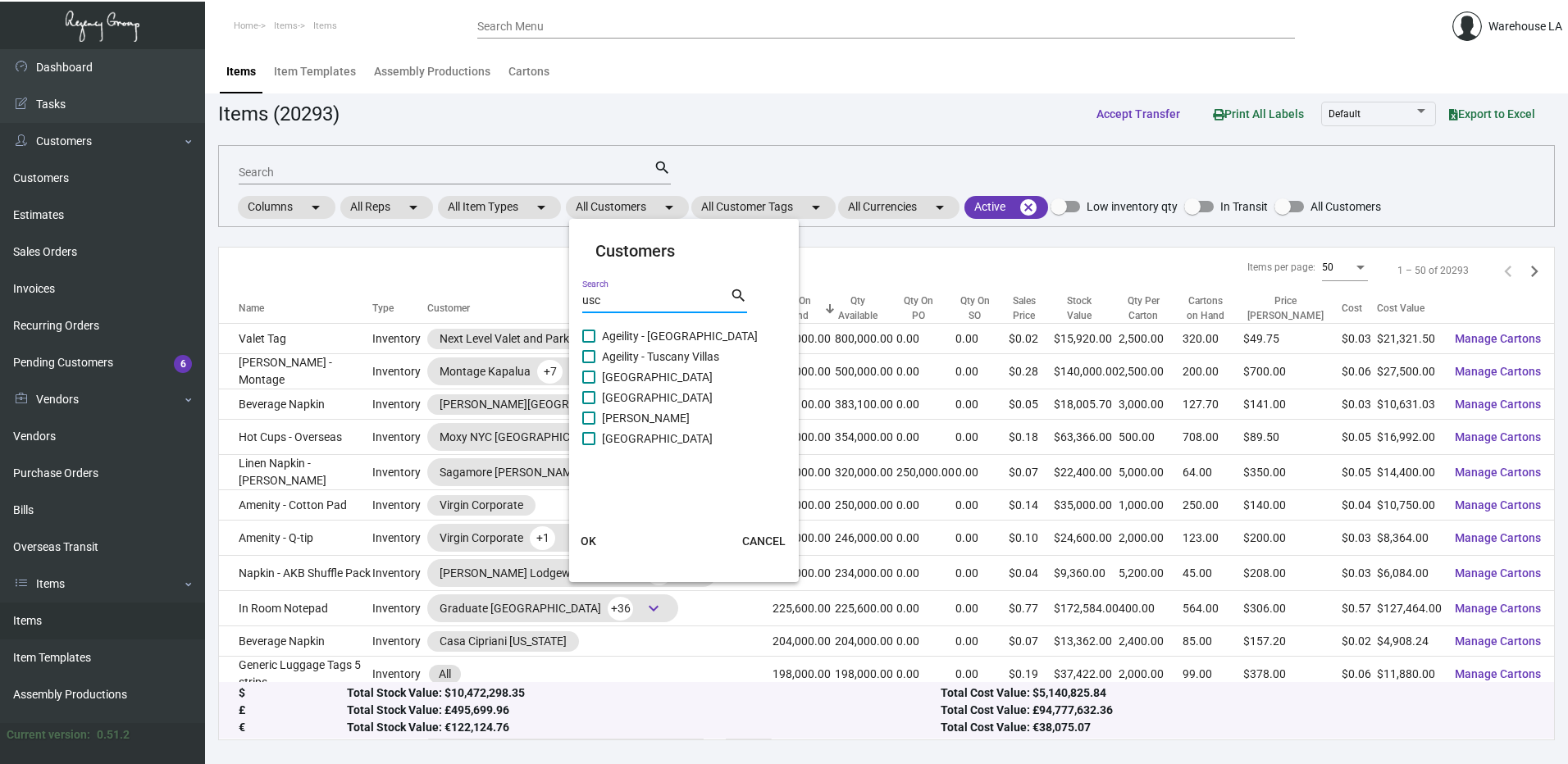
click at [592, 441] on span at bounding box center [589, 438] width 13 height 13
click at [589, 445] on input "[GEOGRAPHIC_DATA]" at bounding box center [588, 445] width 1 height 1
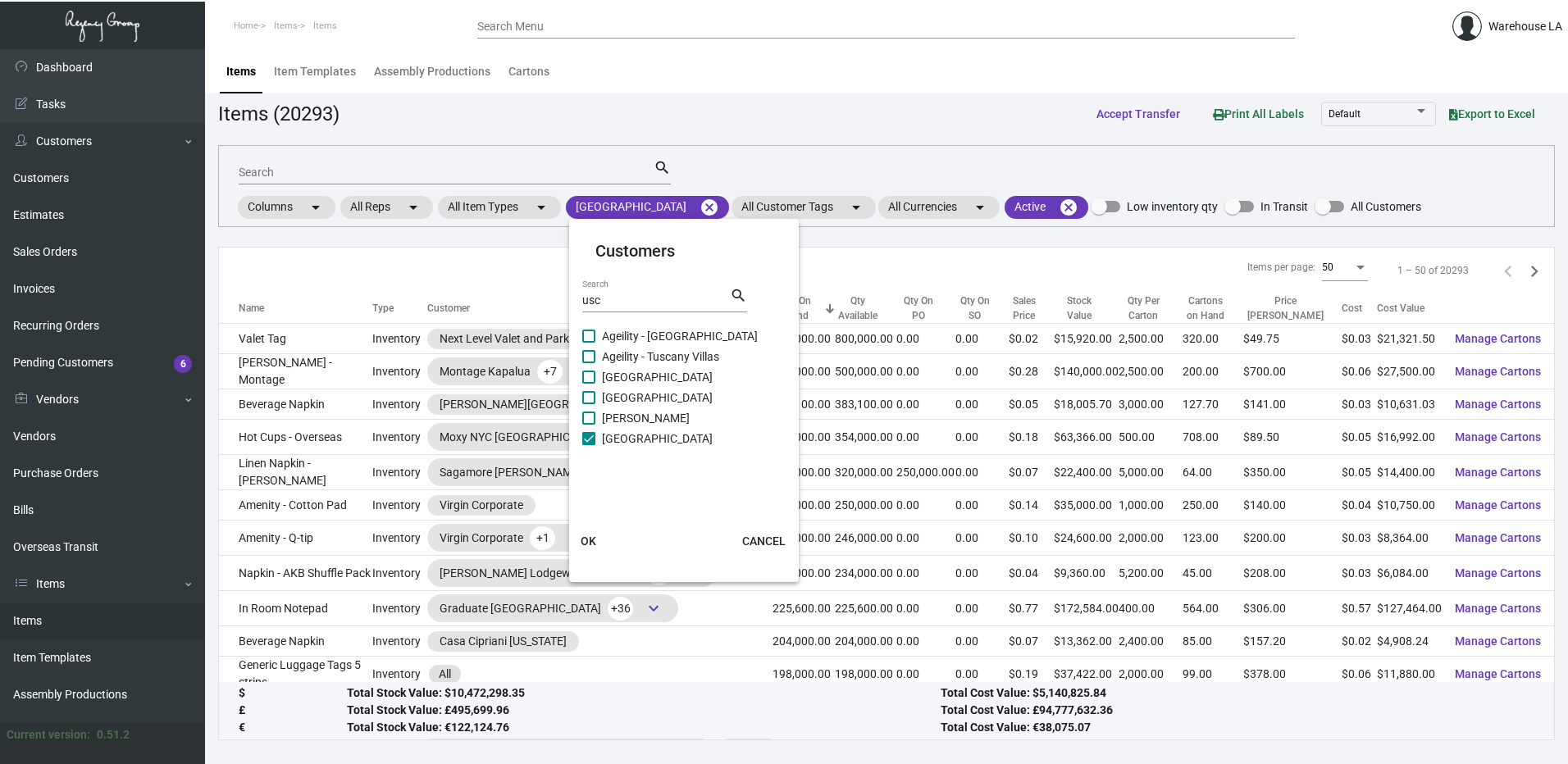
click at [587, 536] on span "OK" at bounding box center [588, 541] width 16 height 13
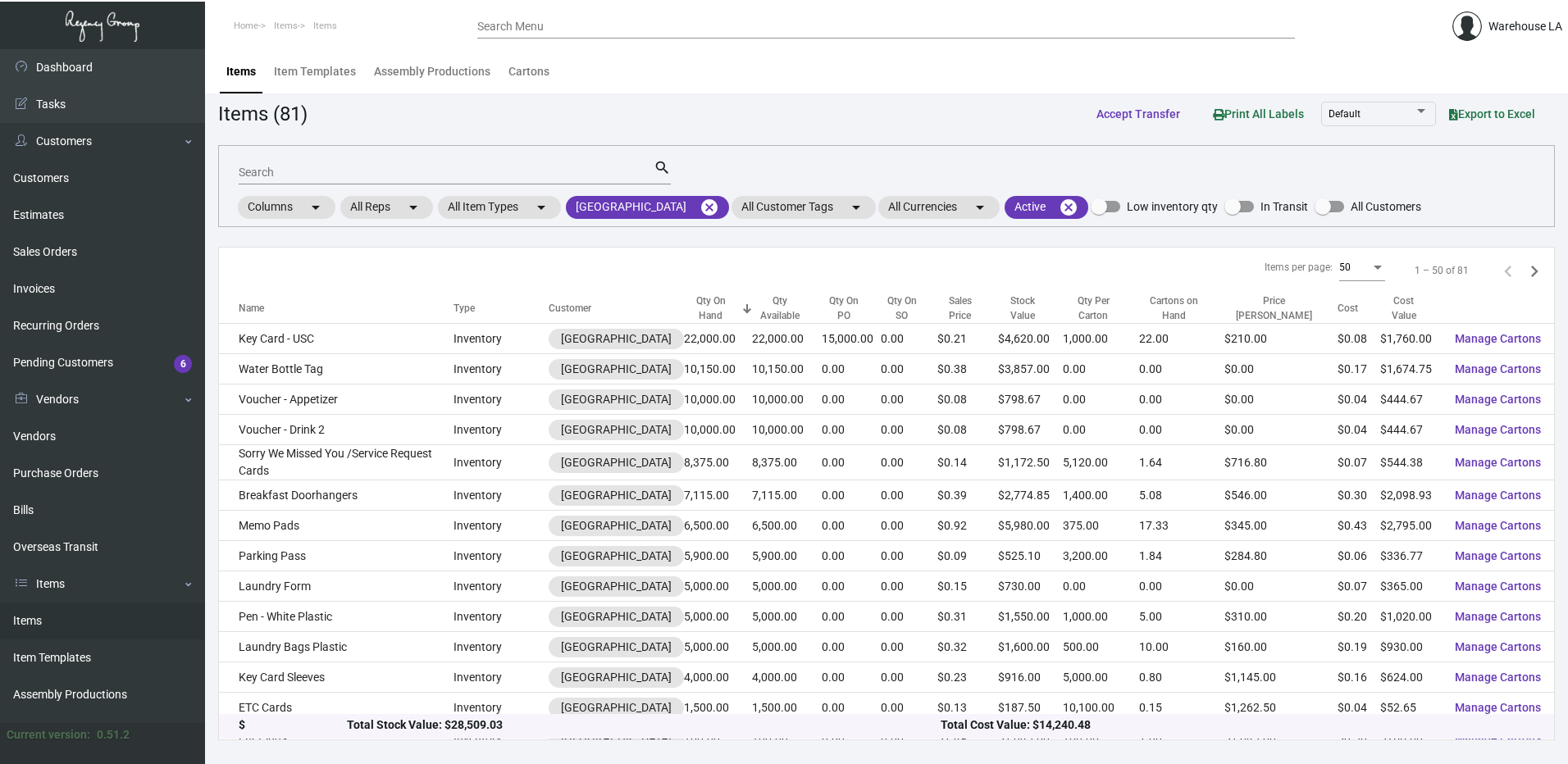
click at [305, 170] on input "Search" at bounding box center [446, 173] width 415 height 13
paste input "Voucher - Appetizer"
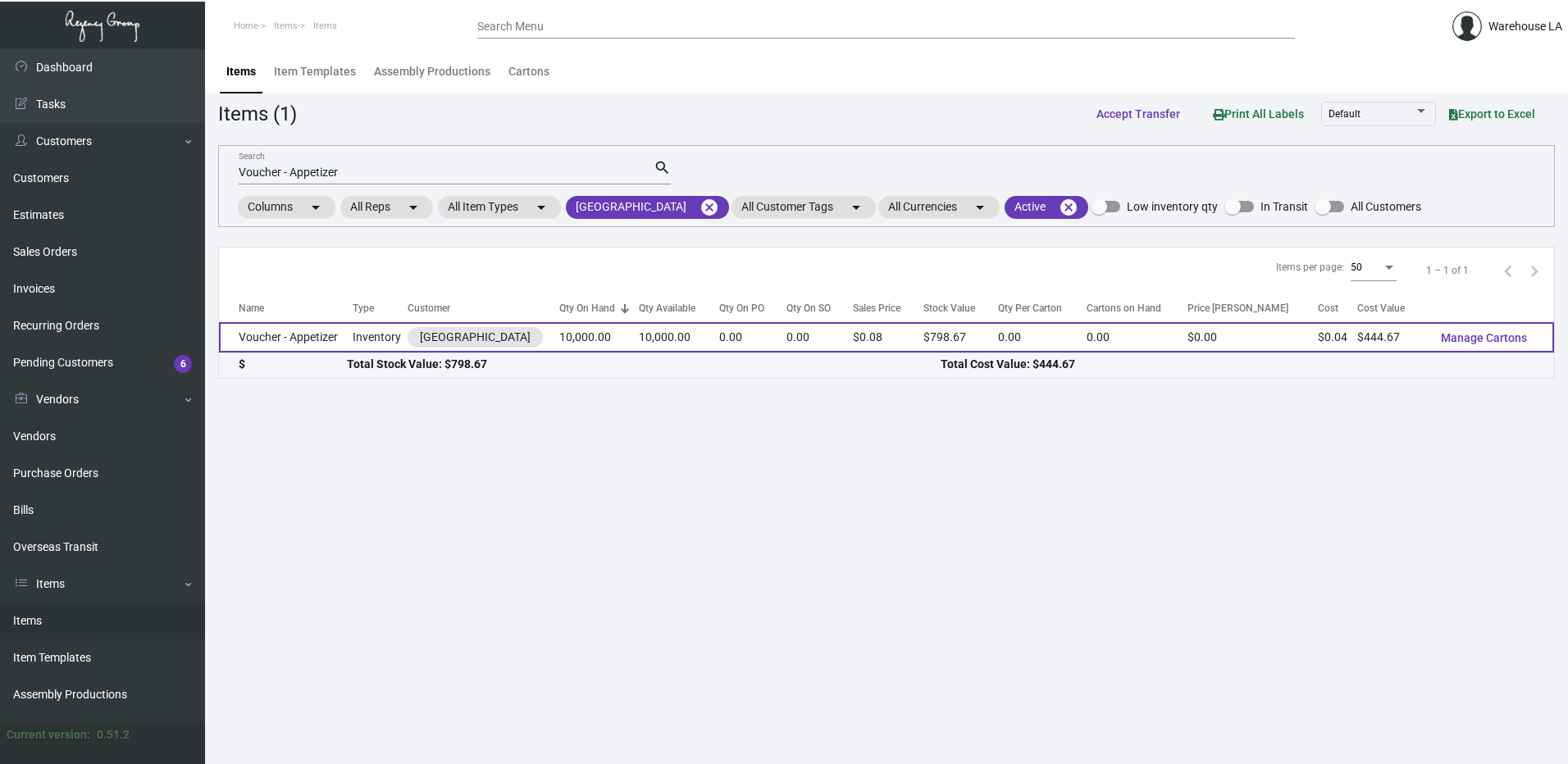
click at [306, 343] on td "Voucher - Appetizer" at bounding box center [286, 338] width 134 height 30
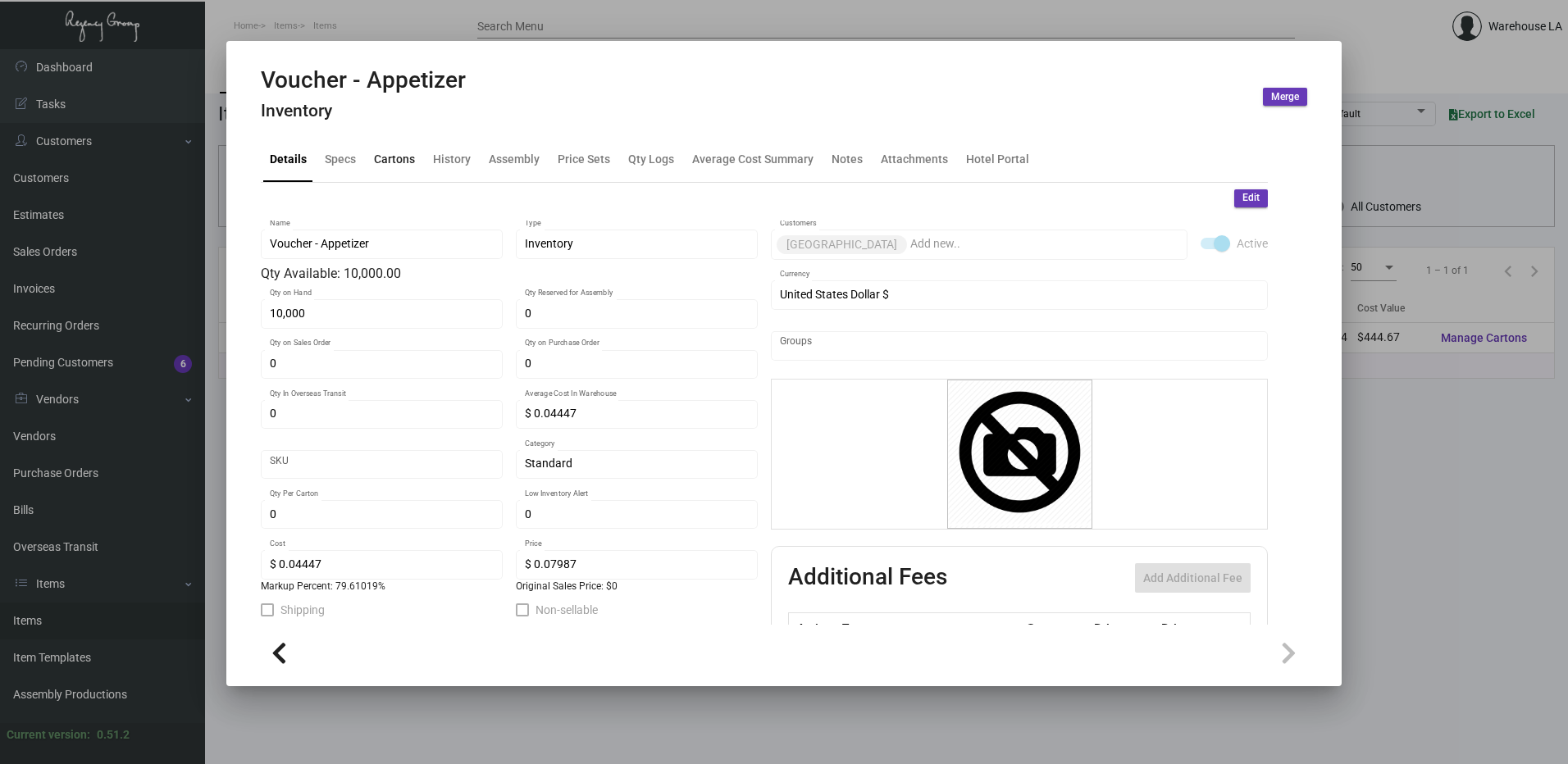
click at [393, 157] on div "Cartons" at bounding box center [395, 159] width 41 height 17
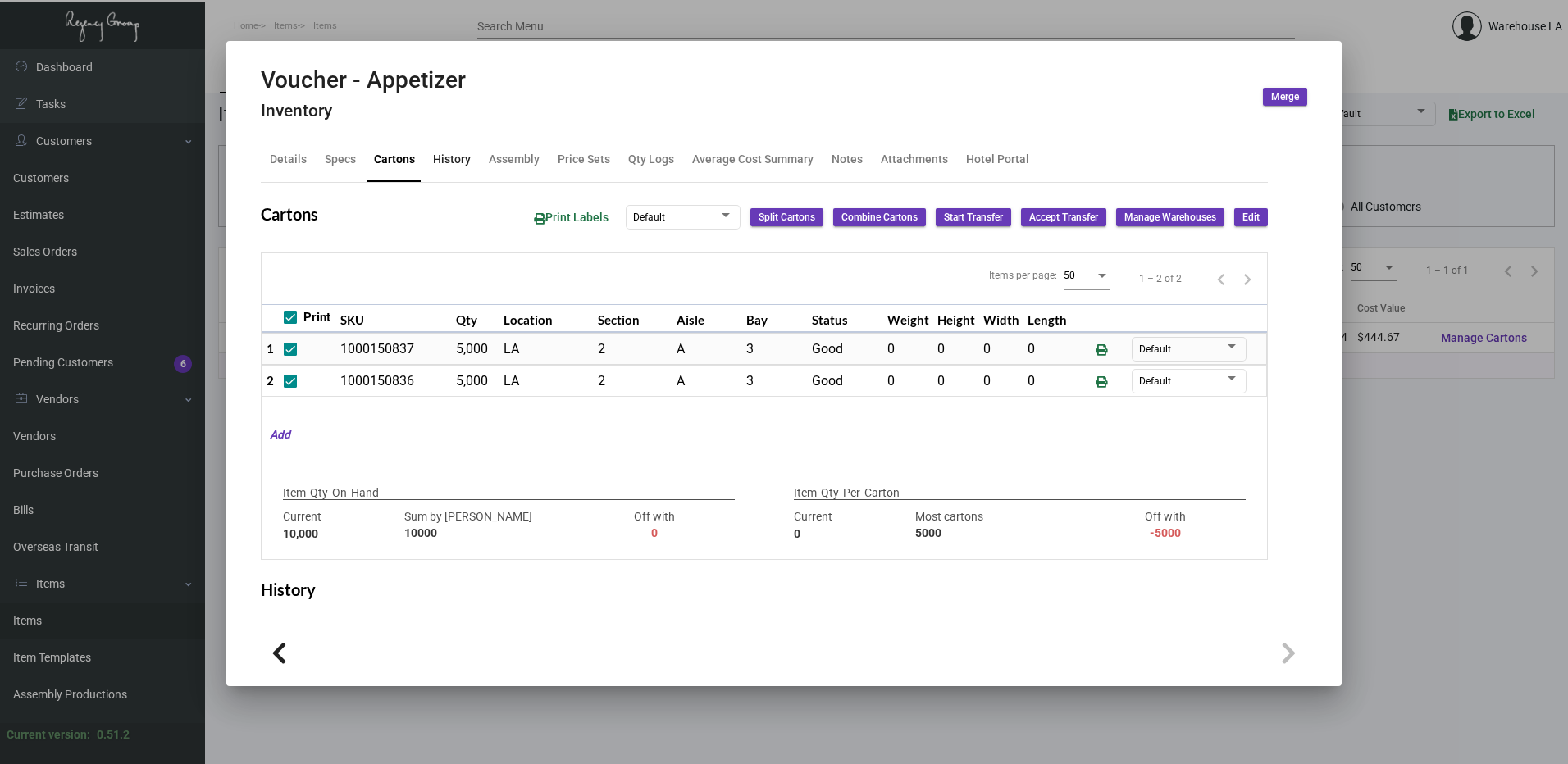
click at [475, 162] on div "History" at bounding box center [451, 160] width 51 height 40
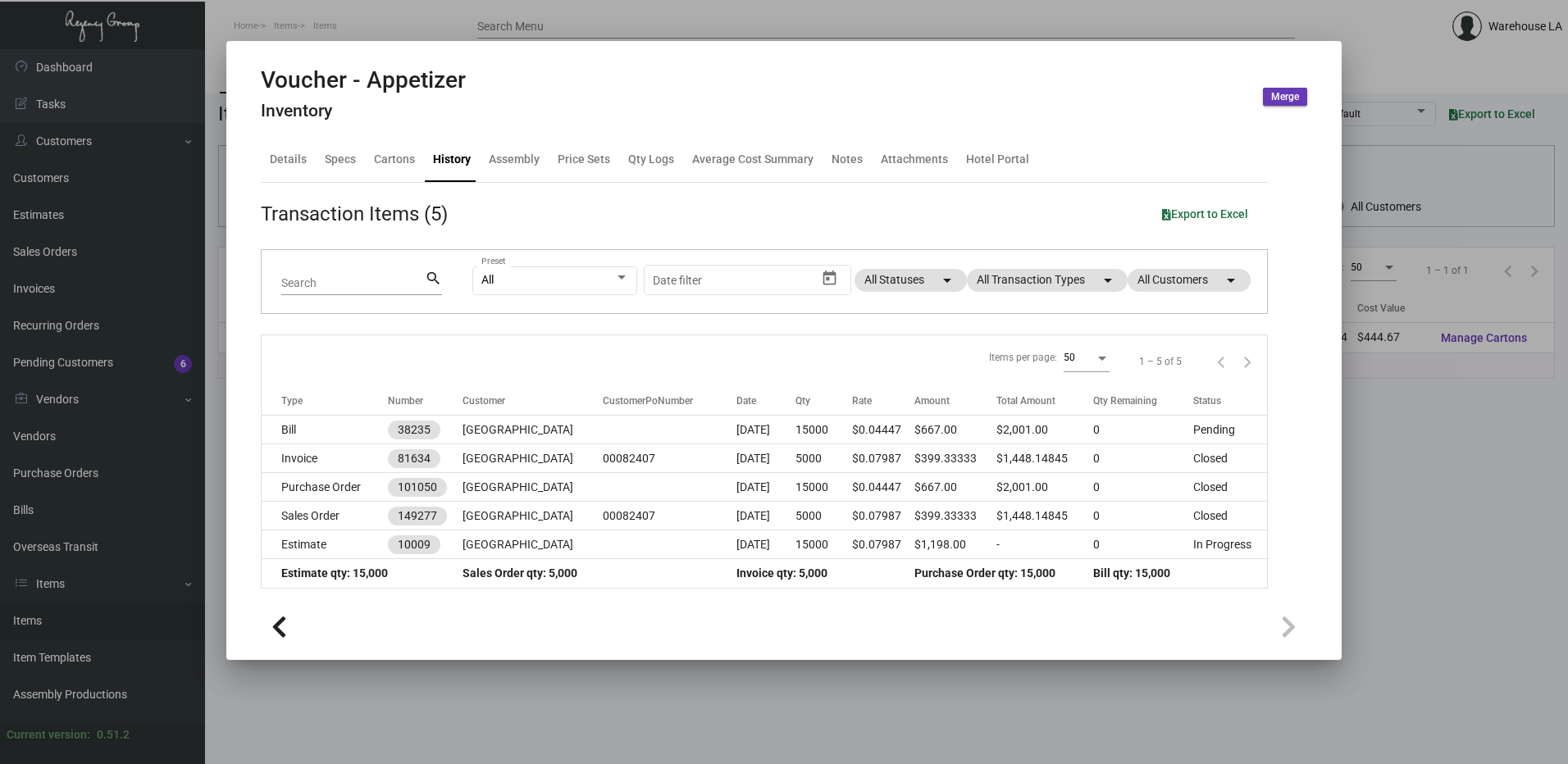
click at [454, 23] on div at bounding box center [784, 382] width 1568 height 764
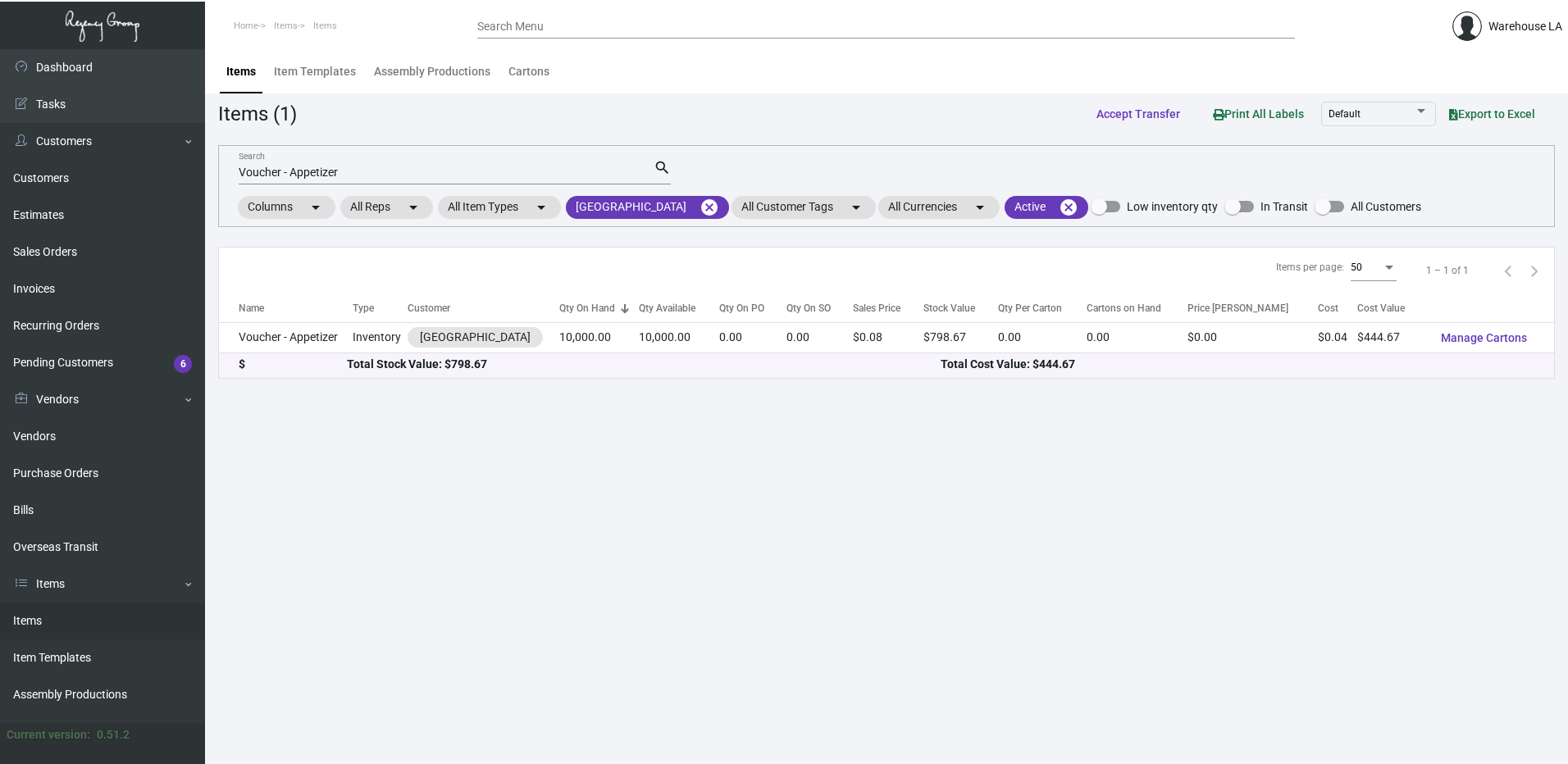
click at [349, 163] on div "Voucher - Appetizer Search" at bounding box center [446, 171] width 415 height 25
click at [357, 174] on input "Voucher - Appetizer" at bounding box center [446, 173] width 415 height 13
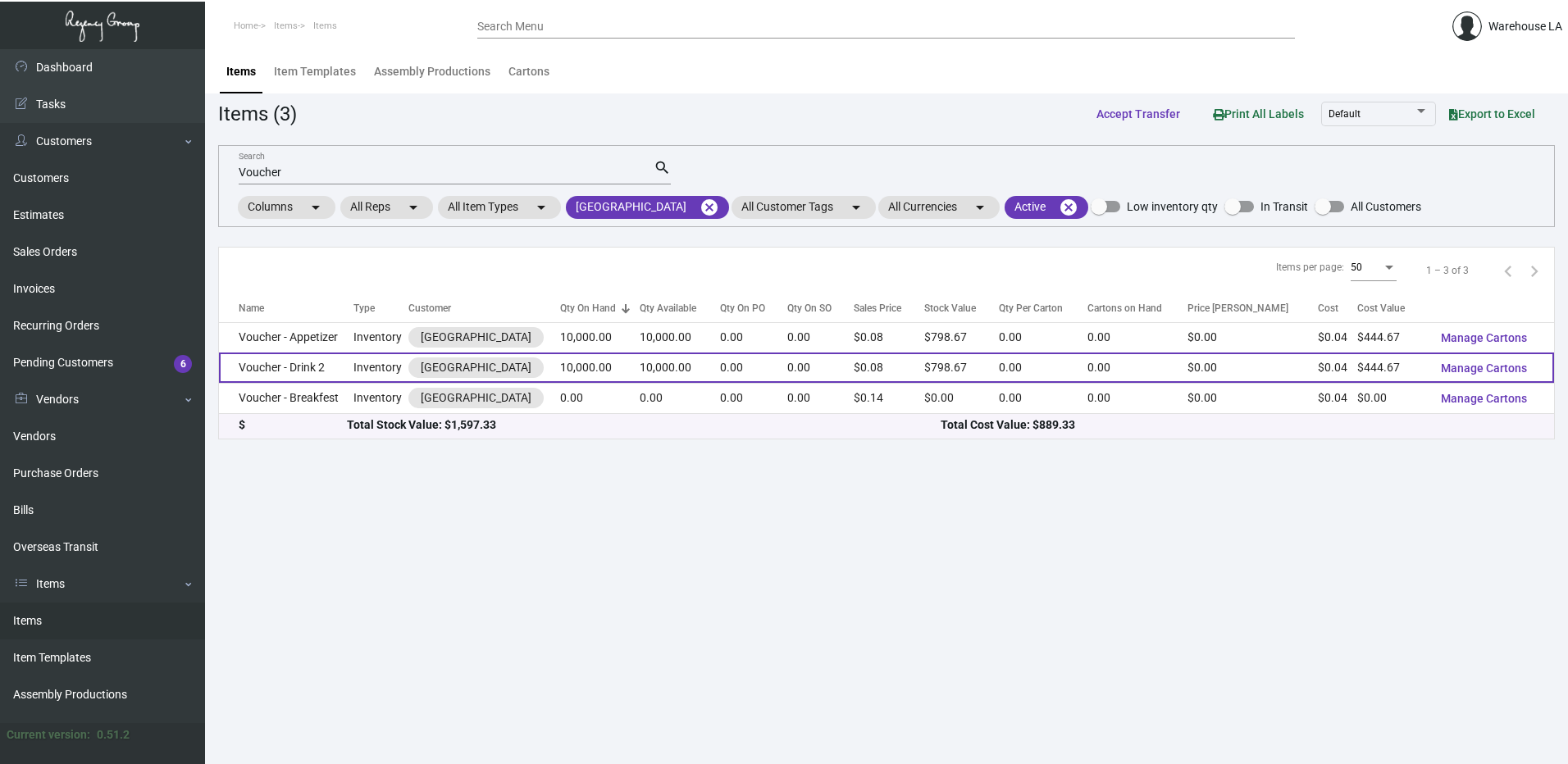
click at [281, 364] on td "Voucher - Drink 2" at bounding box center [286, 368] width 135 height 30
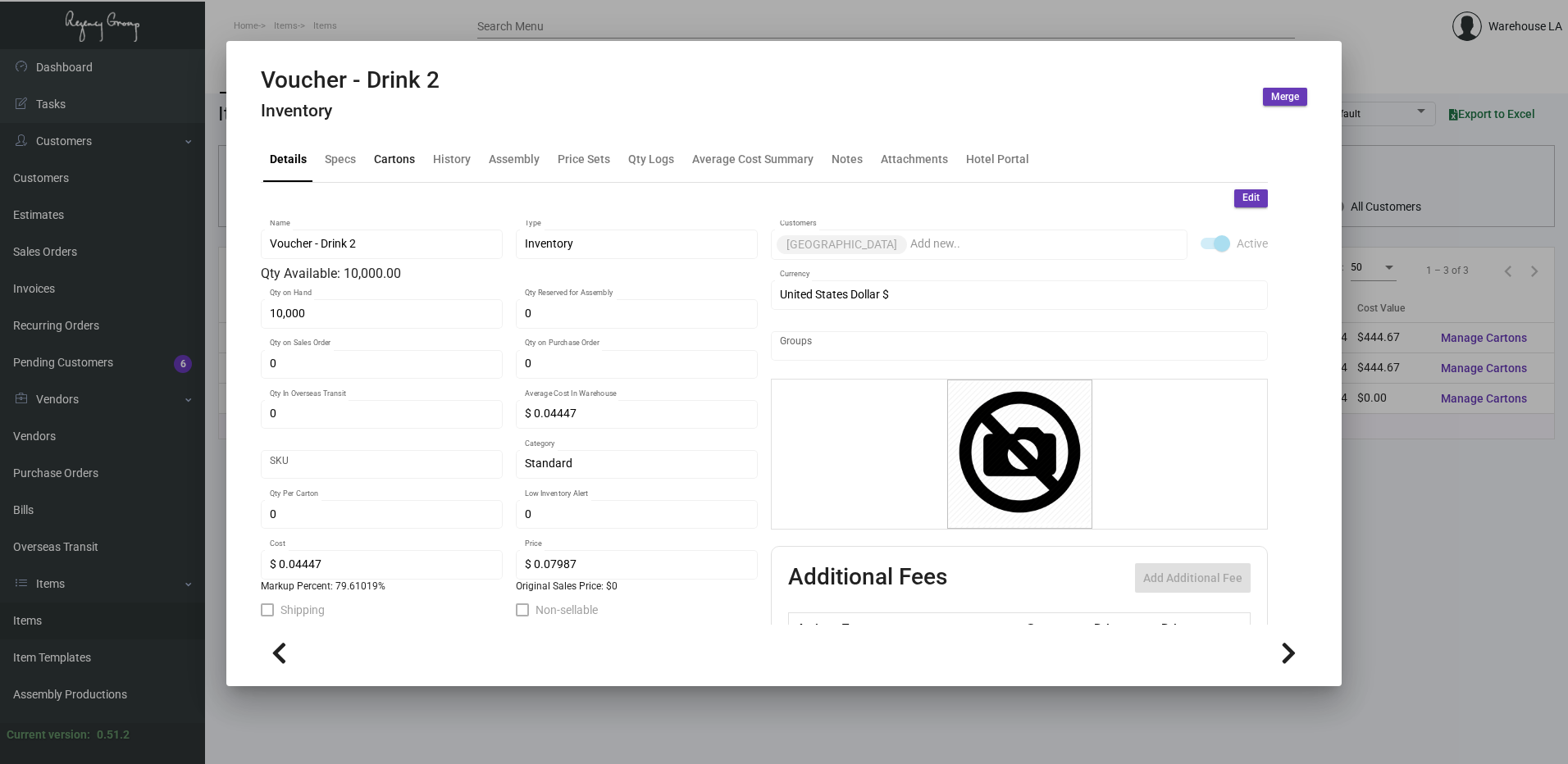
click at [381, 156] on div "Cartons" at bounding box center [395, 159] width 41 height 17
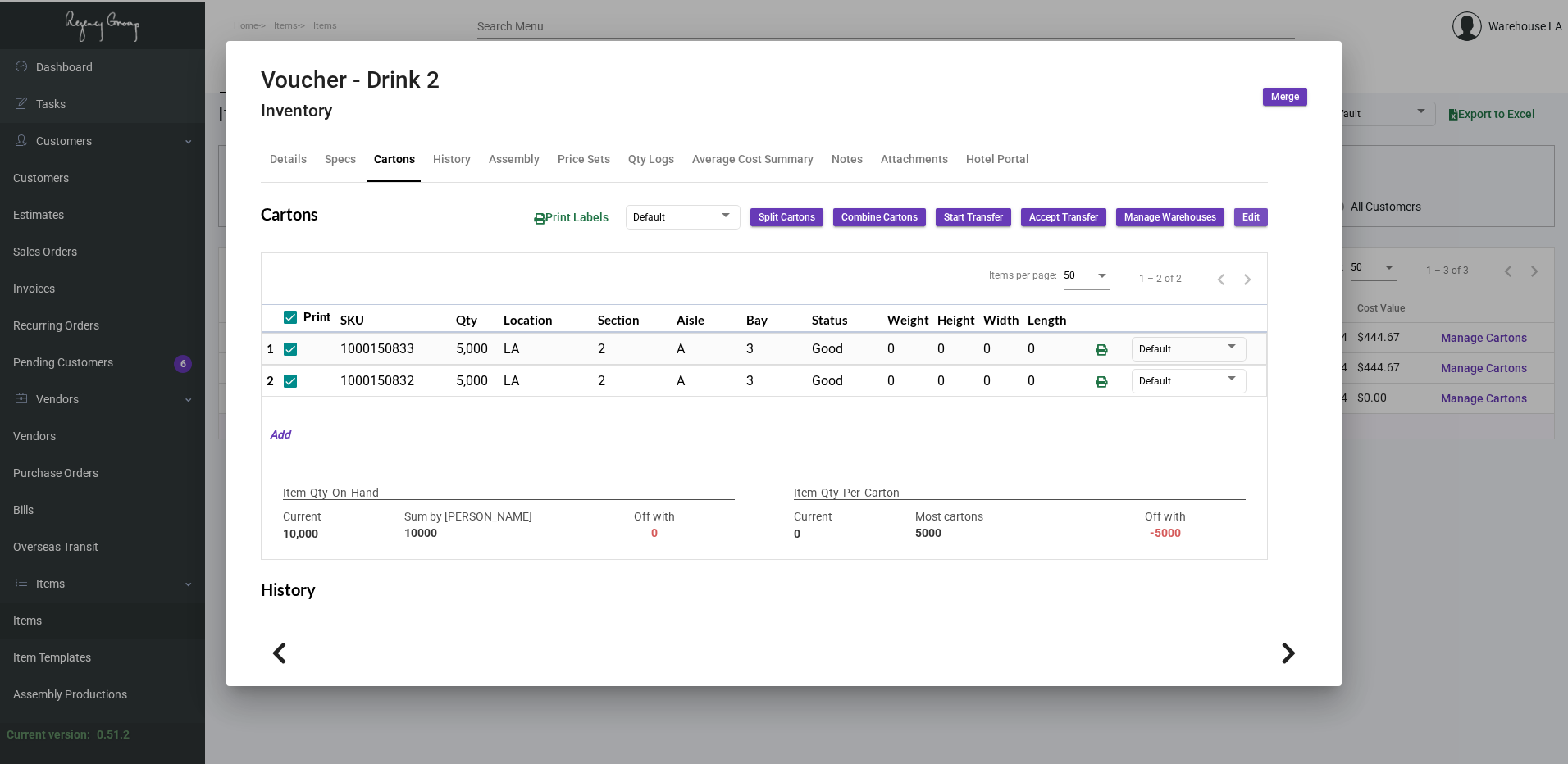
click at [1234, 225] on button "Edit" at bounding box center [1251, 216] width 34 height 18
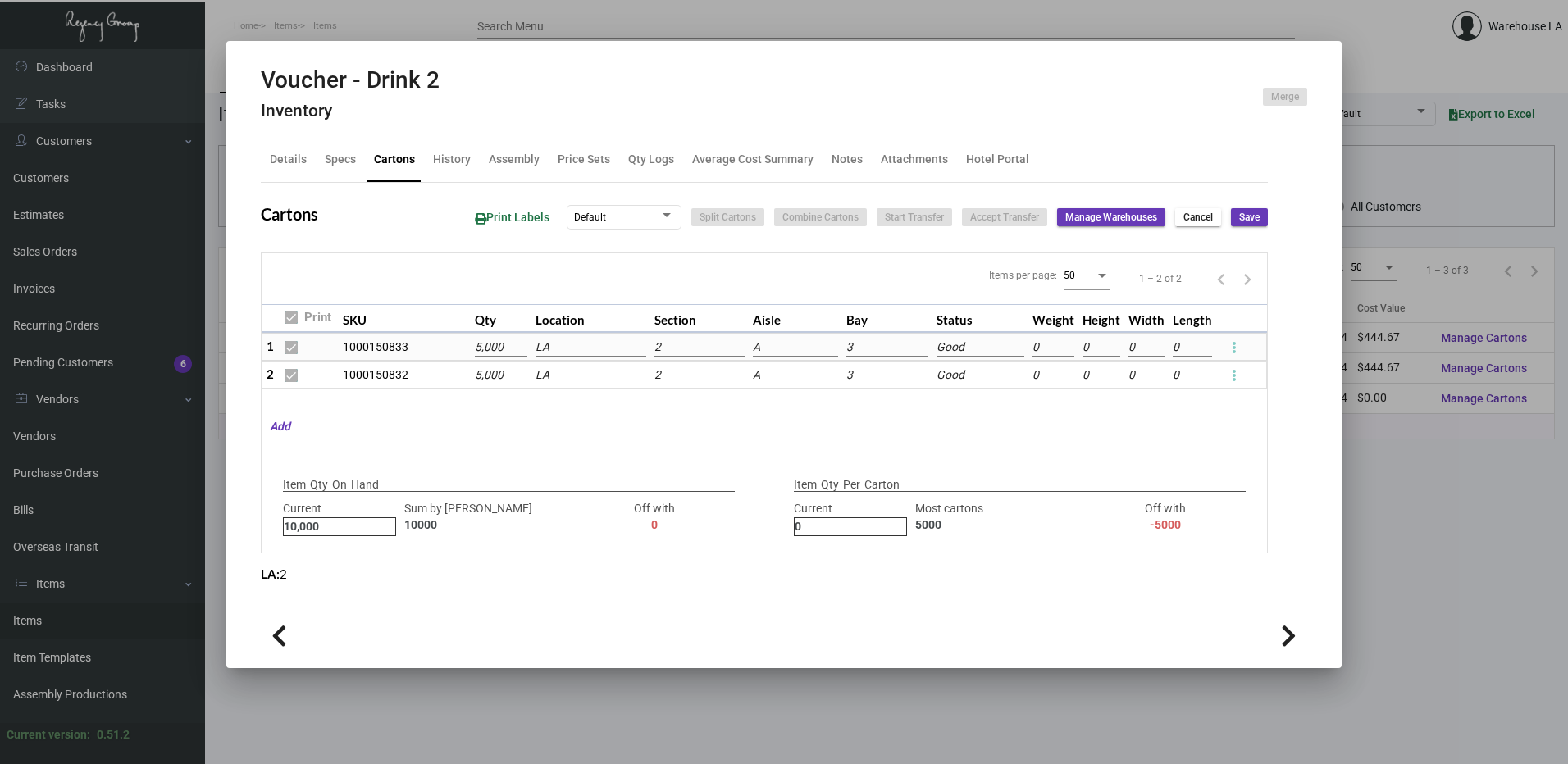
click at [613, 374] on input "LA" at bounding box center [591, 375] width 112 height 18
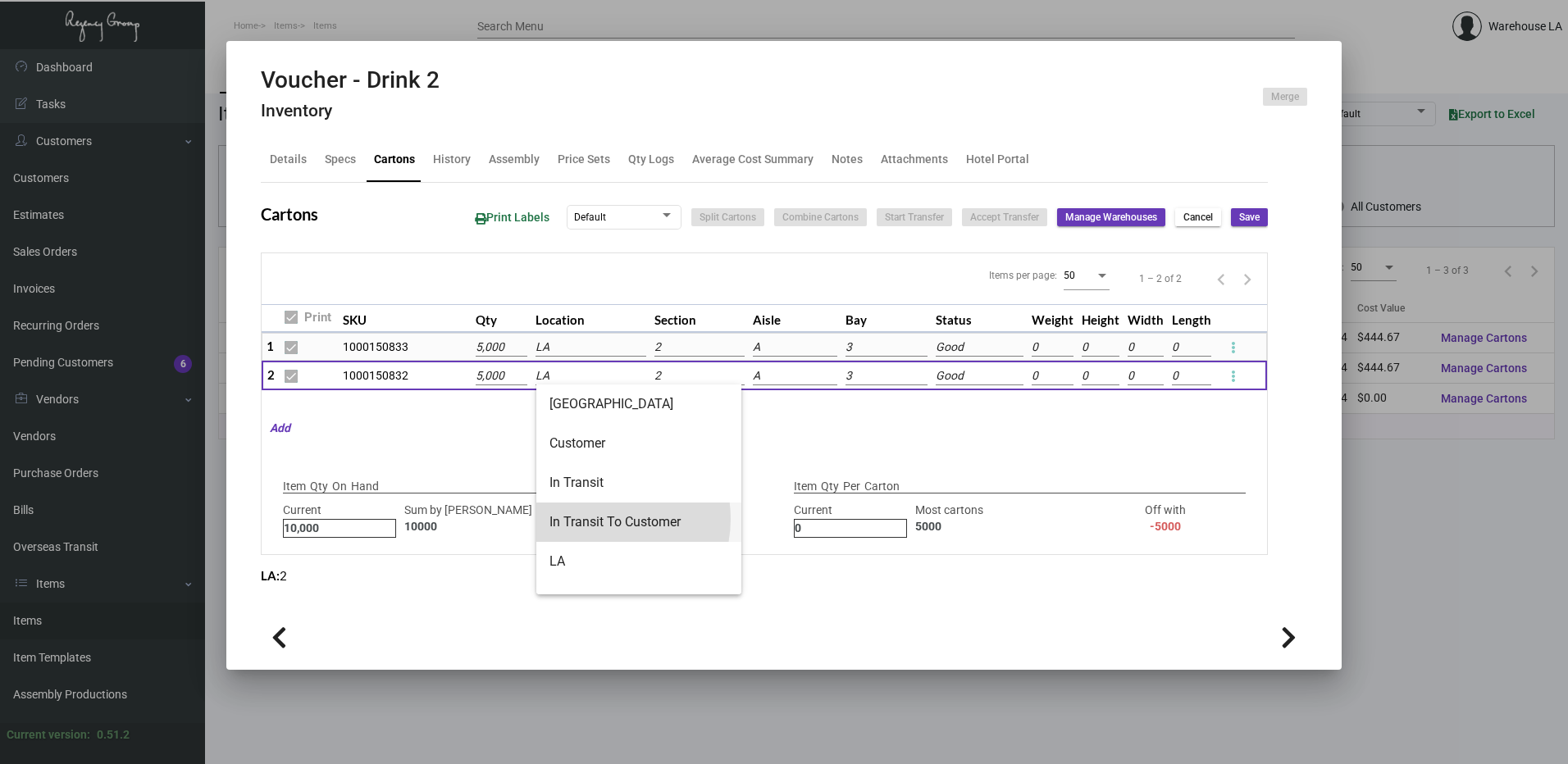
click at [602, 519] on span "In Transit To Customer" at bounding box center [639, 522] width 179 height 40
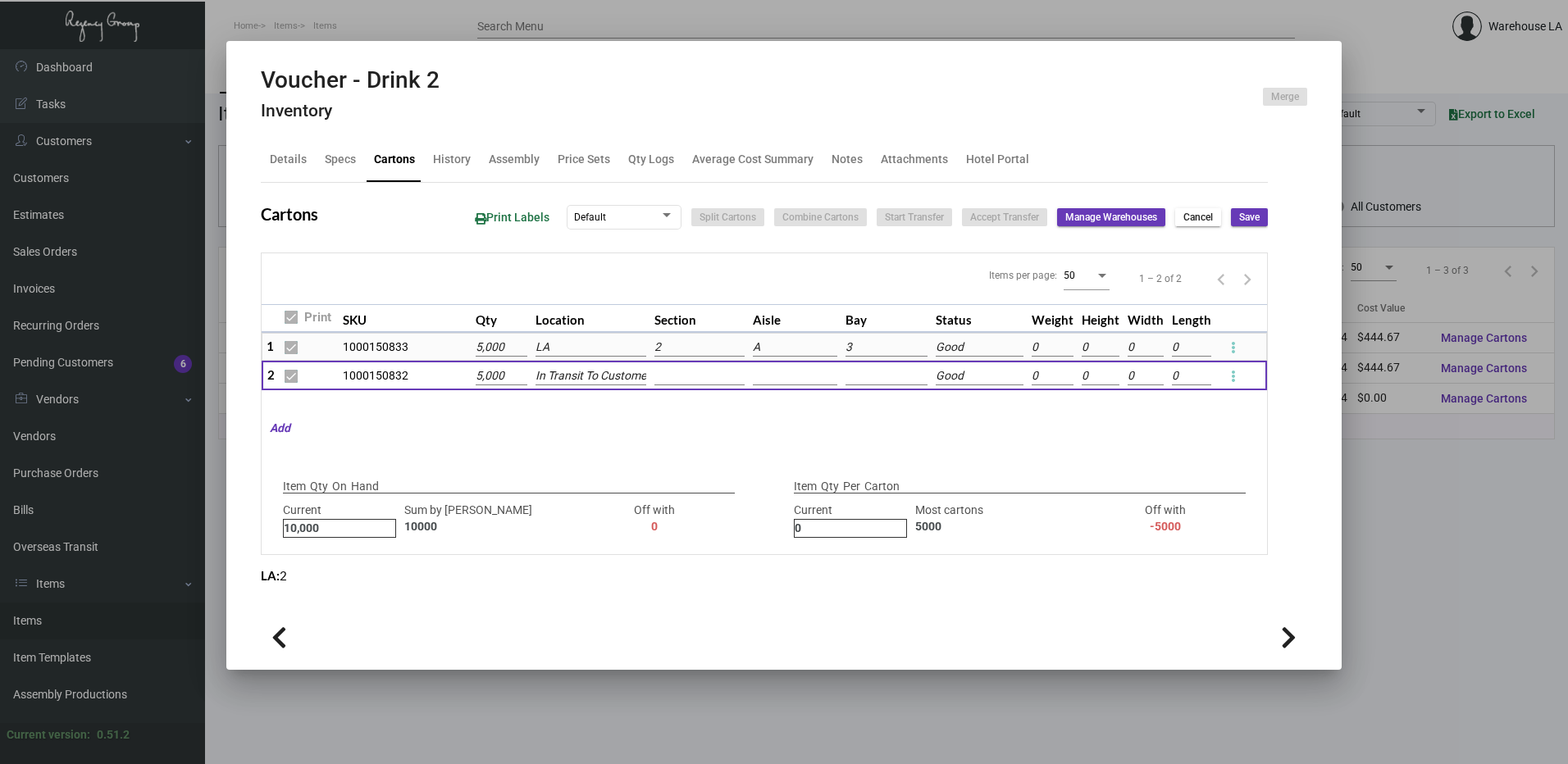
click at [1263, 215] on button "Save" at bounding box center [1249, 216] width 37 height 18
